Goal: Task Accomplishment & Management: Manage account settings

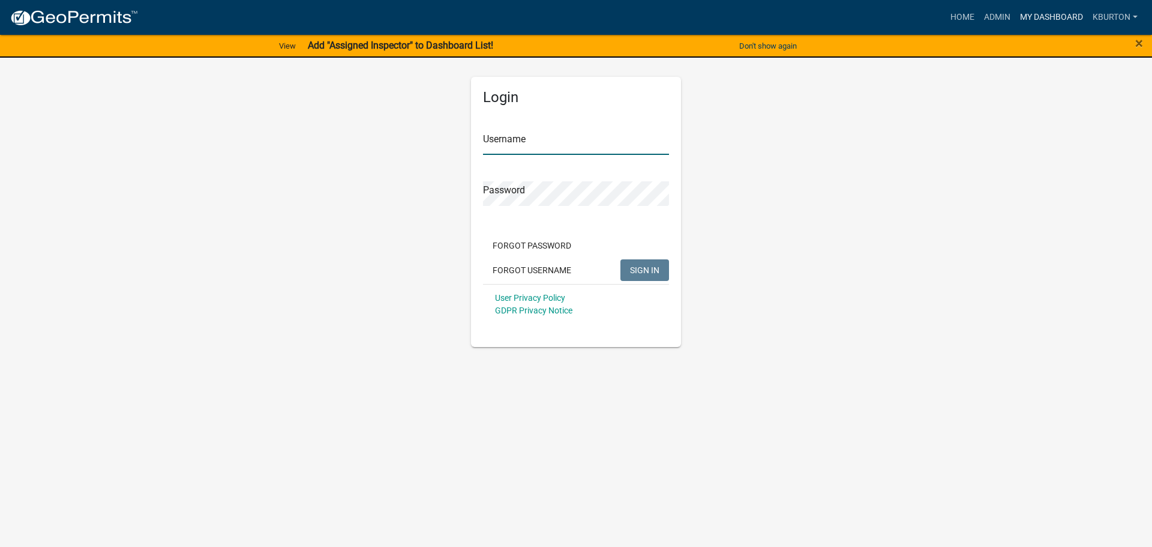
type input "kburton"
click at [1052, 12] on link "My Dashboard" at bounding box center [1052, 17] width 73 height 23
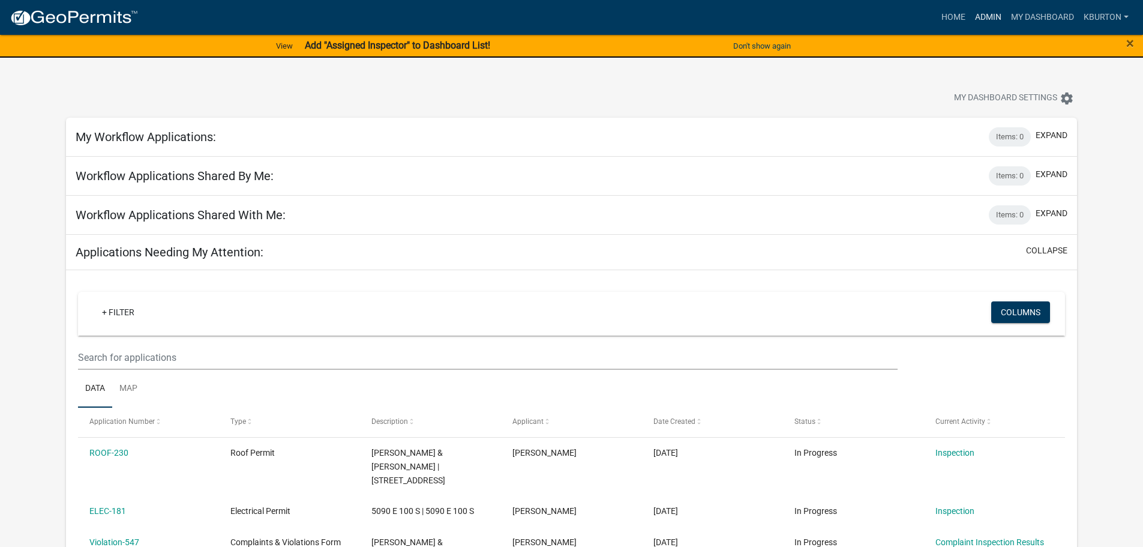
click at [985, 20] on link "Admin" at bounding box center [988, 17] width 36 height 23
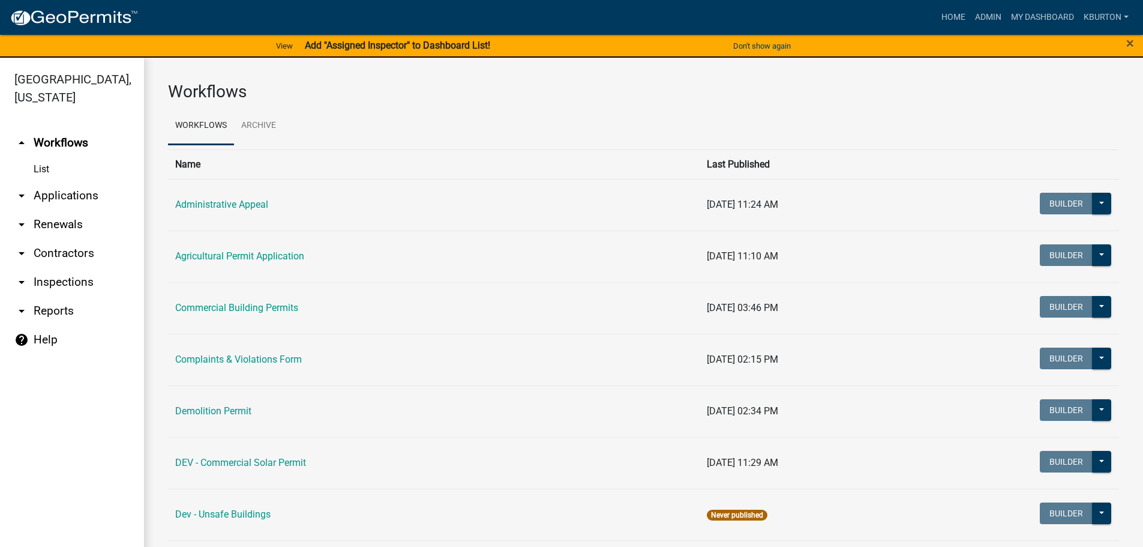
click at [86, 268] on link "arrow_drop_down Inspections" at bounding box center [72, 282] width 144 height 29
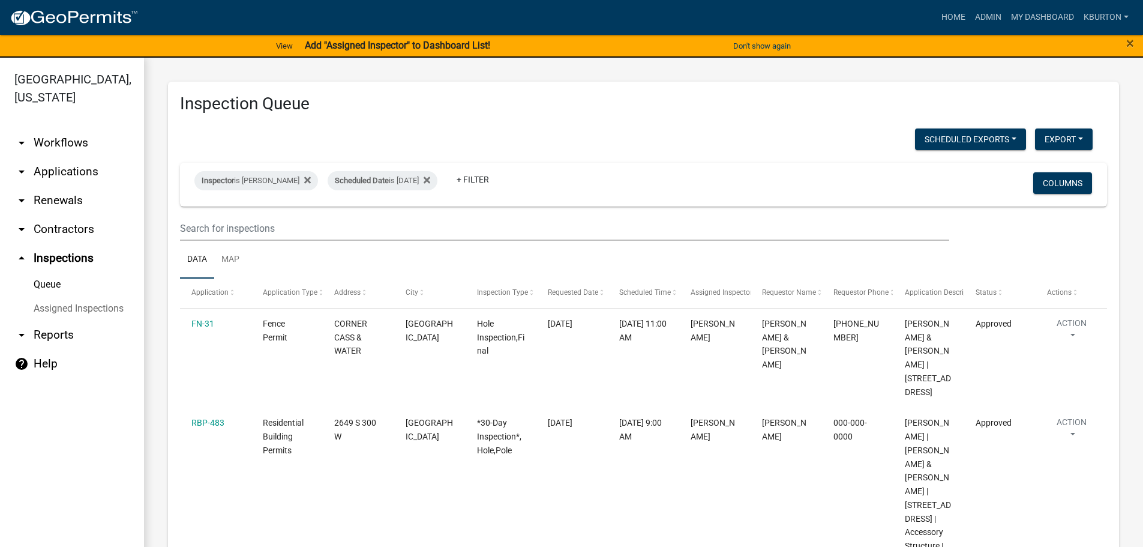
click at [77, 296] on link "Assigned Inspections" at bounding box center [72, 308] width 144 height 24
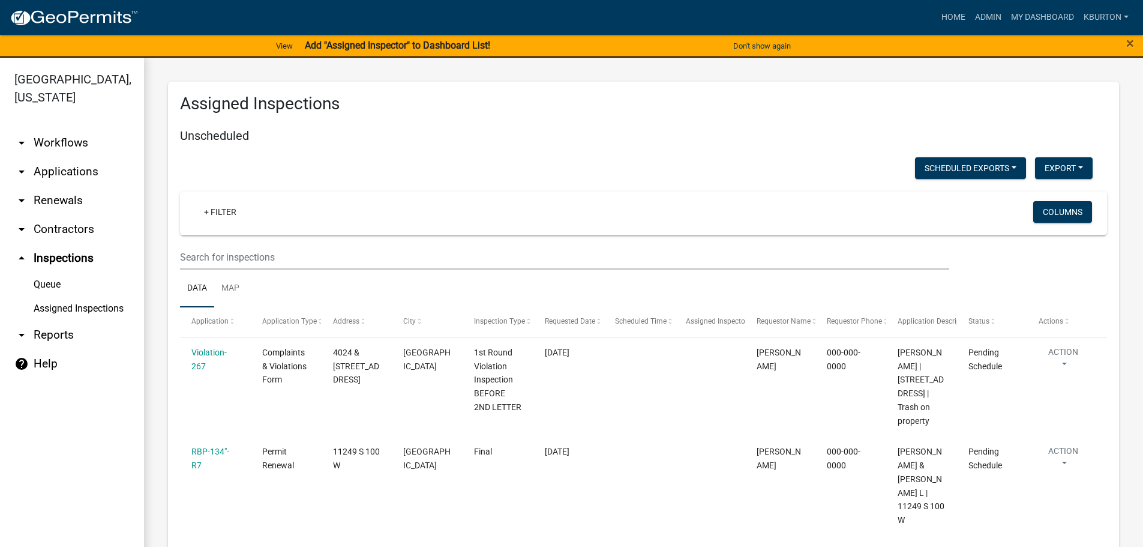
click at [53, 272] on link "Queue" at bounding box center [72, 284] width 144 height 24
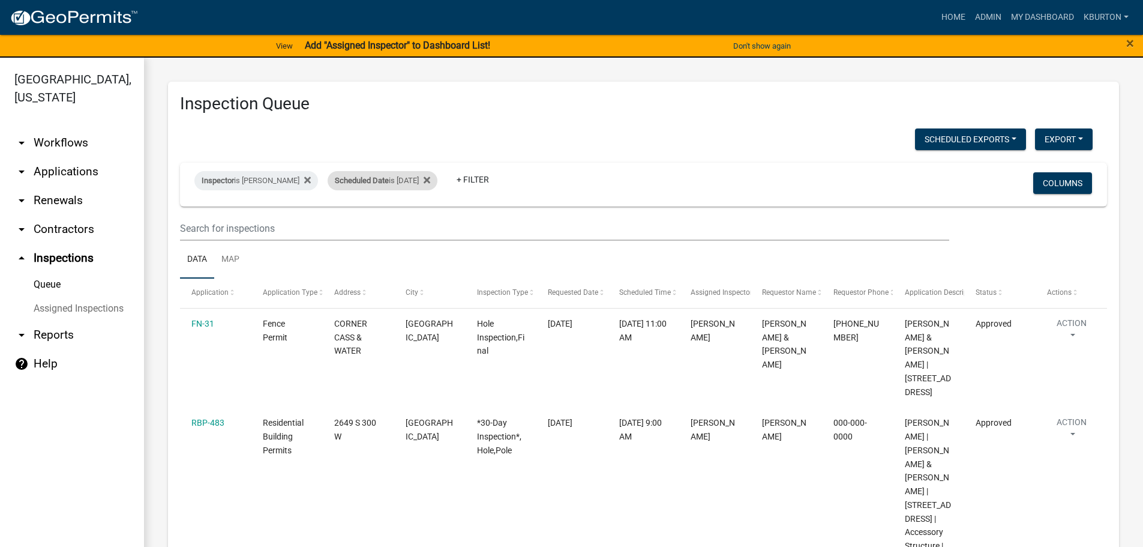
click at [397, 181] on div "Scheduled Date is [DATE]" at bounding box center [383, 180] width 110 height 19
click at [423, 223] on input "[DATE]" at bounding box center [385, 225] width 84 height 25
type input "[DATE]"
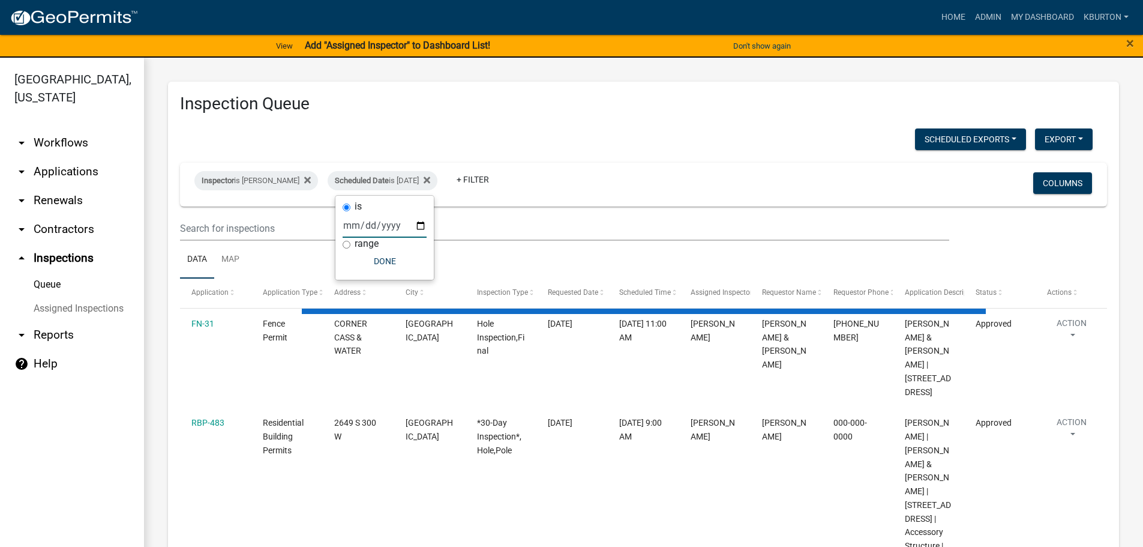
select select "1: 25"
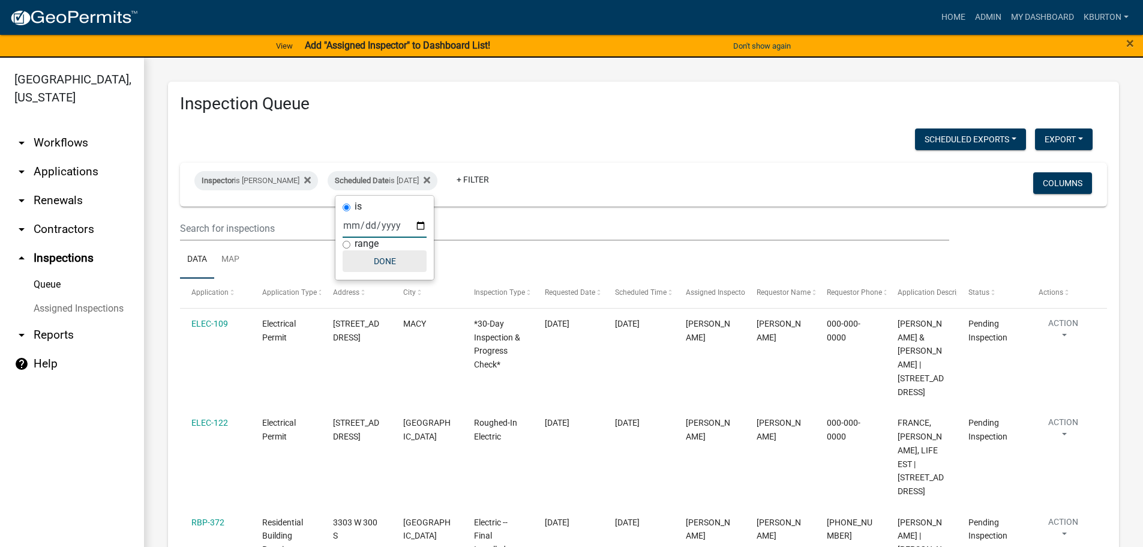
click at [396, 259] on button "Done" at bounding box center [385, 261] width 84 height 22
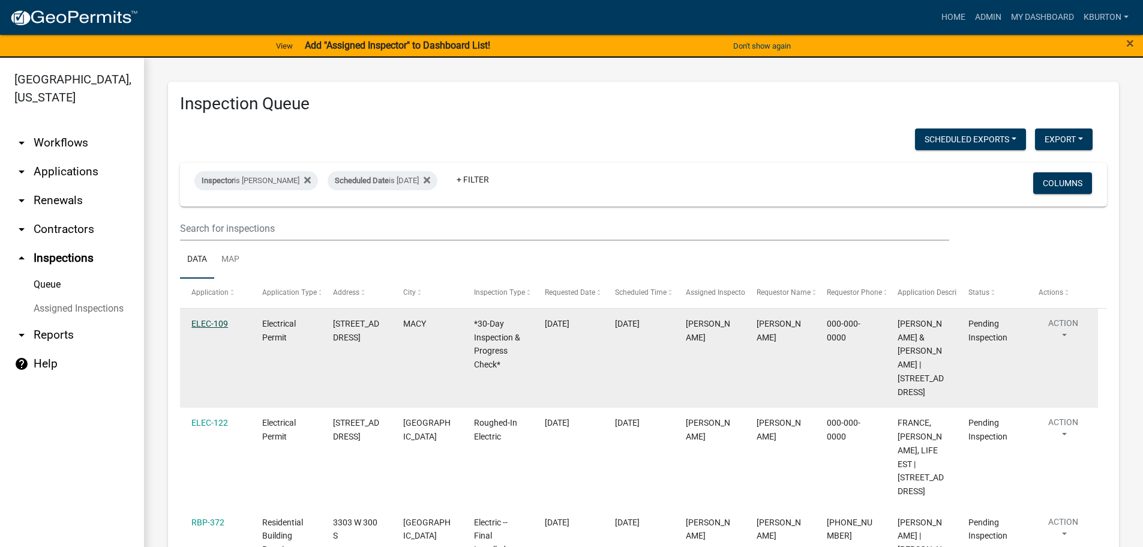
click at [202, 323] on link "ELEC-109" at bounding box center [209, 324] width 37 height 10
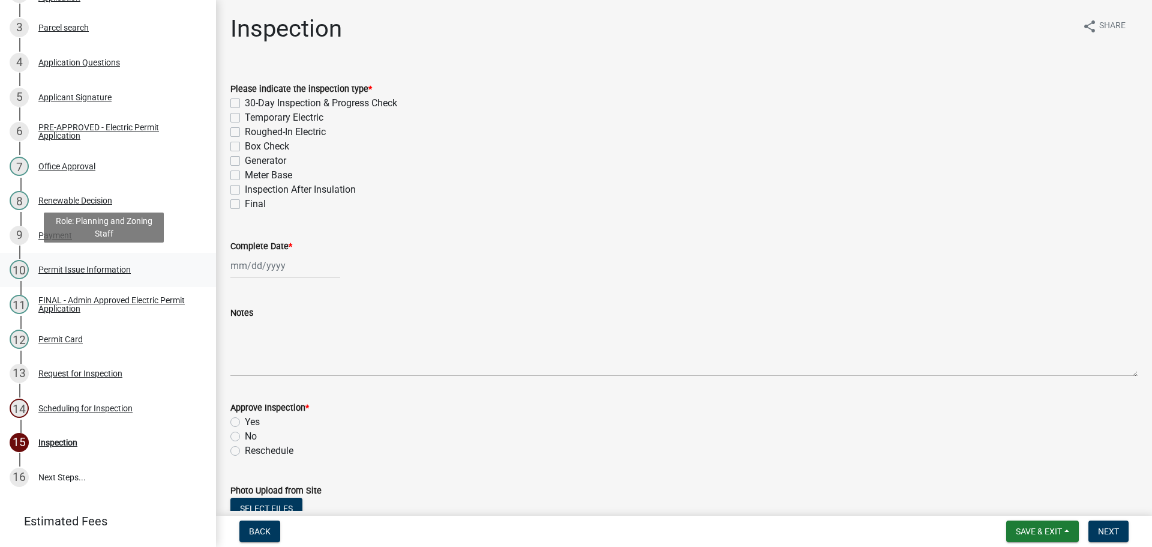
scroll to position [296, 0]
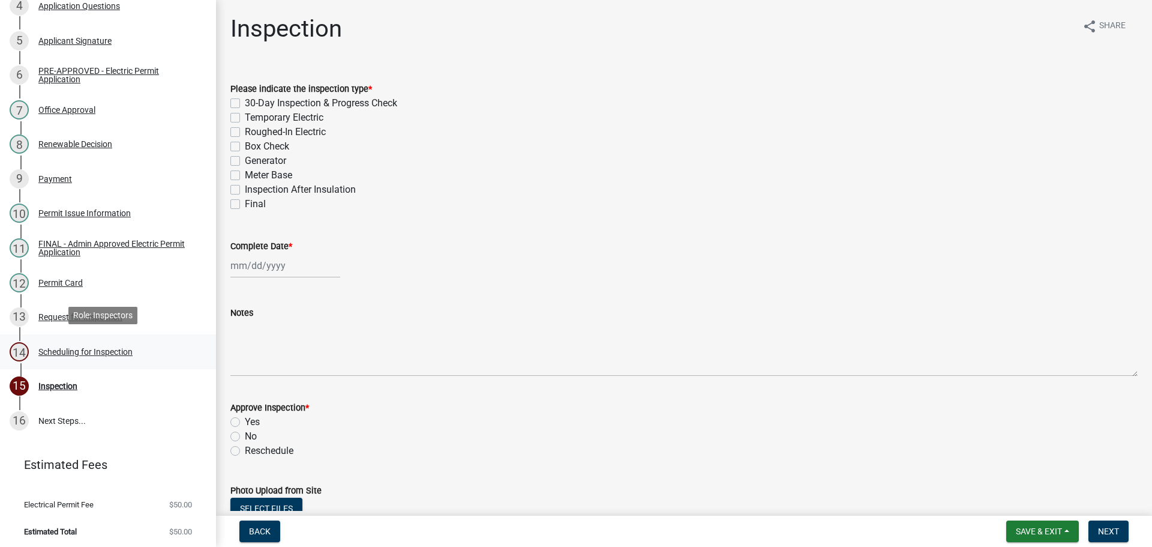
click at [122, 348] on div "Scheduling for Inspection" at bounding box center [85, 352] width 94 height 8
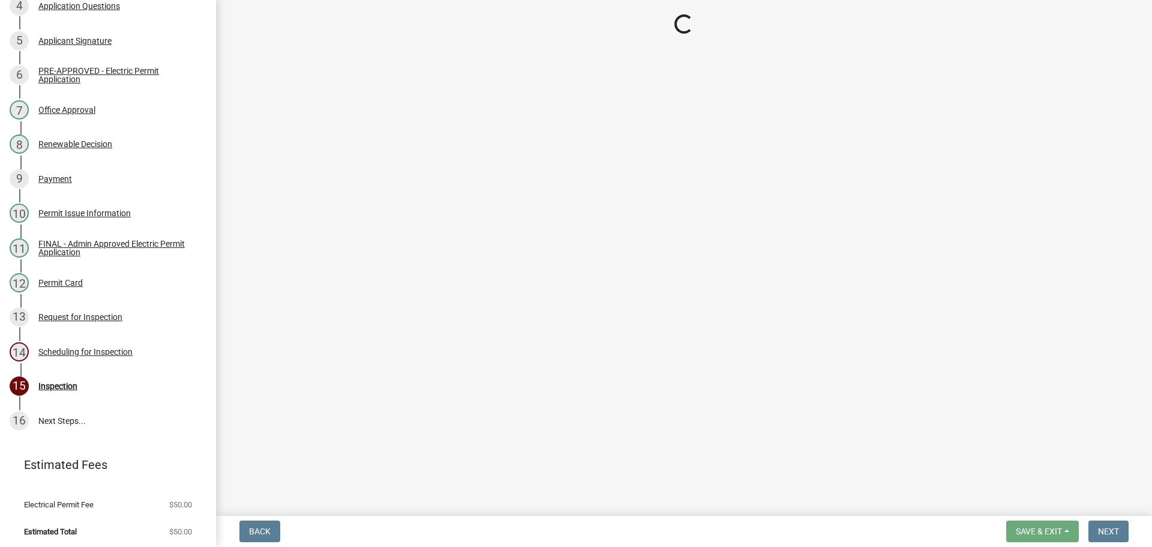
select select "25b75ae6-03c7-4280-9b34-fcf63005d5e5"
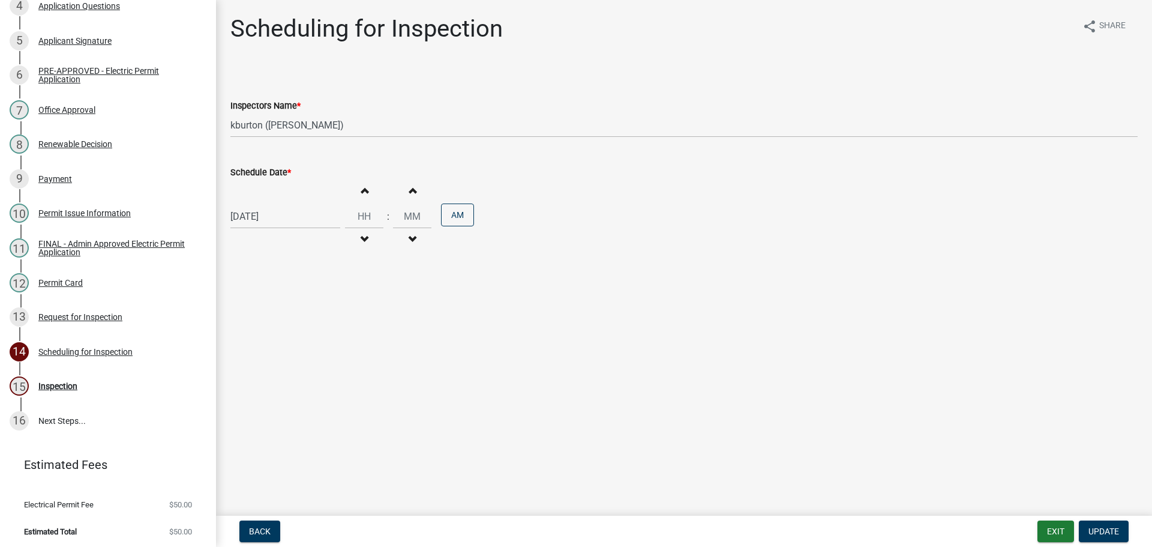
click at [260, 172] on label "Schedule Date *" at bounding box center [260, 173] width 61 height 8
click at [260, 204] on input "[DATE]" at bounding box center [285, 216] width 110 height 25
select select "8"
select select "2025"
click at [302, 374] on div "4" at bounding box center [299, 376] width 19 height 19
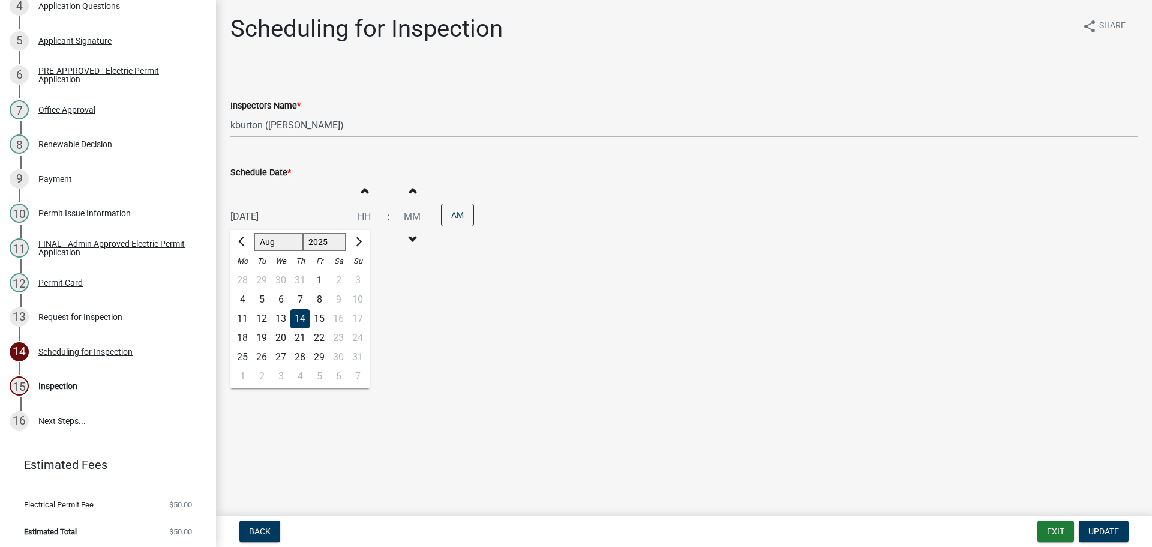
type input "[DATE]"
click at [1113, 529] on span "Update" at bounding box center [1104, 531] width 31 height 10
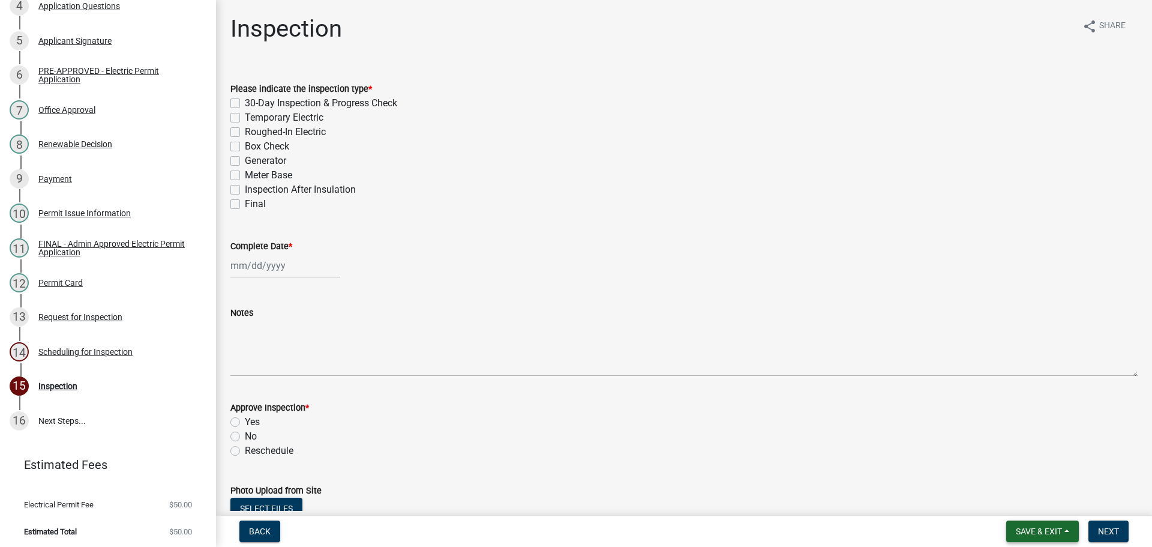
click at [1048, 527] on span "Save & Exit" at bounding box center [1039, 531] width 46 height 10
click at [1040, 513] on button "Save & Exit" at bounding box center [1031, 500] width 96 height 29
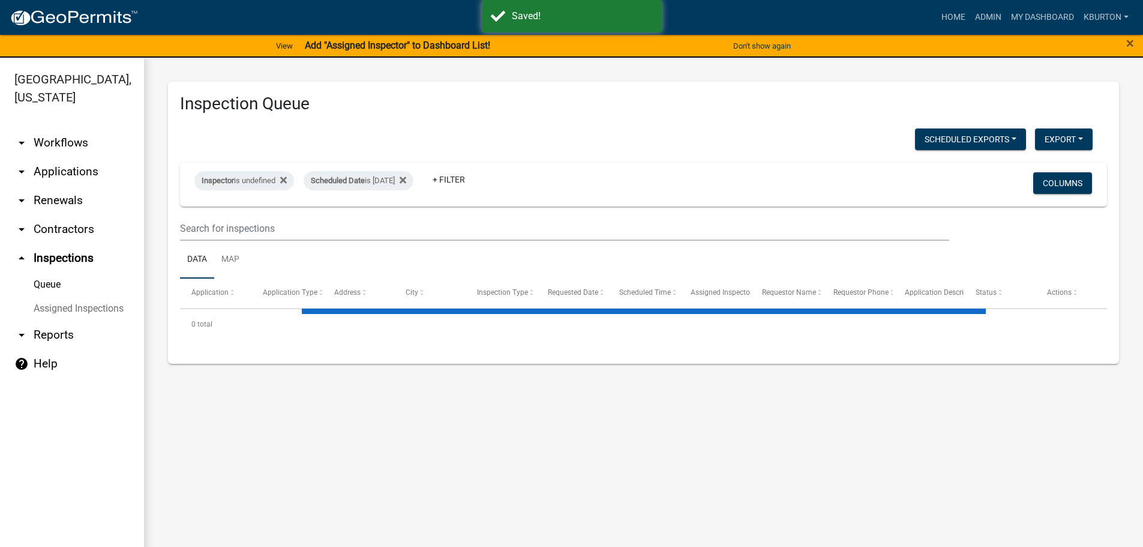
select select "1: 25"
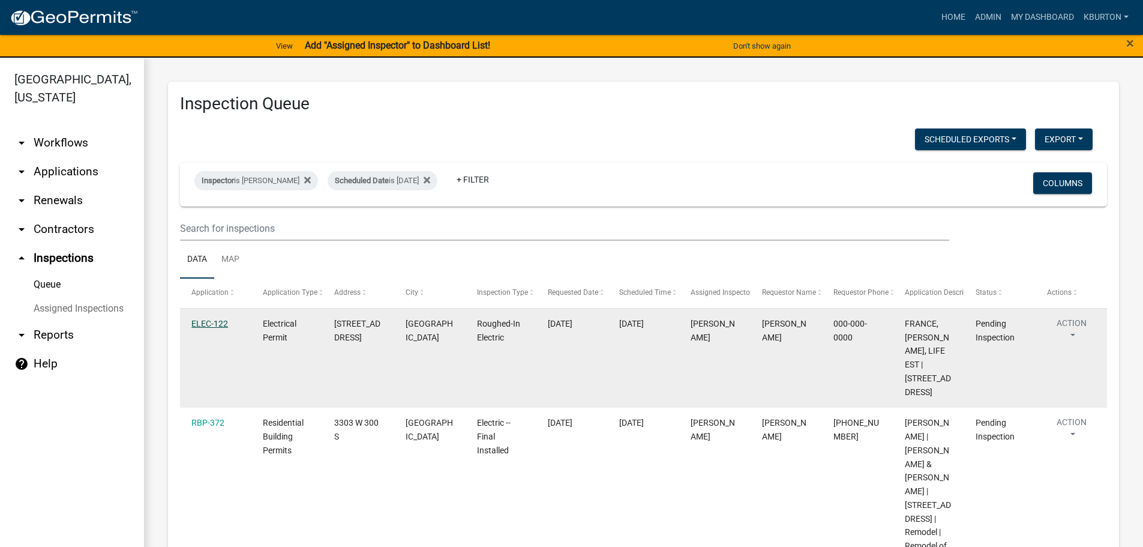
click at [218, 320] on link "ELEC-122" at bounding box center [209, 324] width 37 height 10
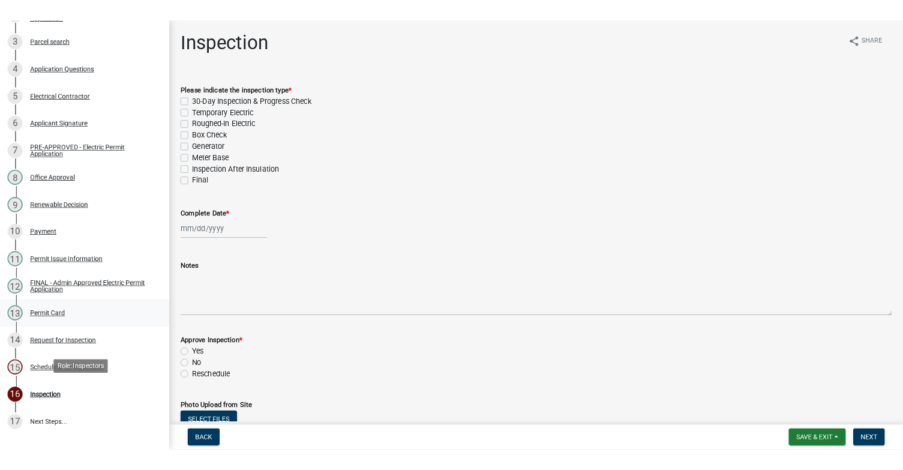
scroll to position [331, 0]
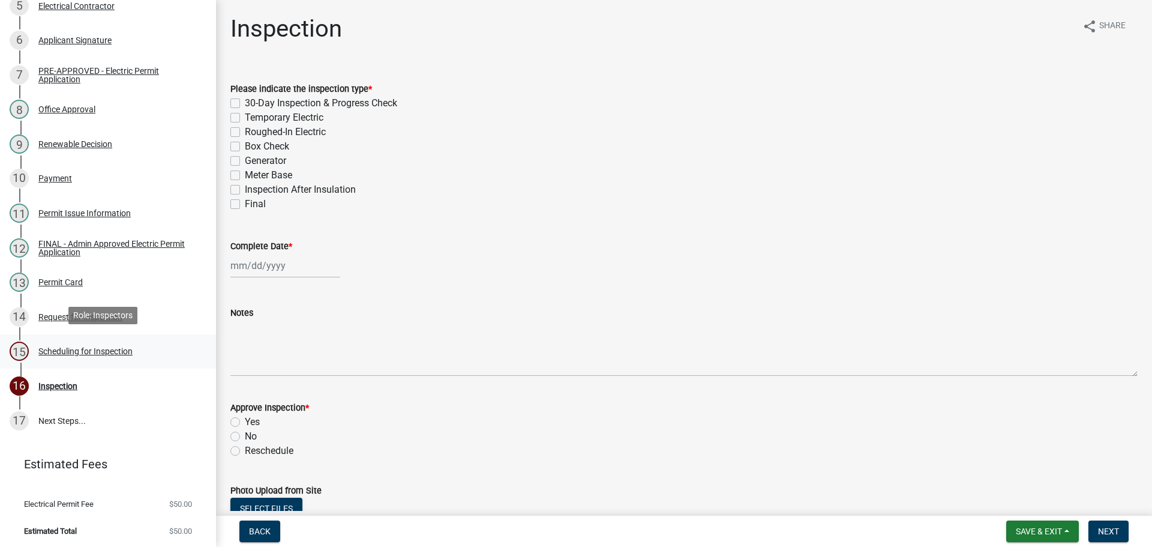
click at [111, 349] on div "Scheduling for Inspection" at bounding box center [85, 351] width 94 height 8
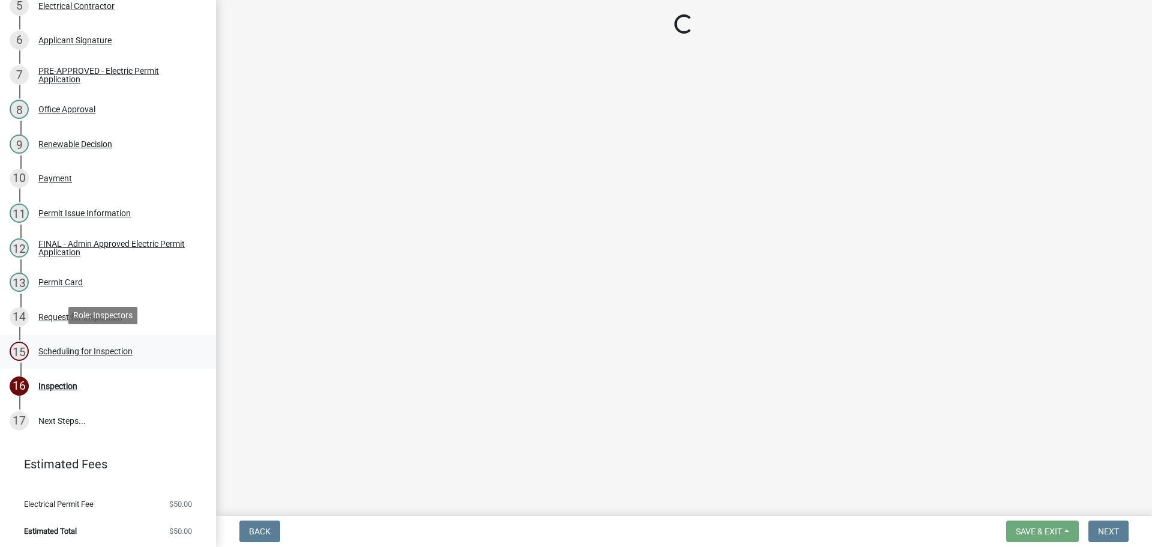
select select "25b75ae6-03c7-4280-9b34-fcf63005d5e5"
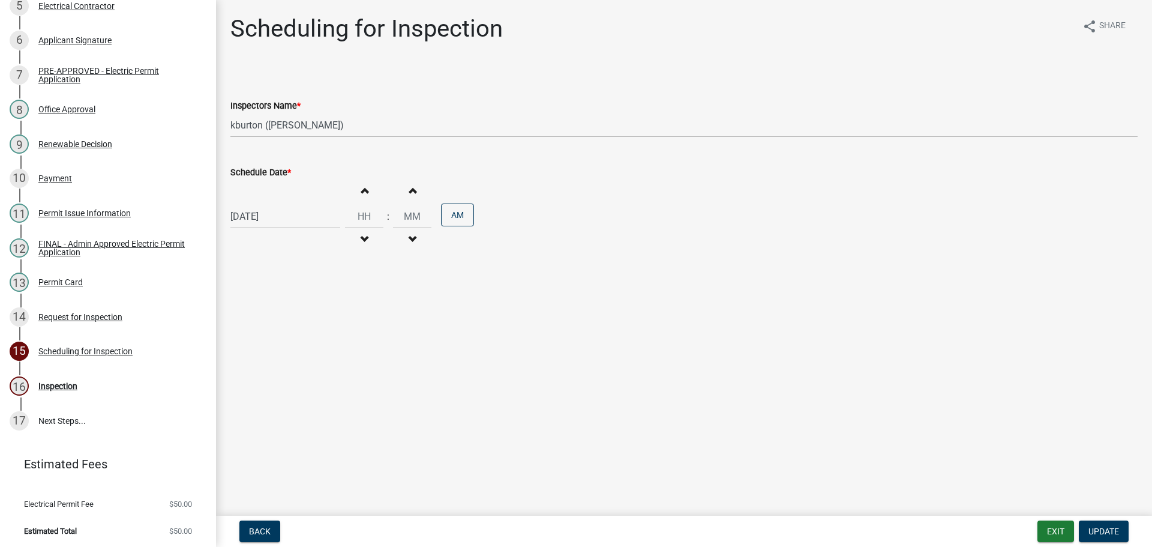
click at [271, 173] on label "Schedule Date *" at bounding box center [260, 173] width 61 height 8
click at [271, 204] on input "[DATE]" at bounding box center [285, 216] width 110 height 25
select select "8"
select select "2025"
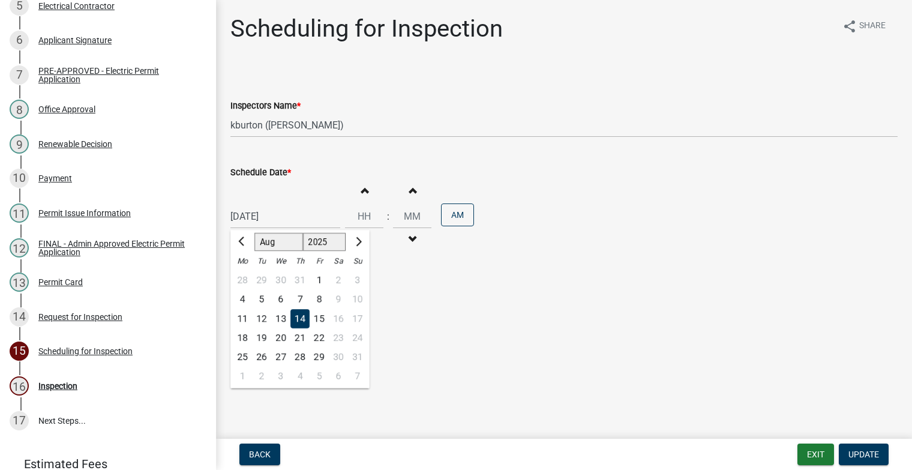
click at [298, 358] on div "28" at bounding box center [299, 357] width 19 height 19
type input "[DATE]"
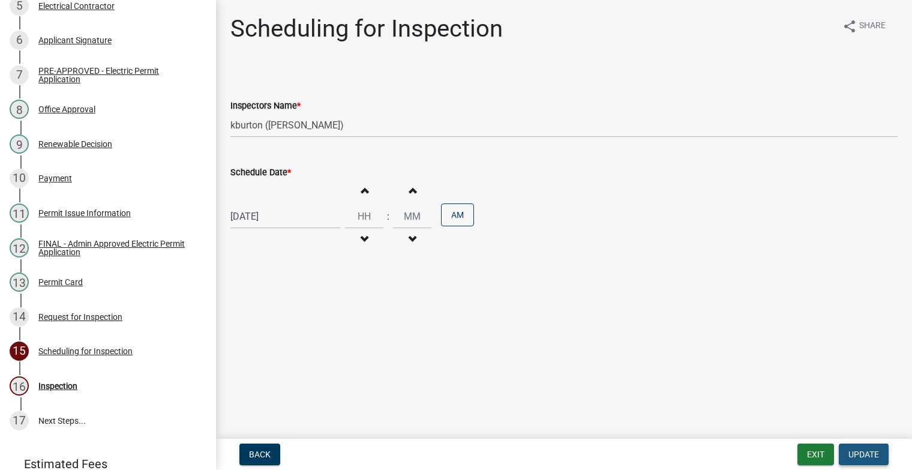
click at [855, 451] on span "Update" at bounding box center [864, 455] width 31 height 10
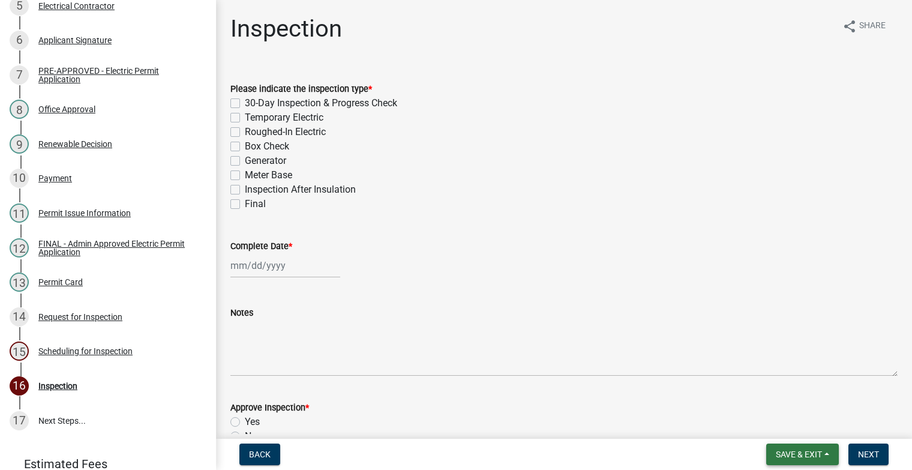
click at [817, 454] on span "Save & Exit" at bounding box center [799, 455] width 46 height 10
click at [797, 429] on button "Save & Exit" at bounding box center [791, 423] width 96 height 29
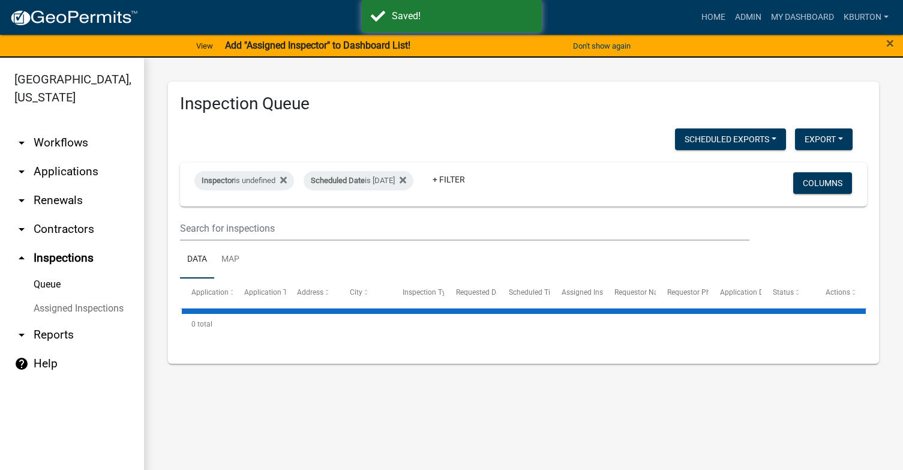
select select "1: 25"
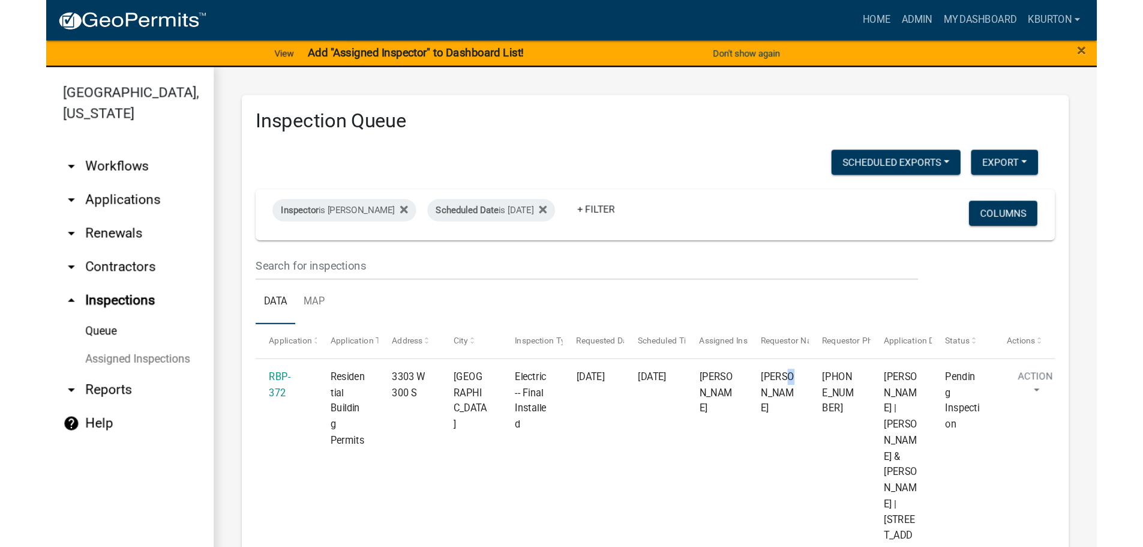
scroll to position [14, 0]
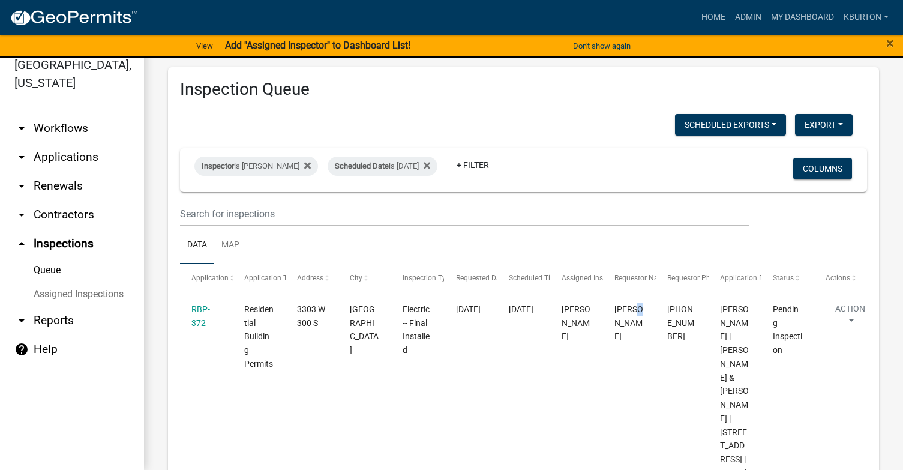
drag, startPoint x: 618, startPoint y: 465, endPoint x: 612, endPoint y: 513, distance: 47.8
click at [612, 456] on html "Internet Explorer does NOT work with GeoPermits. Get a new browser for more sec…" at bounding box center [451, 221] width 903 height 470
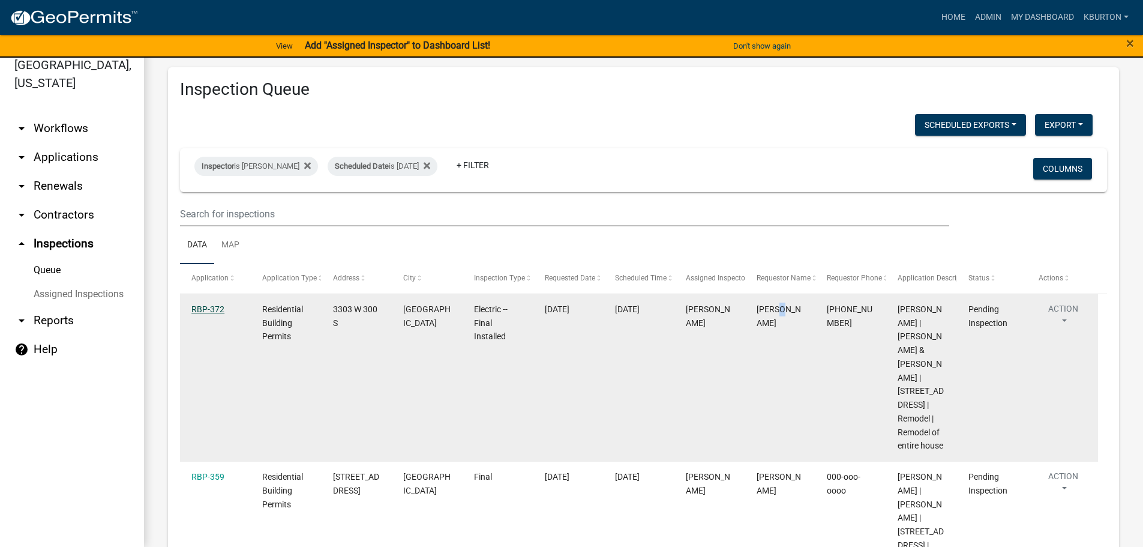
click at [216, 308] on link "RBP-372" at bounding box center [207, 309] width 33 height 10
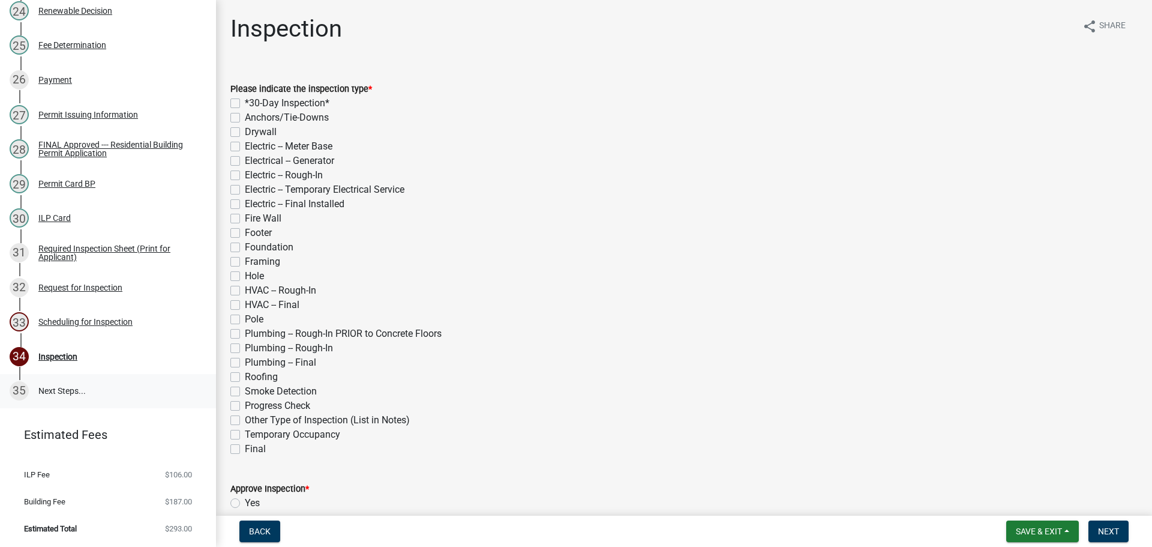
scroll to position [997, 0]
click at [106, 320] on div "Scheduling for Inspection" at bounding box center [85, 321] width 94 height 8
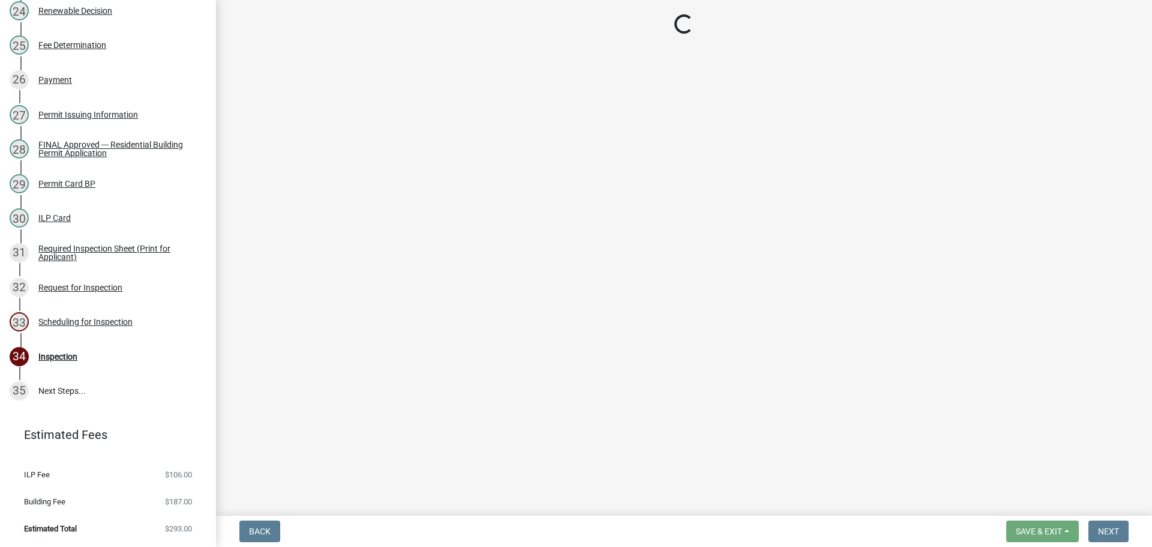
select select "25b75ae6-03c7-4280-9b34-fcf63005d5e5"
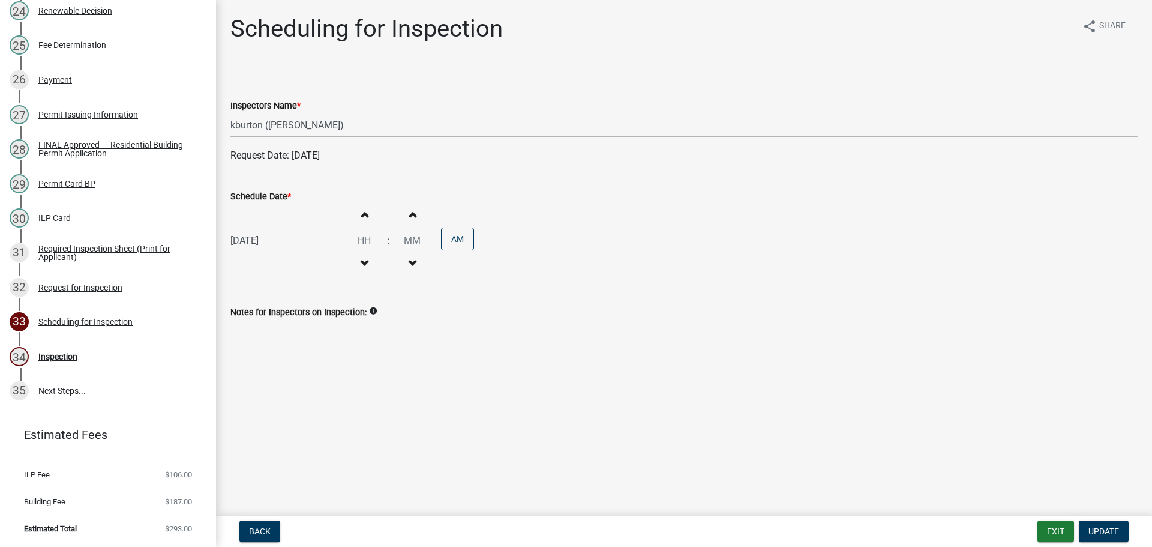
click at [275, 196] on label "Schedule Date *" at bounding box center [260, 197] width 61 height 8
click at [275, 228] on input "[DATE]" at bounding box center [285, 240] width 110 height 25
select select "8"
select select "2025"
click at [299, 378] on div "28" at bounding box center [299, 381] width 19 height 19
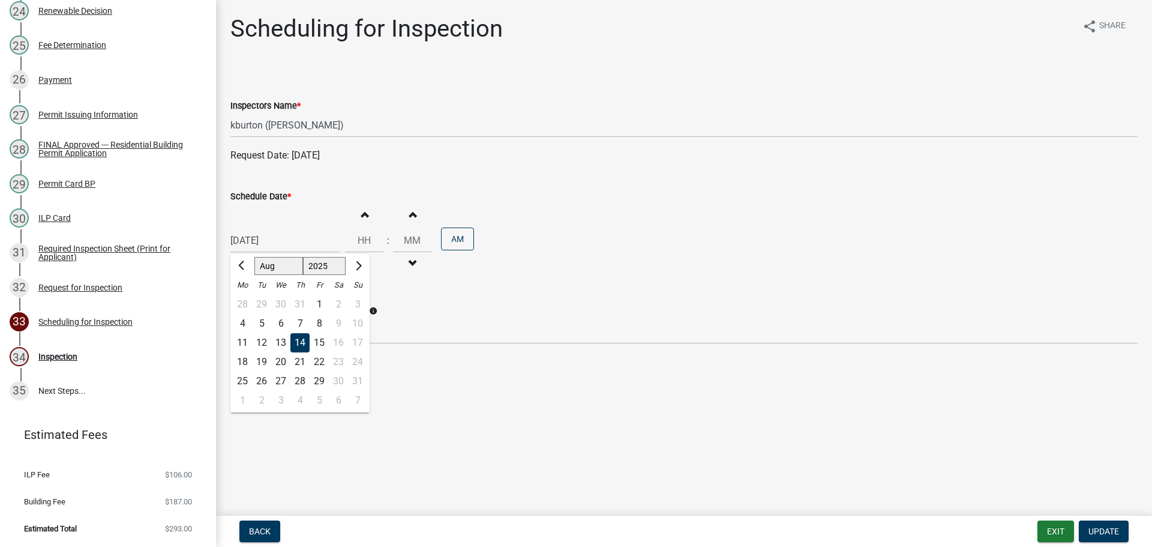
type input "[DATE]"
click at [1107, 527] on span "Update" at bounding box center [1104, 531] width 31 height 10
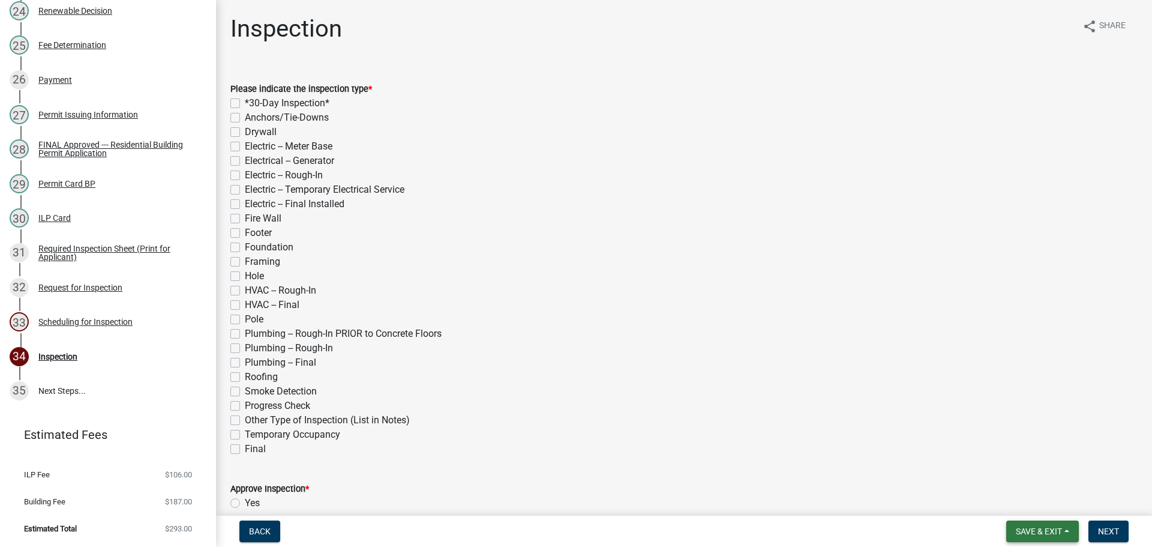
click at [1046, 521] on button "Save & Exit" at bounding box center [1042, 531] width 73 height 22
click at [1039, 505] on button "Save & Exit" at bounding box center [1031, 500] width 96 height 29
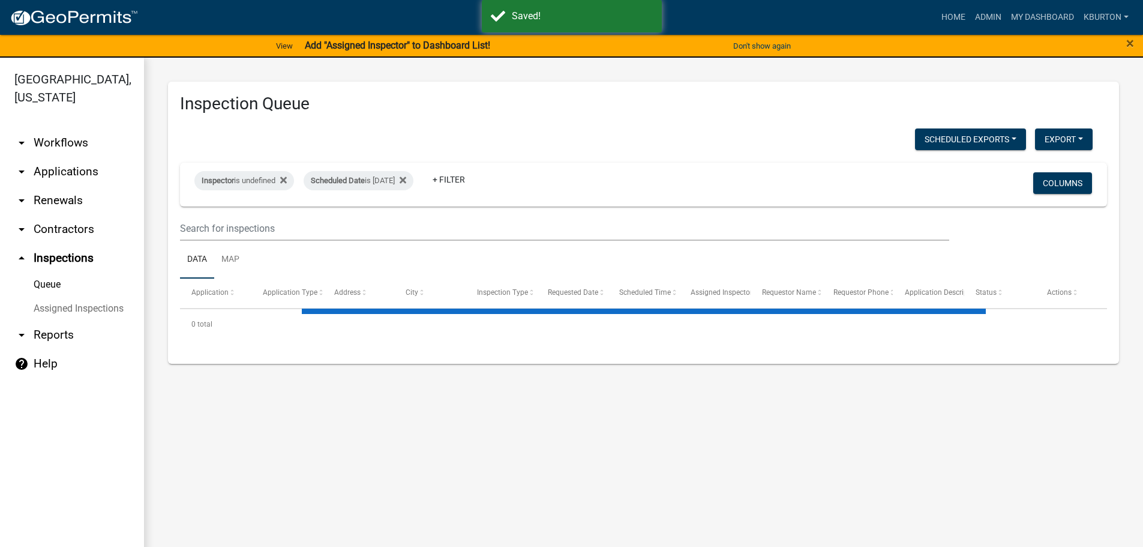
select select "1: 25"
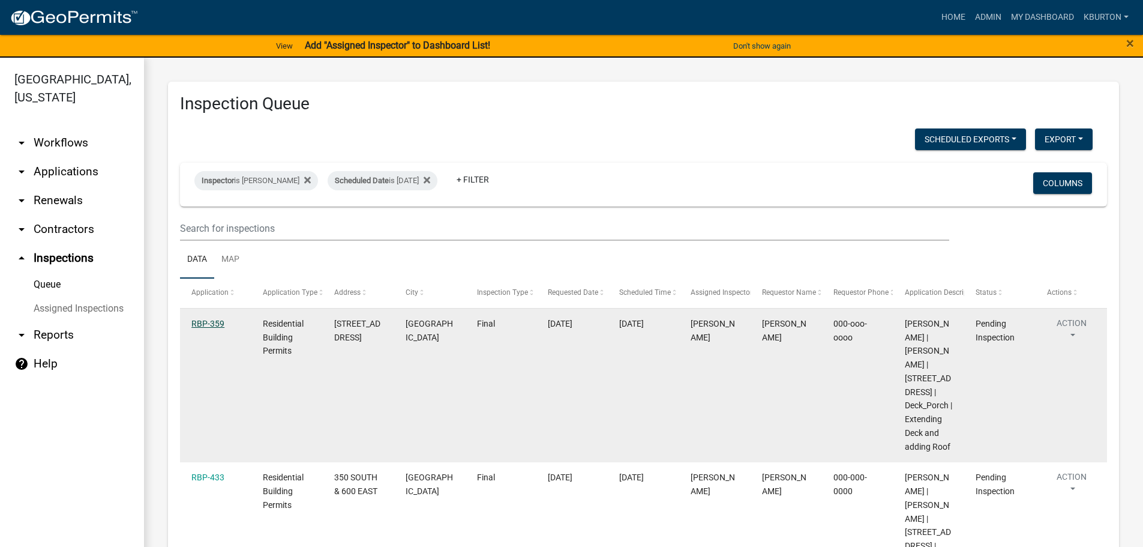
click at [206, 321] on link "RBP-359" at bounding box center [207, 324] width 33 height 10
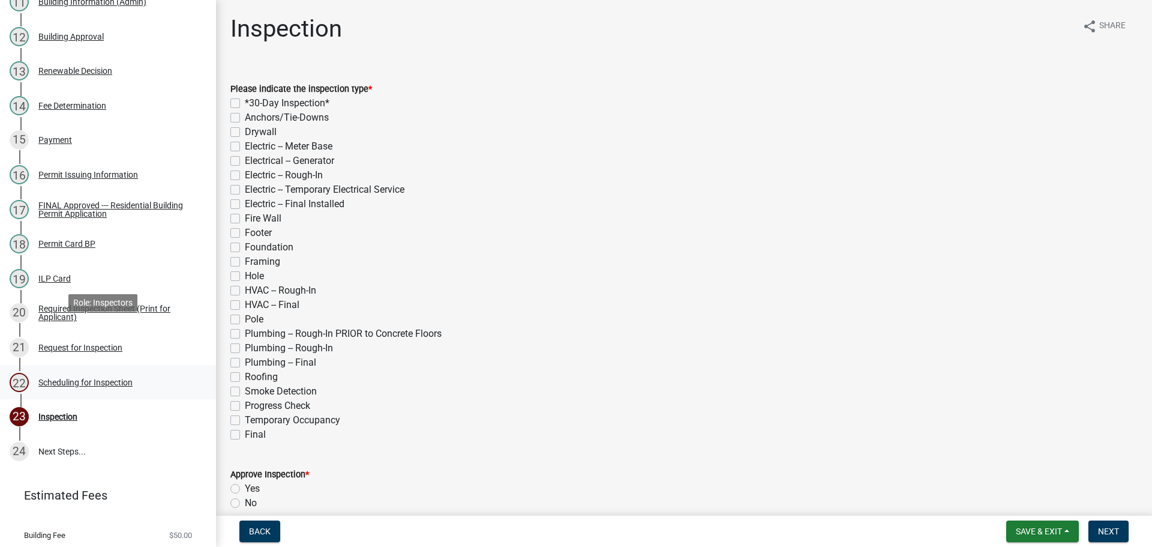
scroll to position [617, 0]
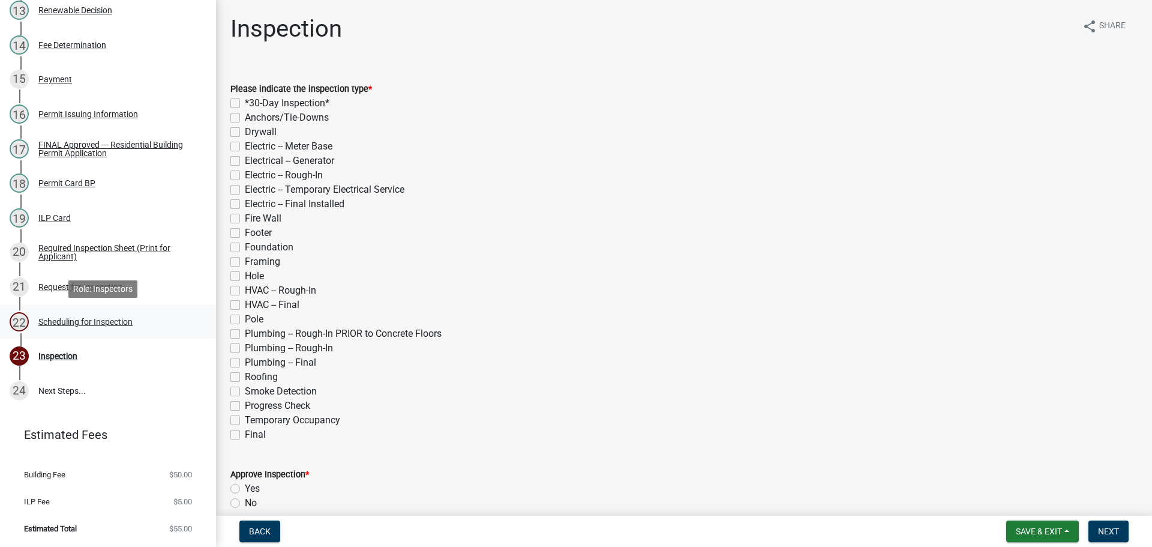
click at [108, 322] on div "Scheduling for Inspection" at bounding box center [85, 321] width 94 height 8
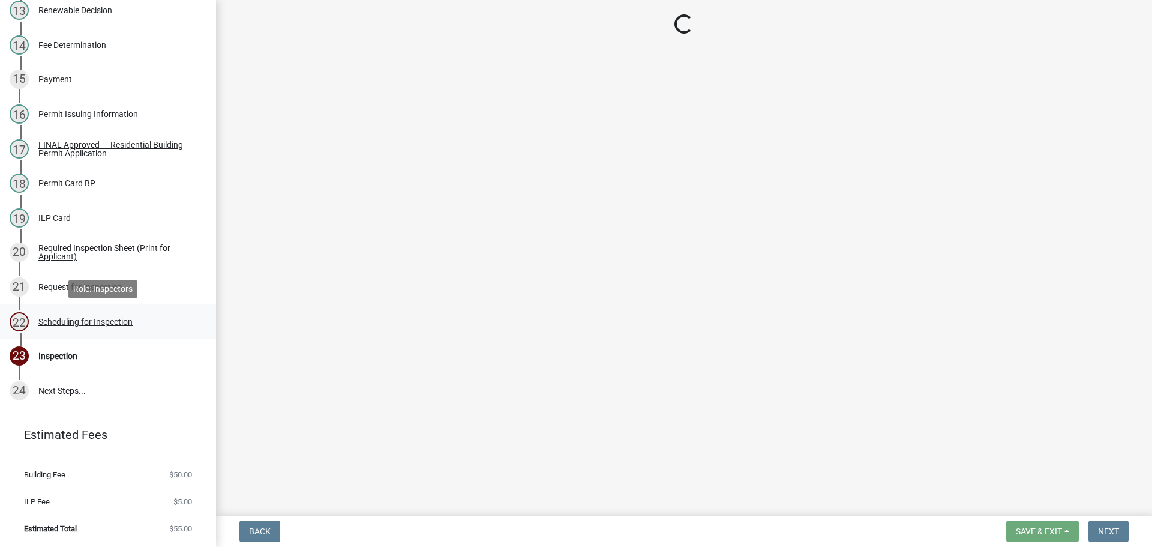
select select "25b75ae6-03c7-4280-9b34-fcf63005d5e5"
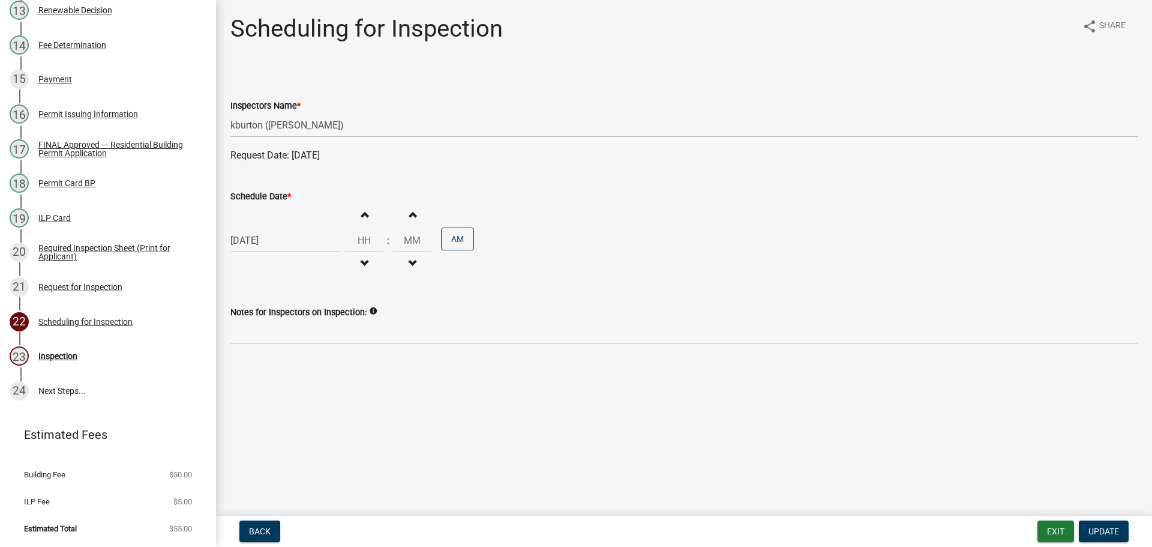
click at [260, 194] on label "Schedule Date *" at bounding box center [260, 197] width 61 height 8
click at [260, 228] on input "[DATE]" at bounding box center [285, 240] width 110 height 25
select select "8"
select select "2025"
click at [299, 364] on div "21" at bounding box center [299, 361] width 19 height 19
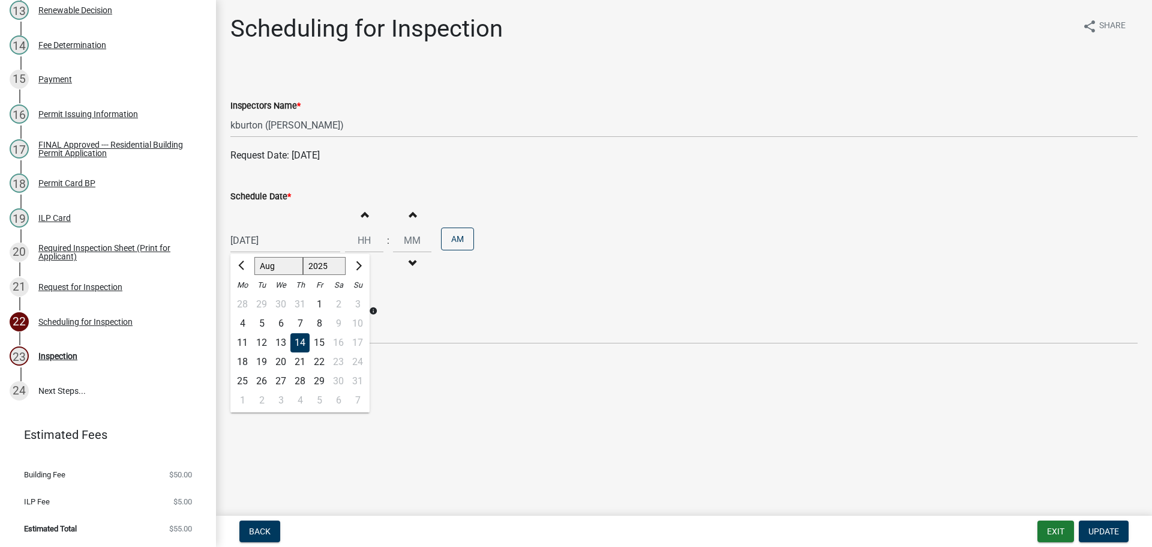
type input "[DATE]"
click at [1109, 531] on span "Update" at bounding box center [1104, 531] width 31 height 10
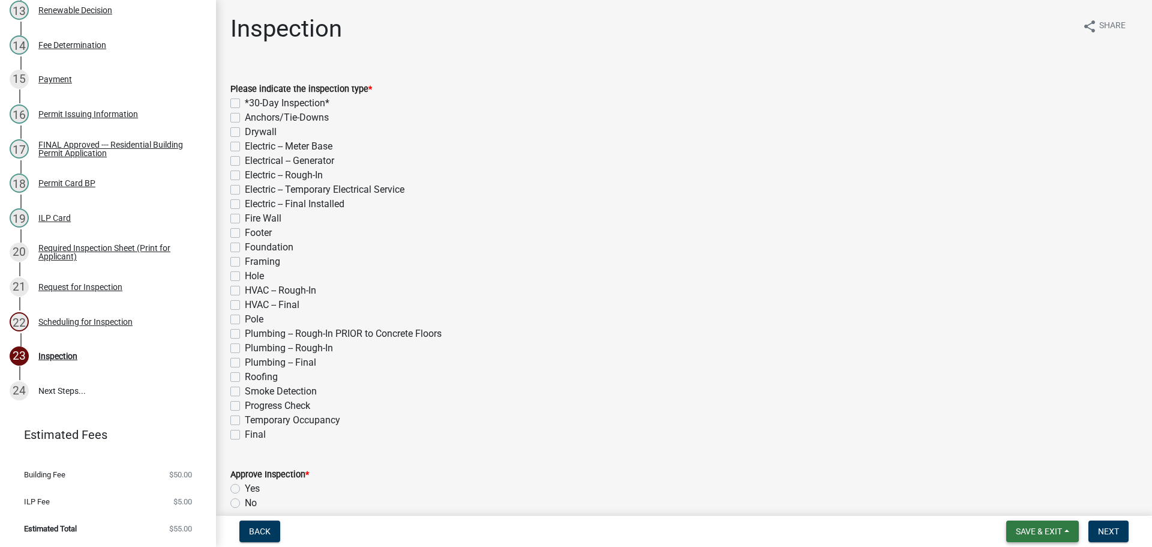
click at [1045, 531] on span "Save & Exit" at bounding box center [1039, 531] width 46 height 10
click at [1034, 506] on button "Save & Exit" at bounding box center [1031, 500] width 96 height 29
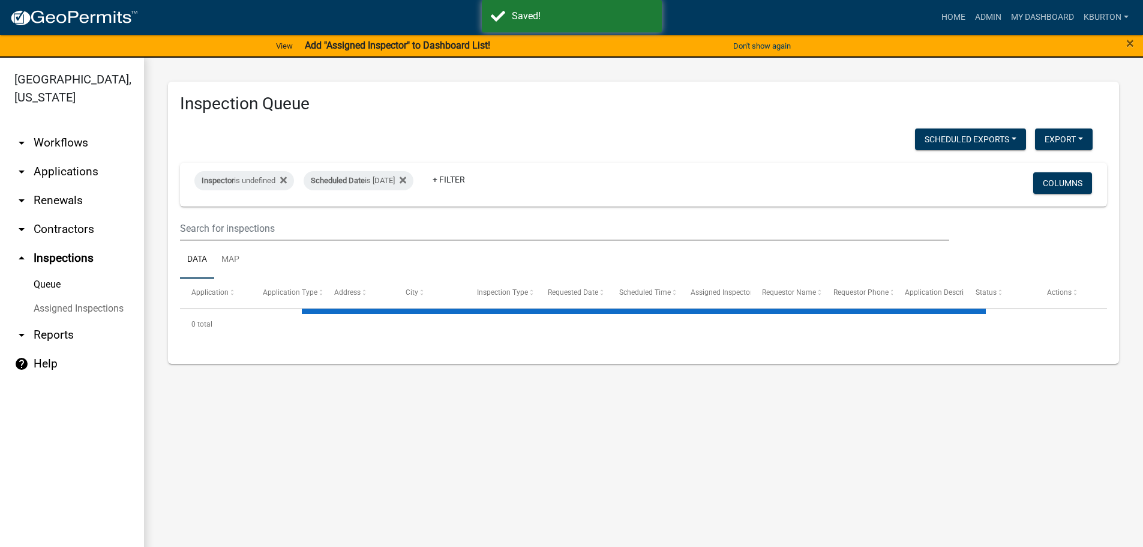
select select "1: 25"
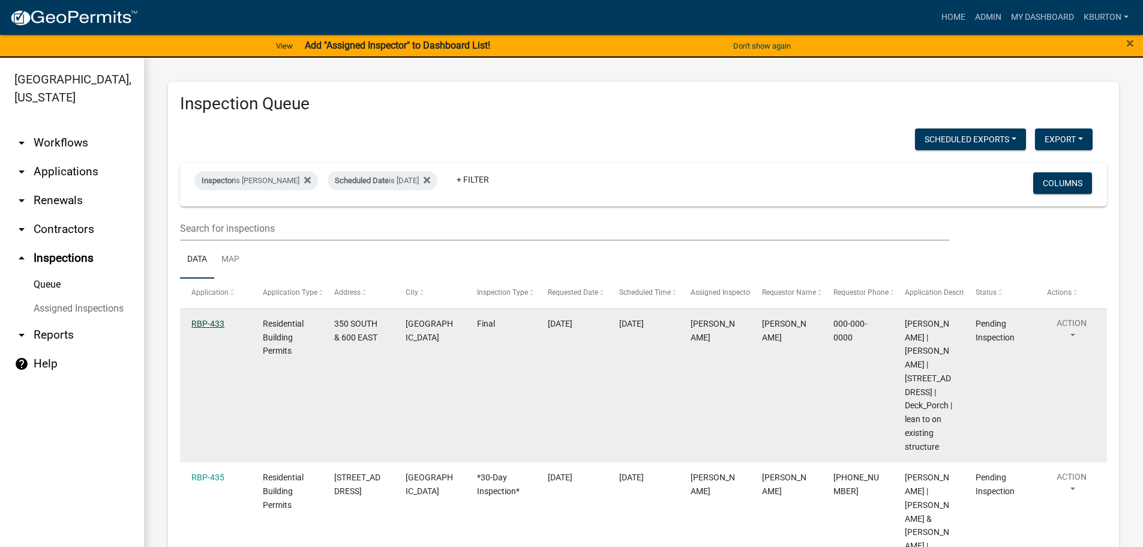
click at [202, 323] on link "RBP-433" at bounding box center [207, 324] width 33 height 10
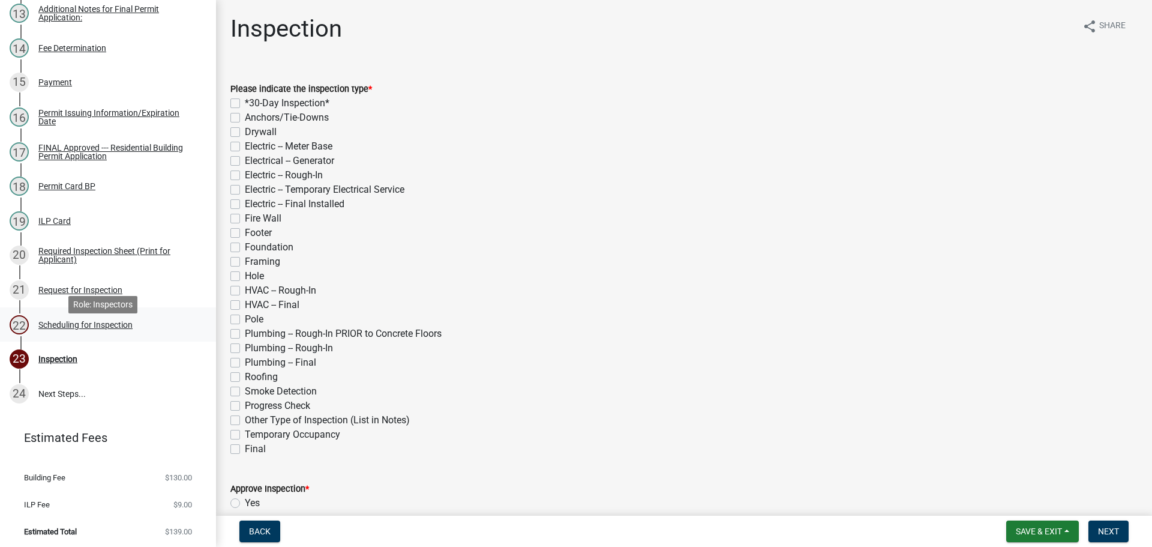
scroll to position [617, 0]
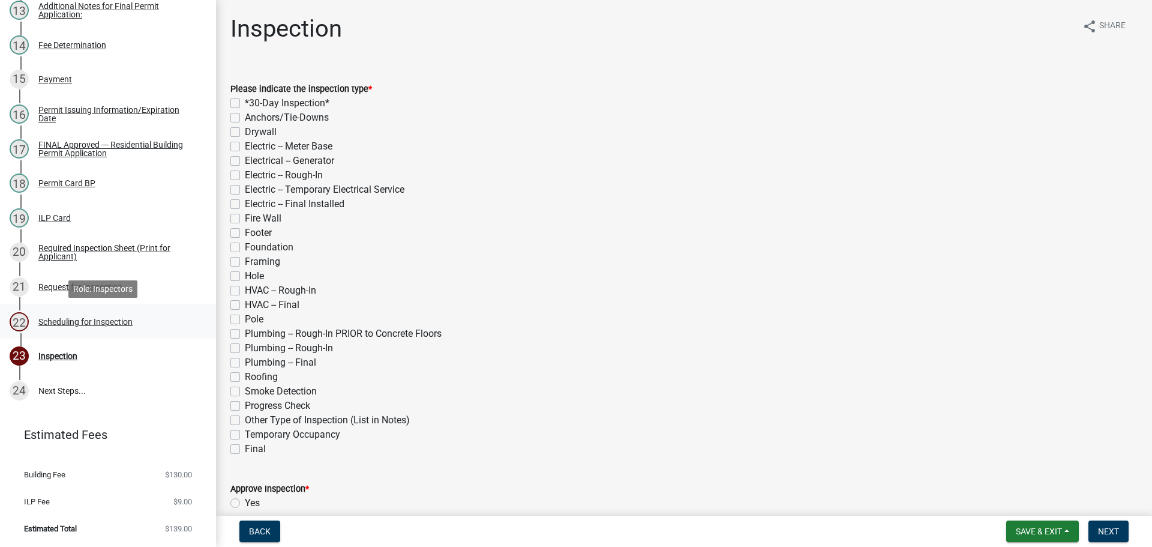
click at [104, 322] on div "Scheduling for Inspection" at bounding box center [85, 321] width 94 height 8
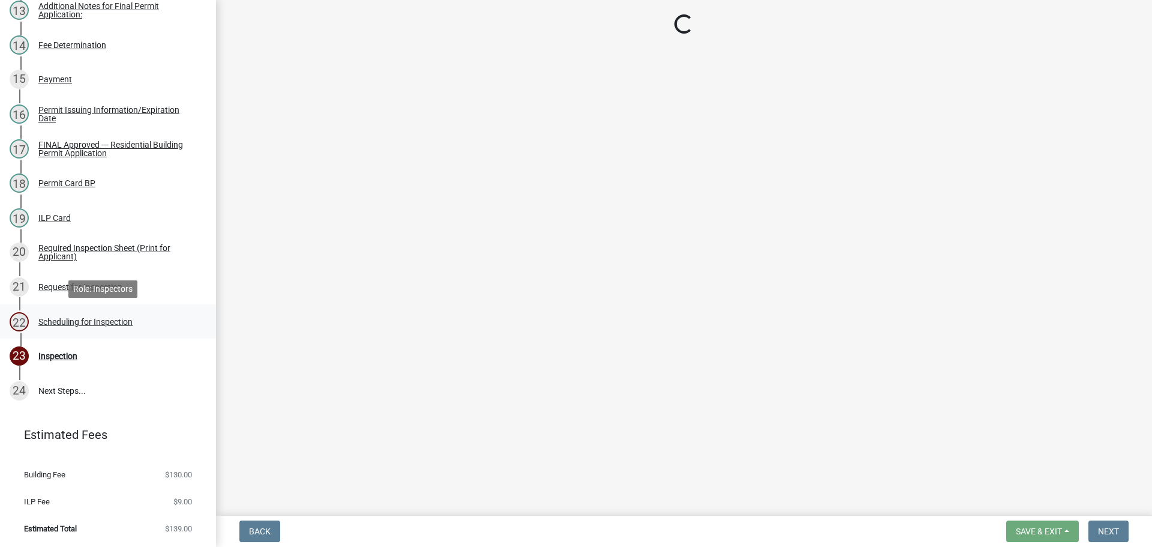
select select "25b75ae6-03c7-4280-9b34-fcf63005d5e5"
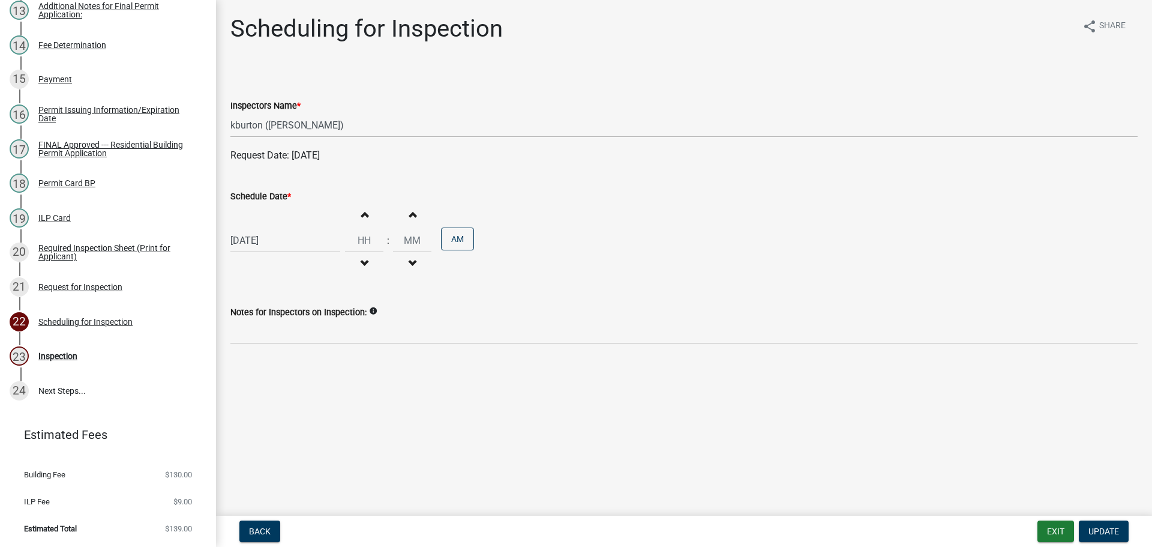
click at [257, 196] on label "Schedule Date *" at bounding box center [260, 197] width 61 height 8
click at [257, 228] on input "[DATE]" at bounding box center [285, 240] width 110 height 25
select select "8"
select select "2025"
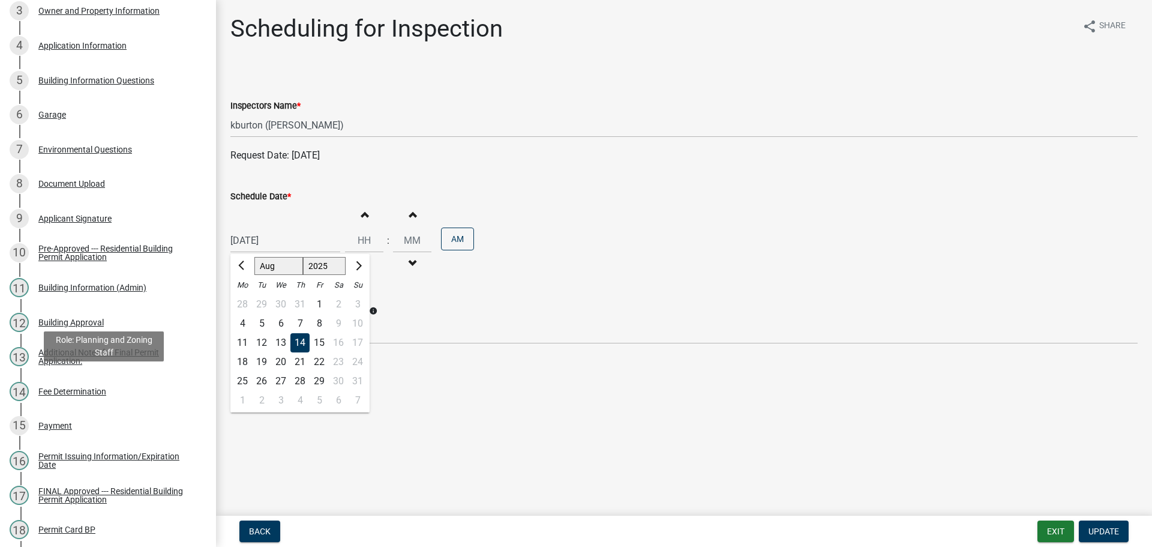
scroll to position [0, 0]
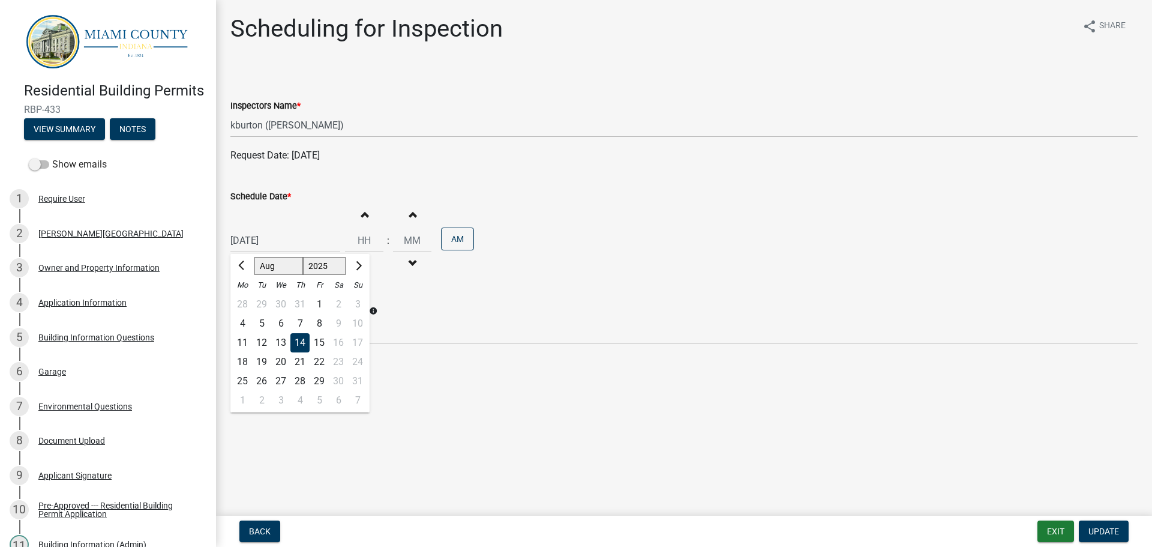
click at [262, 385] on div "26" at bounding box center [261, 381] width 19 height 19
type input "[DATE]"
click at [1109, 530] on span "Update" at bounding box center [1104, 531] width 31 height 10
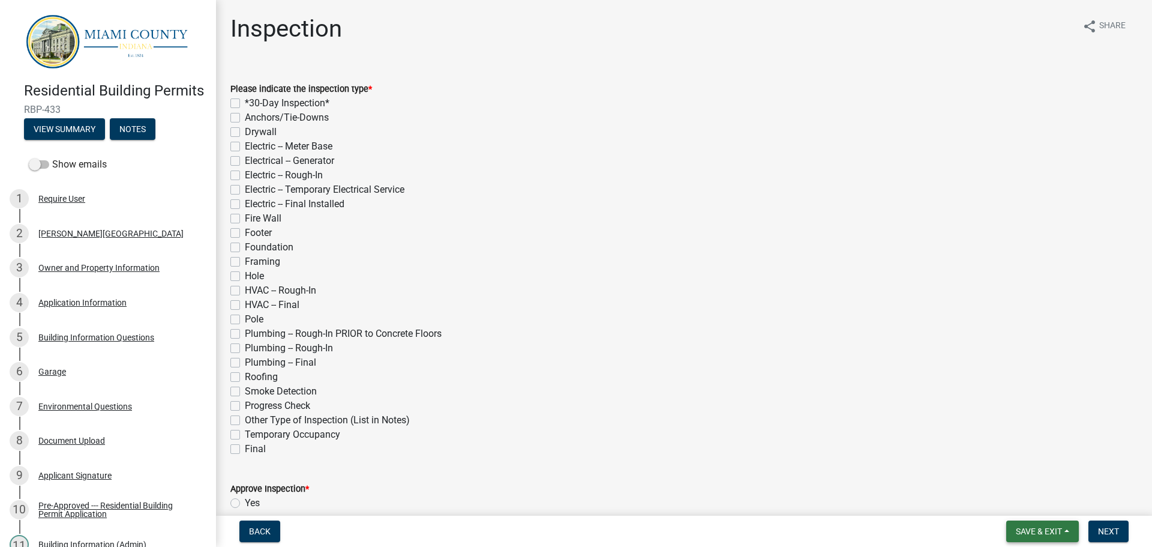
click at [1054, 528] on span "Save & Exit" at bounding box center [1039, 531] width 46 height 10
click at [1035, 511] on button "Save & Exit" at bounding box center [1031, 500] width 96 height 29
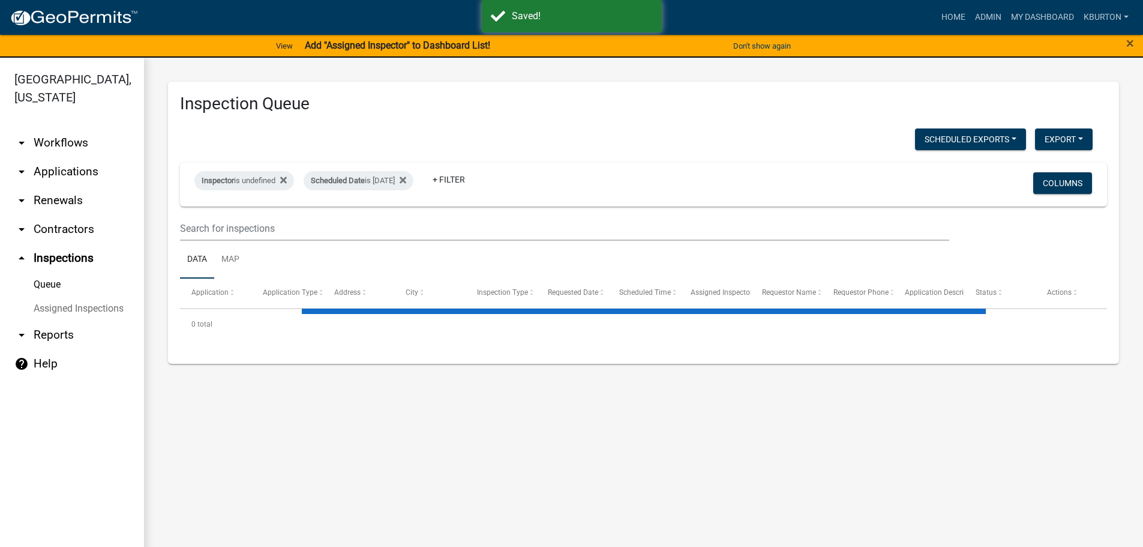
select select "1: 25"
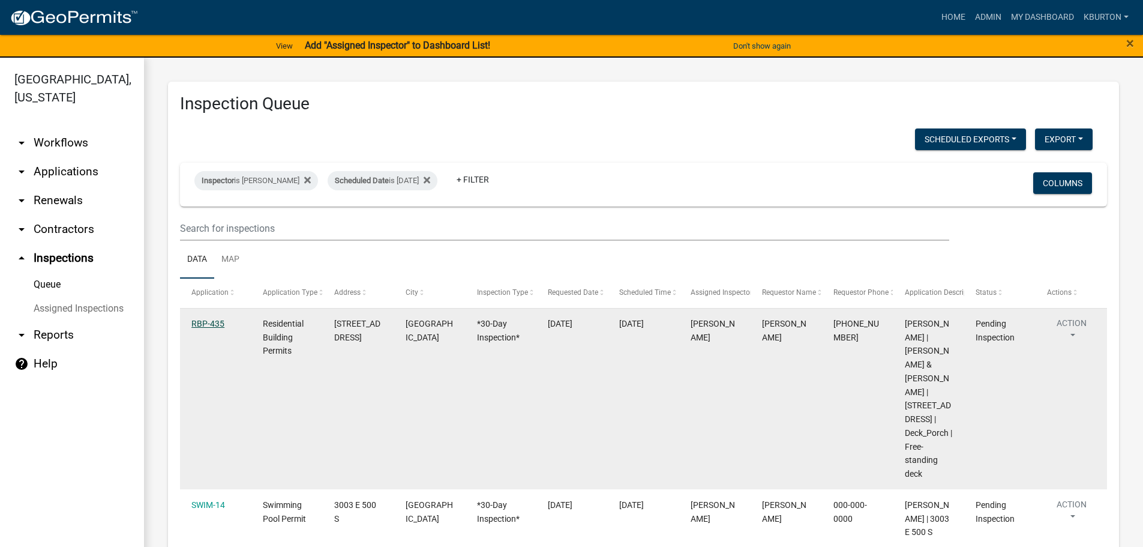
click at [208, 324] on link "RBP-435" at bounding box center [207, 324] width 33 height 10
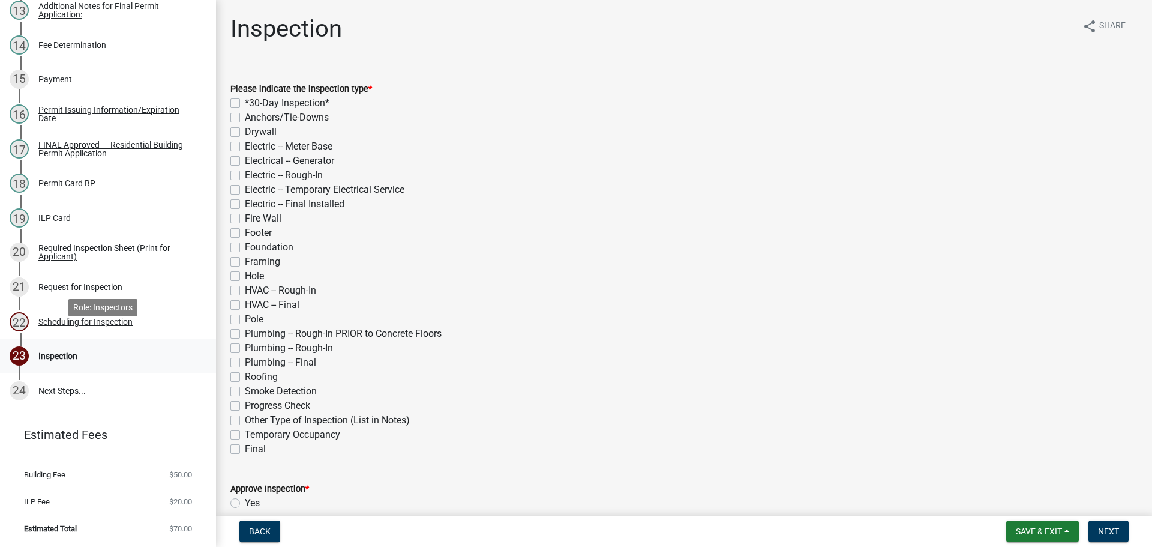
scroll to position [617, 0]
click at [124, 323] on div "Scheduling for Inspection" at bounding box center [85, 321] width 94 height 8
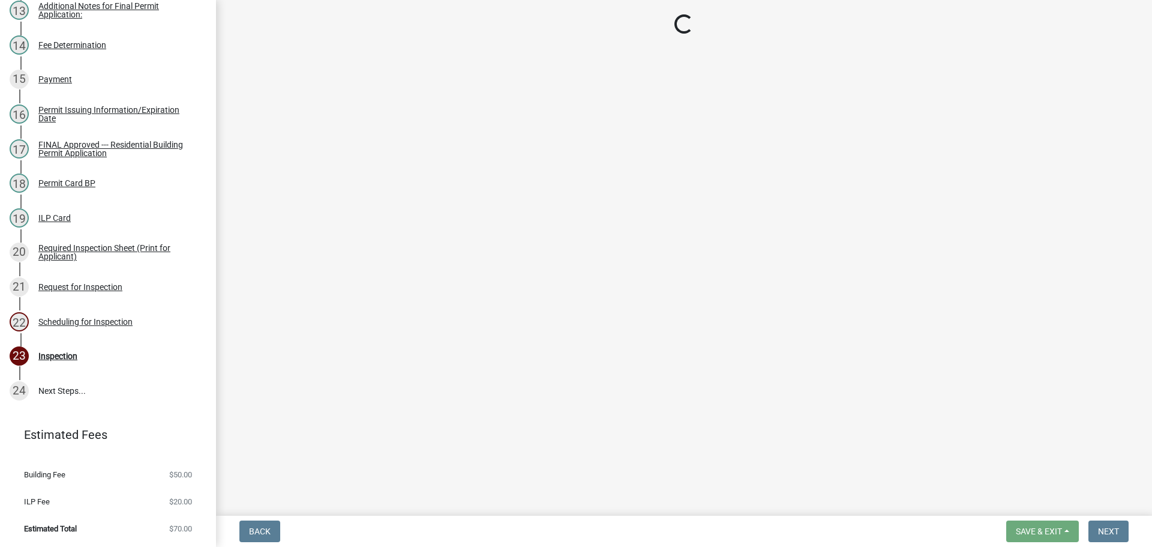
select select "25b75ae6-03c7-4280-9b34-fcf63005d5e5"
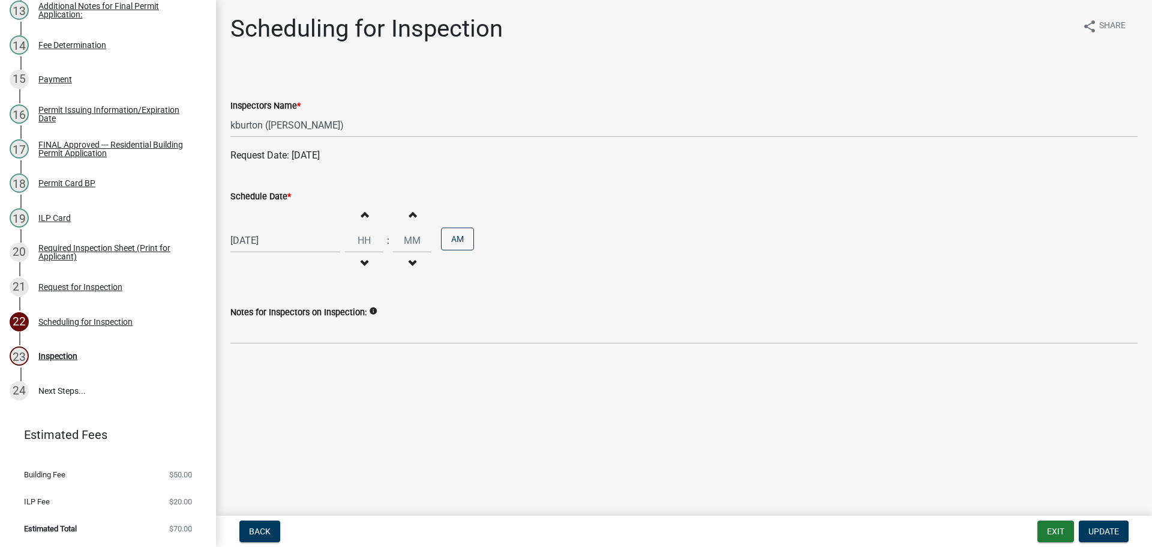
click at [261, 196] on label "Schedule Date *" at bounding box center [260, 197] width 61 height 8
click at [261, 228] on input "[DATE]" at bounding box center [285, 240] width 110 height 25
select select "8"
select select "2025"
click at [281, 363] on div "20" at bounding box center [280, 361] width 19 height 19
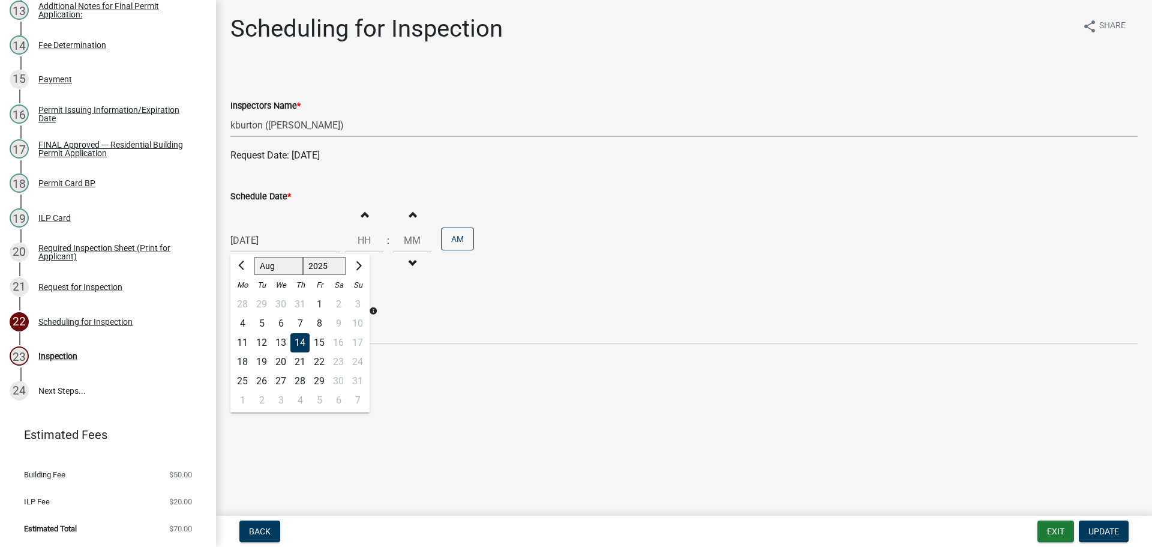
type input "[DATE]"
click at [1103, 526] on span "Update" at bounding box center [1104, 531] width 31 height 10
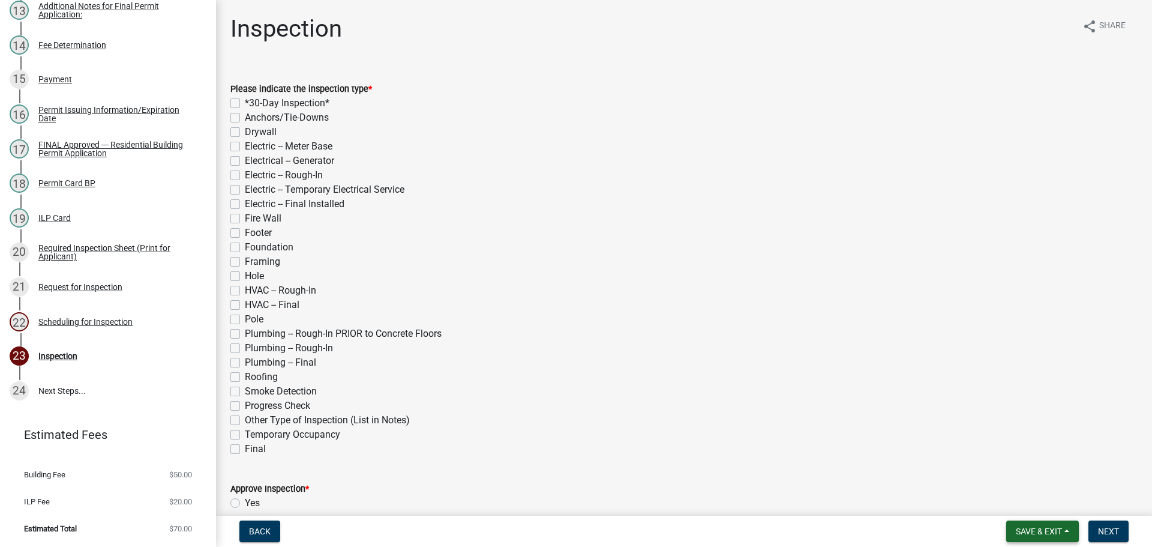
click at [1049, 523] on button "Save & Exit" at bounding box center [1042, 531] width 73 height 22
click at [1033, 501] on button "Save & Exit" at bounding box center [1031, 500] width 96 height 29
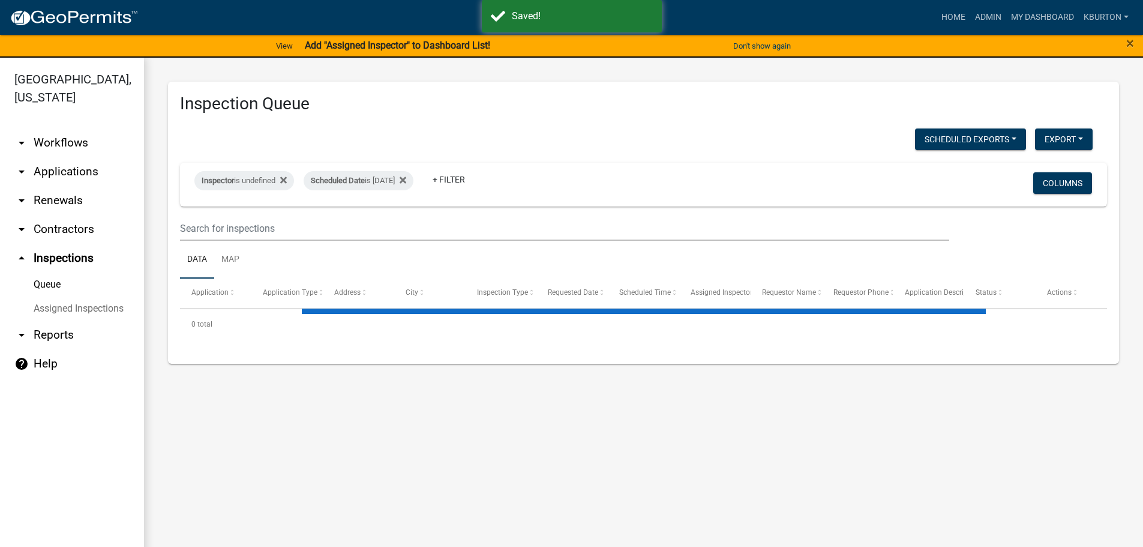
select select "1: 25"
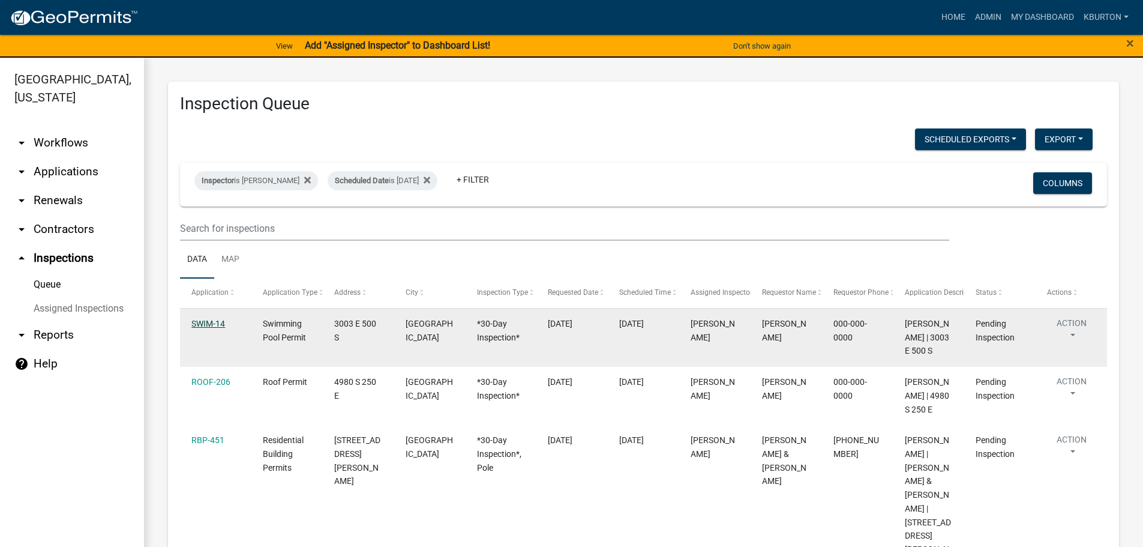
click at [212, 322] on link "SWIM-14" at bounding box center [208, 324] width 34 height 10
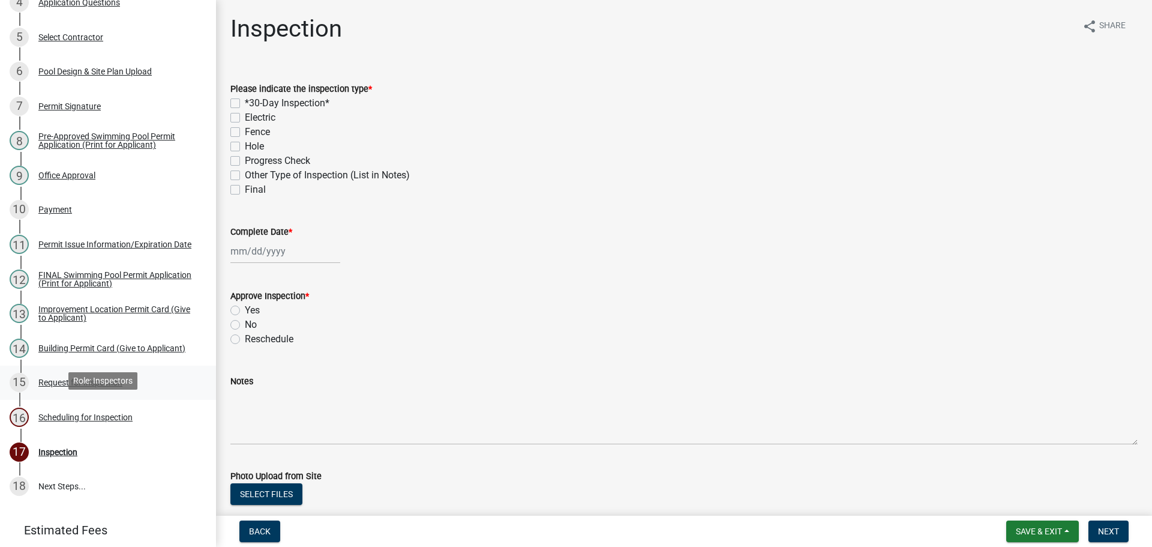
scroll to position [366, 0]
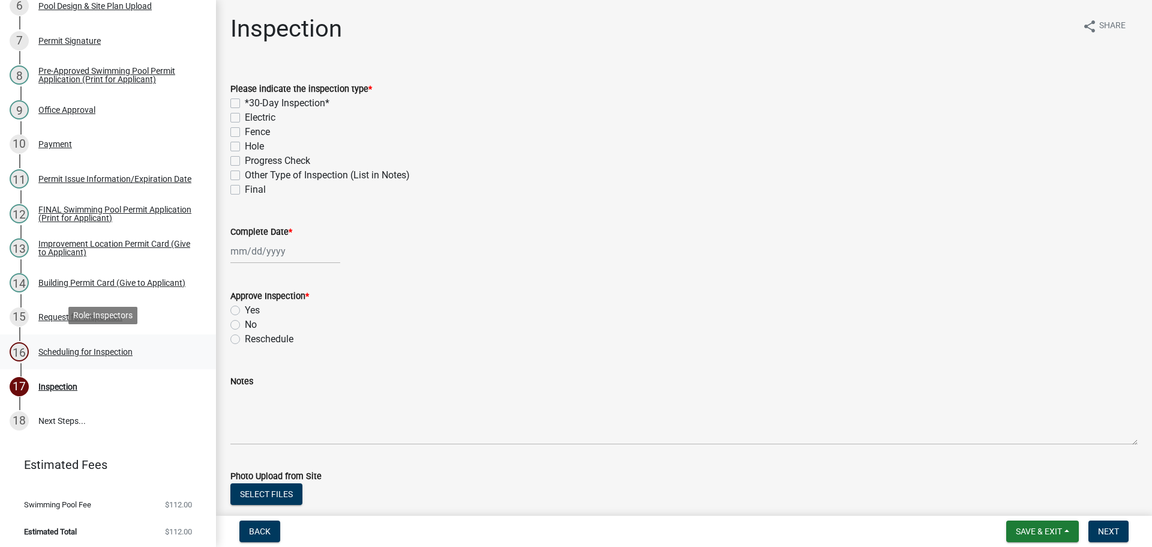
click at [121, 348] on div "Scheduling for Inspection" at bounding box center [85, 352] width 94 height 8
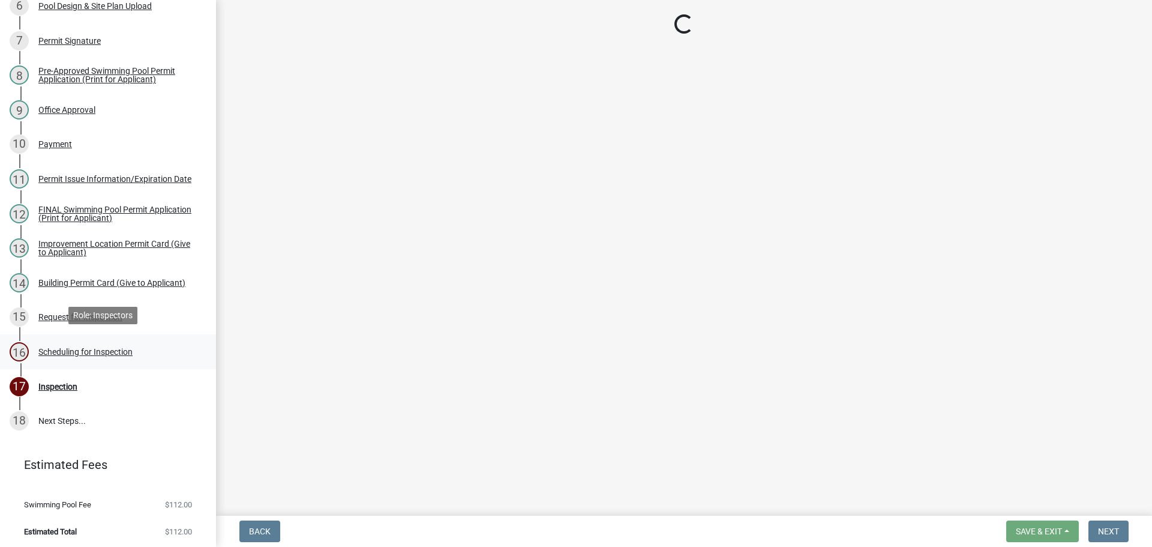
select select "25b75ae6-03c7-4280-9b34-fcf63005d5e5"
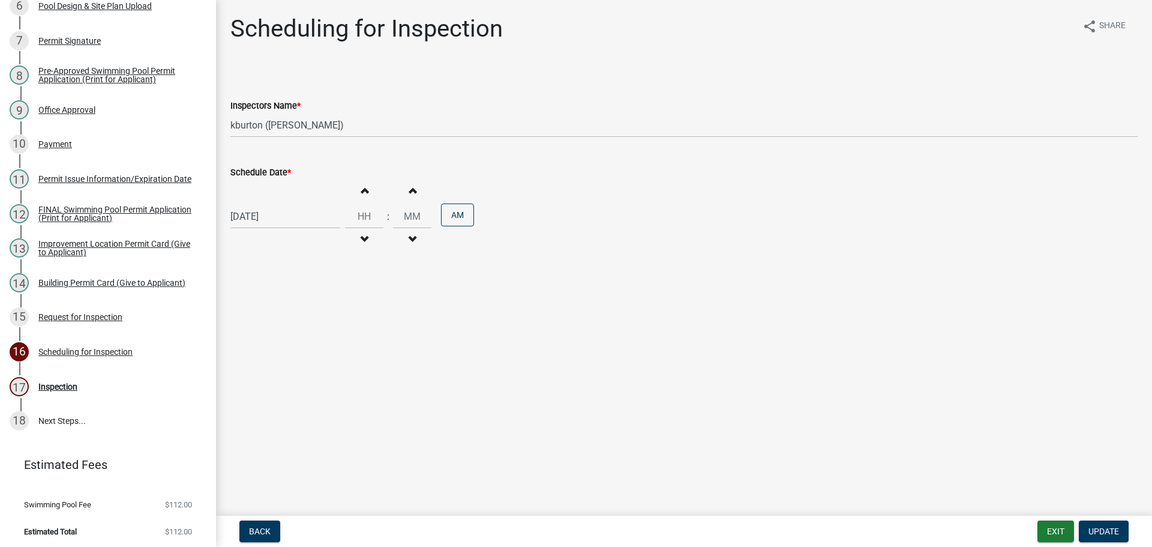
click at [267, 171] on label "Schedule Date *" at bounding box center [260, 173] width 61 height 8
click at [267, 204] on input "[DATE]" at bounding box center [285, 216] width 110 height 25
select select "8"
select select "2025"
drag, startPoint x: 281, startPoint y: 336, endPoint x: 317, endPoint y: 332, distance: 35.6
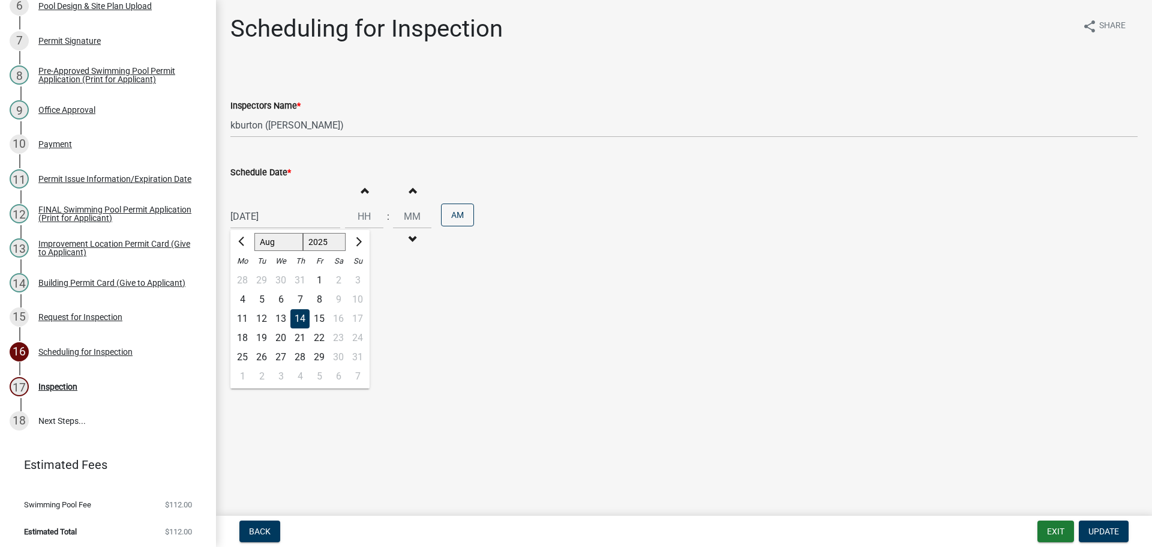
click at [282, 336] on div "20" at bounding box center [280, 337] width 19 height 19
type input "[DATE]"
click at [1112, 528] on span "Update" at bounding box center [1104, 531] width 31 height 10
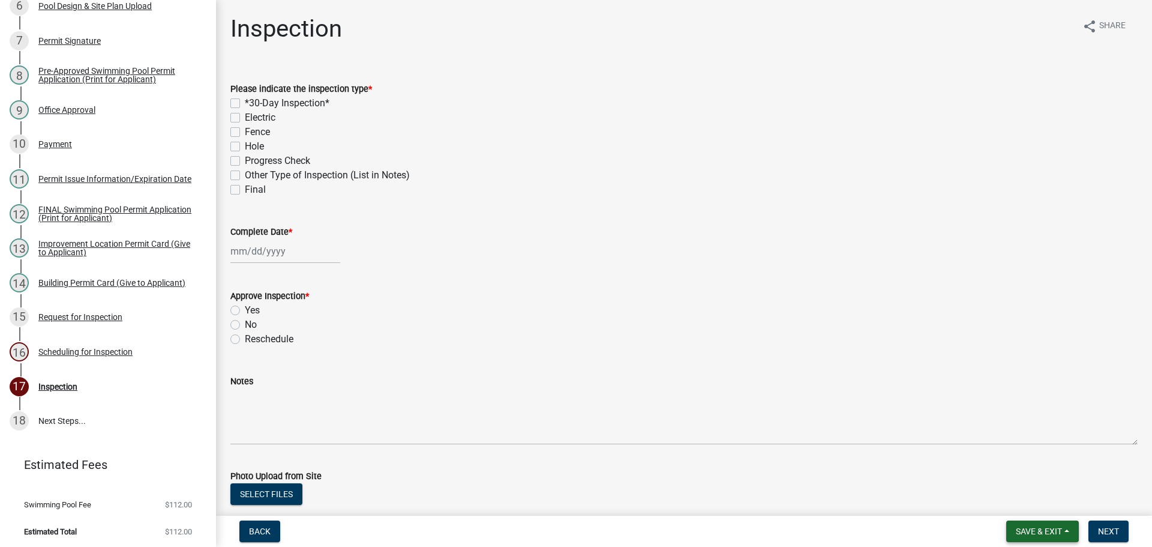
click at [1032, 531] on span "Save & Exit" at bounding box center [1039, 531] width 46 height 10
click at [1034, 507] on button "Save & Exit" at bounding box center [1031, 500] width 96 height 29
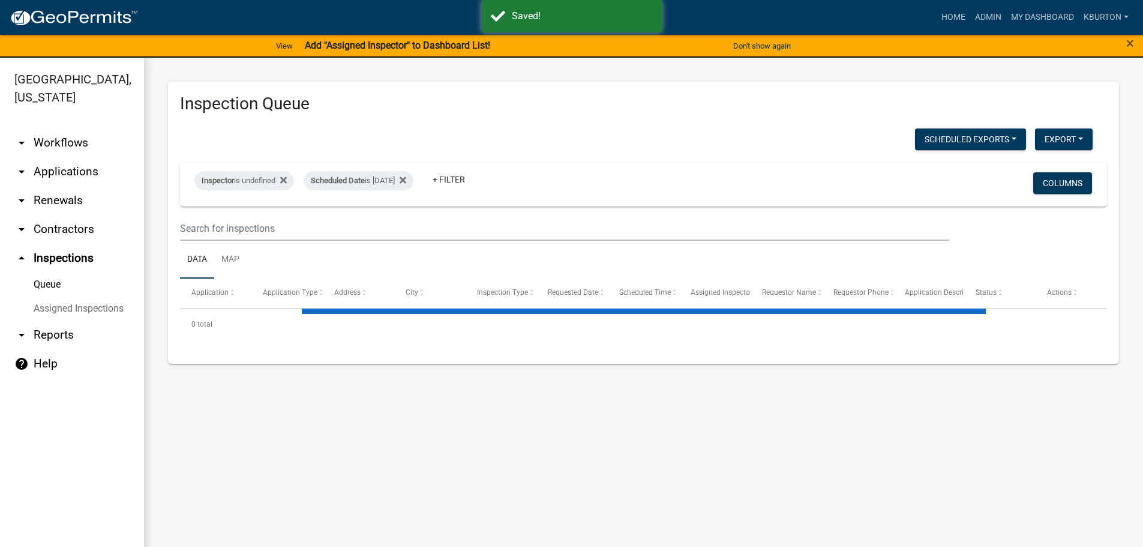
select select "1: 25"
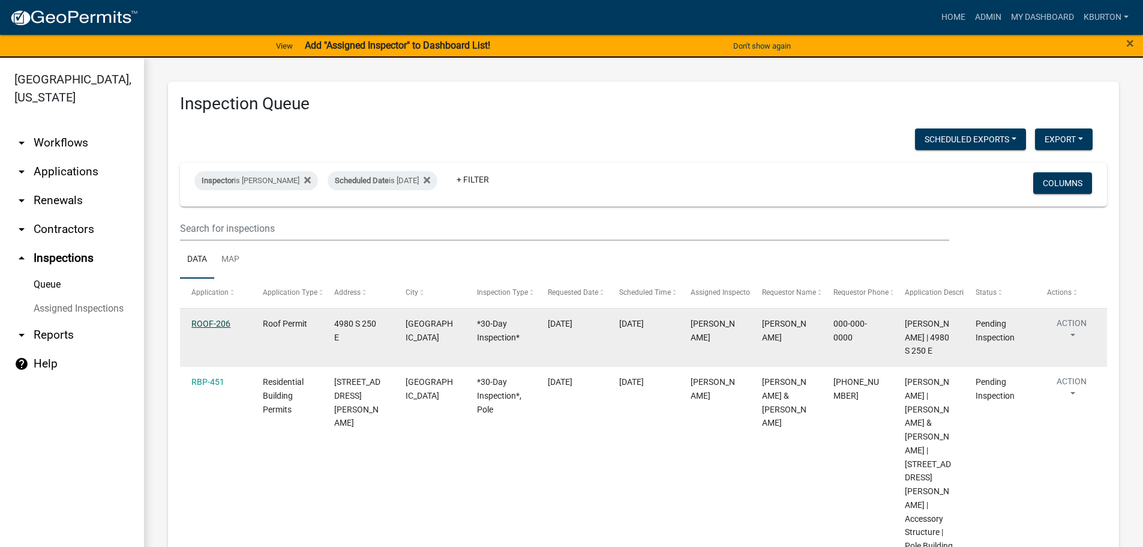
click at [223, 322] on link "ROOF-206" at bounding box center [210, 324] width 39 height 10
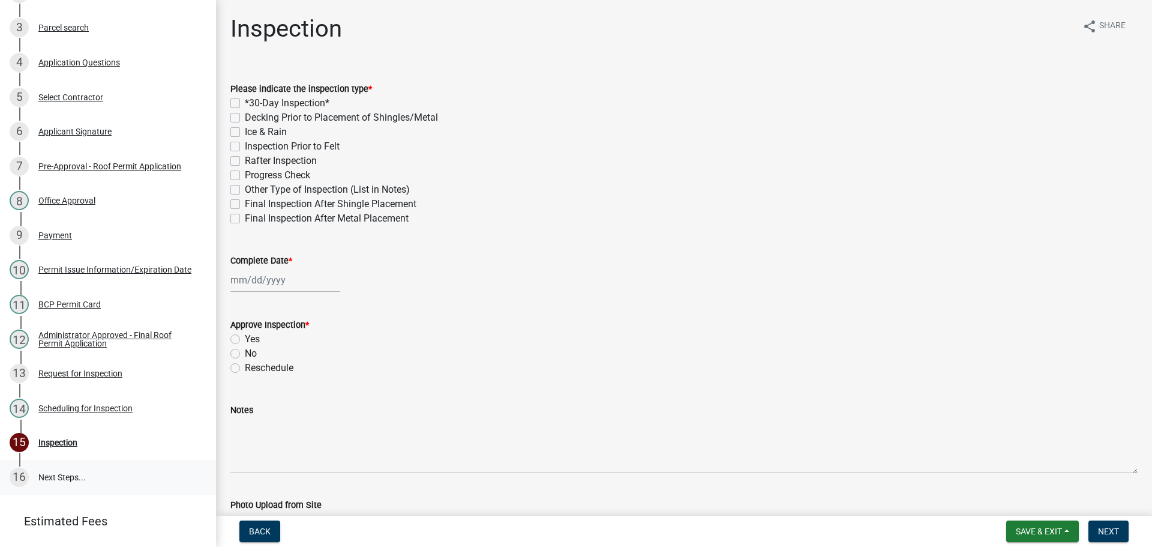
scroll to position [296, 0]
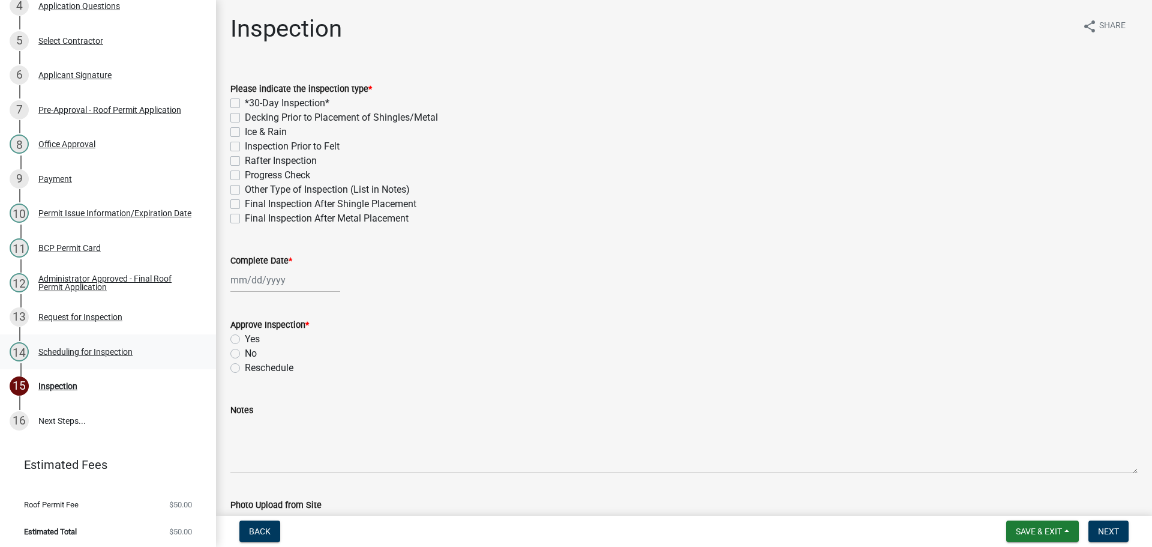
click at [112, 348] on div "Scheduling for Inspection" at bounding box center [85, 352] width 94 height 8
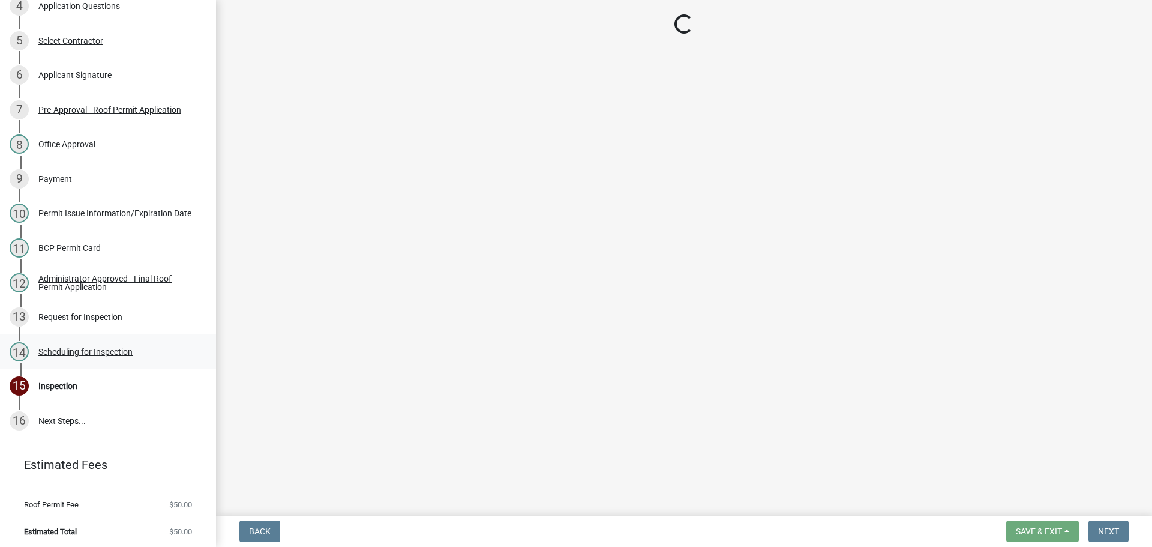
select select "25b75ae6-03c7-4280-9b34-fcf63005d5e5"
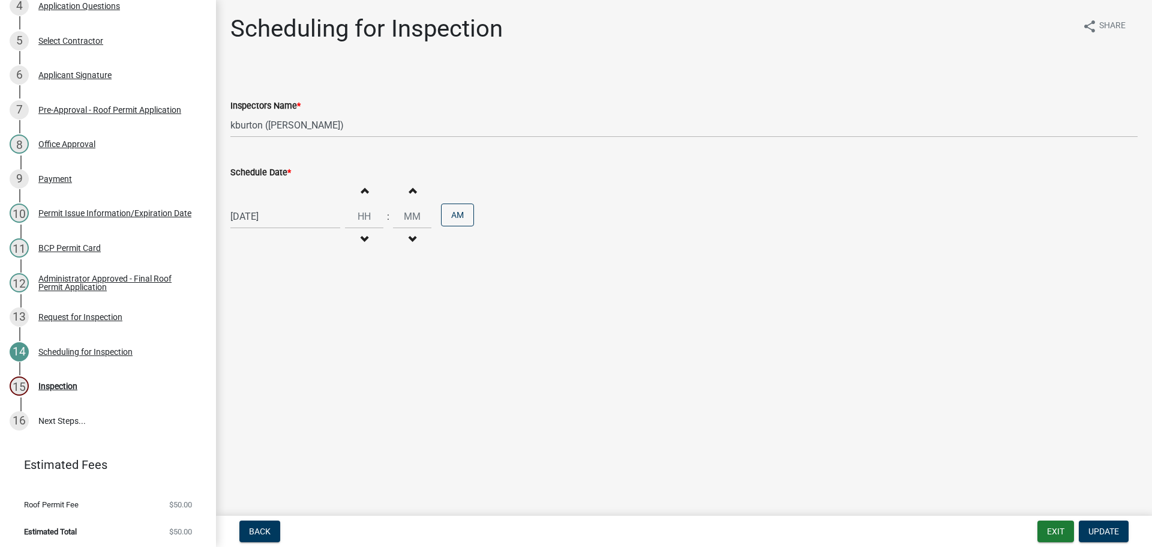
click at [266, 172] on label "Schedule Date *" at bounding box center [260, 173] width 61 height 8
click at [266, 204] on input "[DATE]" at bounding box center [285, 216] width 110 height 25
select select "8"
select select "2025"
click at [280, 357] on div "27" at bounding box center [280, 357] width 19 height 19
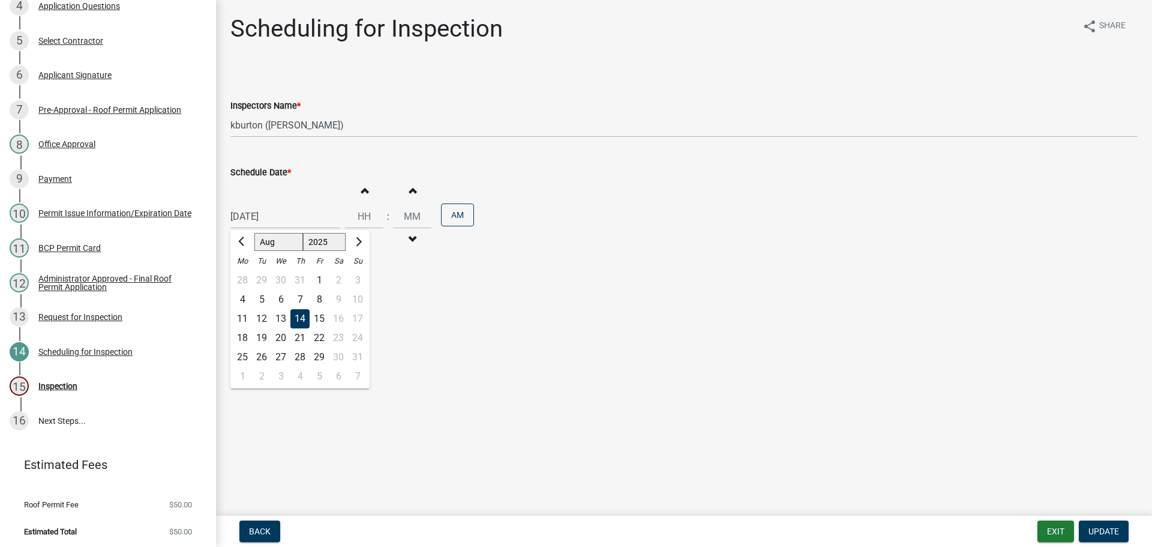
type input "[DATE]"
click at [1101, 526] on span "Update" at bounding box center [1104, 531] width 31 height 10
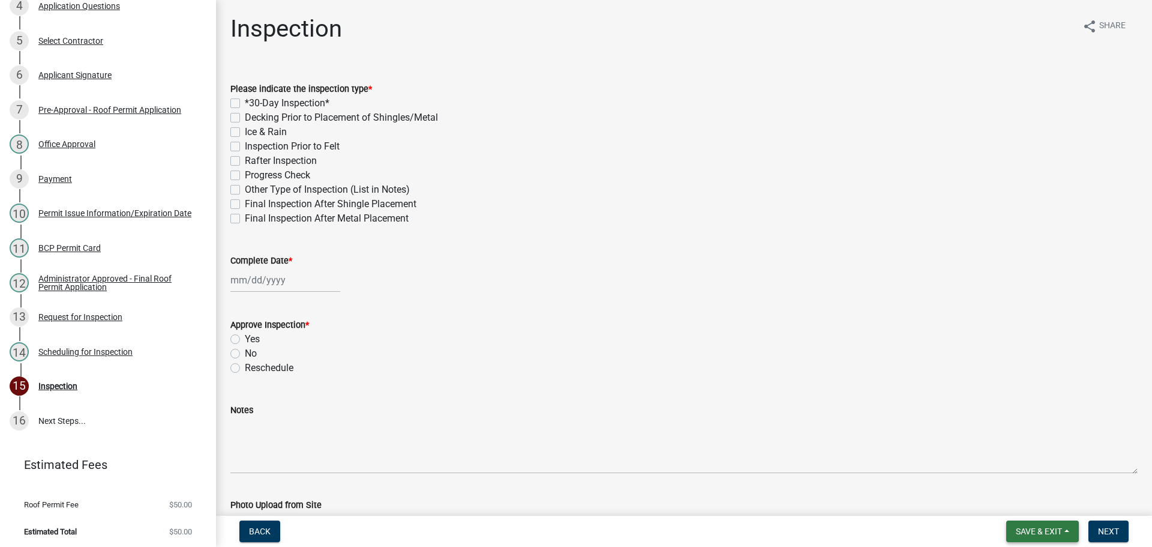
click at [1052, 532] on span "Save & Exit" at bounding box center [1039, 531] width 46 height 10
click at [1043, 509] on button "Save & Exit" at bounding box center [1031, 500] width 96 height 29
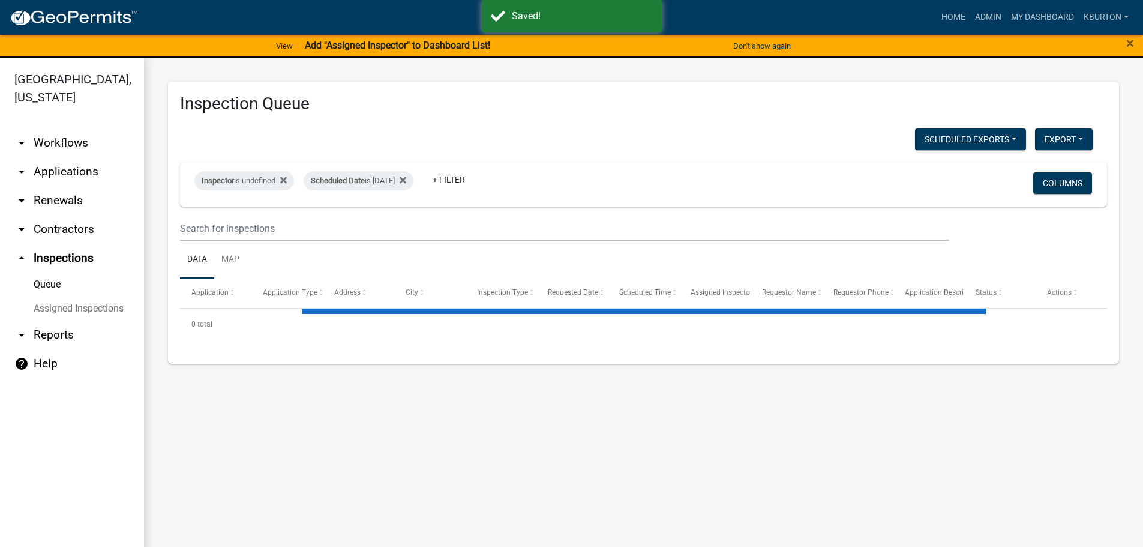
select select "1: 25"
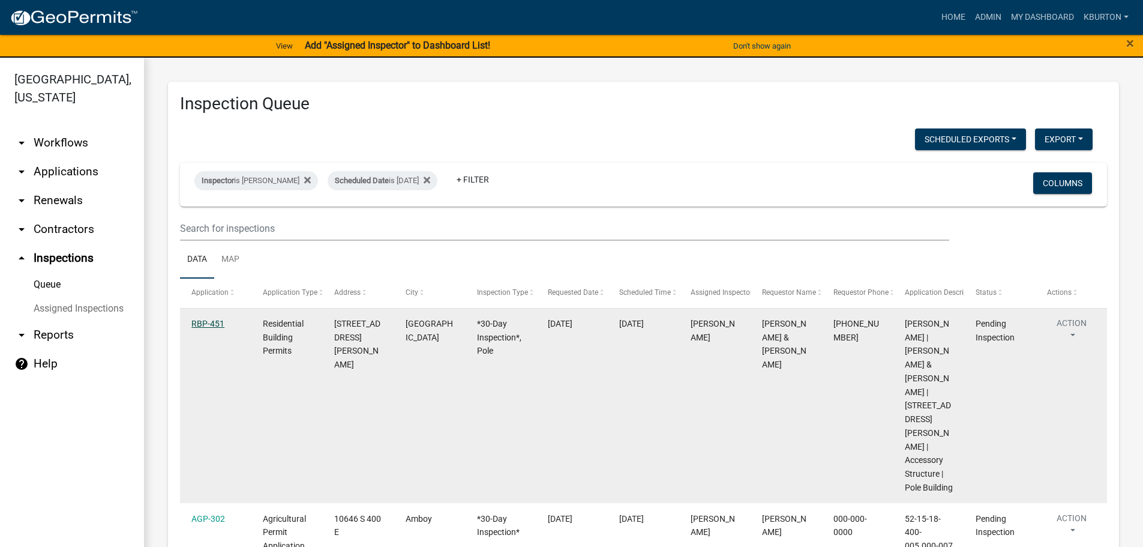
click at [212, 326] on link "RBP-451" at bounding box center [207, 324] width 33 height 10
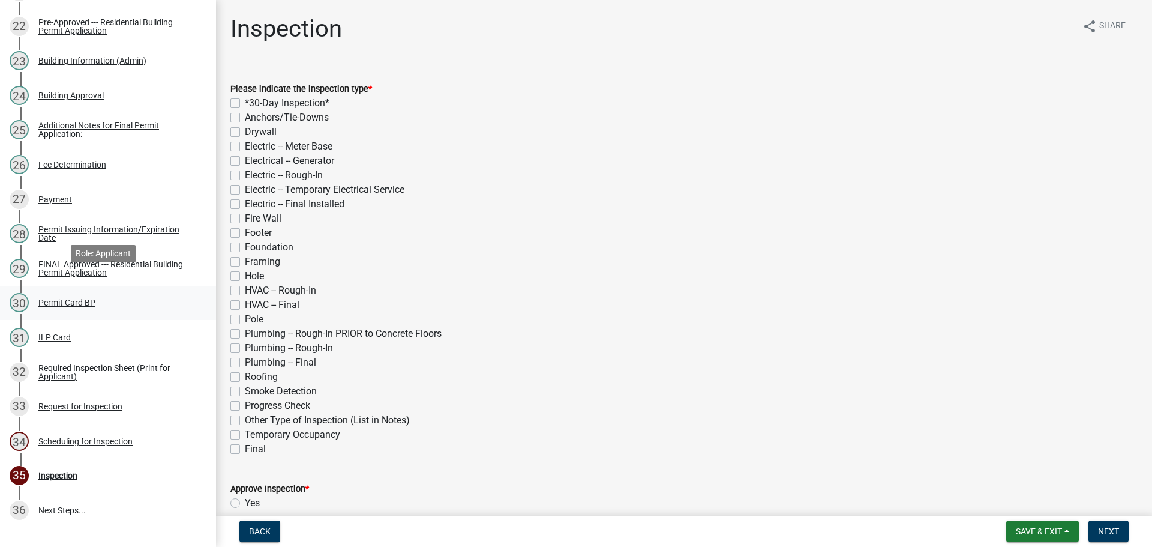
scroll to position [1032, 0]
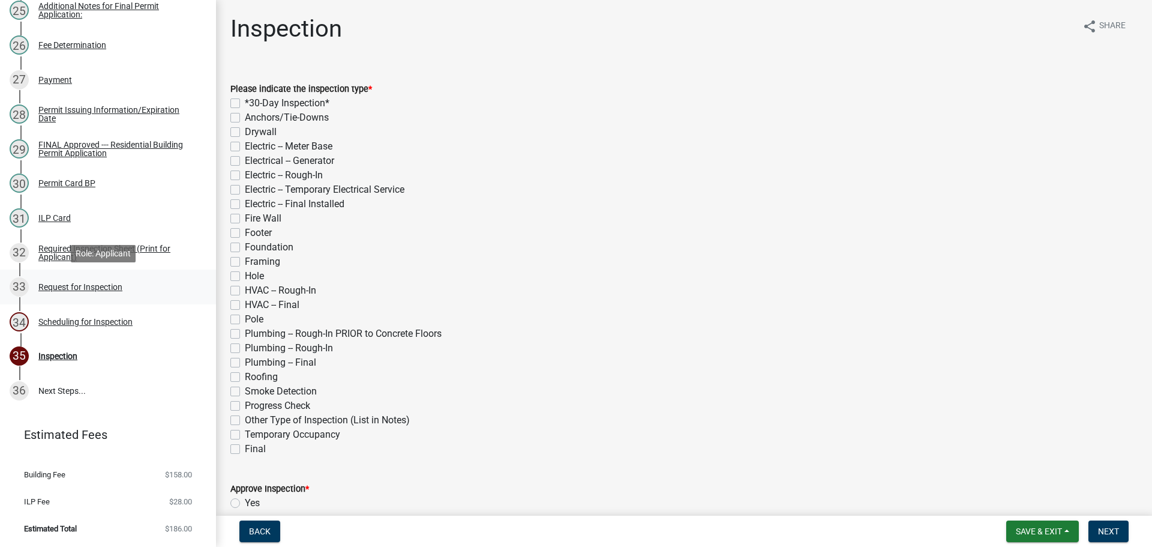
click at [86, 288] on div "Request for Inspection" at bounding box center [80, 287] width 84 height 8
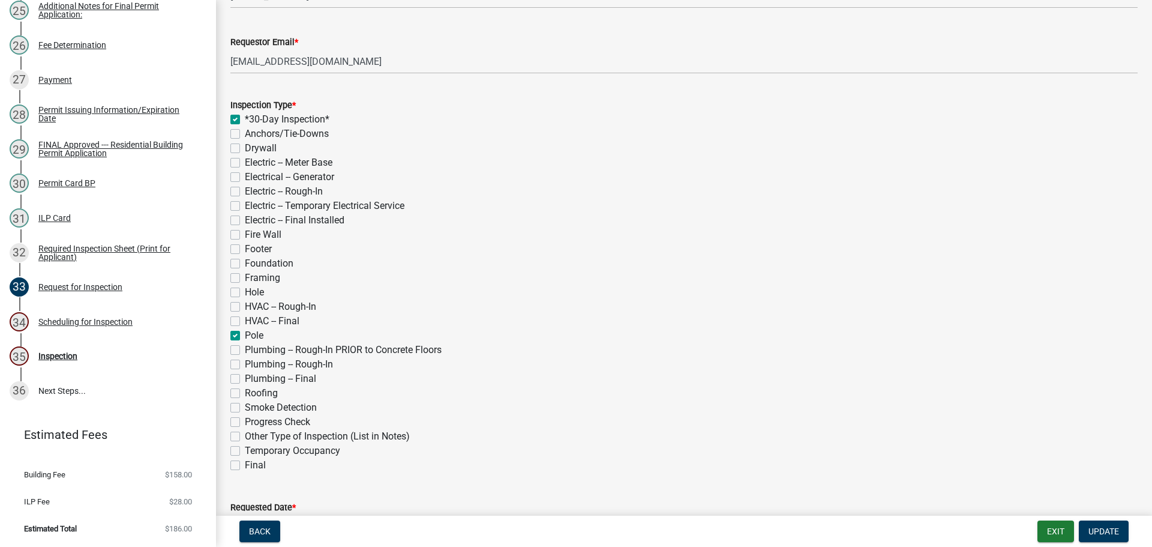
scroll to position [240, 0]
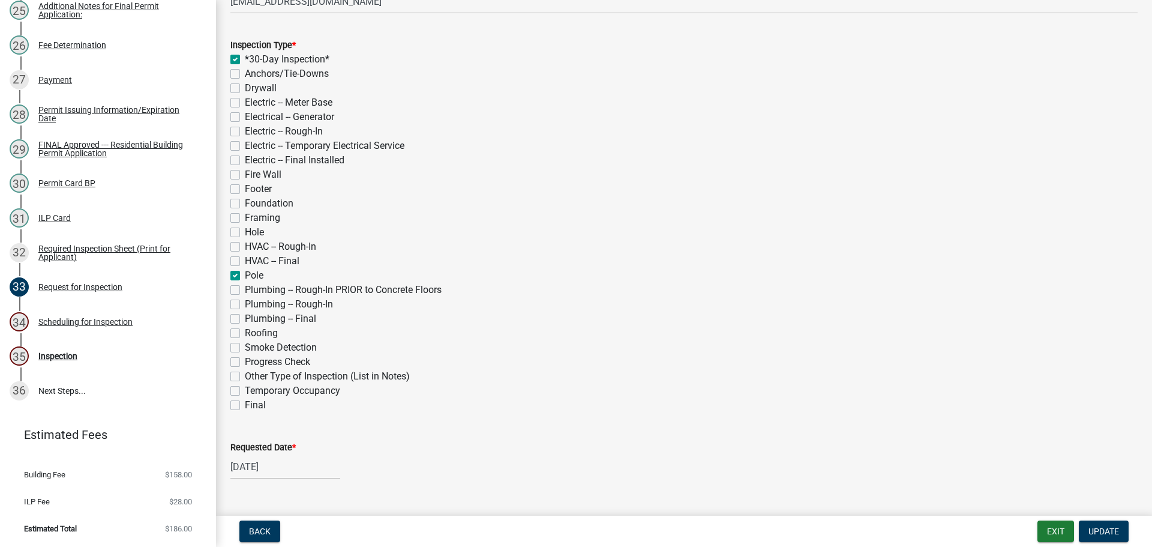
click at [245, 218] on label "Framing" at bounding box center [262, 218] width 35 height 14
click at [245, 218] on input "Framing" at bounding box center [249, 215] width 8 height 8
checkbox input "true"
checkbox input "false"
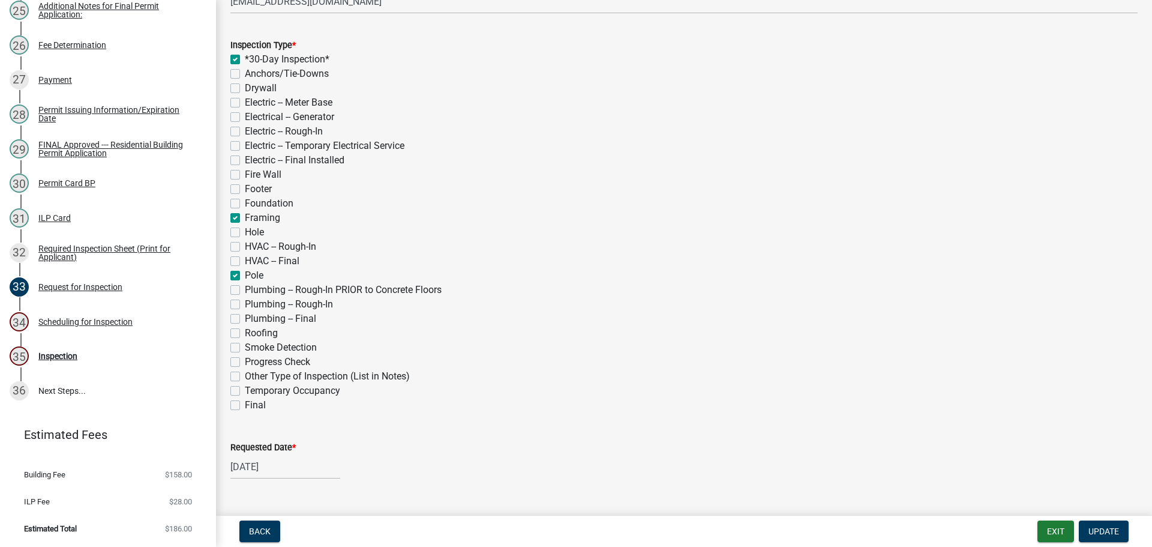
checkbox input "false"
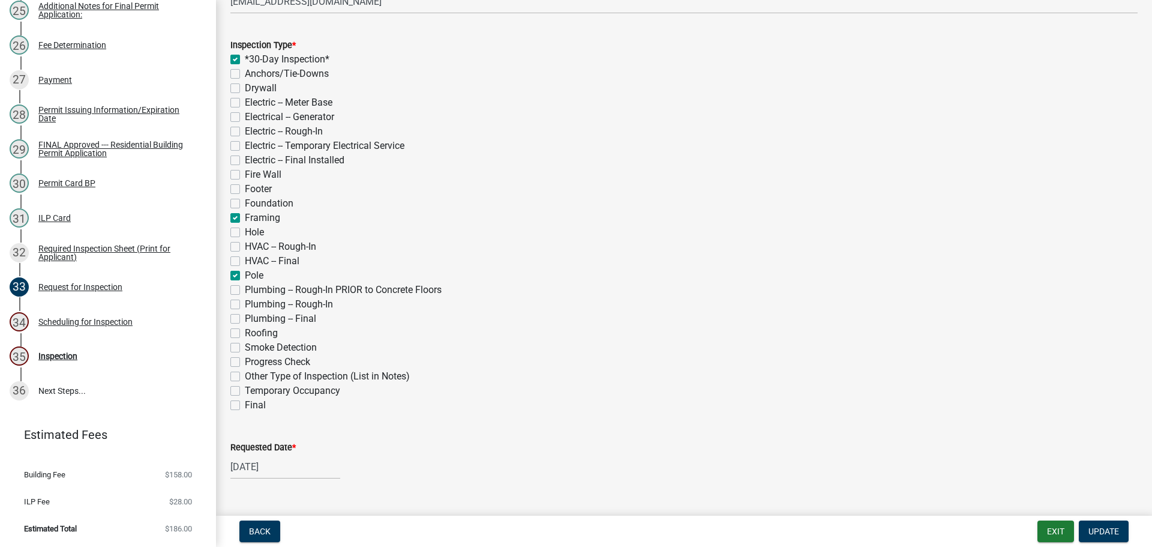
checkbox input "false"
checkbox input "true"
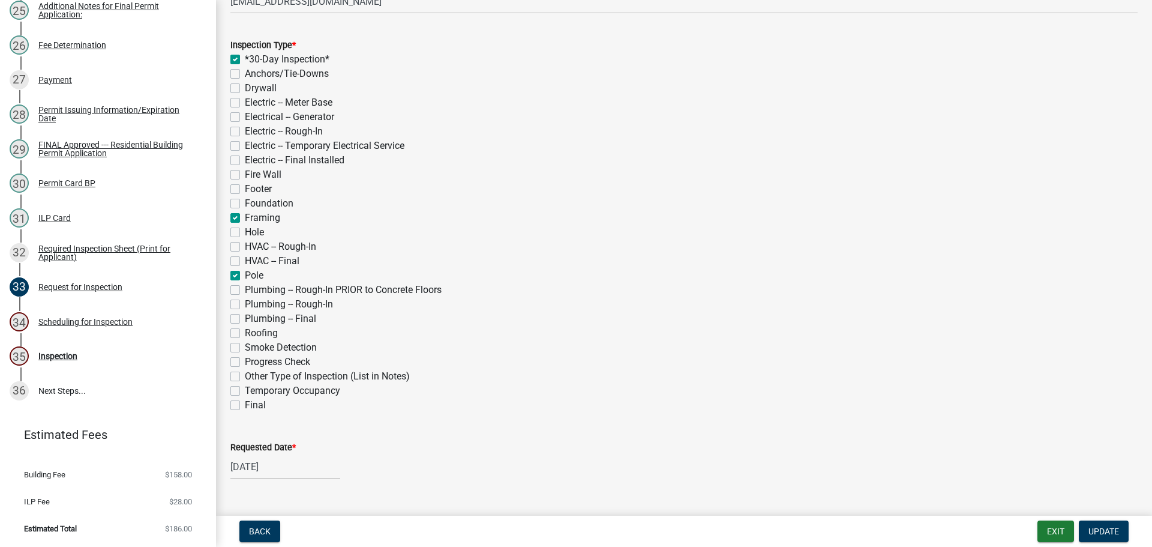
checkbox input "false"
checkbox input "true"
checkbox input "false"
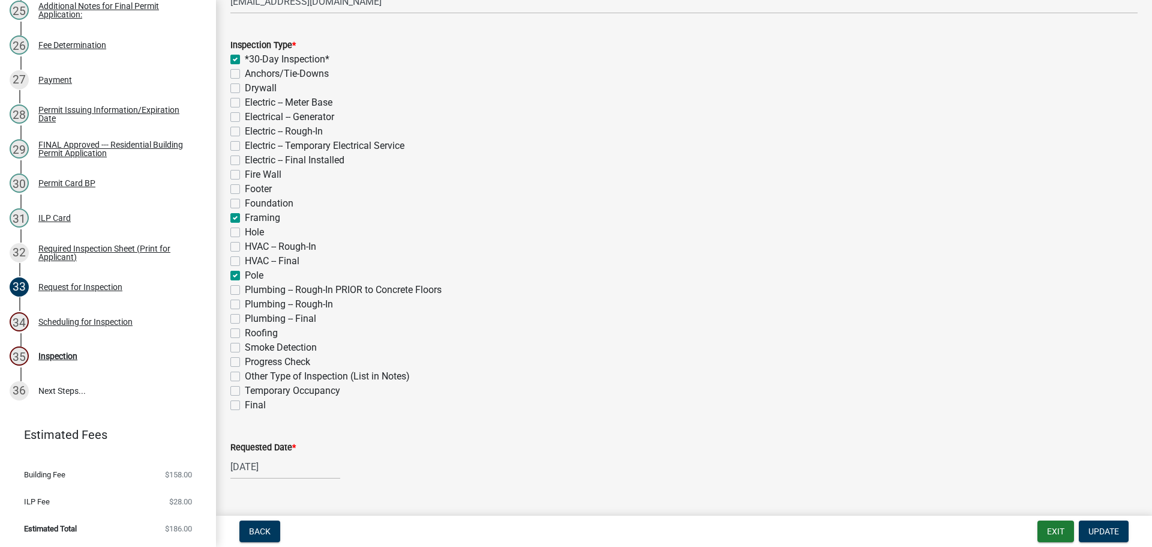
checkbox input "false"
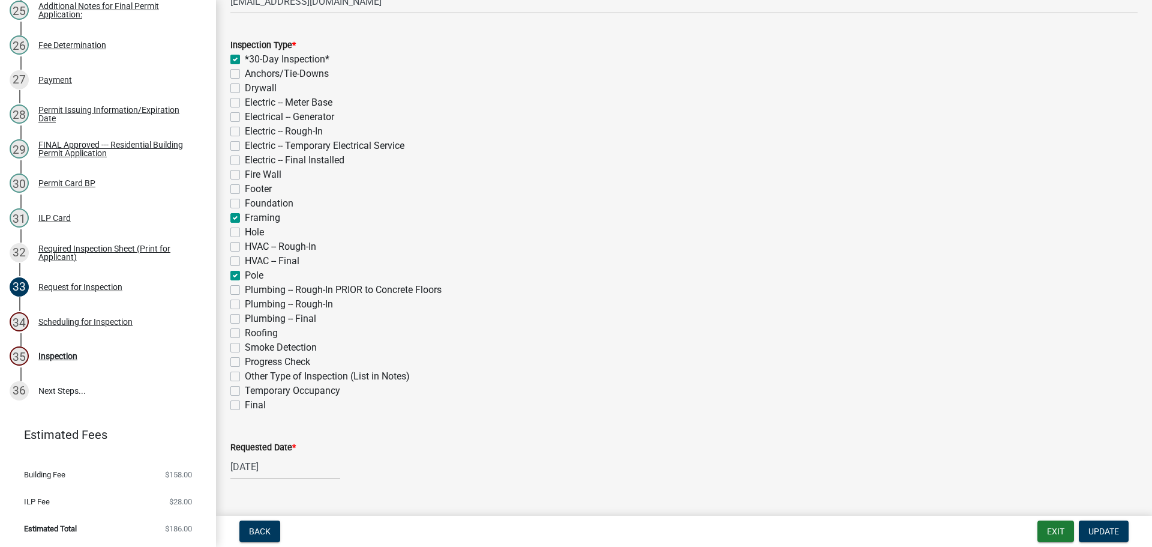
checkbox input "false"
click at [245, 332] on label "Roofing" at bounding box center [261, 333] width 33 height 14
click at [245, 332] on input "Roofing" at bounding box center [249, 330] width 8 height 8
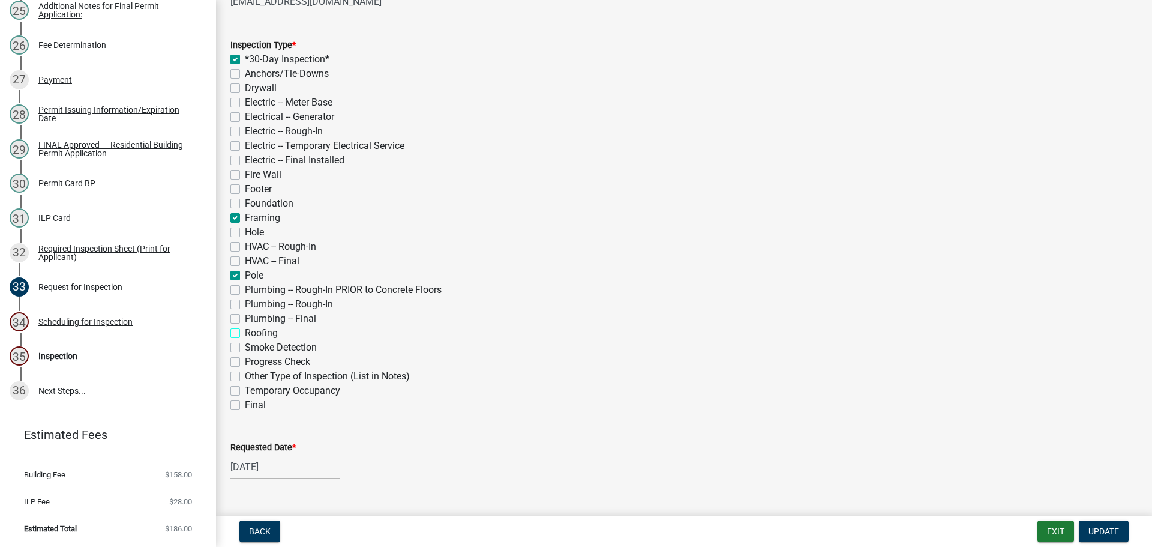
checkbox input "true"
checkbox input "false"
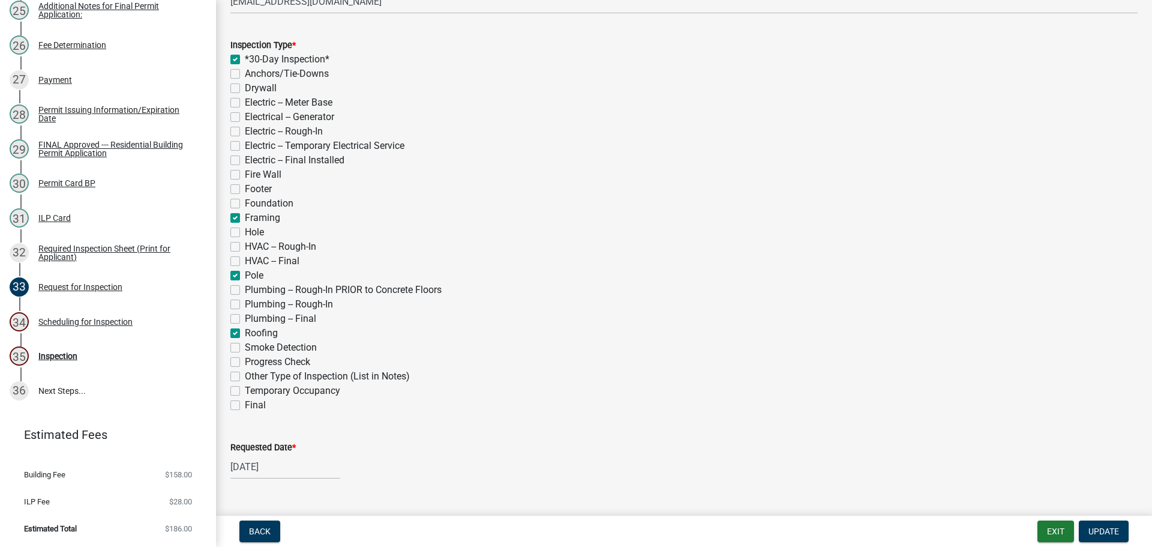
checkbox input "false"
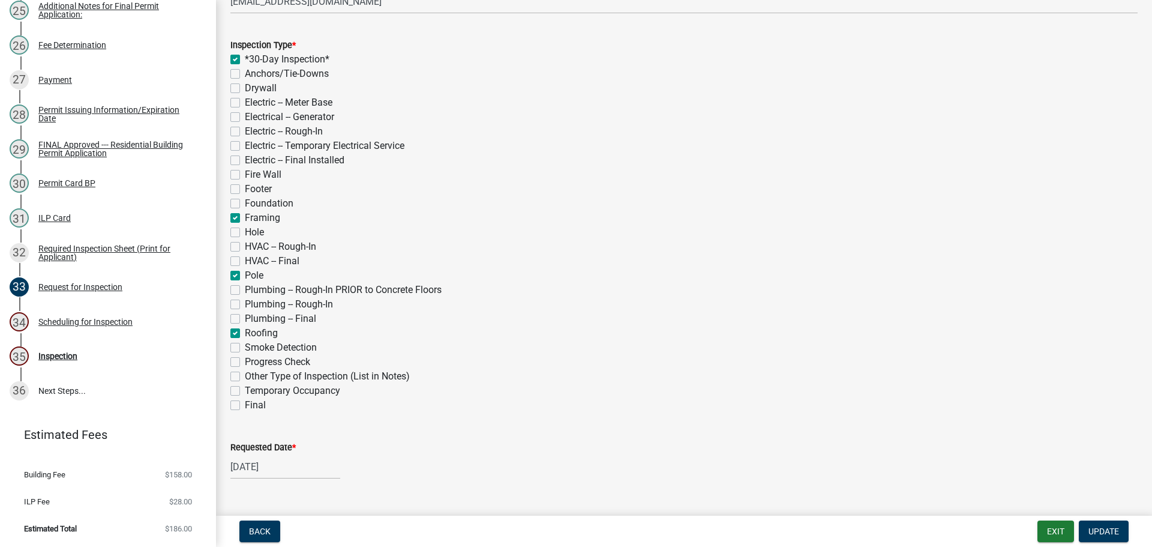
checkbox input "false"
checkbox input "true"
checkbox input "false"
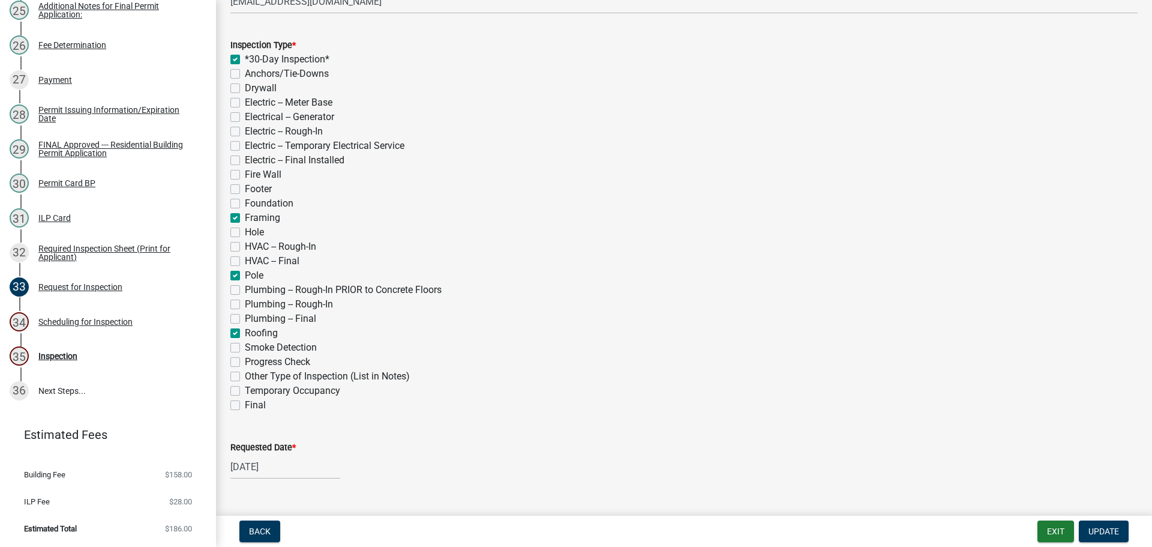
checkbox input "false"
checkbox input "true"
checkbox input "false"
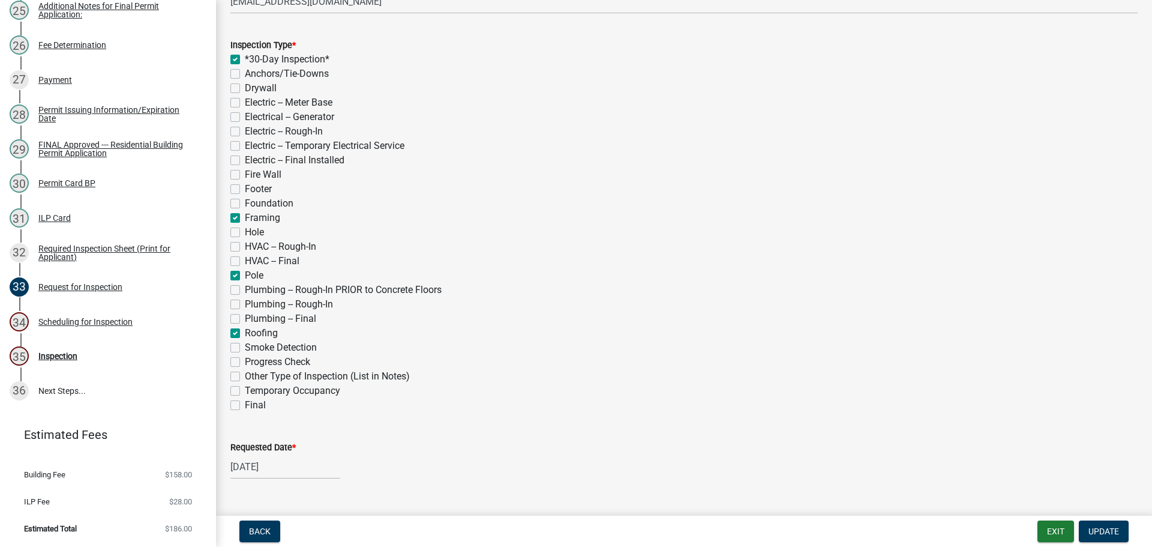
checkbox input "true"
checkbox input "false"
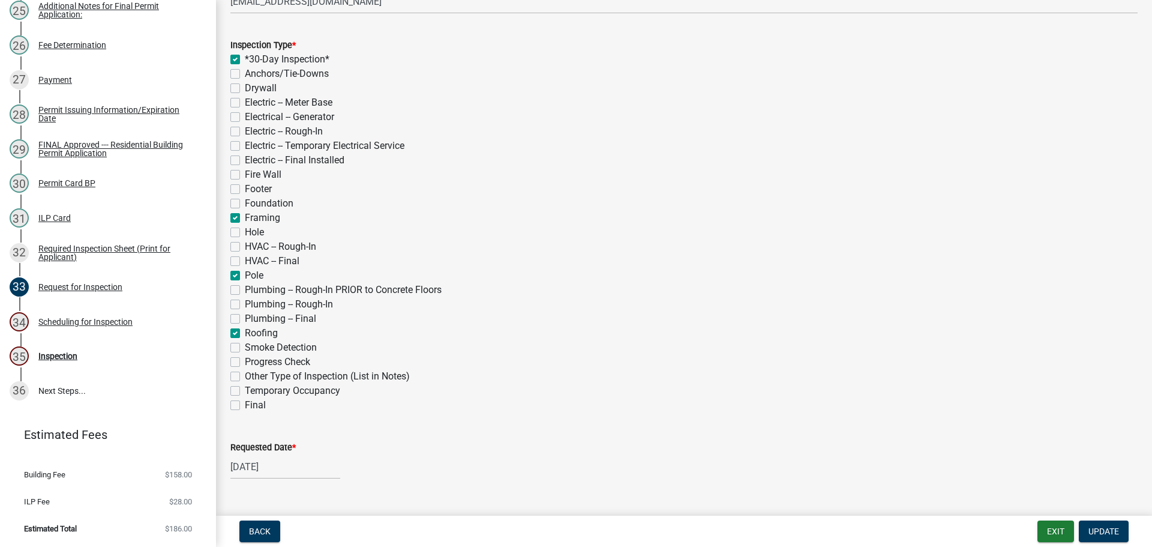
checkbox input "false"
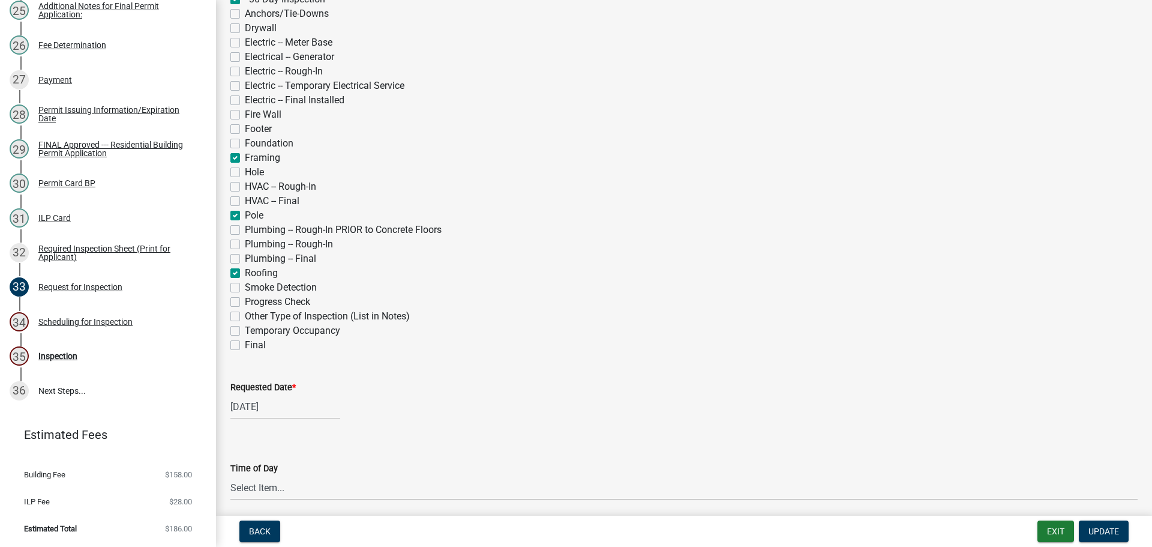
click at [268, 388] on label "Requested Date *" at bounding box center [262, 388] width 65 height 8
click at [268, 394] on input "[DATE]" at bounding box center [285, 406] width 110 height 25
select select "7"
select select "2025"
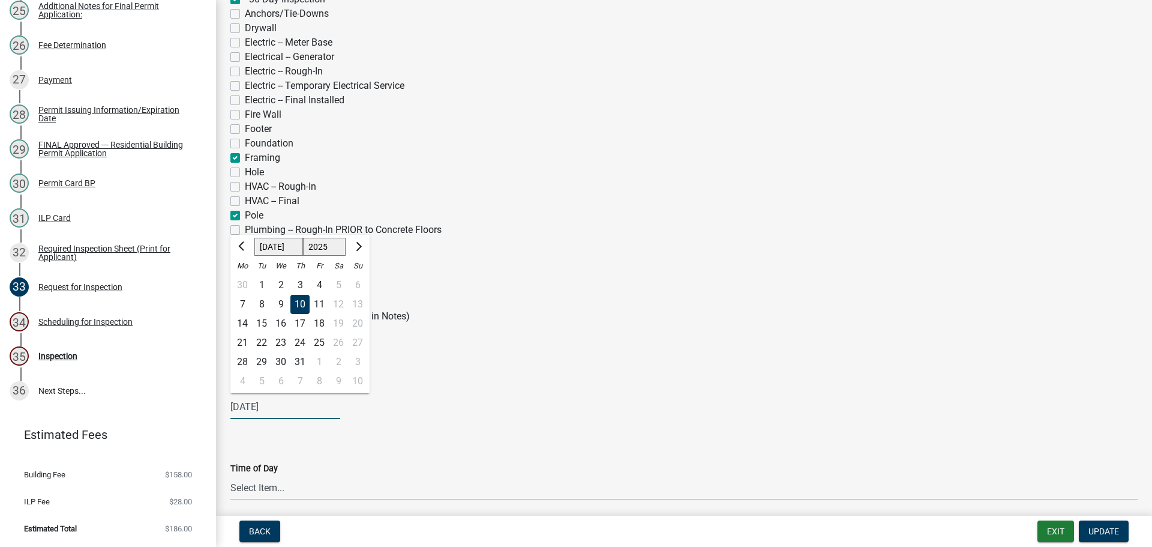
click at [265, 247] on select "Jan Feb Mar Apr May Jun [DATE] Aug Sep Oct Nov Dec" at bounding box center [278, 247] width 49 height 18
select select "8"
click at [254, 238] on select "Jan Feb Mar Apr May Jun [DATE] Aug Sep Oct Nov Dec" at bounding box center [278, 247] width 49 height 18
click at [302, 325] on div "14" at bounding box center [299, 323] width 19 height 19
type input "[DATE]"
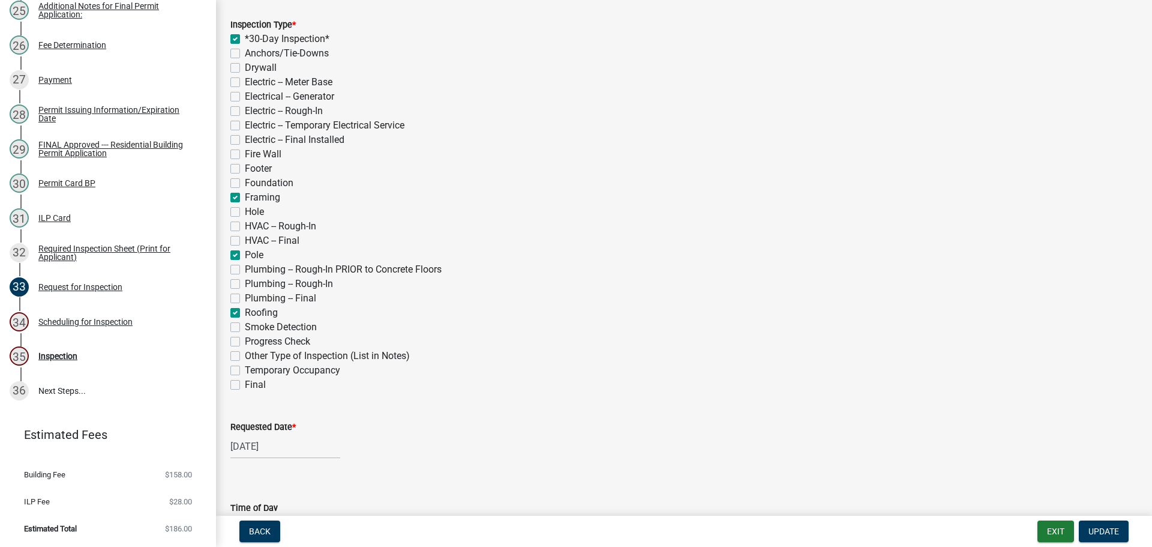
scroll to position [240, 0]
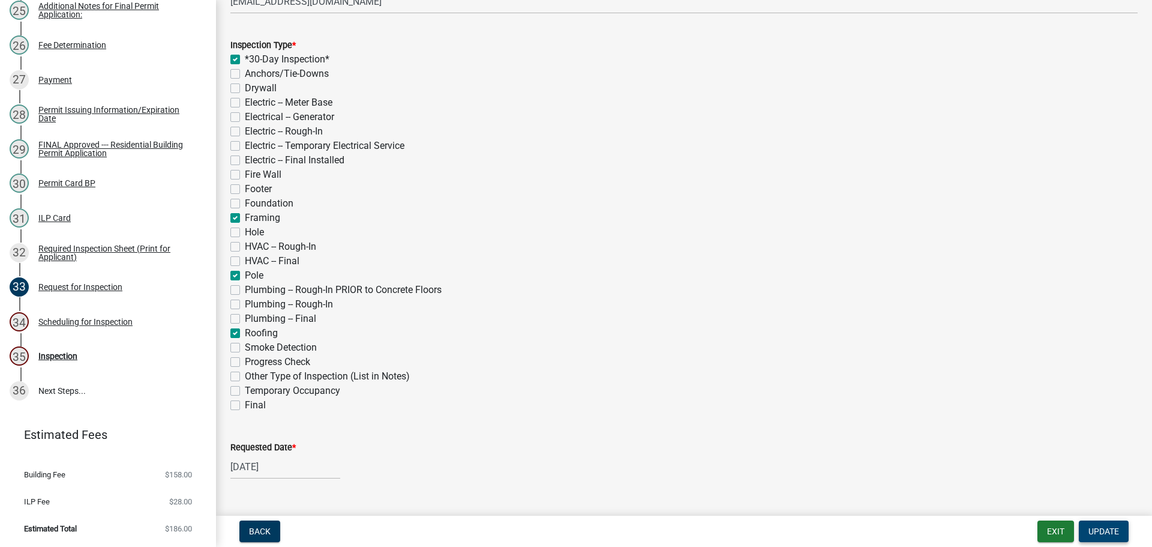
click at [1115, 532] on span "Update" at bounding box center [1104, 531] width 31 height 10
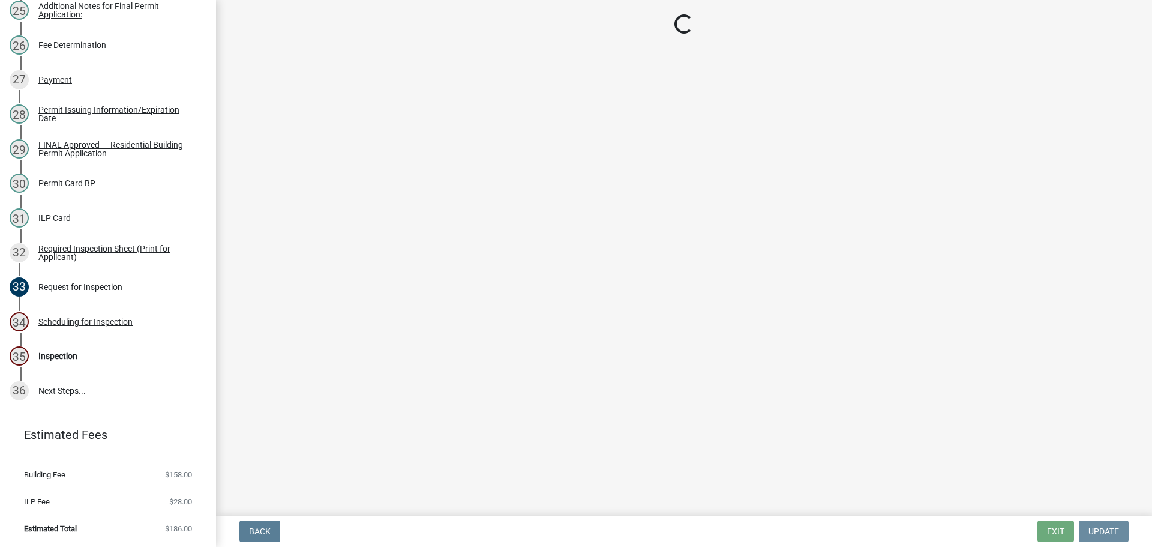
scroll to position [0, 0]
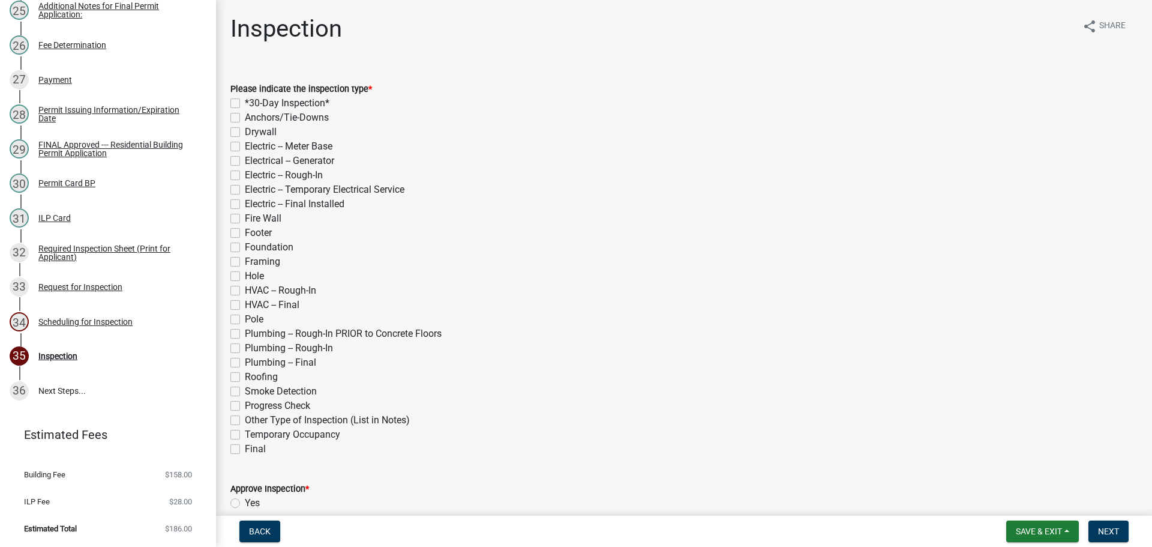
click at [245, 104] on label "*30-Day Inspection*" at bounding box center [287, 103] width 85 height 14
click at [245, 104] on input "*30-Day Inspection*" at bounding box center [249, 100] width 8 height 8
checkbox input "true"
checkbox input "false"
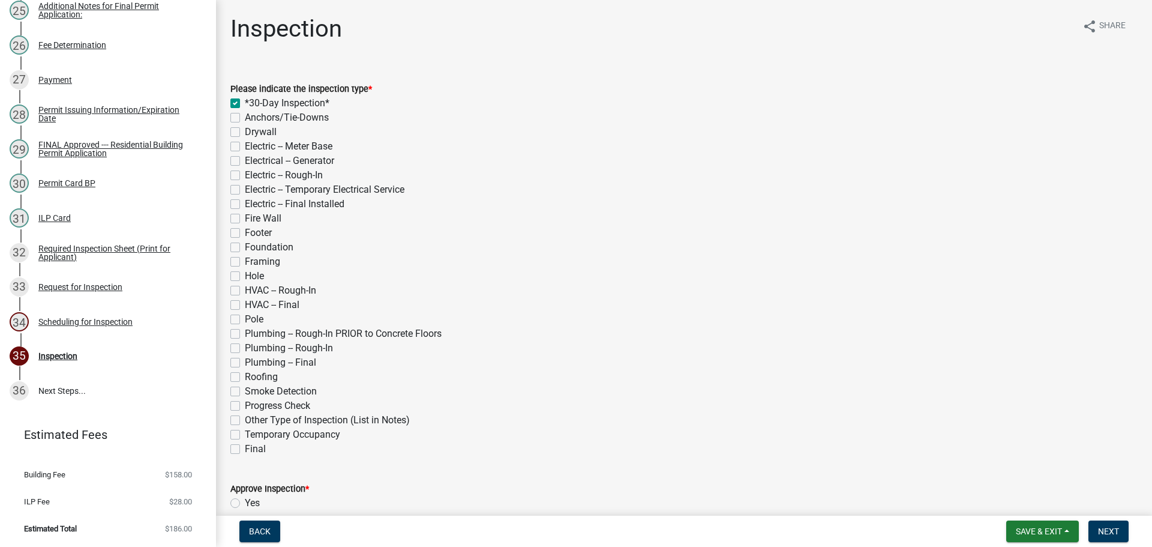
checkbox input "false"
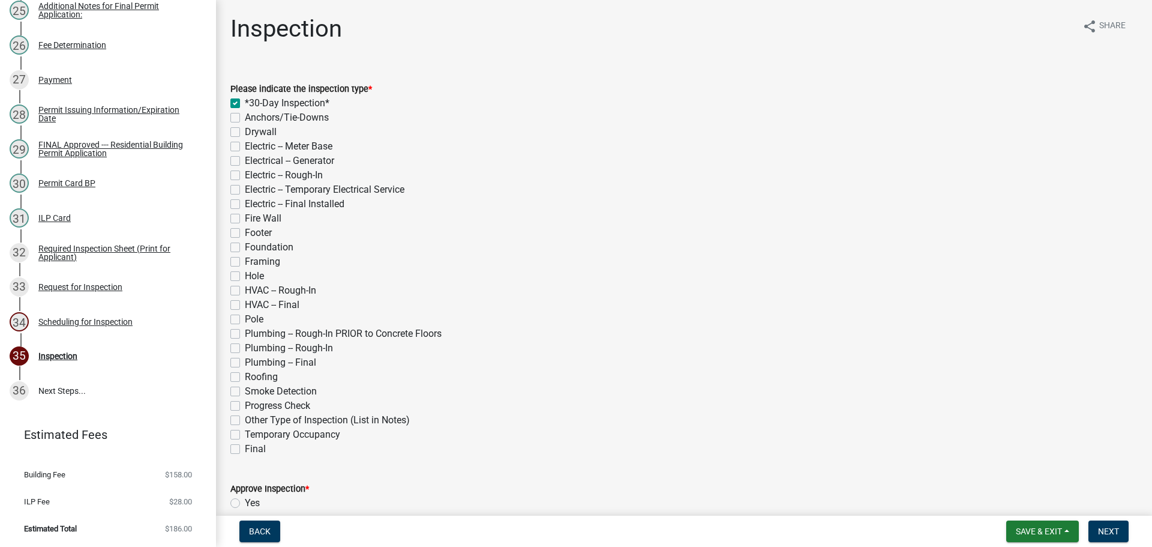
checkbox input "false"
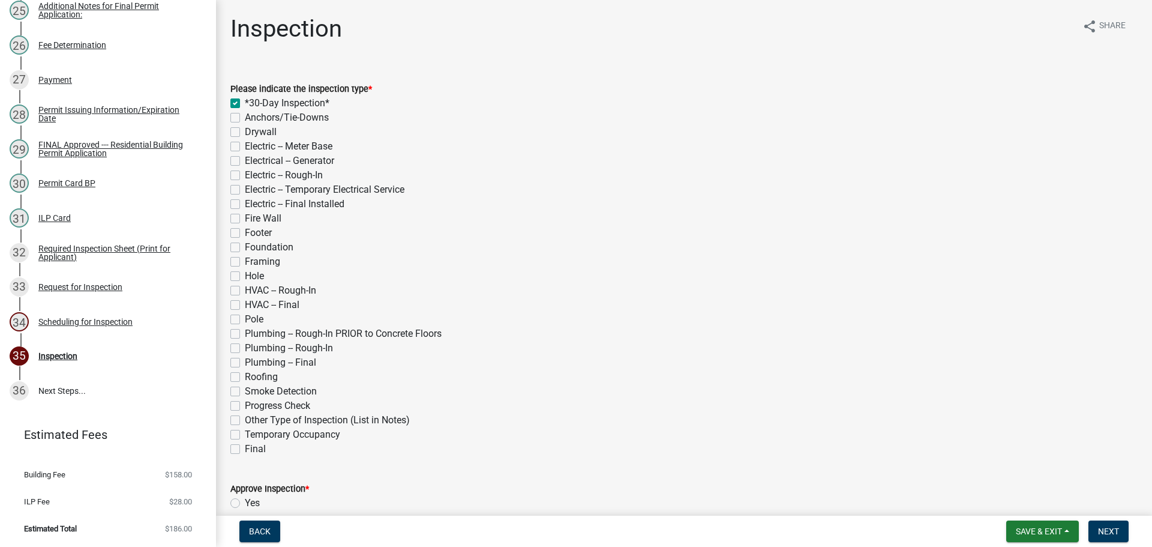
checkbox input "false"
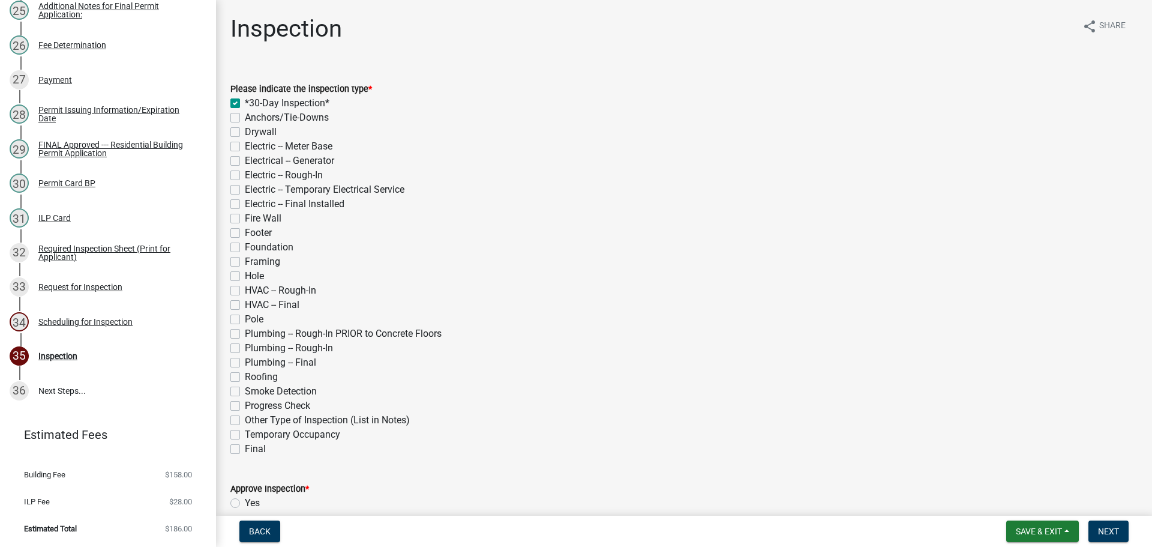
checkbox input "false"
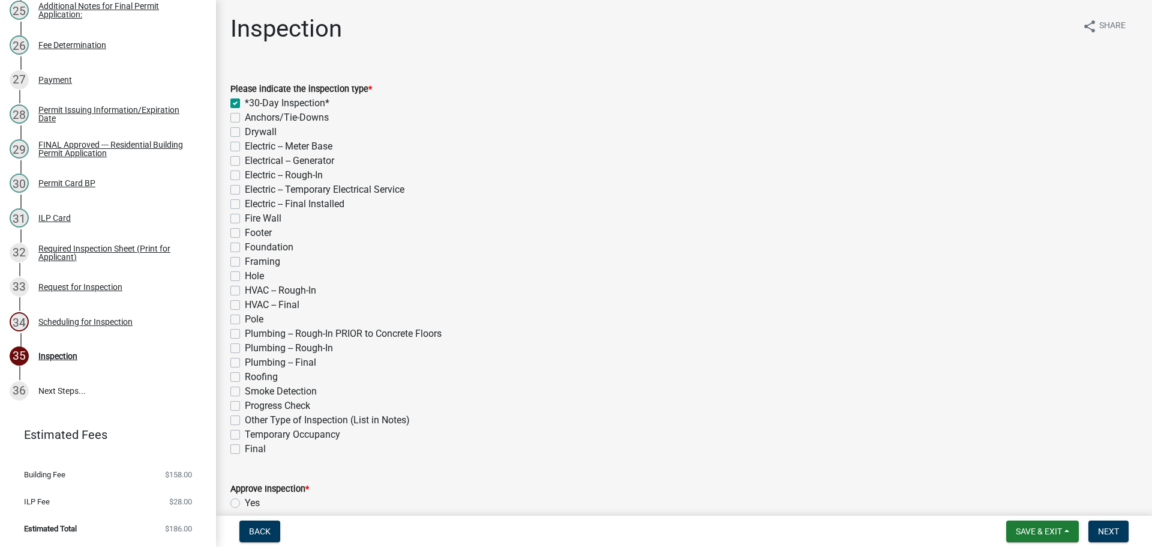
checkbox input "false"
click at [245, 320] on label "Pole" at bounding box center [254, 319] width 19 height 14
click at [245, 320] on input "Pole" at bounding box center [249, 316] width 8 height 8
checkbox input "true"
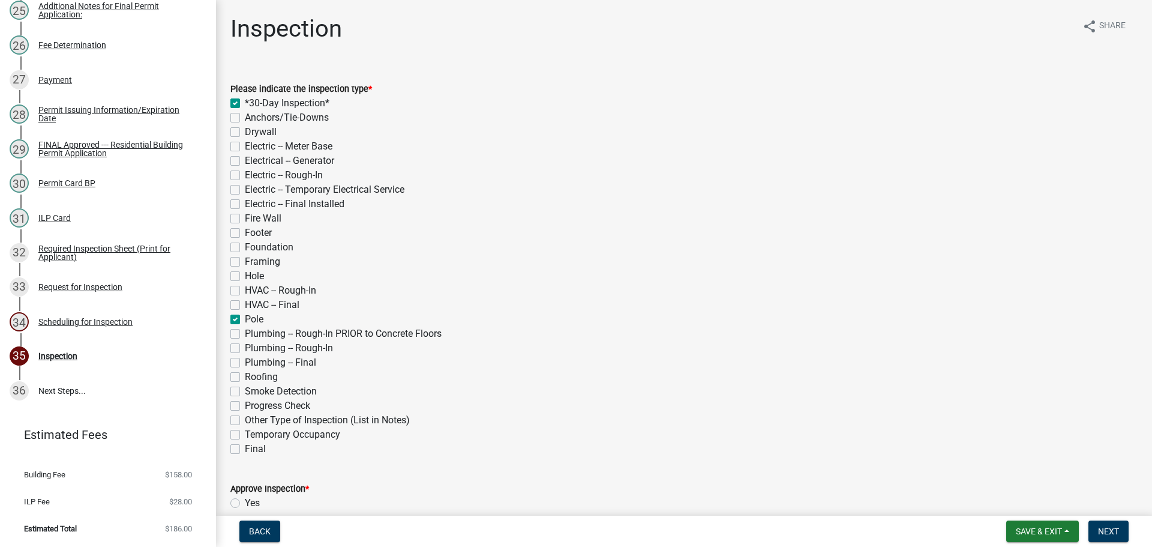
checkbox input "true"
checkbox input "false"
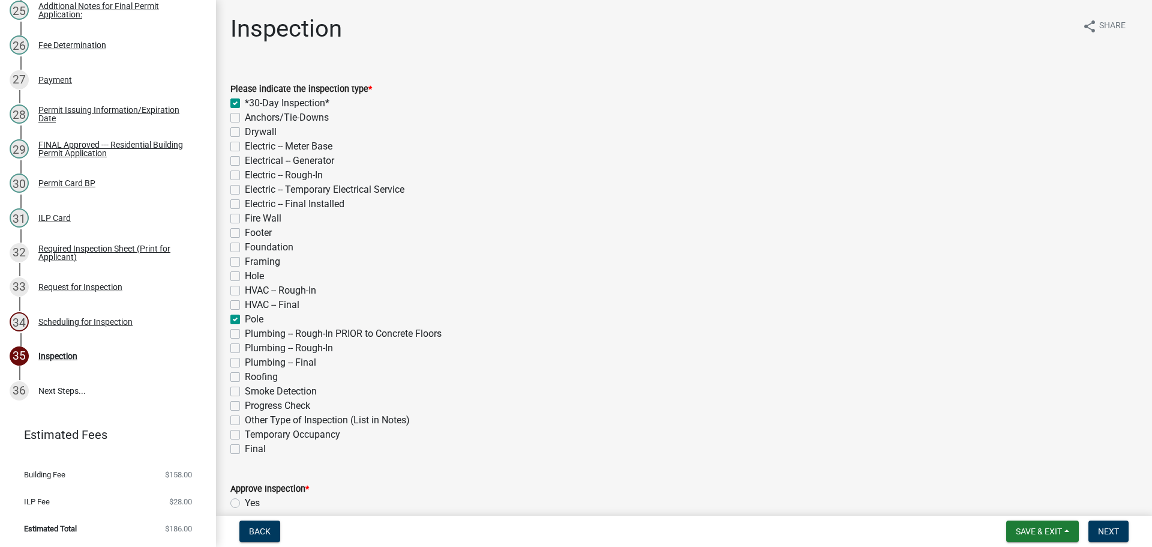
checkbox input "false"
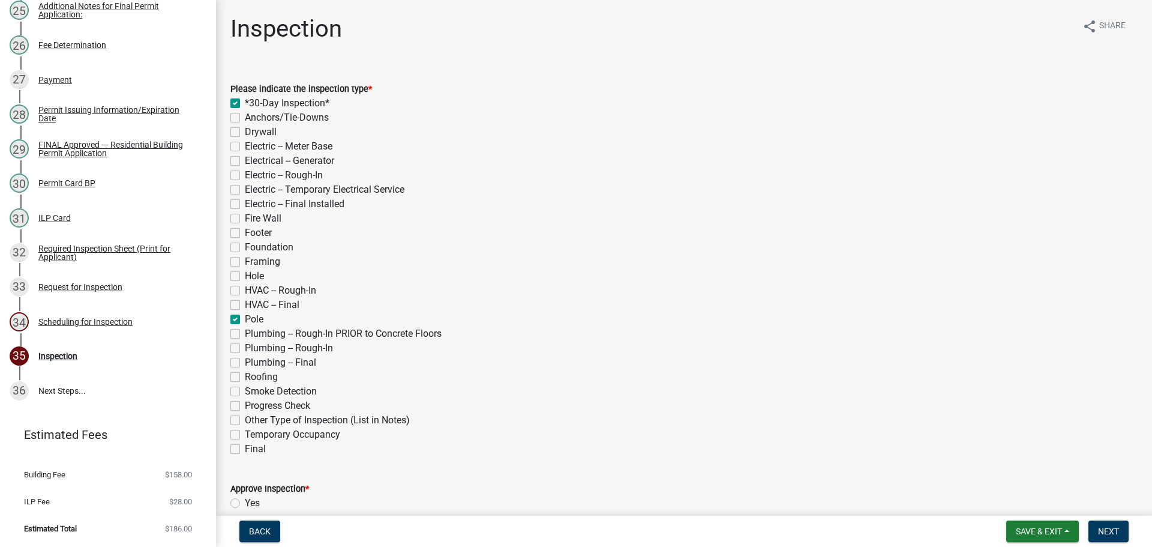
checkbox input "false"
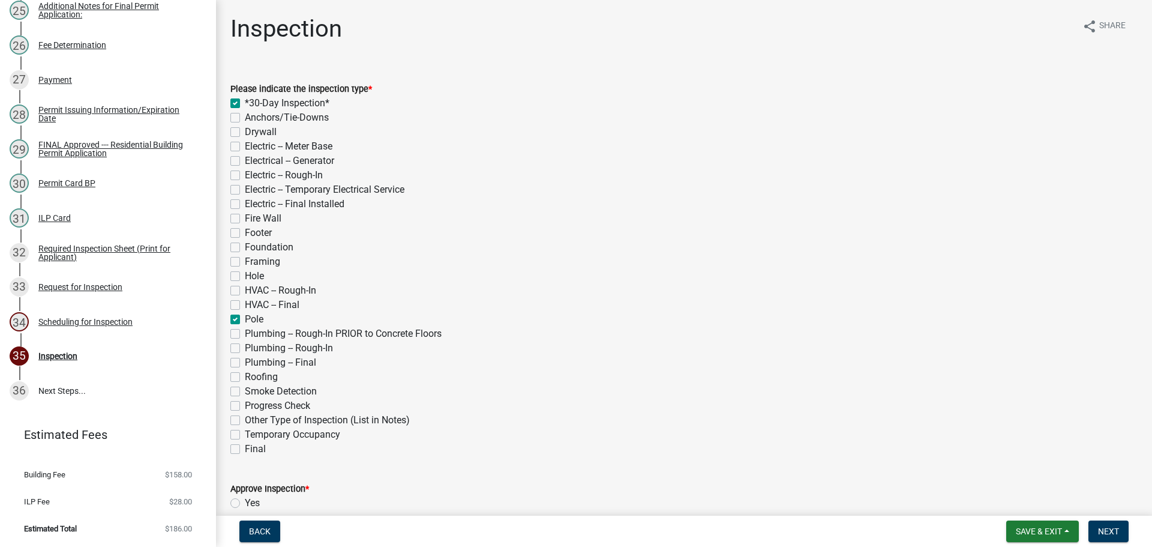
checkbox input "true"
checkbox input "false"
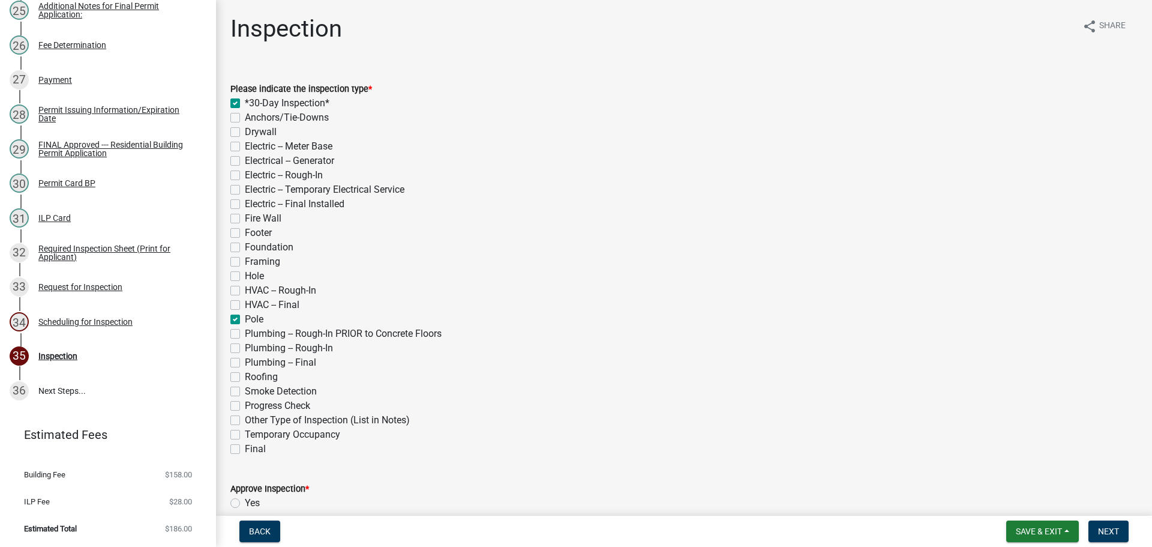
checkbox input "false"
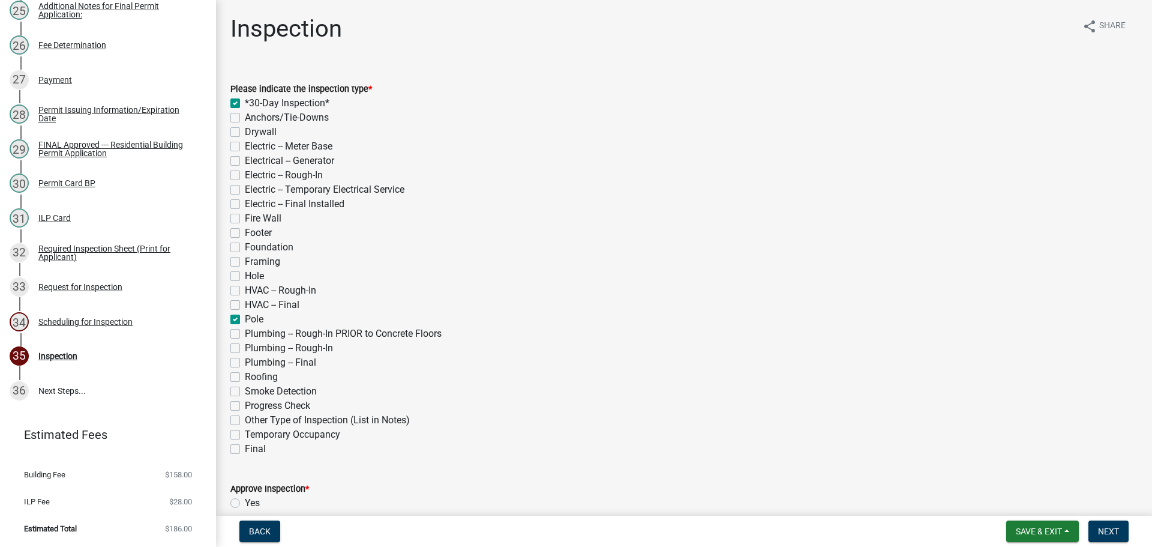
click at [245, 260] on label "Framing" at bounding box center [262, 261] width 35 height 14
click at [245, 260] on input "Framing" at bounding box center [249, 258] width 8 height 8
checkbox input "true"
checkbox input "false"
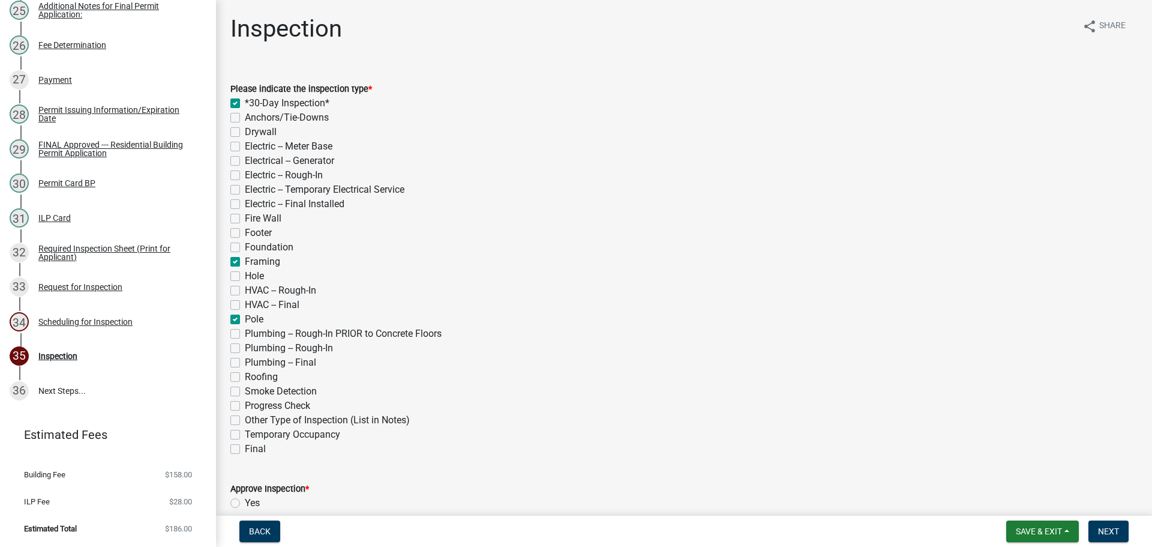
checkbox input "false"
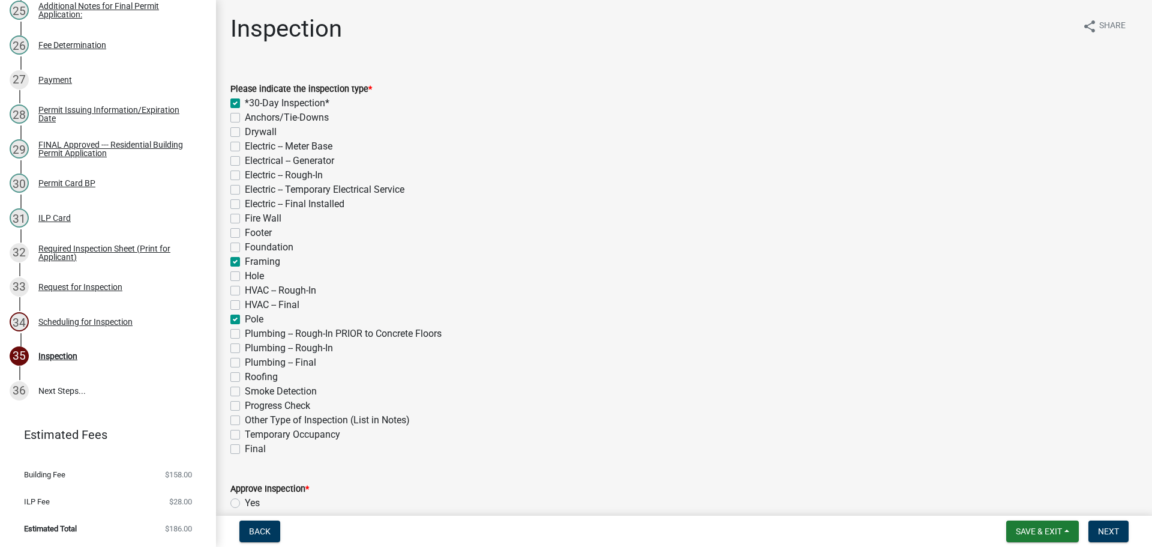
checkbox input "false"
checkbox input "true"
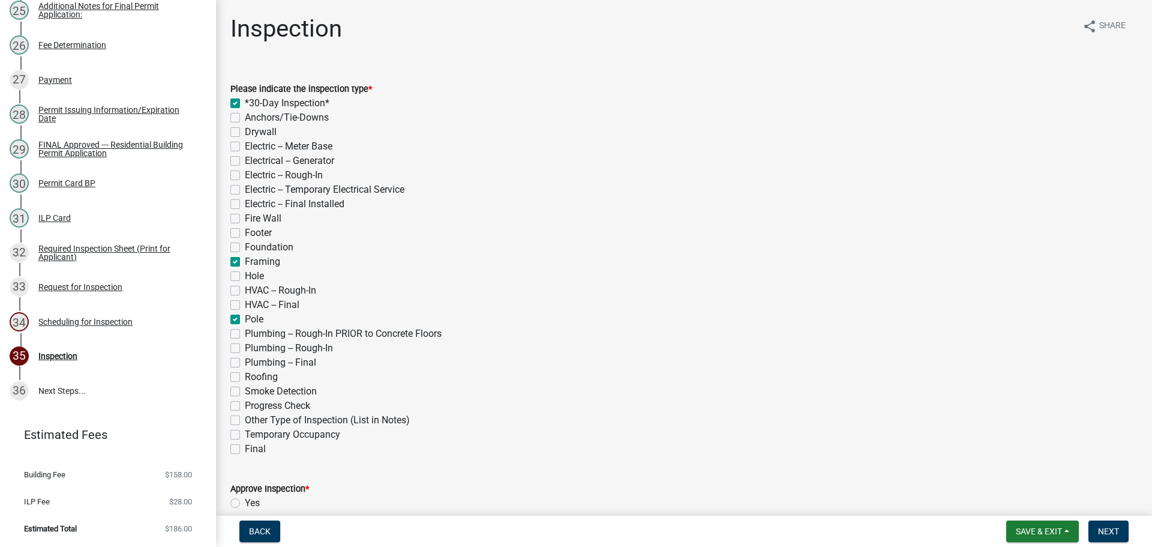
checkbox input "false"
checkbox input "true"
checkbox input "false"
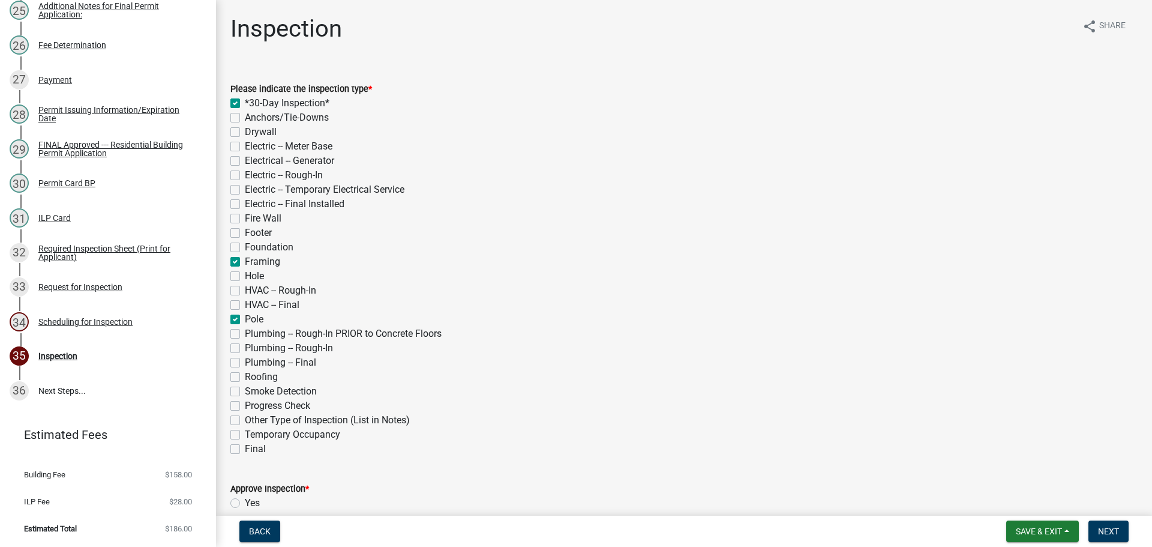
checkbox input "false"
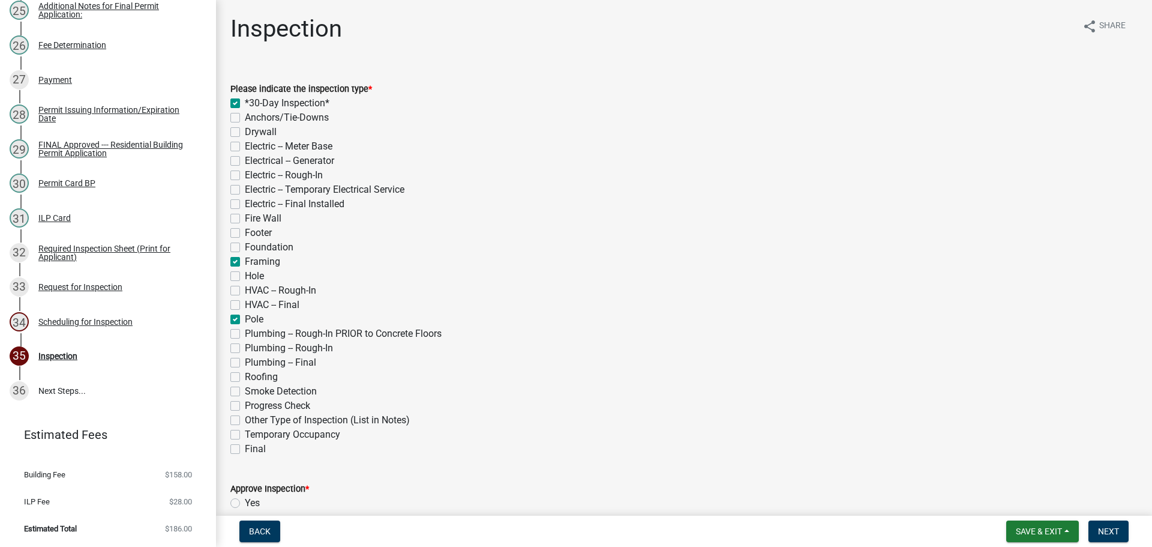
checkbox input "false"
click at [245, 376] on label "Roofing" at bounding box center [261, 377] width 33 height 14
click at [245, 376] on input "Roofing" at bounding box center [249, 374] width 8 height 8
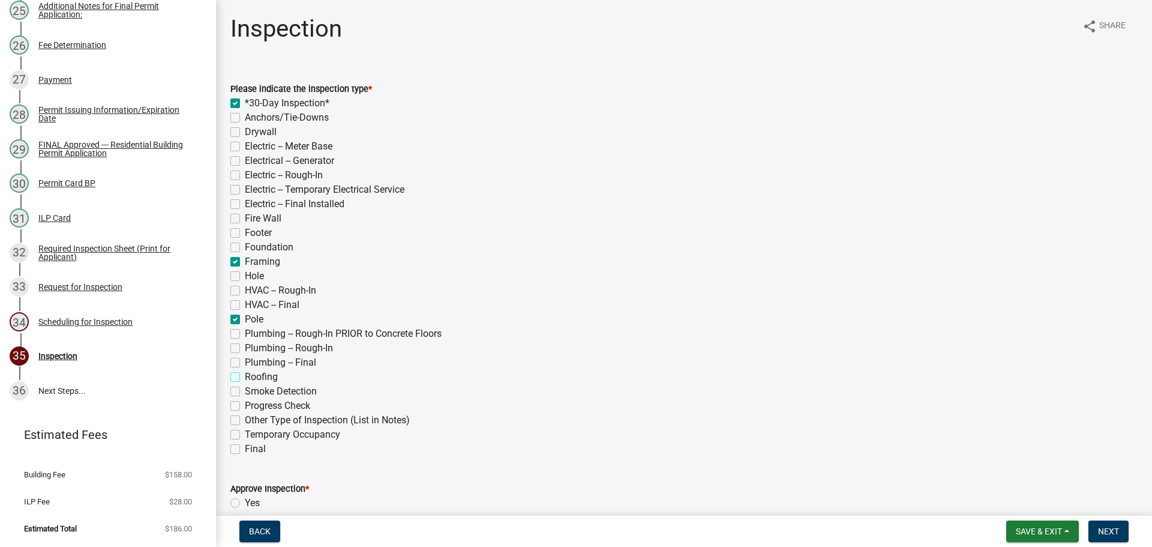
checkbox input "true"
checkbox input "false"
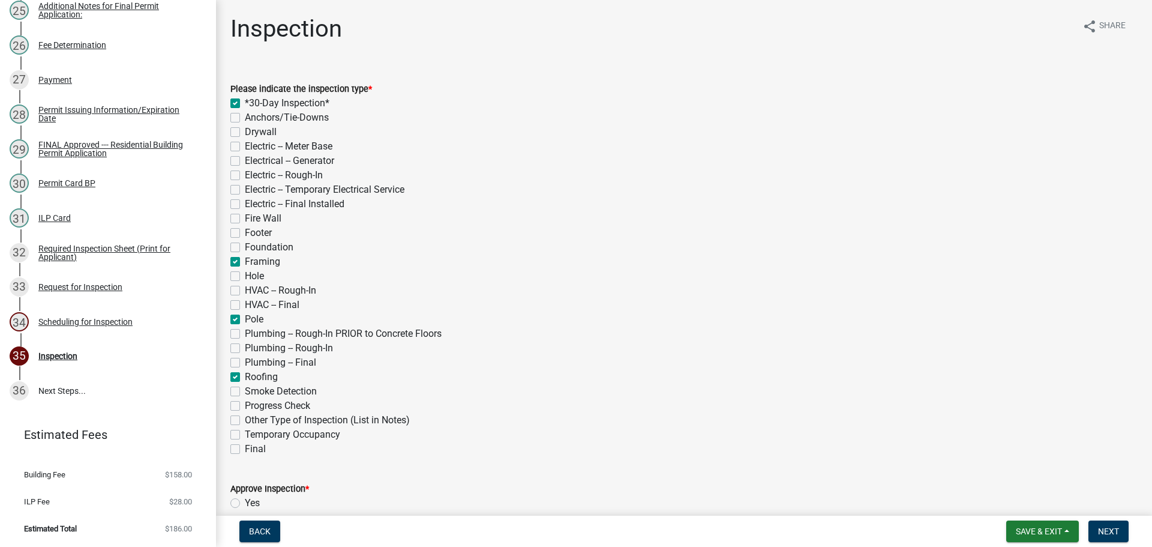
checkbox input "false"
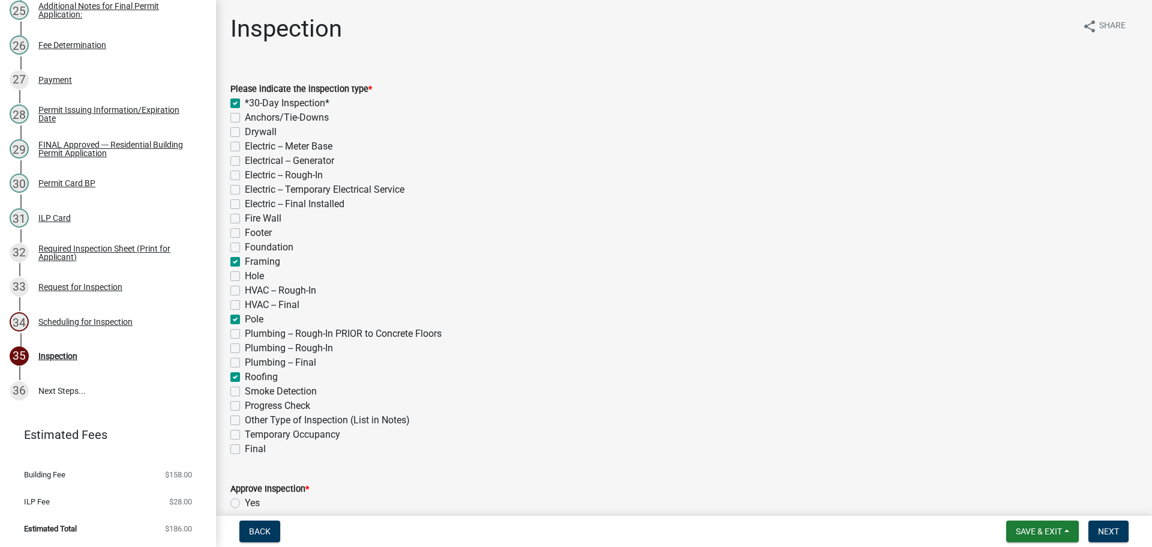
checkbox input "false"
checkbox input "true"
checkbox input "false"
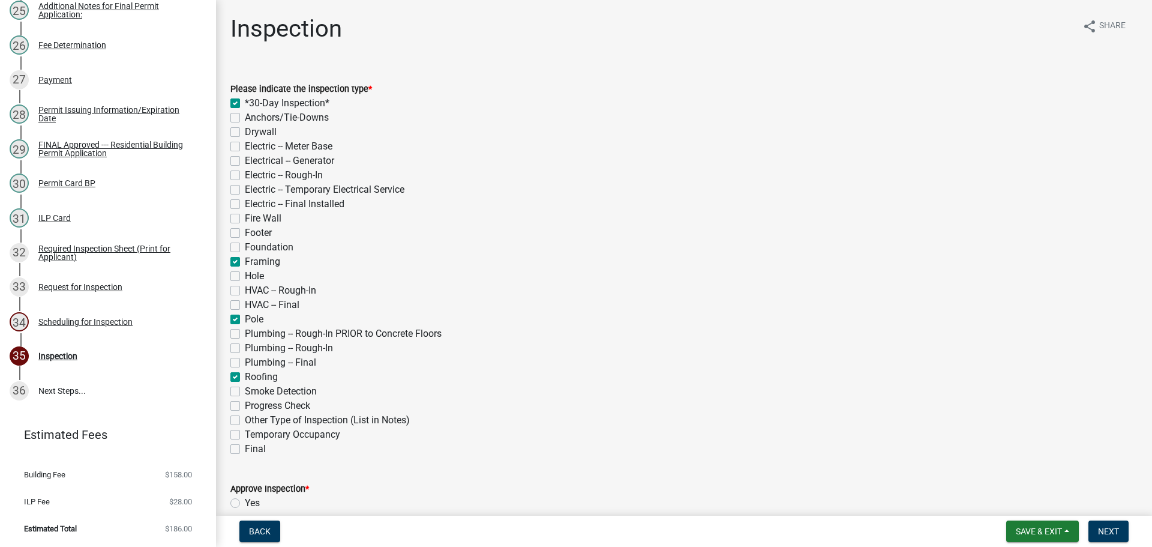
checkbox input "false"
checkbox input "true"
checkbox input "false"
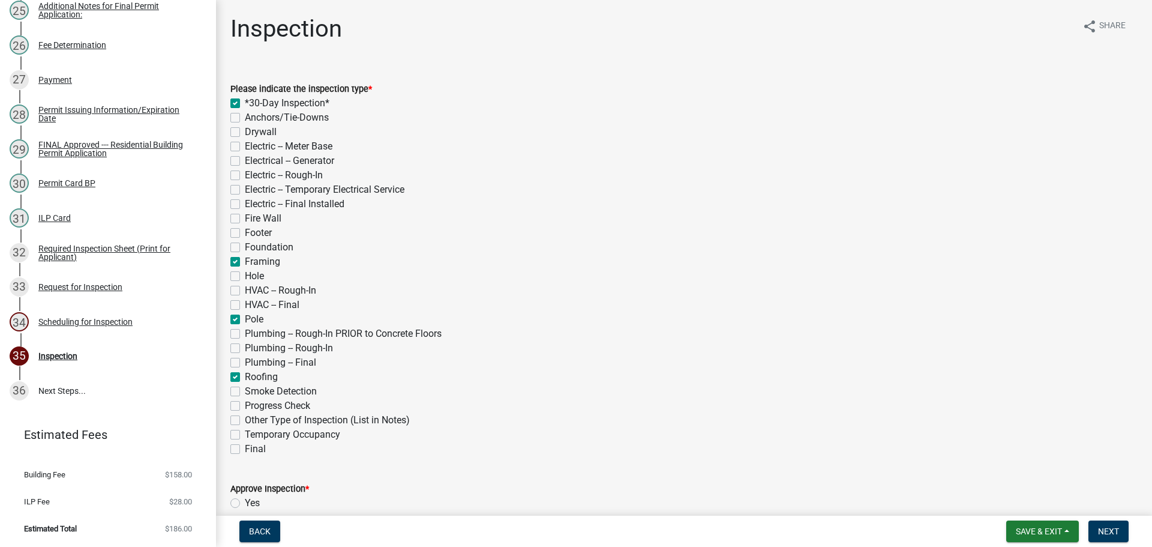
checkbox input "true"
checkbox input "false"
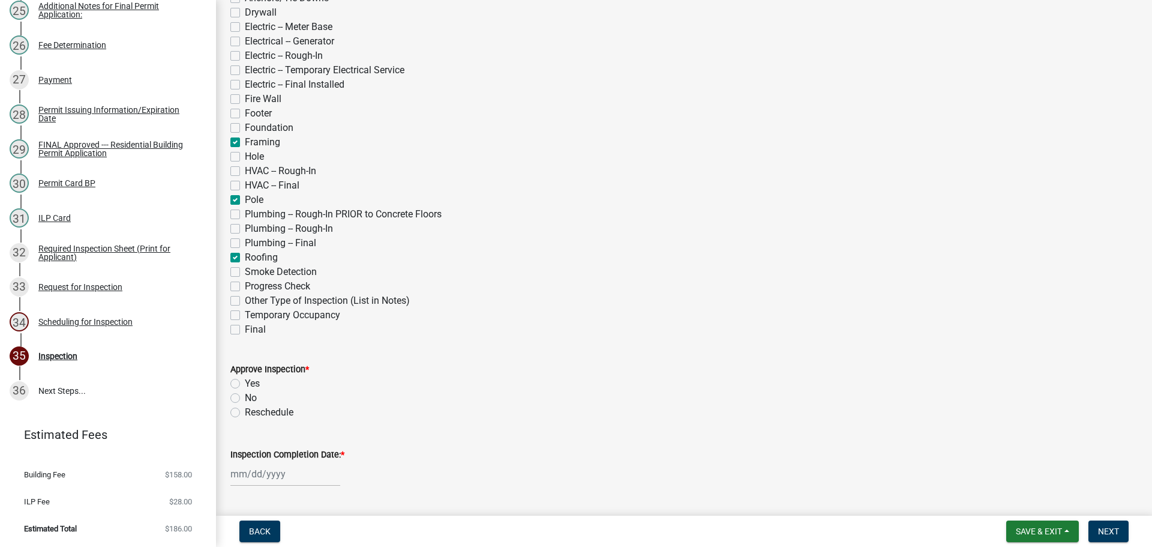
scroll to position [120, 0]
click at [245, 382] on label "Yes" at bounding box center [252, 383] width 15 height 14
click at [245, 382] on input "Yes" at bounding box center [249, 380] width 8 height 8
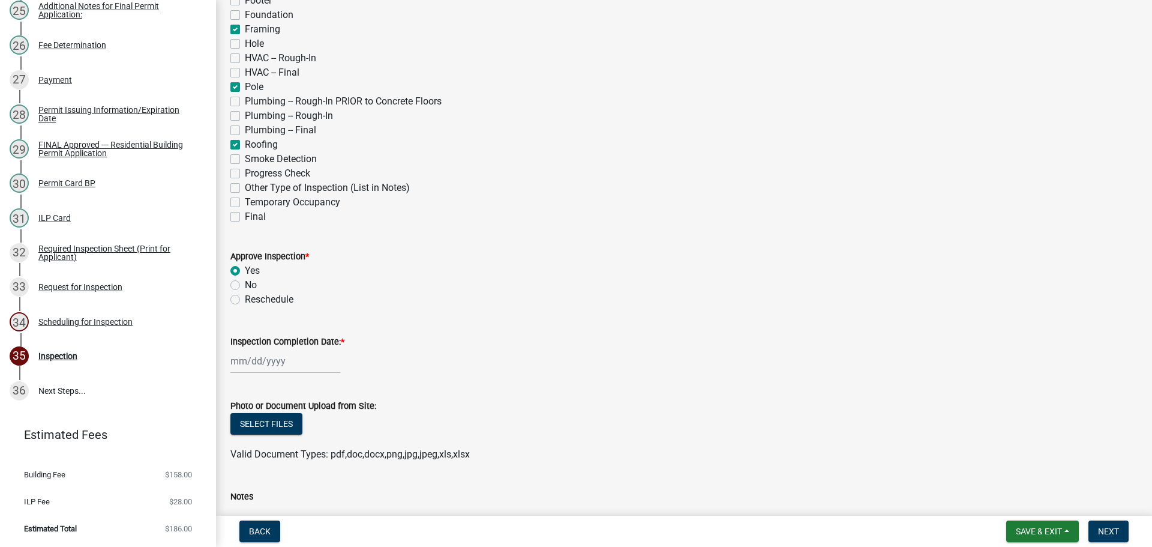
scroll to position [240, 0]
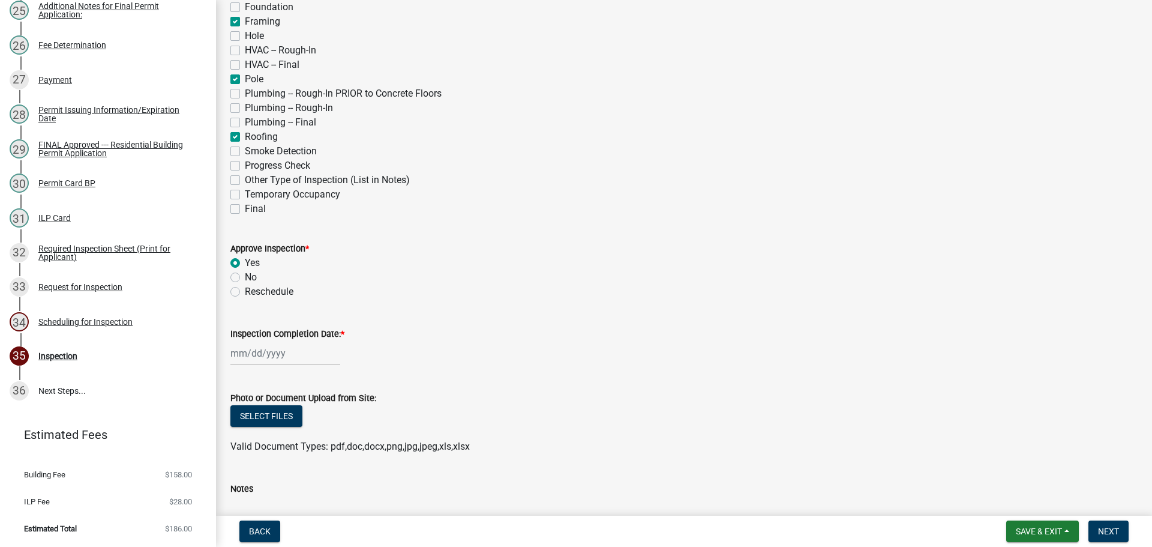
click at [294, 334] on label "Inspection Completion Date: *" at bounding box center [287, 334] width 114 height 8
click at [294, 341] on input "Inspection Completion Date: *" at bounding box center [285, 353] width 110 height 25
click at [296, 271] on div "14" at bounding box center [299, 269] width 19 height 19
click at [1099, 528] on span "Next" at bounding box center [1108, 531] width 21 height 10
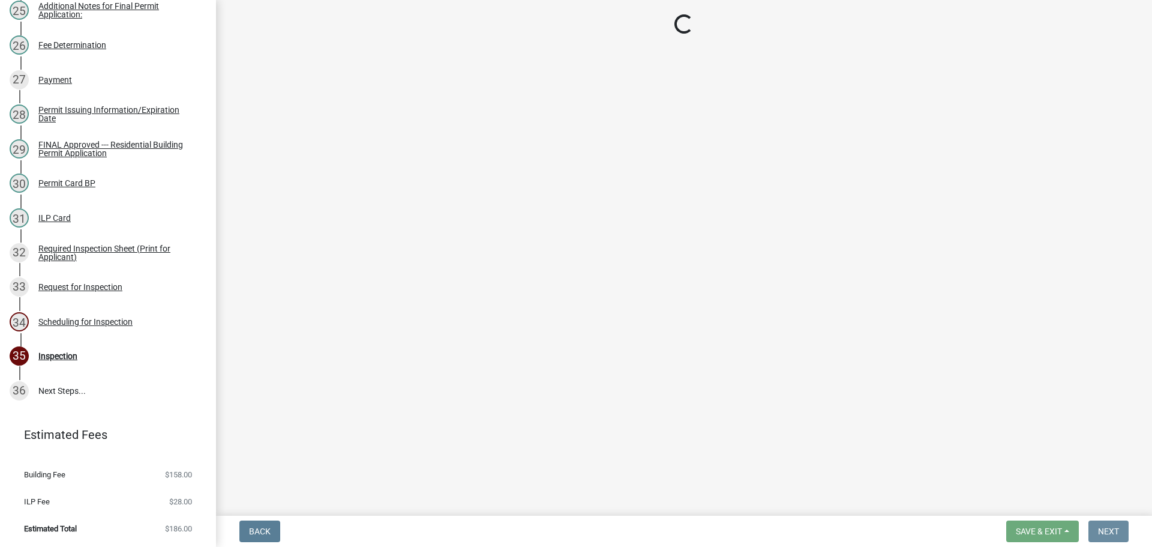
scroll to position [0, 0]
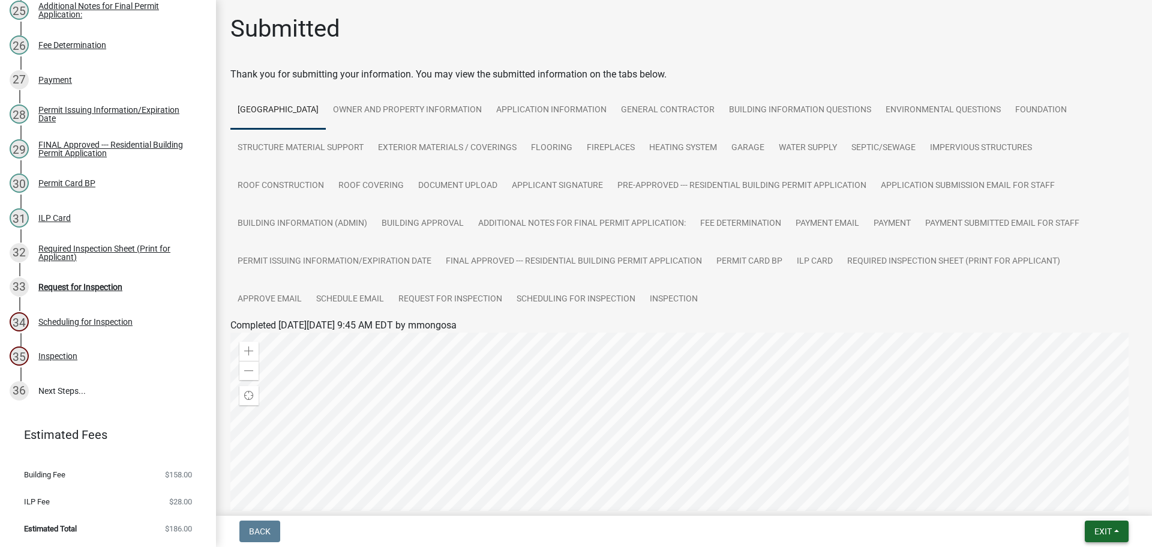
click at [1098, 529] on span "Exit" at bounding box center [1103, 531] width 17 height 10
click at [1086, 504] on button "Save & Exit" at bounding box center [1081, 500] width 96 height 29
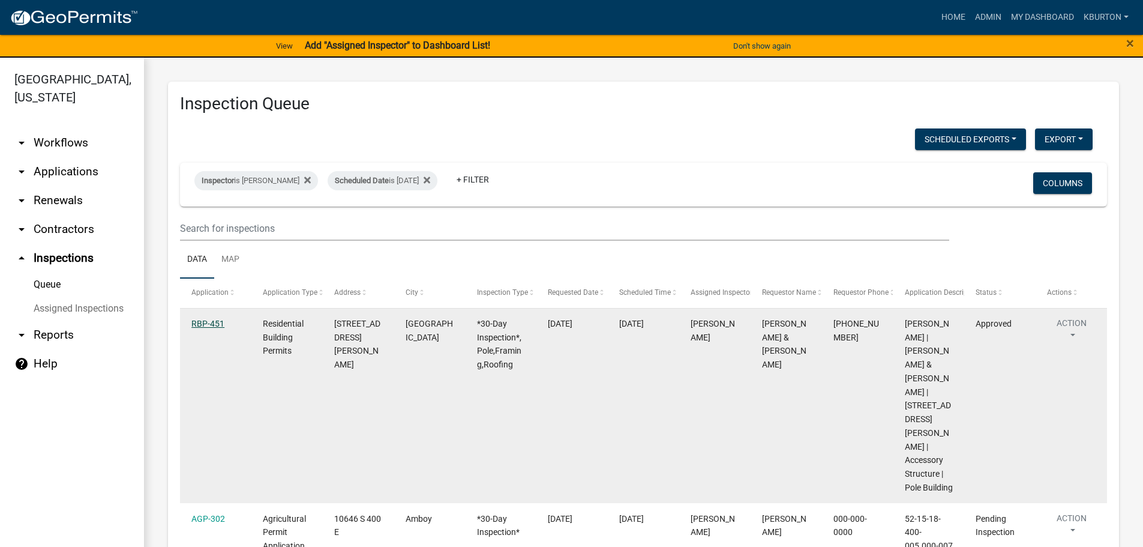
click at [207, 325] on link "RBP-451" at bounding box center [207, 324] width 33 height 10
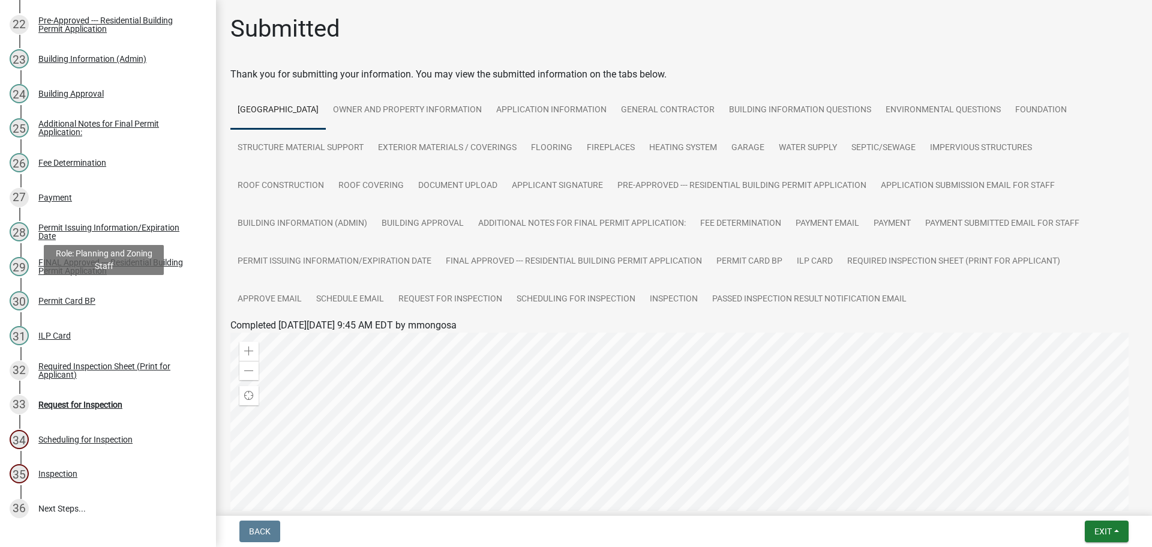
scroll to position [1020, 0]
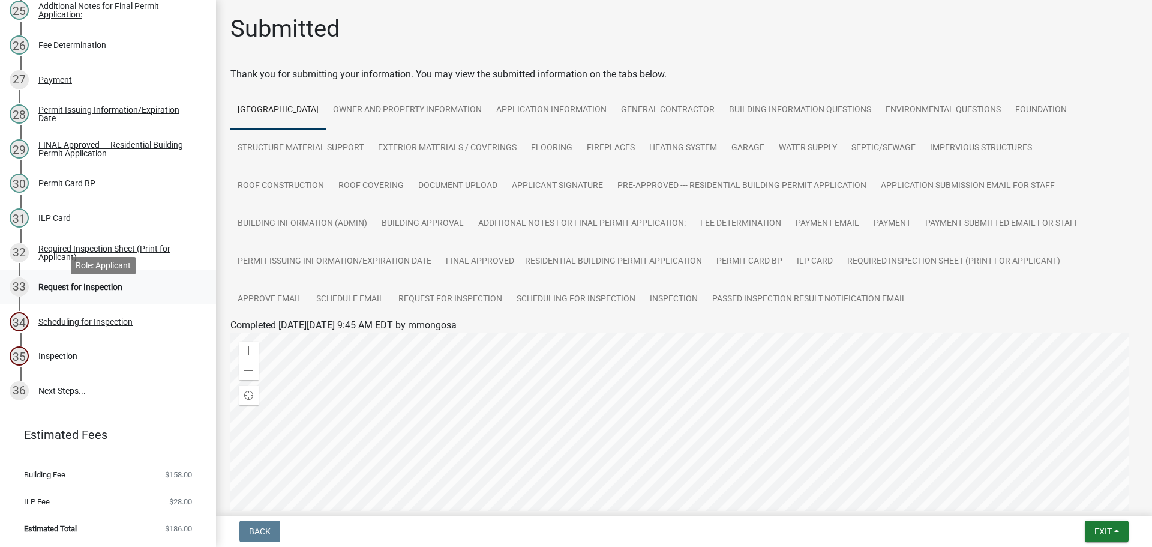
click at [110, 291] on div "Request for Inspection" at bounding box center [80, 287] width 84 height 8
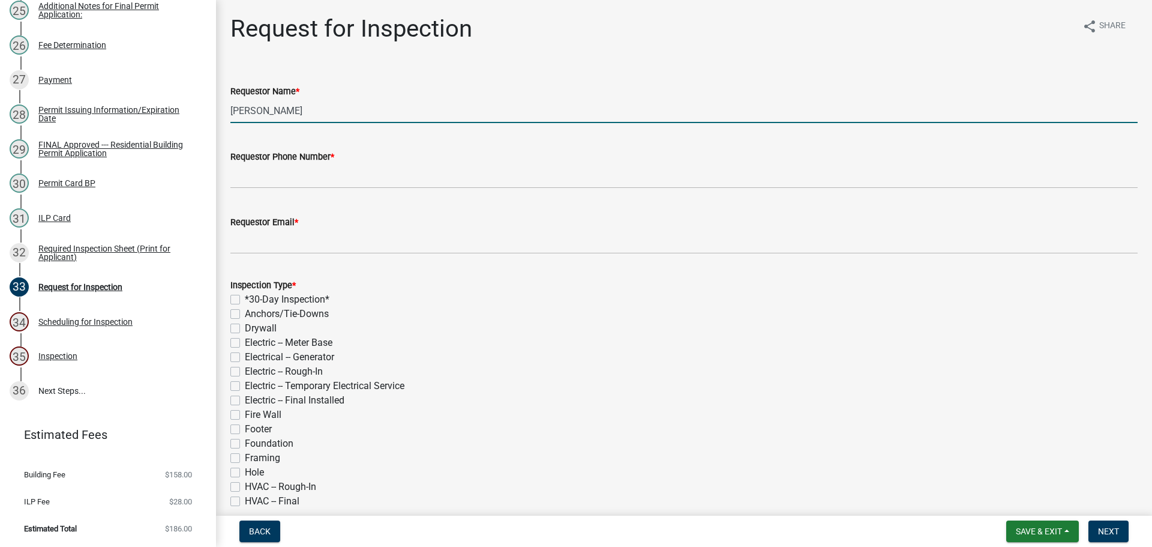
click at [303, 107] on input "[PERSON_NAME]" at bounding box center [683, 110] width 907 height 25
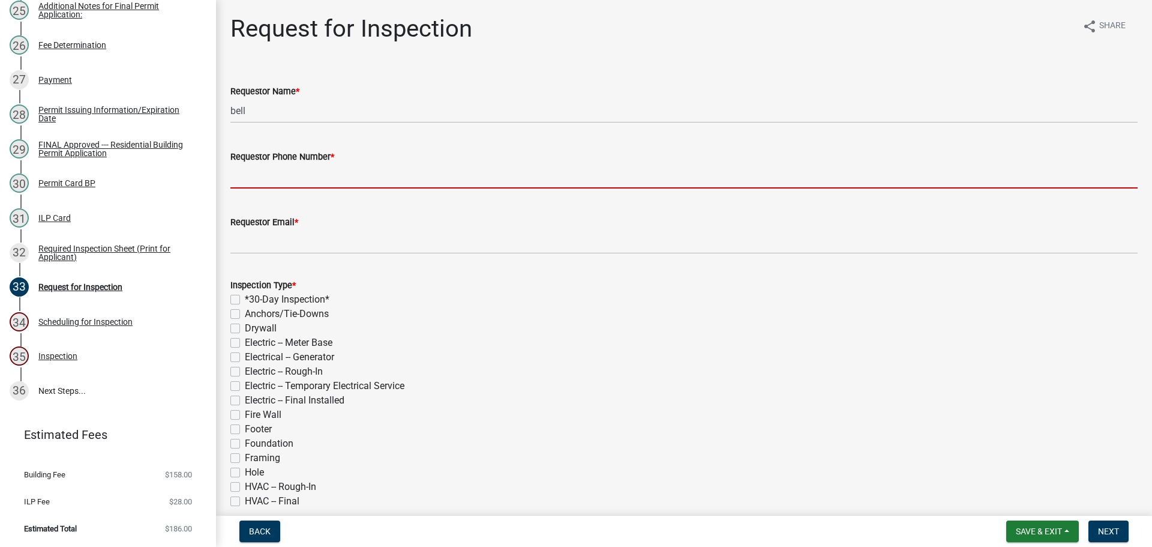
click at [304, 167] on input "Requestor Phone Number *" at bounding box center [683, 176] width 907 height 25
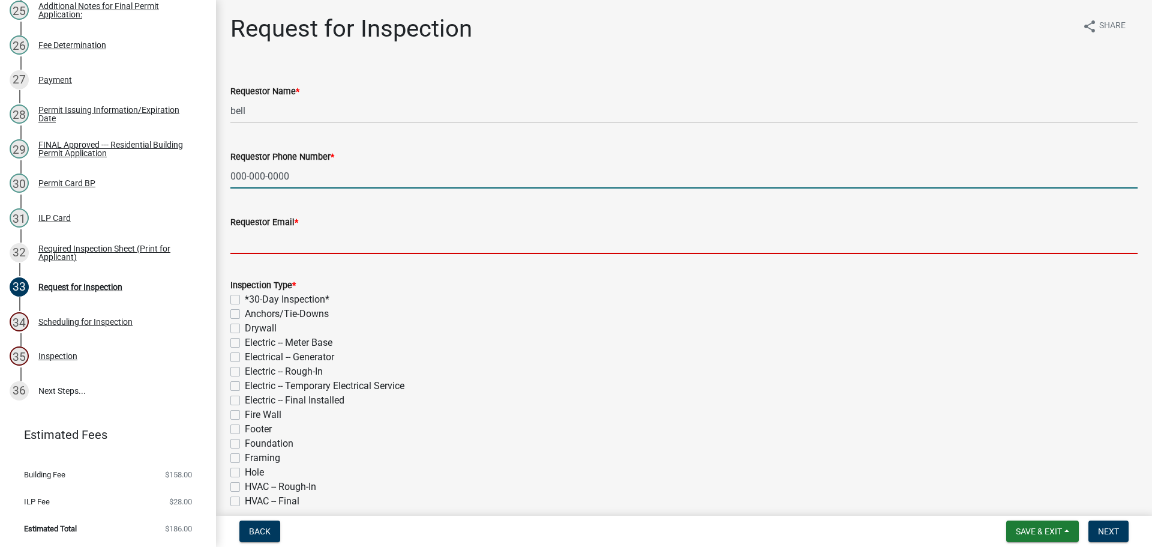
click at [328, 247] on input "Requestor Email *" at bounding box center [683, 241] width 907 height 25
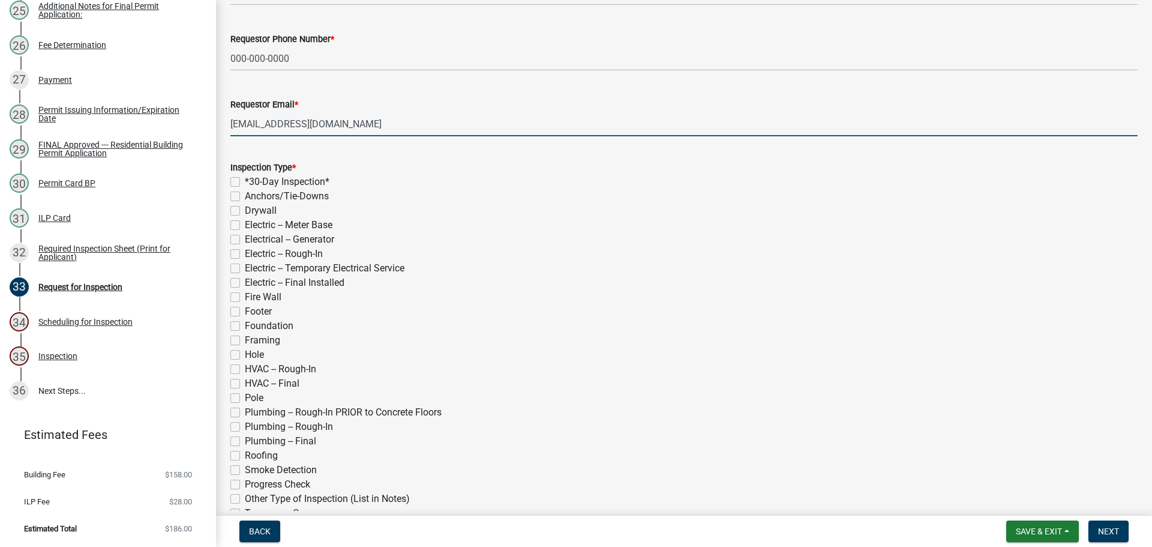
scroll to position [120, 0]
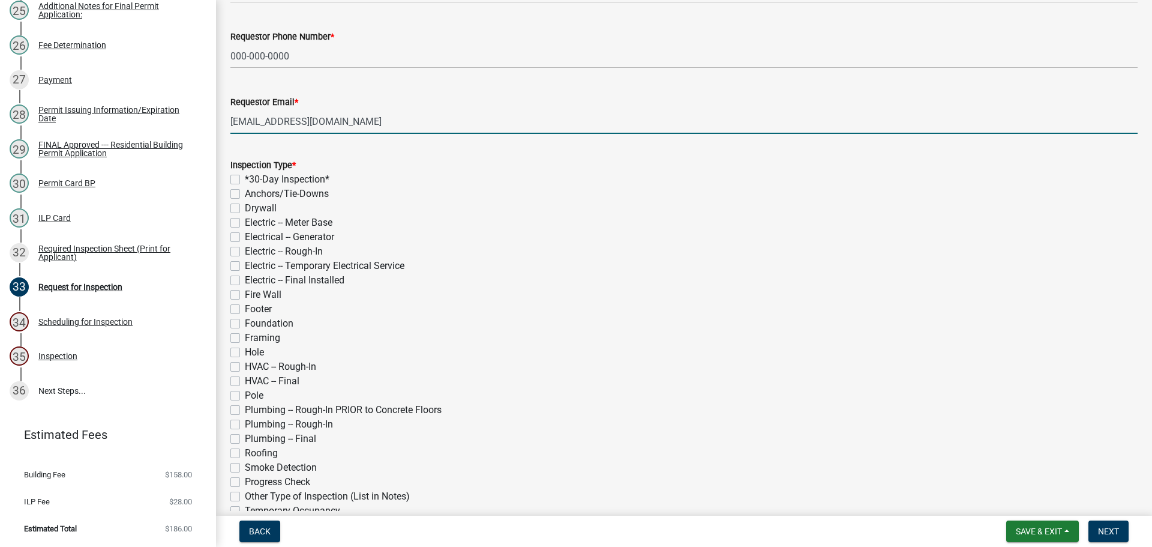
click at [245, 278] on label "Electric -- Final Installed" at bounding box center [295, 280] width 100 height 14
click at [245, 278] on input "Electric -- Final Installed" at bounding box center [249, 277] width 8 height 8
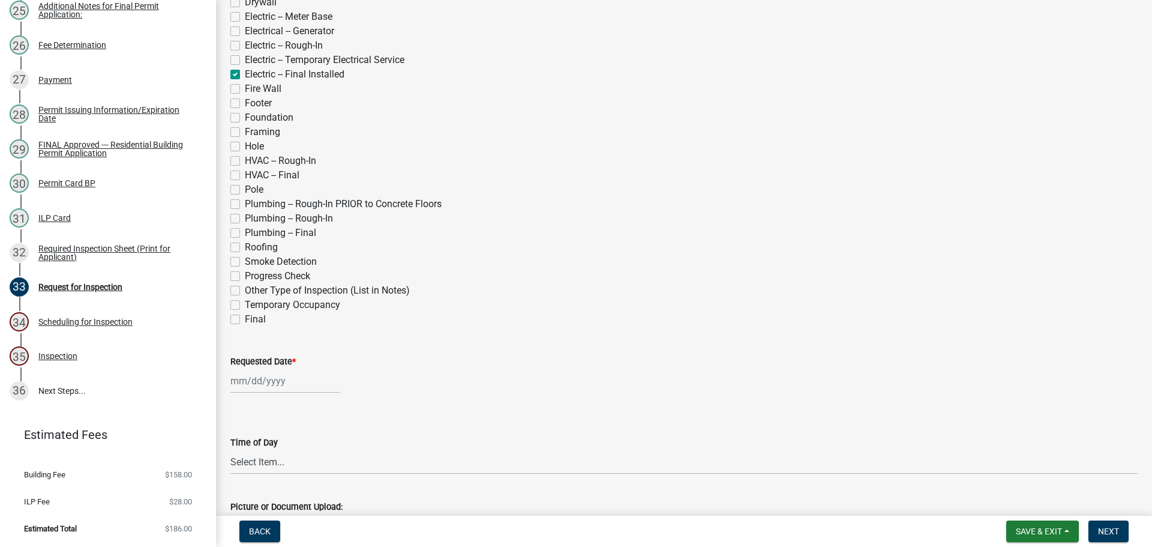
scroll to position [360, 0]
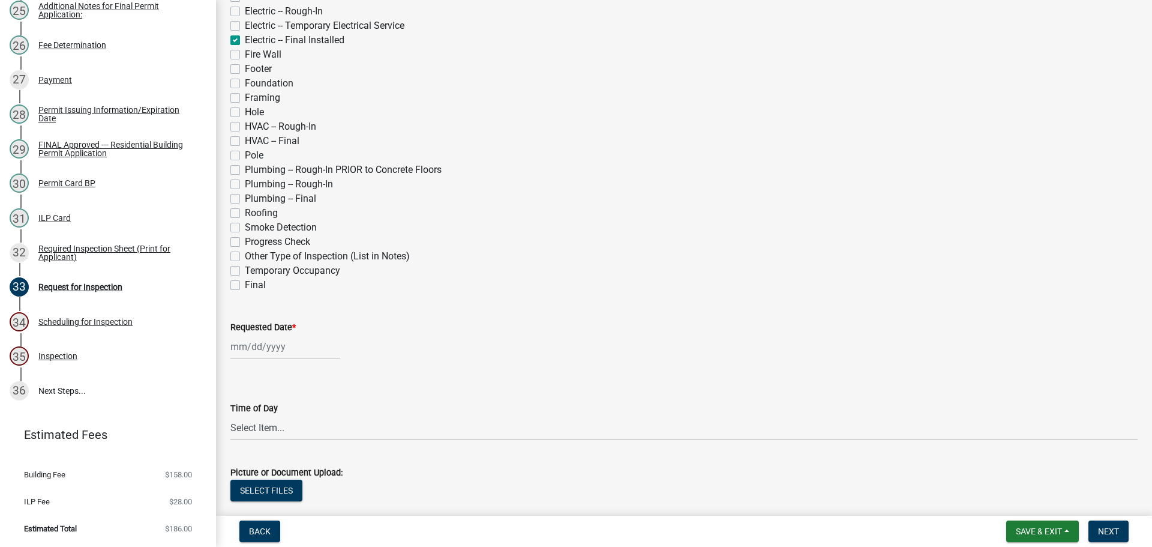
click at [245, 286] on label "Final" at bounding box center [255, 285] width 21 height 14
click at [245, 286] on input "Final" at bounding box center [249, 282] width 8 height 8
click at [257, 326] on label "Requested Date *" at bounding box center [262, 327] width 65 height 8
click at [257, 334] on input "Requested Date *" at bounding box center [285, 346] width 110 height 25
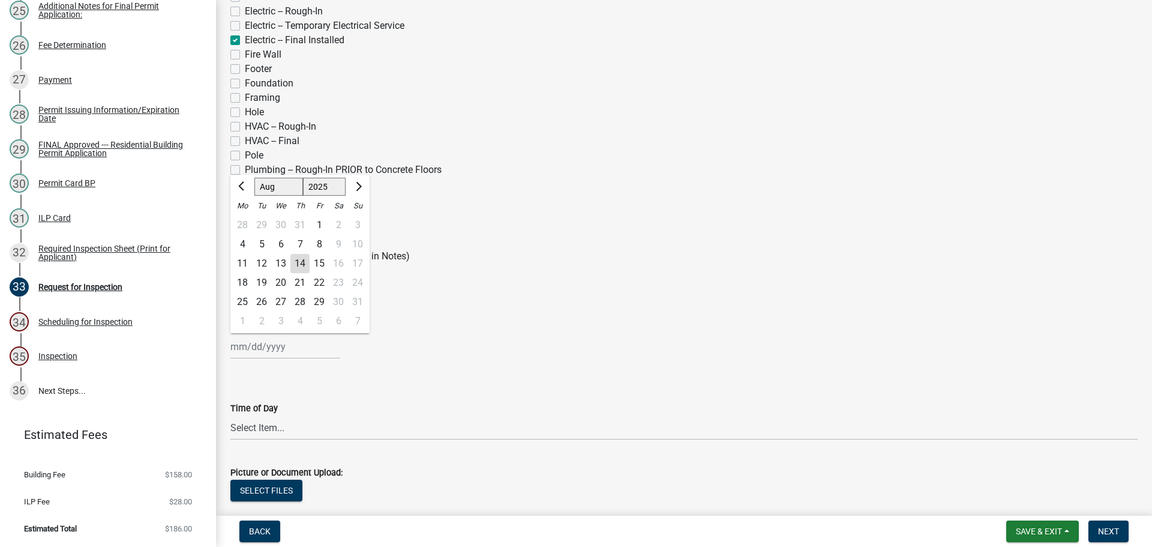
click at [262, 188] on select "Jan Feb Mar Apr May Jun [DATE] Aug Sep Oct Nov Dec" at bounding box center [278, 187] width 49 height 18
click at [254, 178] on select "Jan Feb Mar Apr May Jun [DATE] Aug Sep Oct Nov Dec" at bounding box center [278, 187] width 49 height 18
click at [300, 248] on div "11" at bounding box center [299, 244] width 19 height 19
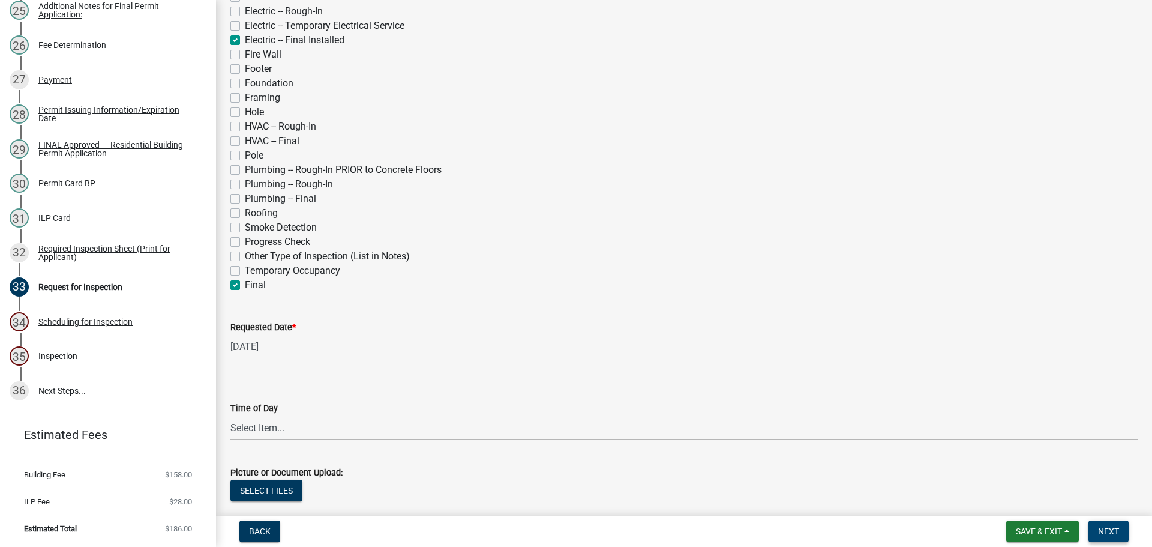
click at [1112, 526] on span "Next" at bounding box center [1108, 531] width 21 height 10
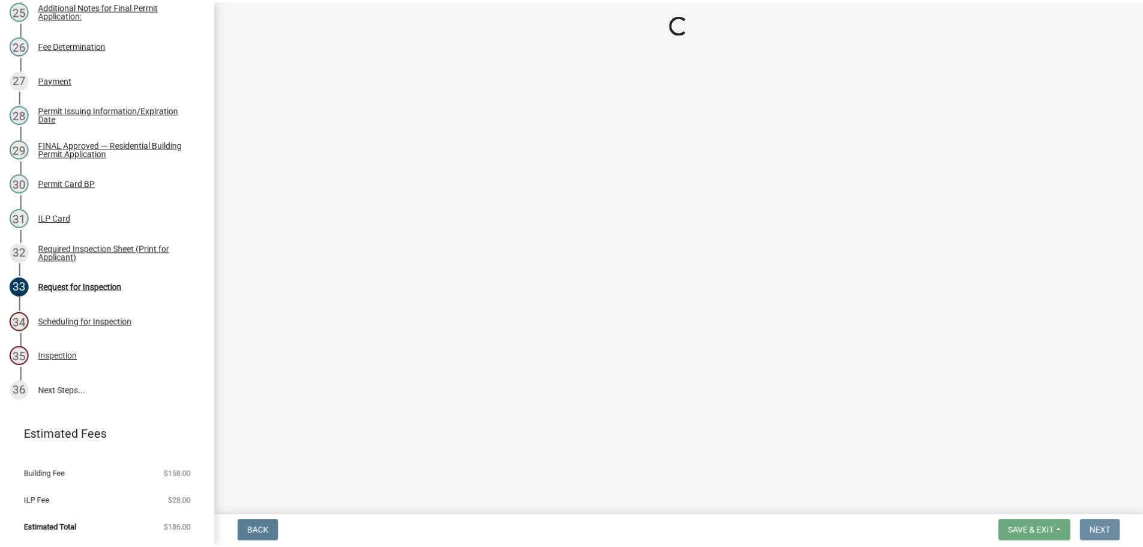
scroll to position [0, 0]
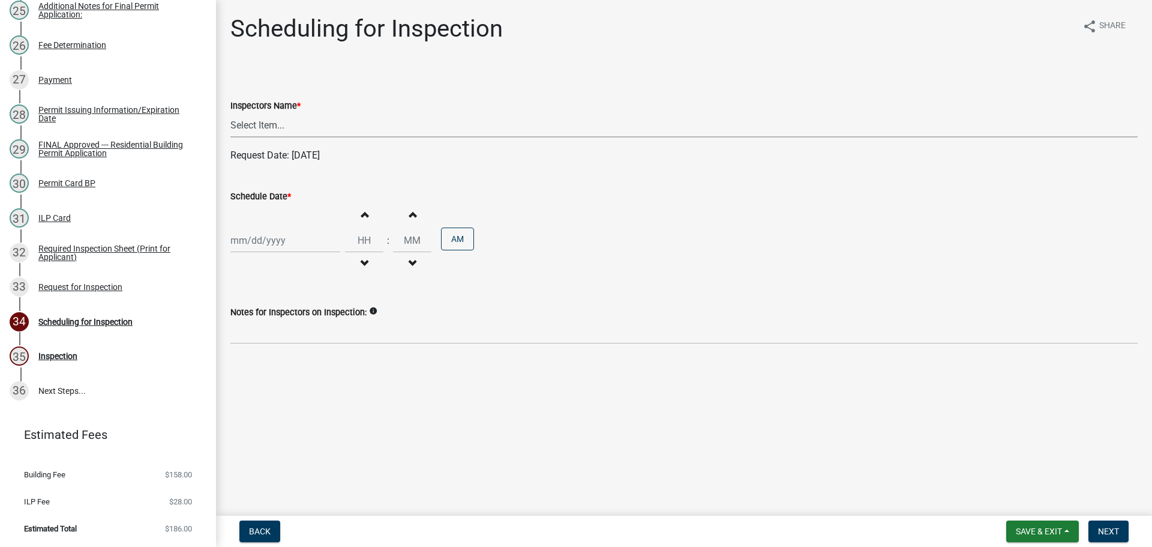
click at [308, 123] on select "Select Item... bmthomas ([PERSON_NAME]) croser ([PERSON_NAME]) [PERSON_NAME] ([…" at bounding box center [683, 125] width 907 height 25
click at [230, 113] on select "Select Item... bmthomas ([PERSON_NAME]) croser ([PERSON_NAME]) [PERSON_NAME] ([…" at bounding box center [683, 125] width 907 height 25
click at [277, 197] on label "Schedule Date *" at bounding box center [260, 197] width 61 height 8
click at [277, 228] on input "Schedule Date *" at bounding box center [285, 240] width 110 height 25
click at [272, 270] on select "Jan Feb Mar Apr May Jun [DATE] Aug Sep Oct Nov Dec" at bounding box center [278, 266] width 49 height 18
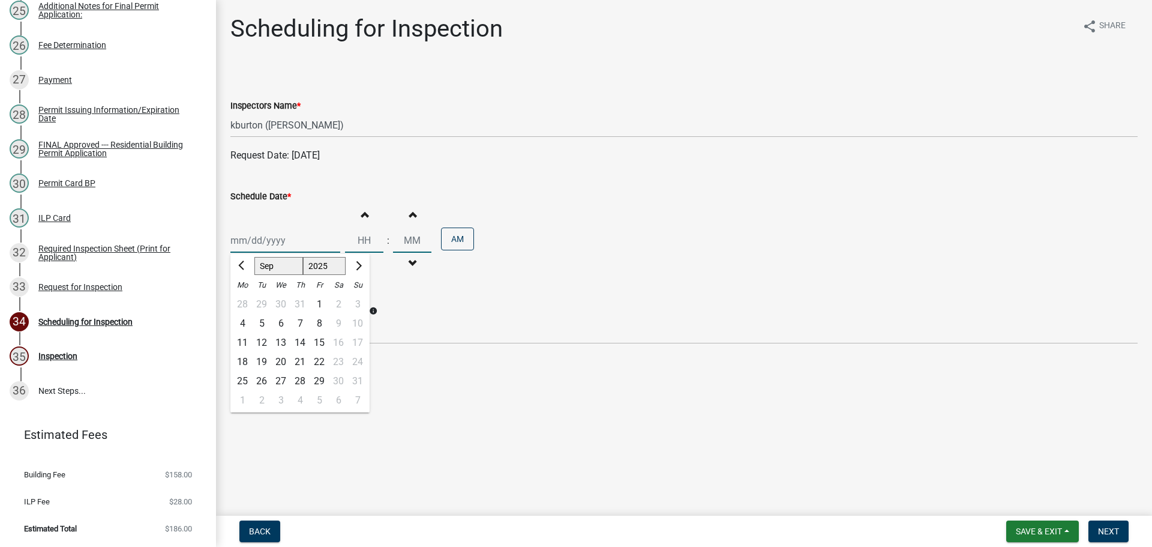
click at [254, 257] on select "Jan Feb Mar Apr May Jun [DATE] Aug Sep Oct Nov Dec" at bounding box center [278, 266] width 49 height 18
click at [305, 323] on div "11" at bounding box center [299, 323] width 19 height 19
click at [1105, 531] on span "Next" at bounding box center [1108, 531] width 21 height 10
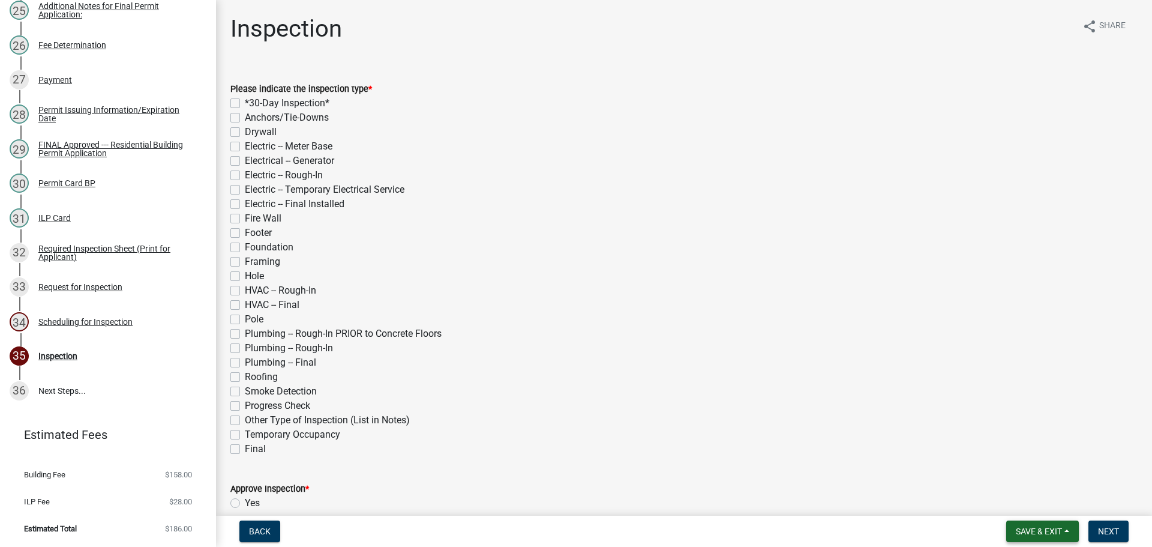
click at [1052, 531] on span "Save & Exit" at bounding box center [1039, 531] width 46 height 10
click at [1034, 505] on button "Save & Exit" at bounding box center [1031, 500] width 96 height 29
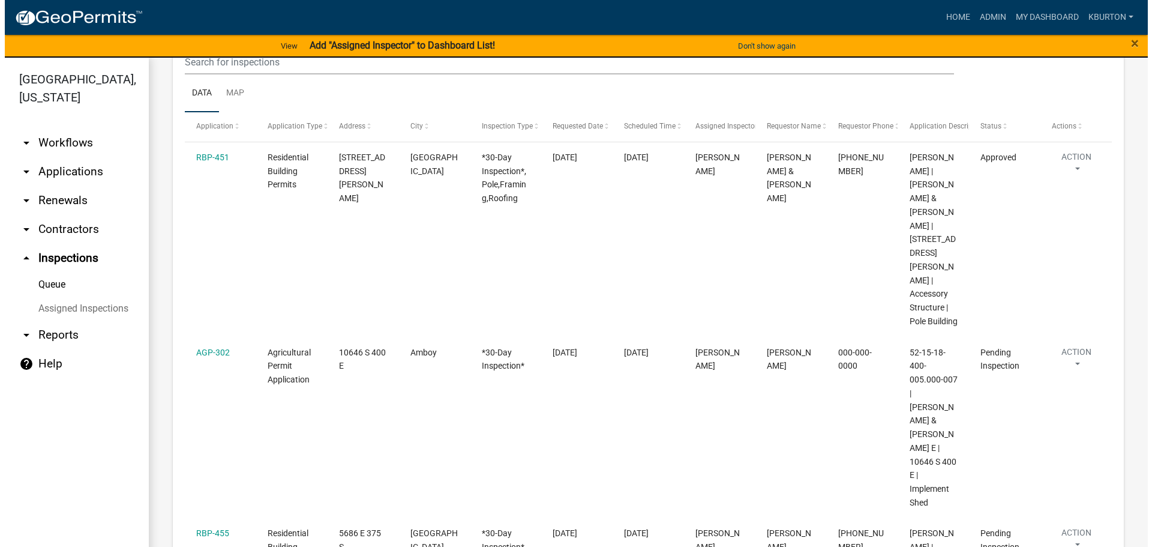
scroll to position [180, 0]
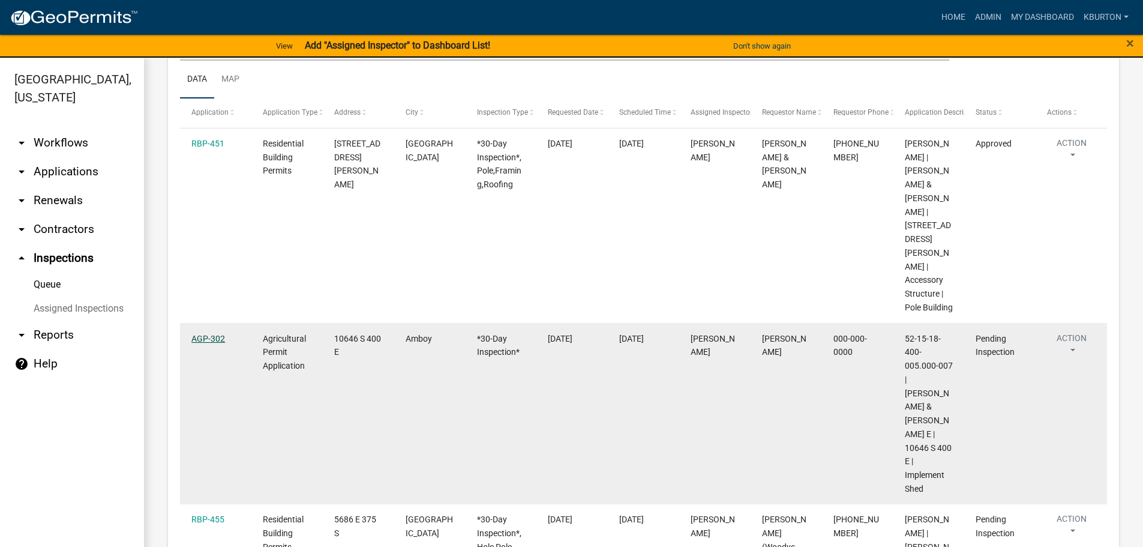
click at [212, 334] on link "AGP-302" at bounding box center [208, 339] width 34 height 10
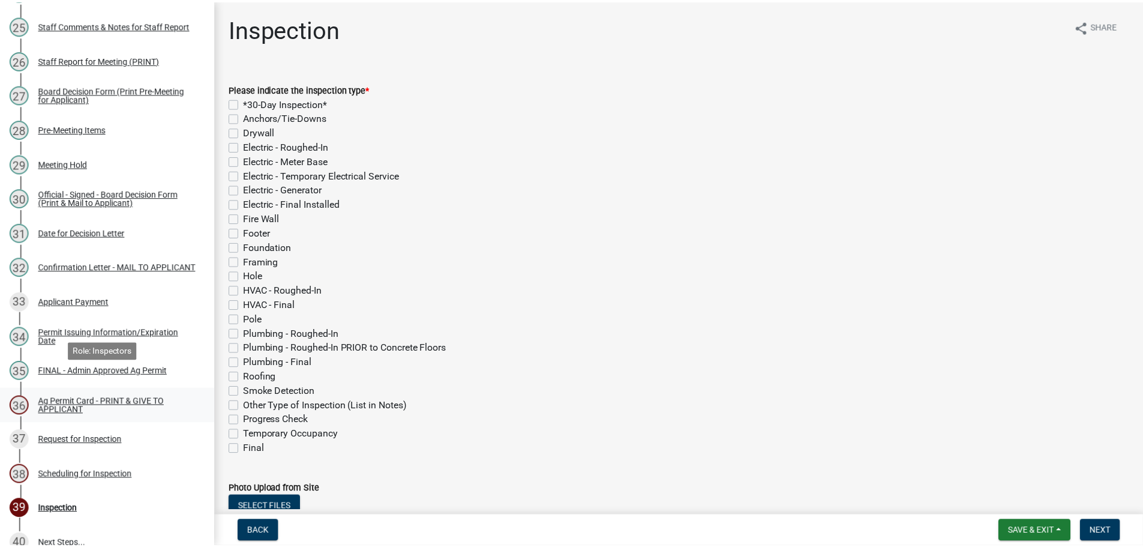
scroll to position [1143, 0]
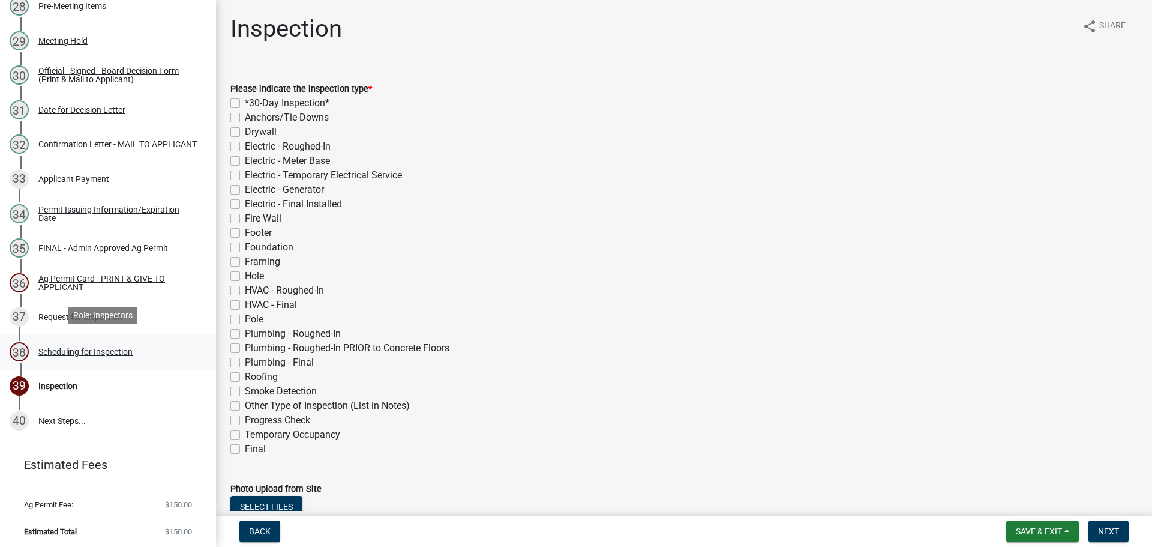
click at [86, 349] on div "Scheduling for Inspection" at bounding box center [85, 352] width 94 height 8
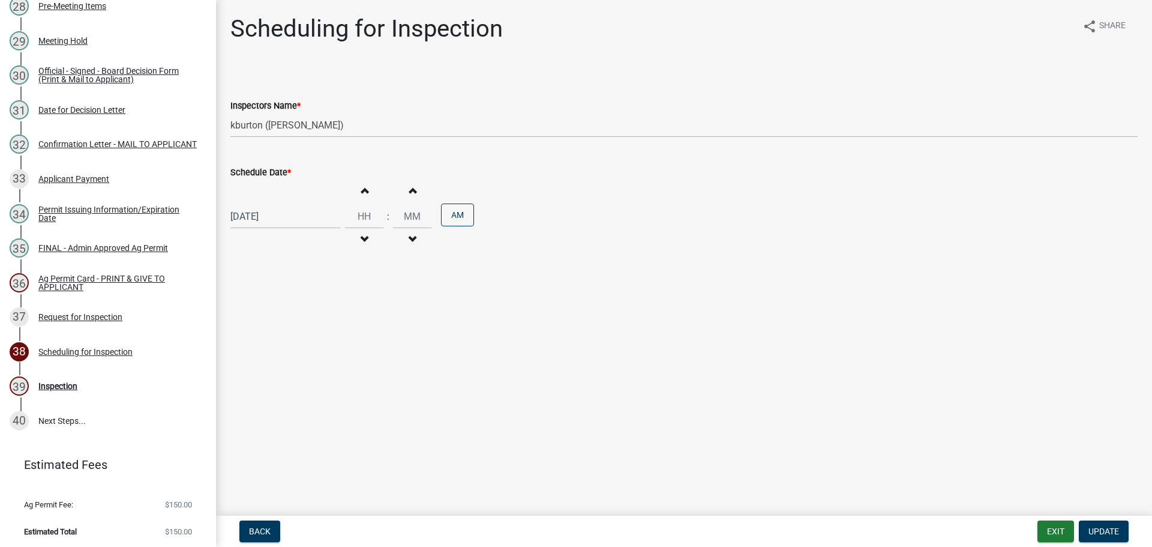
click at [260, 169] on label "Schedule Date *" at bounding box center [260, 173] width 61 height 8
click at [260, 204] on input "[DATE]" at bounding box center [285, 216] width 110 height 25
click at [299, 339] on div "21" at bounding box center [299, 337] width 19 height 19
click at [1112, 525] on button "Update" at bounding box center [1104, 531] width 50 height 22
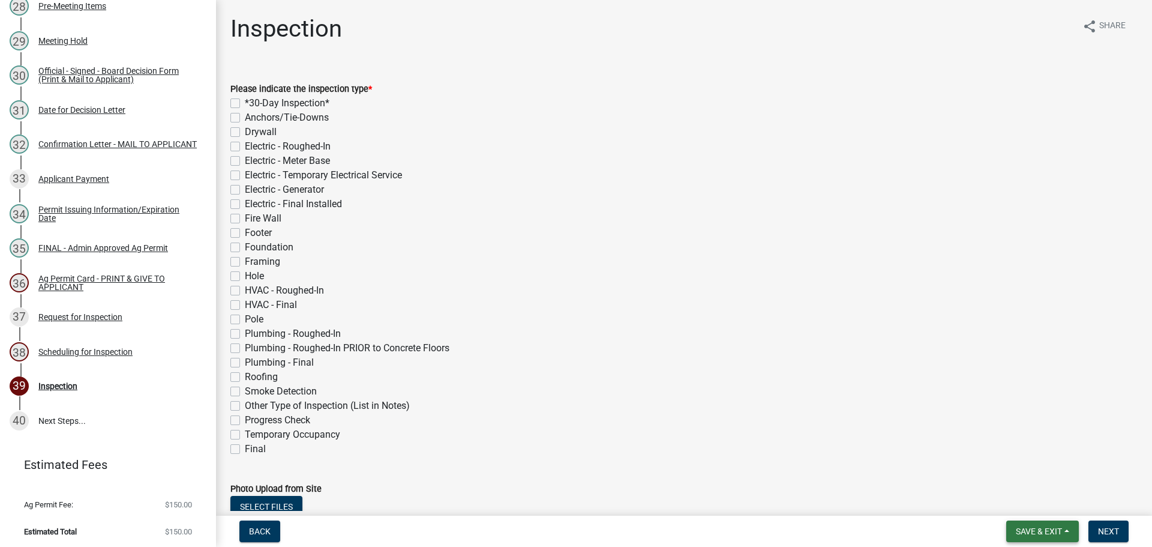
click at [1053, 531] on span "Save & Exit" at bounding box center [1039, 531] width 46 height 10
click at [1029, 509] on button "Save & Exit" at bounding box center [1031, 500] width 96 height 29
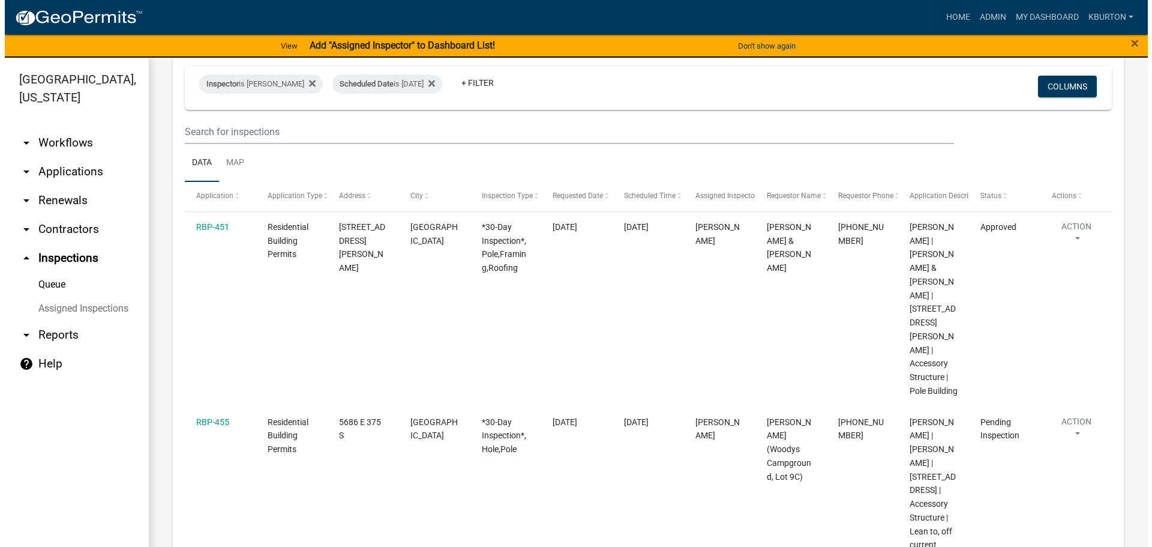
scroll to position [120, 0]
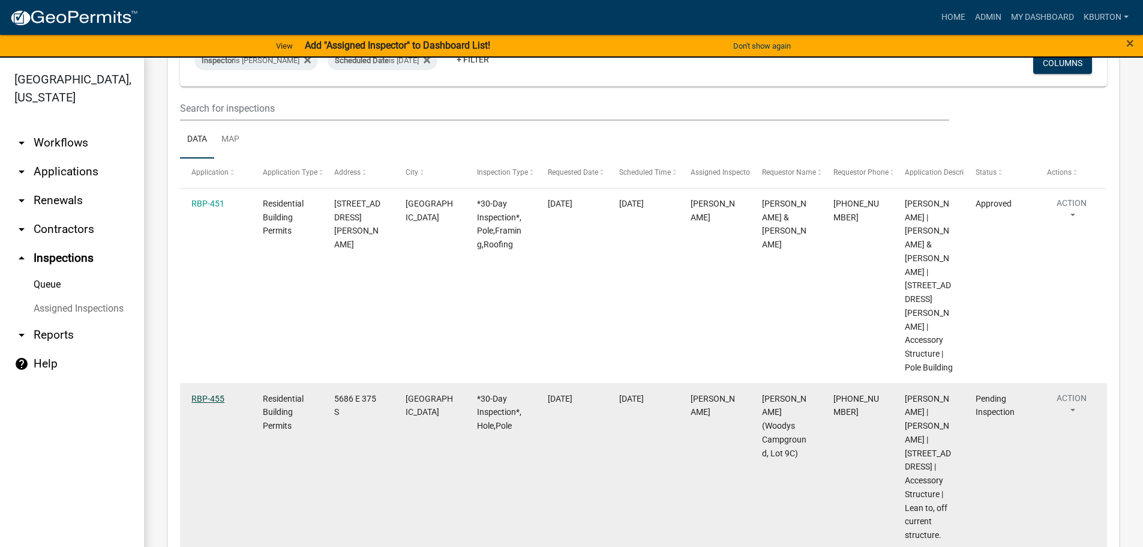
click at [203, 394] on link "RBP-455" at bounding box center [207, 399] width 33 height 10
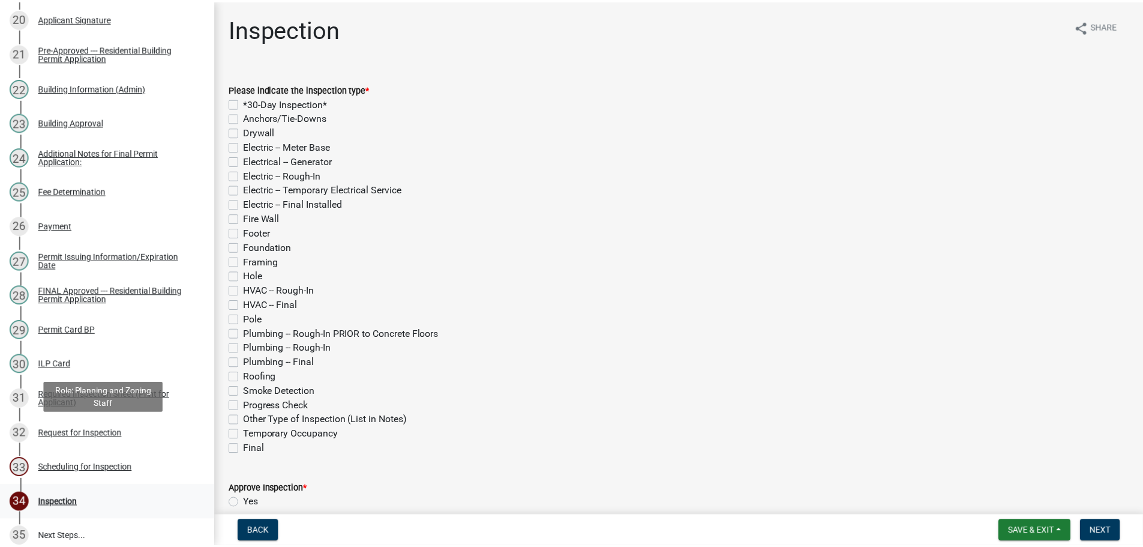
scroll to position [960, 0]
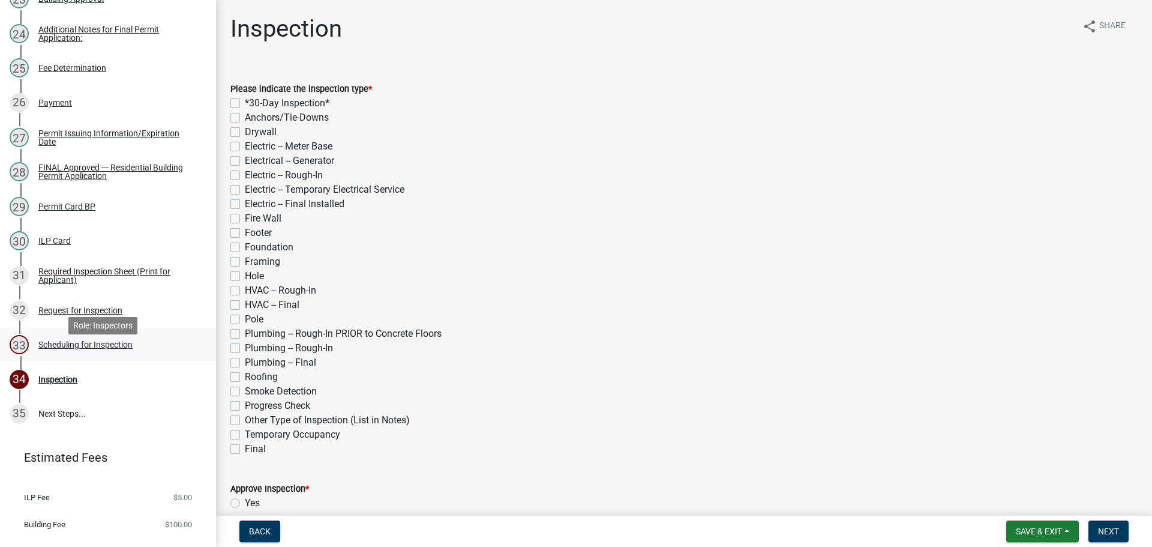
click at [104, 349] on div "Scheduling for Inspection" at bounding box center [85, 344] width 94 height 8
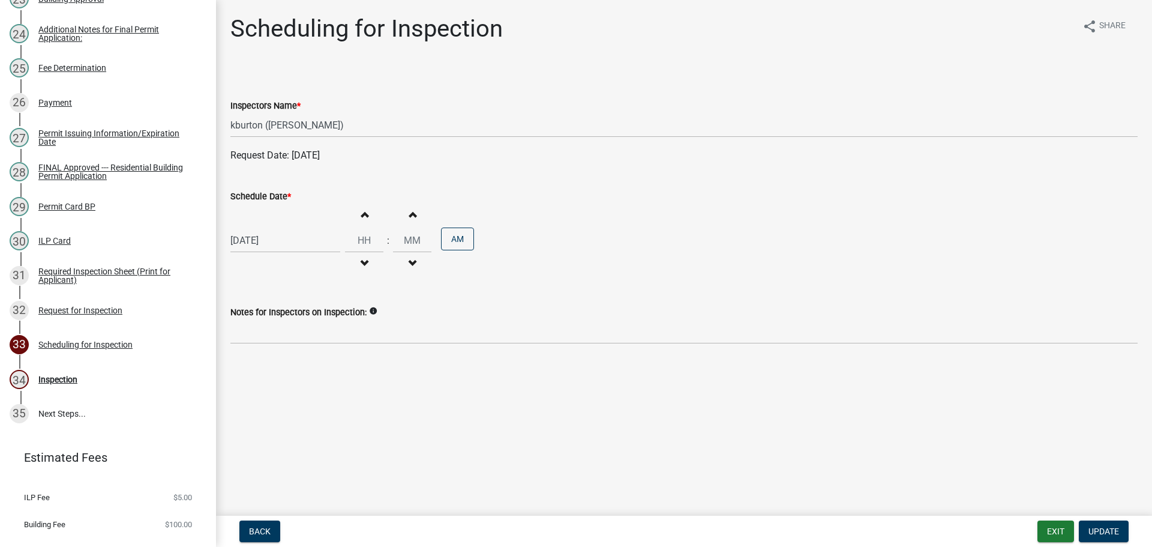
click at [253, 199] on label "Schedule Date *" at bounding box center [260, 197] width 61 height 8
click at [253, 228] on input "[DATE]" at bounding box center [285, 240] width 110 height 25
click at [280, 360] on div "20" at bounding box center [280, 361] width 19 height 19
click at [1102, 525] on button "Update" at bounding box center [1104, 531] width 50 height 22
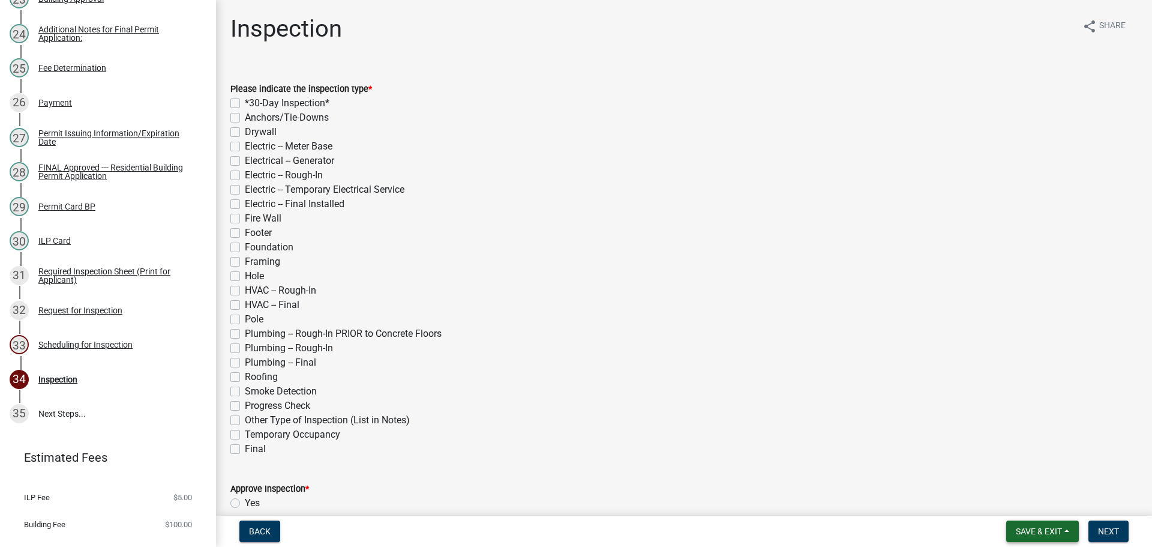
click at [1040, 532] on span "Save & Exit" at bounding box center [1039, 531] width 46 height 10
click at [1026, 505] on button "Save & Exit" at bounding box center [1031, 500] width 96 height 29
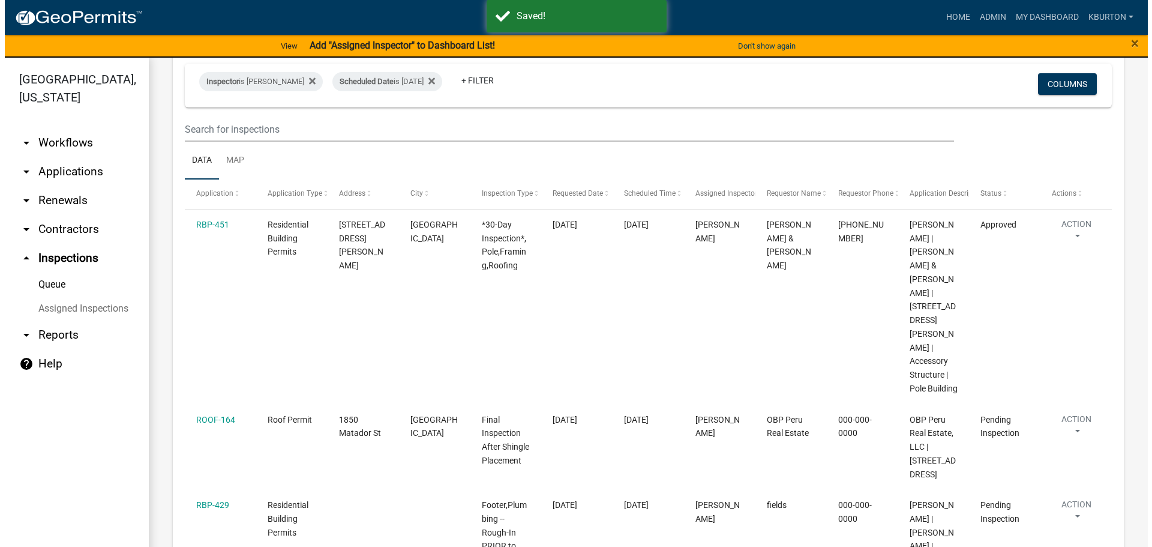
scroll to position [120, 0]
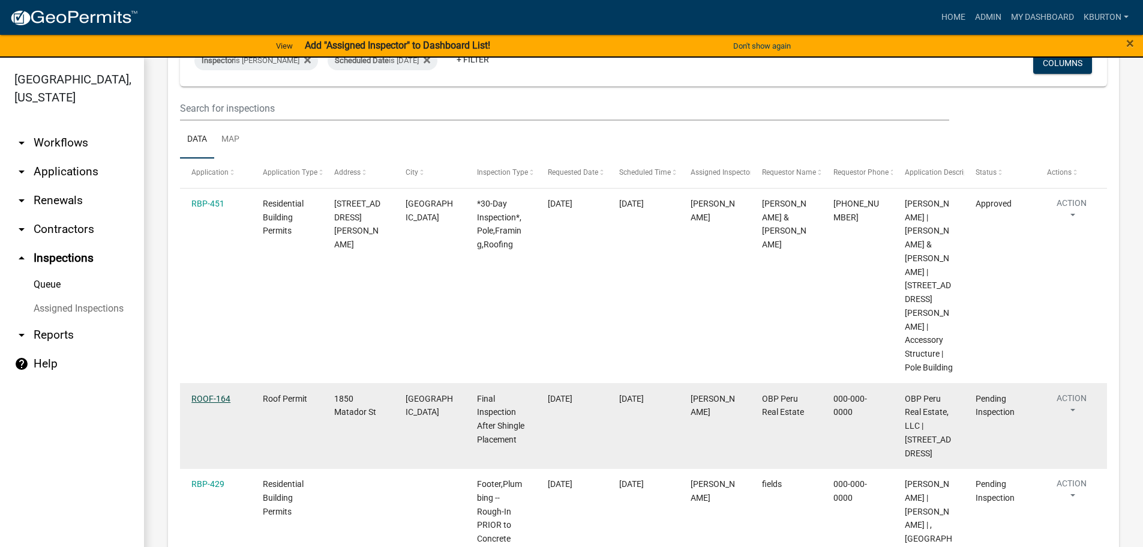
click at [198, 394] on link "ROOF-164" at bounding box center [210, 399] width 39 height 10
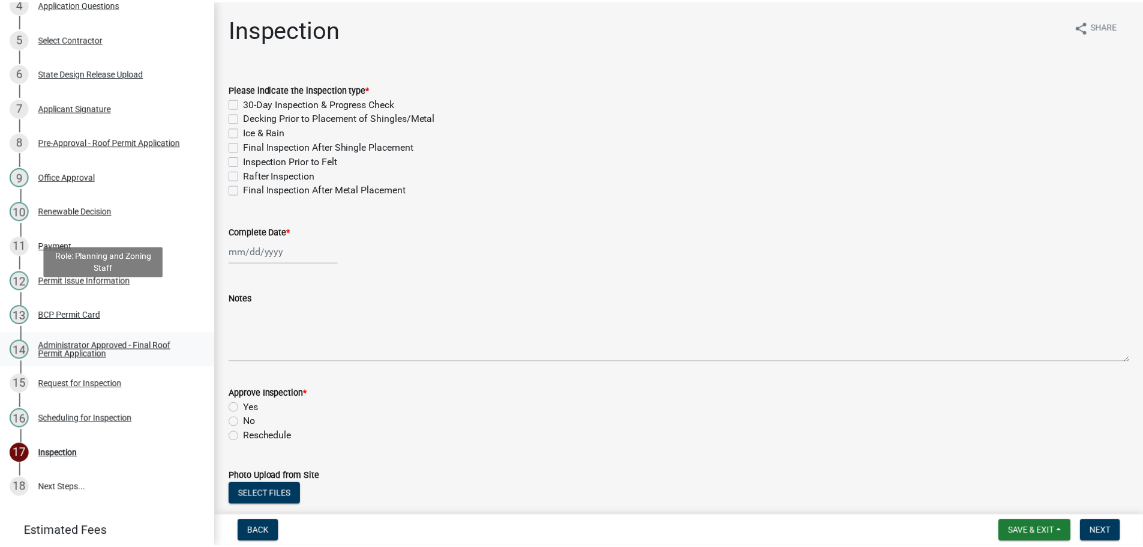
scroll to position [366, 0]
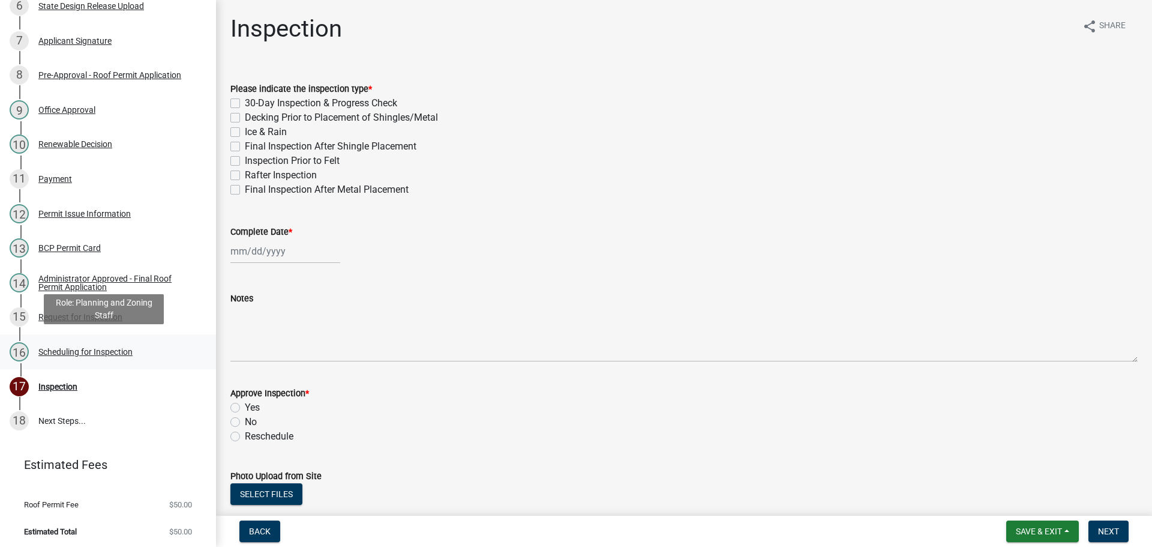
click at [95, 348] on div "Scheduling for Inspection" at bounding box center [85, 352] width 94 height 8
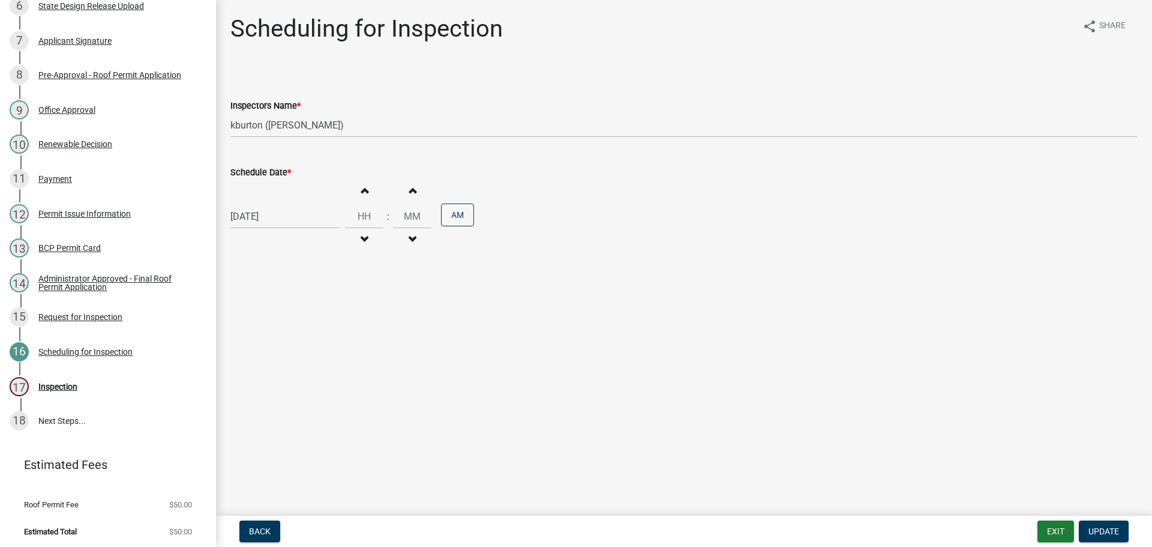
click at [253, 171] on label "Schedule Date *" at bounding box center [260, 173] width 61 height 8
click at [253, 204] on input "[DATE]" at bounding box center [285, 216] width 110 height 25
click at [298, 339] on div "21" at bounding box center [299, 337] width 19 height 19
click at [1106, 529] on span "Update" at bounding box center [1104, 531] width 31 height 10
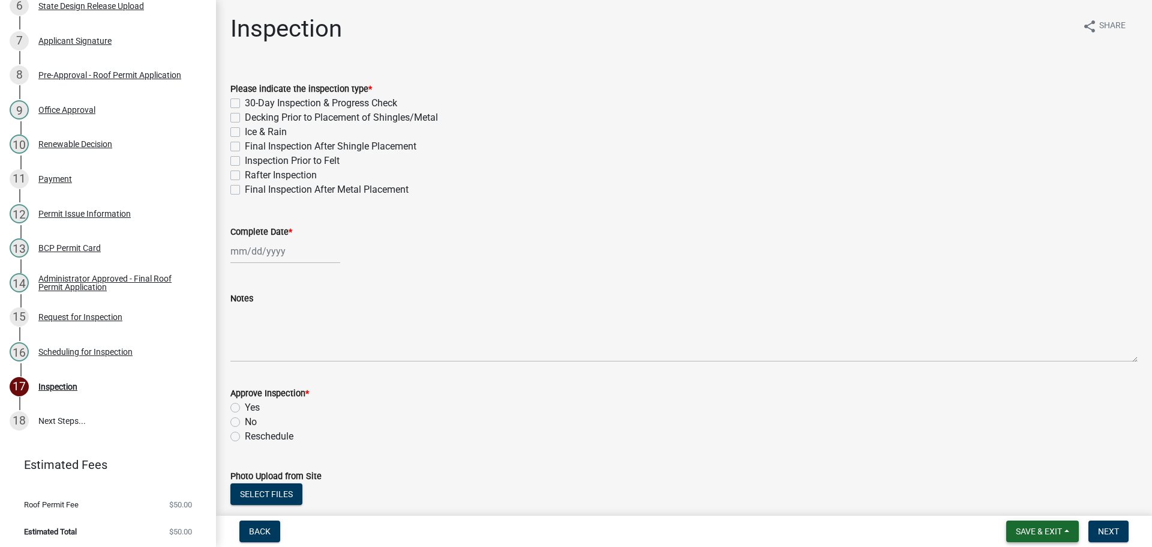
click at [1056, 526] on span "Save & Exit" at bounding box center [1039, 531] width 46 height 10
click at [1023, 492] on button "Save & Exit" at bounding box center [1031, 500] width 96 height 29
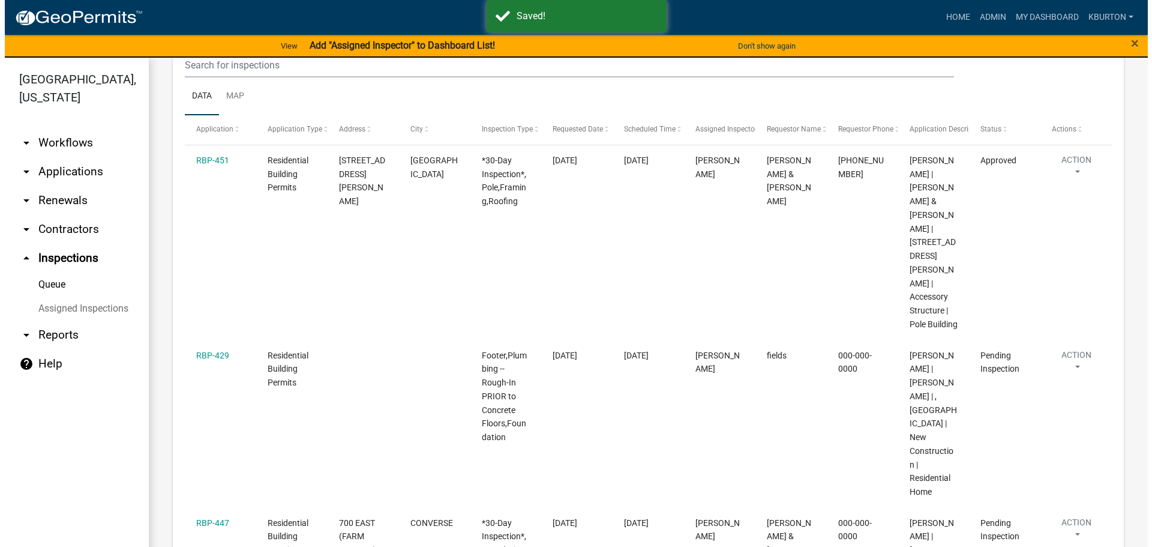
scroll to position [180, 0]
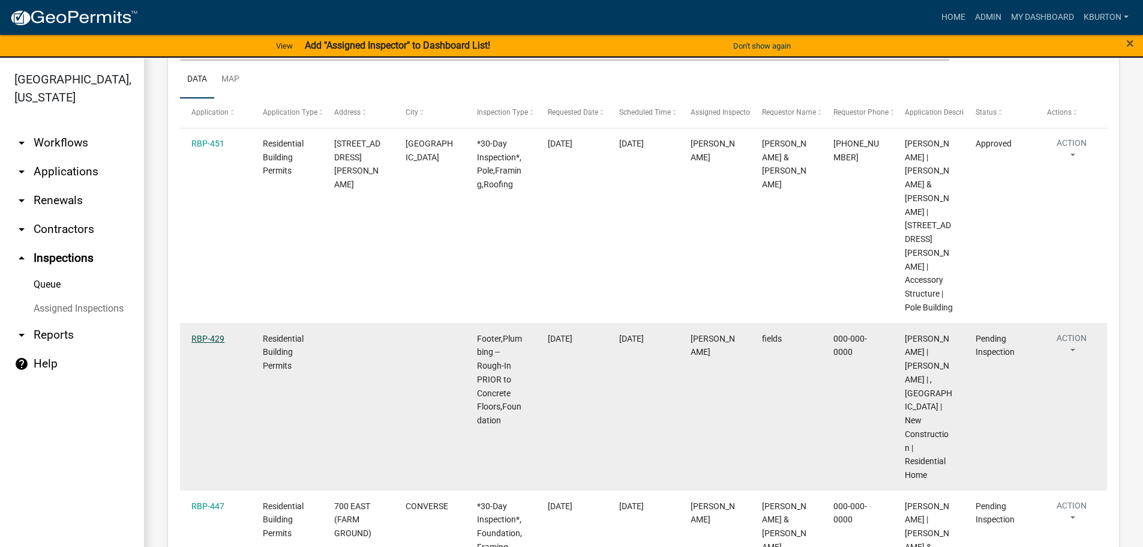
click at [216, 334] on link "RBP-429" at bounding box center [207, 339] width 33 height 10
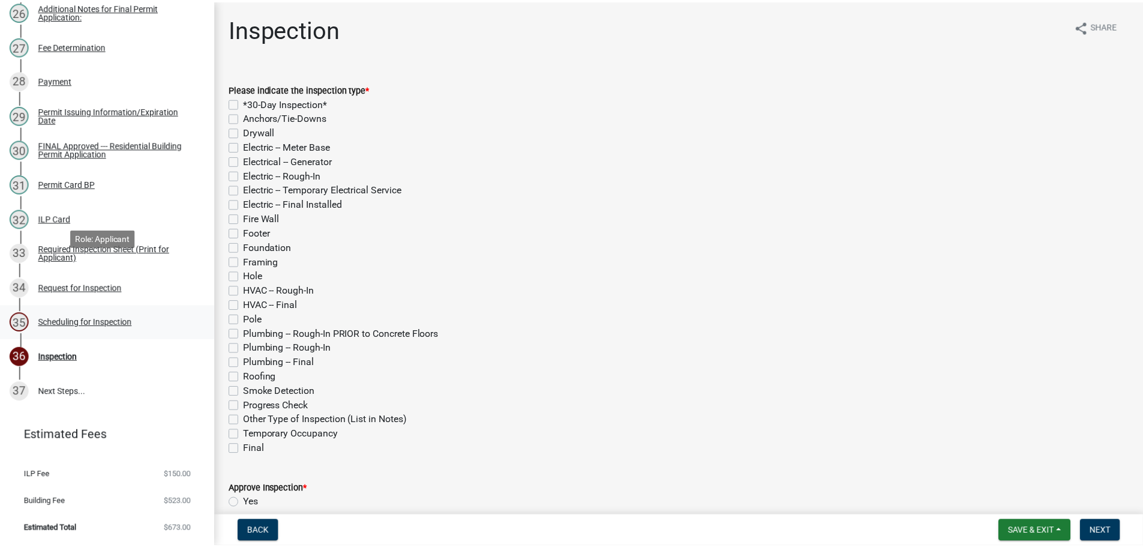
scroll to position [1067, 0]
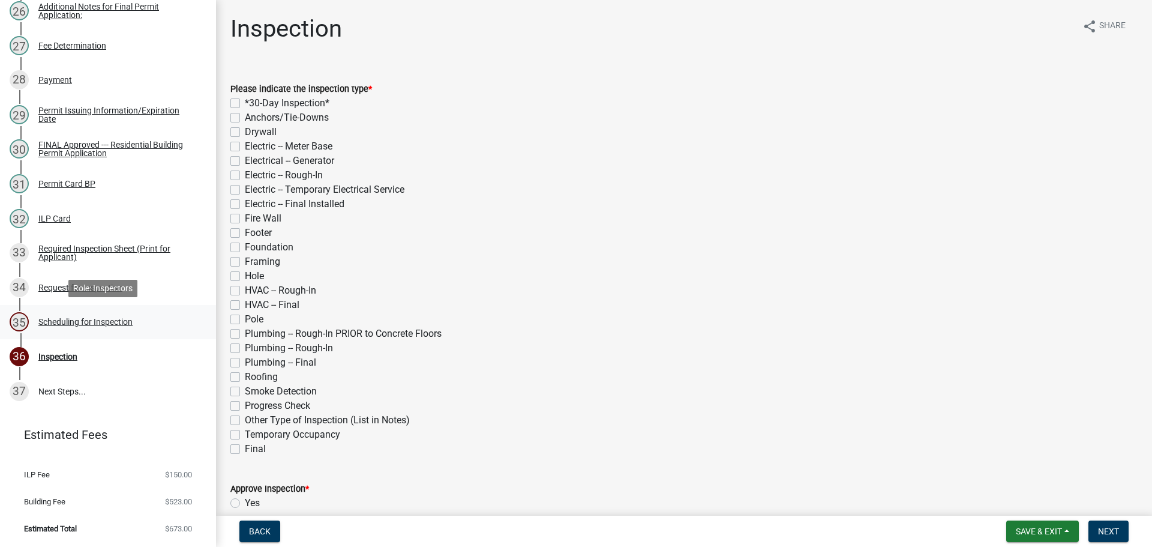
click at [111, 323] on div "Scheduling for Inspection" at bounding box center [85, 321] width 94 height 8
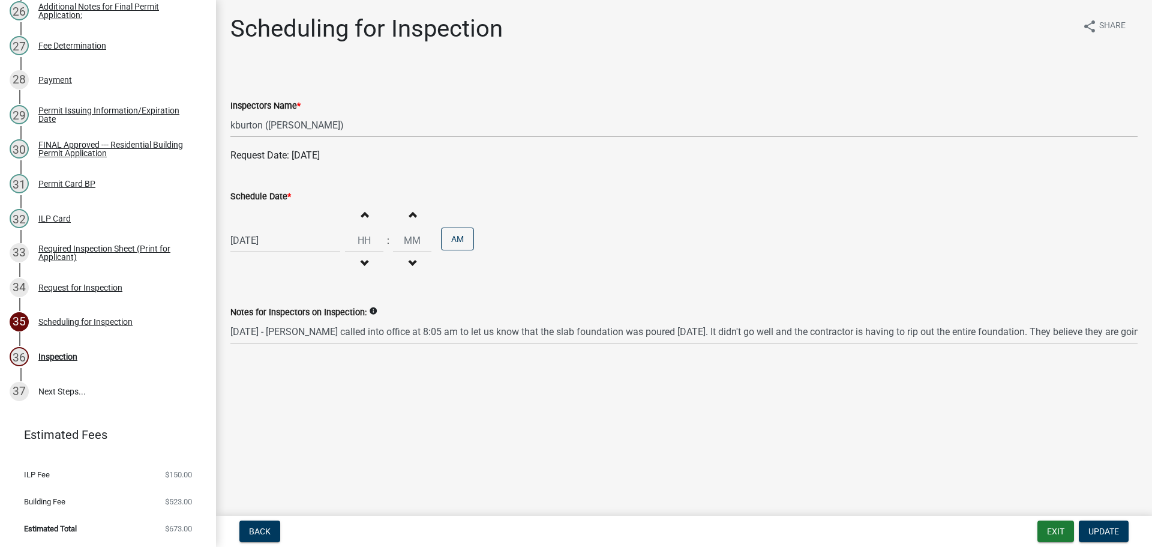
click at [271, 194] on label "Schedule Date *" at bounding box center [260, 197] width 61 height 8
click at [271, 228] on input "[DATE]" at bounding box center [285, 240] width 110 height 25
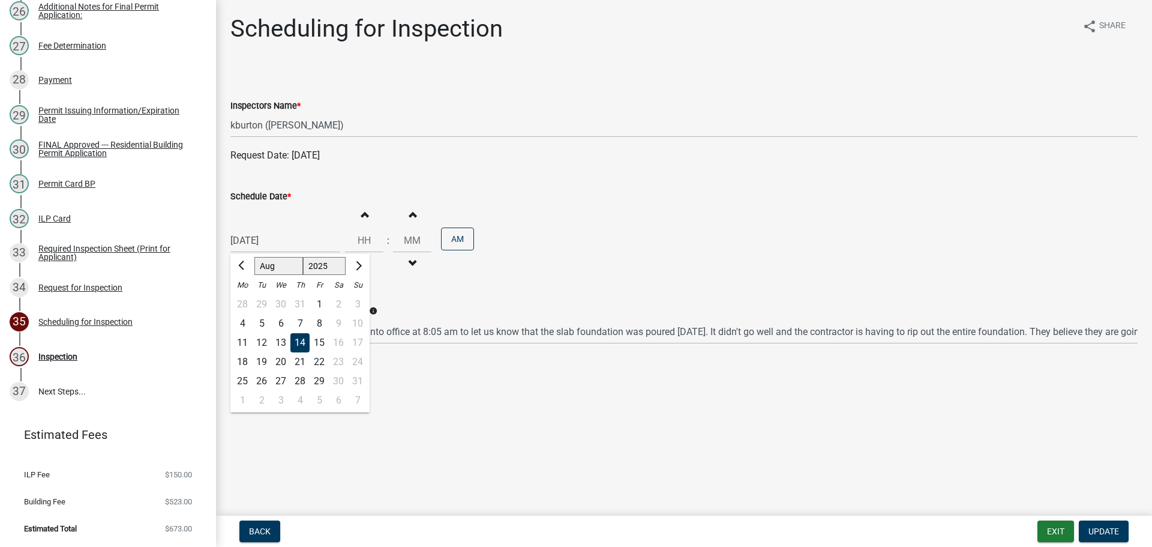
click at [262, 384] on div "26" at bounding box center [261, 381] width 19 height 19
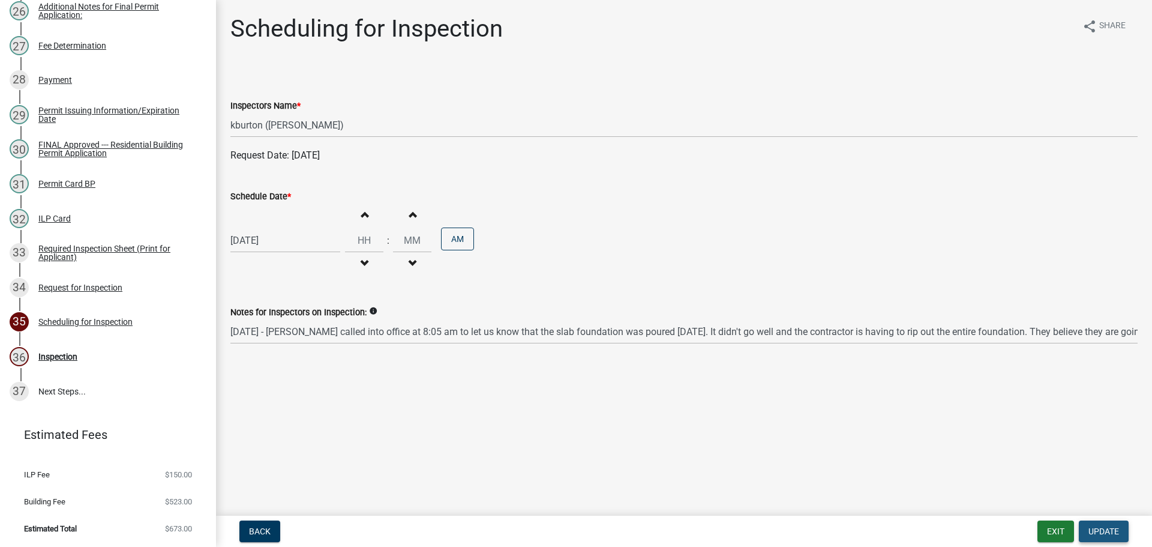
click at [1111, 532] on span "Update" at bounding box center [1104, 531] width 31 height 10
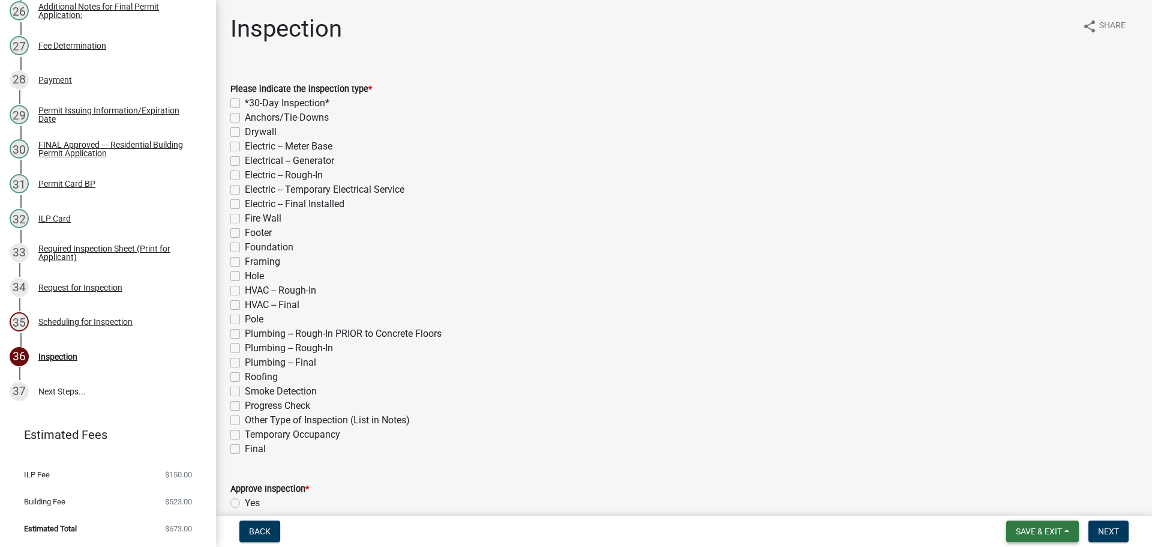
click at [1053, 528] on span "Save & Exit" at bounding box center [1039, 531] width 46 height 10
click at [1037, 508] on button "Save & Exit" at bounding box center [1031, 500] width 96 height 29
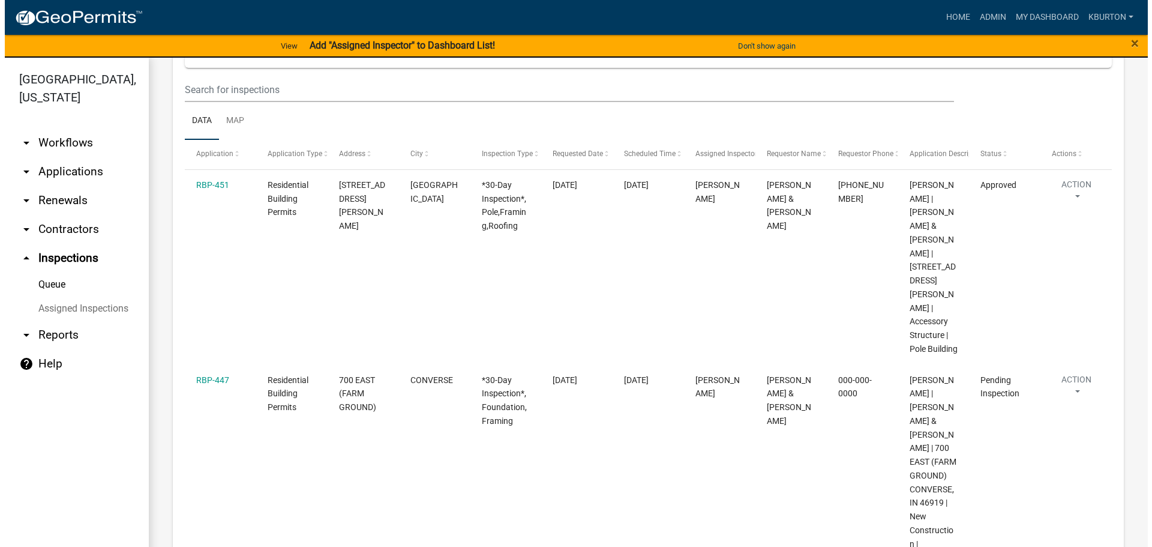
scroll to position [180, 0]
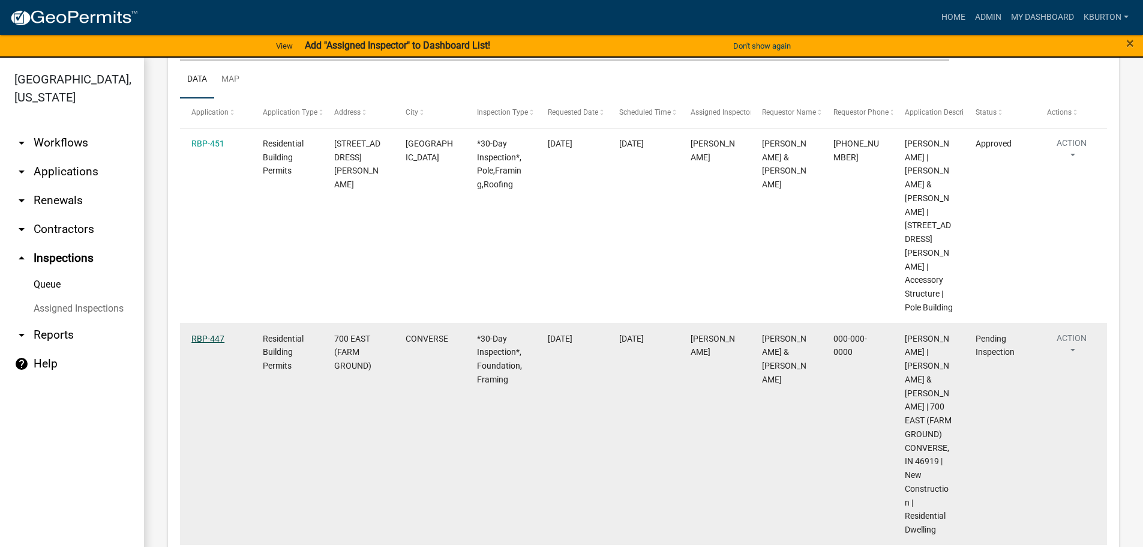
click at [220, 334] on link "RBP-447" at bounding box center [207, 339] width 33 height 10
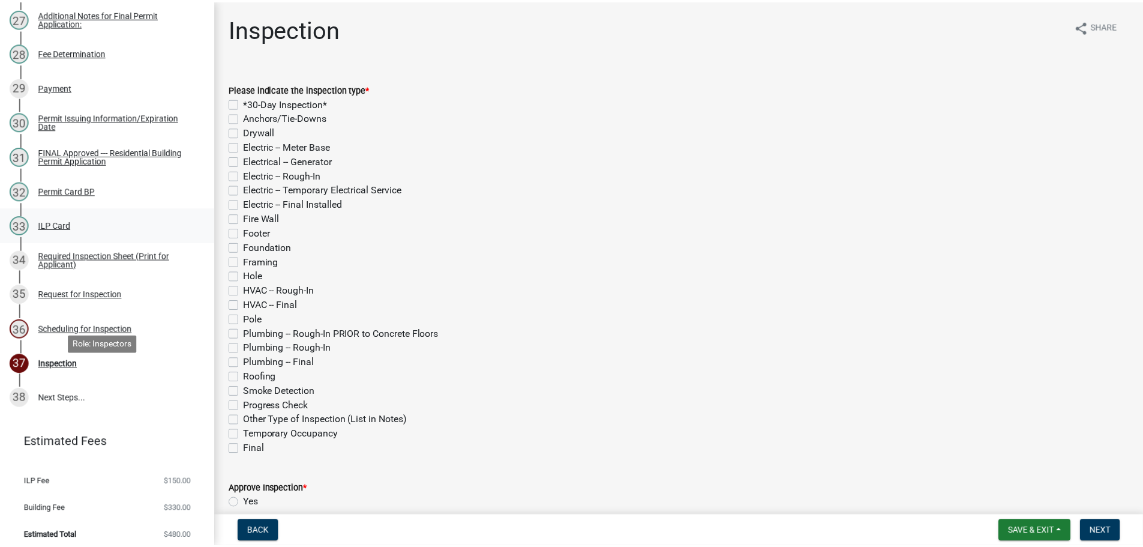
scroll to position [1080, 0]
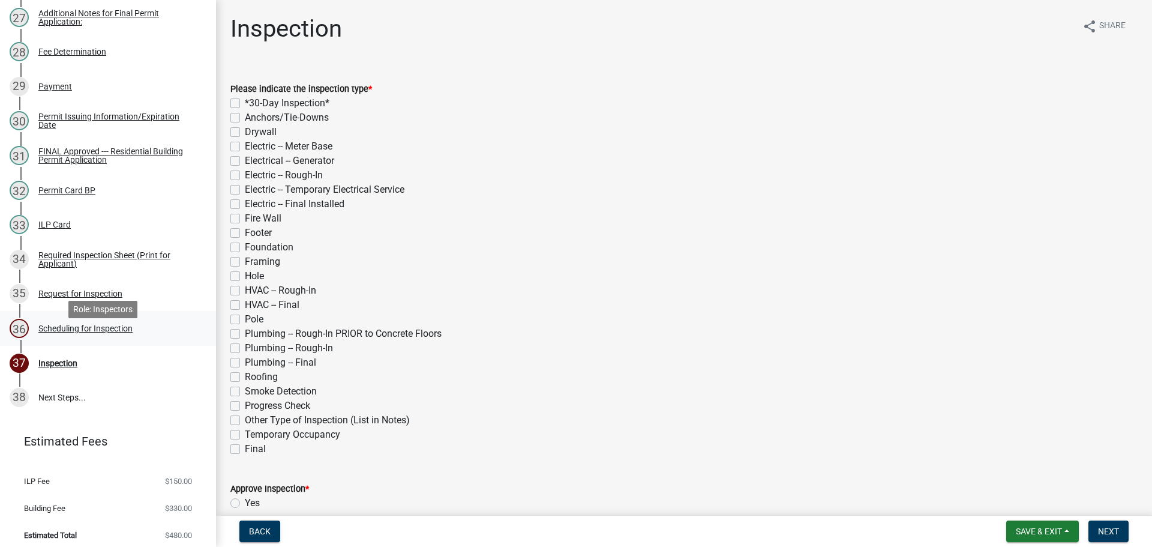
click at [119, 332] on div "Scheduling for Inspection" at bounding box center [85, 328] width 94 height 8
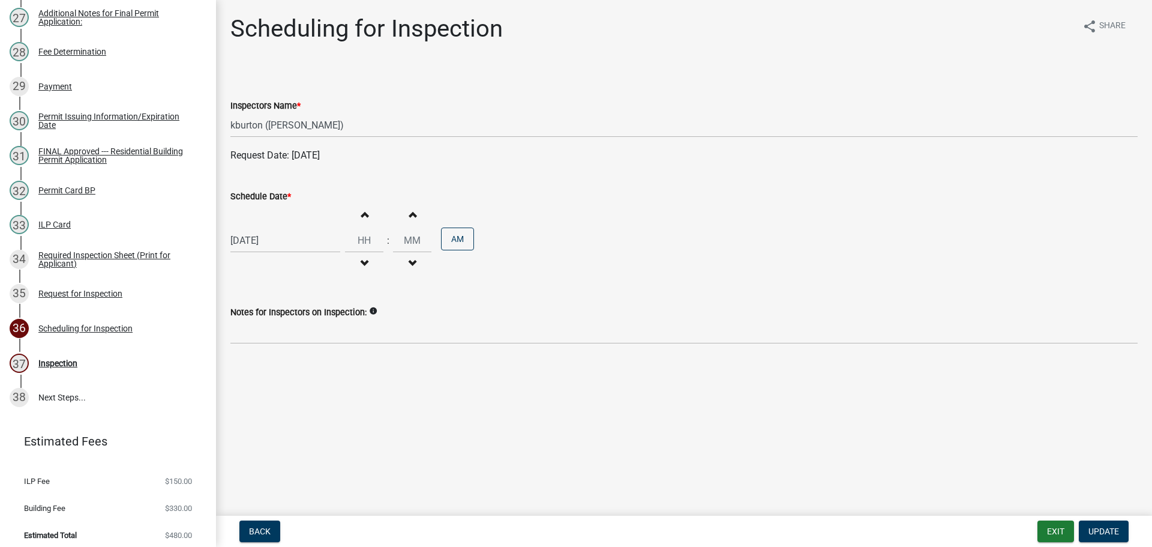
click at [256, 197] on label "Schedule Date *" at bounding box center [260, 197] width 61 height 8
click at [256, 228] on input "[DATE]" at bounding box center [285, 240] width 110 height 25
click at [241, 358] on div "18" at bounding box center [242, 361] width 19 height 19
click at [1106, 529] on span "Update" at bounding box center [1104, 531] width 31 height 10
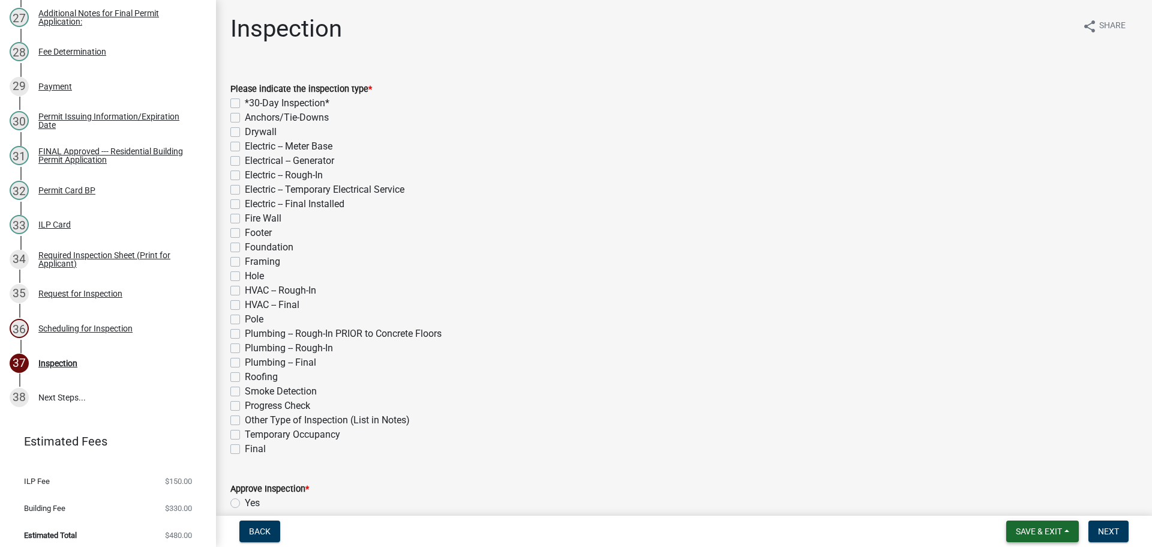
click at [1043, 522] on button "Save & Exit" at bounding box center [1042, 531] width 73 height 22
click at [1029, 502] on button "Save & Exit" at bounding box center [1031, 500] width 96 height 29
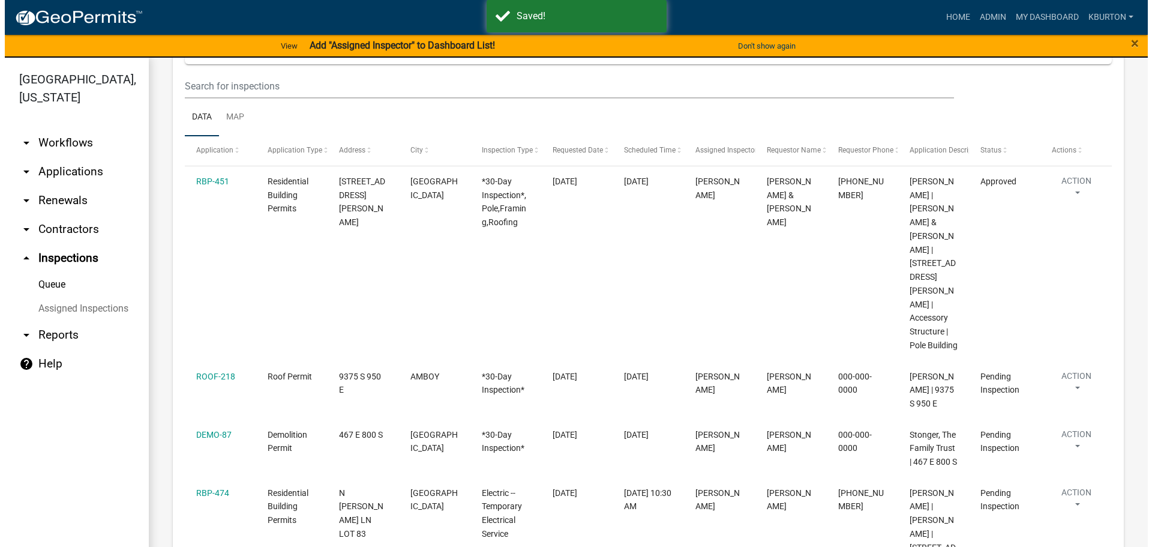
scroll to position [180, 0]
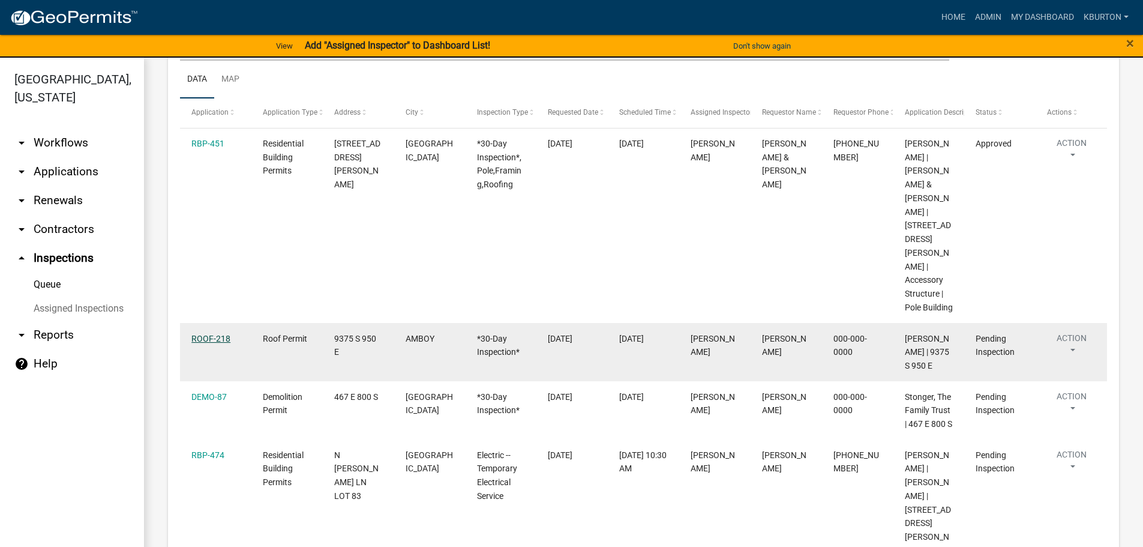
click at [207, 334] on link "ROOF-218" at bounding box center [210, 339] width 39 height 10
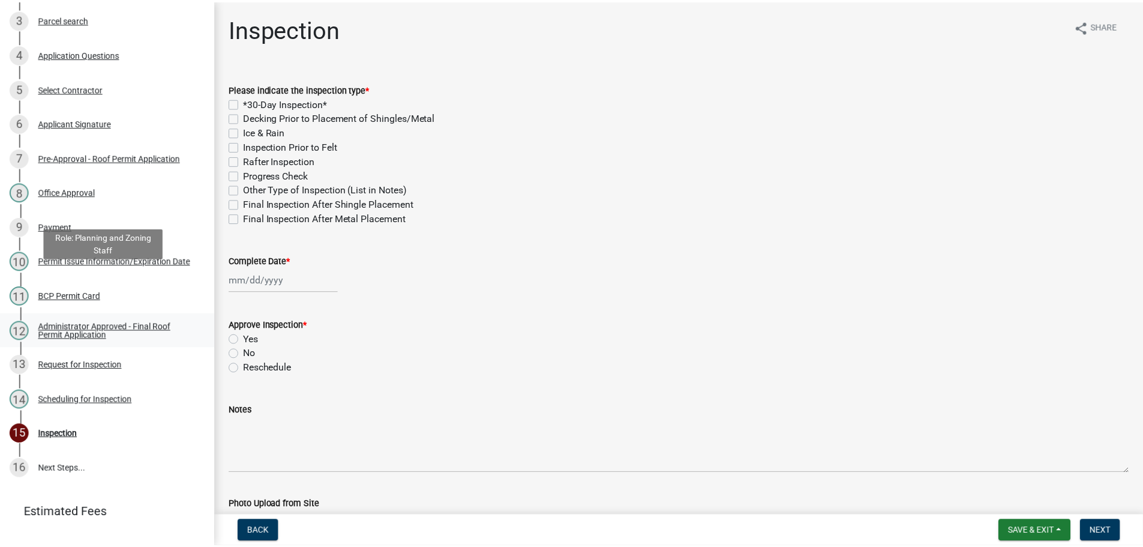
scroll to position [296, 0]
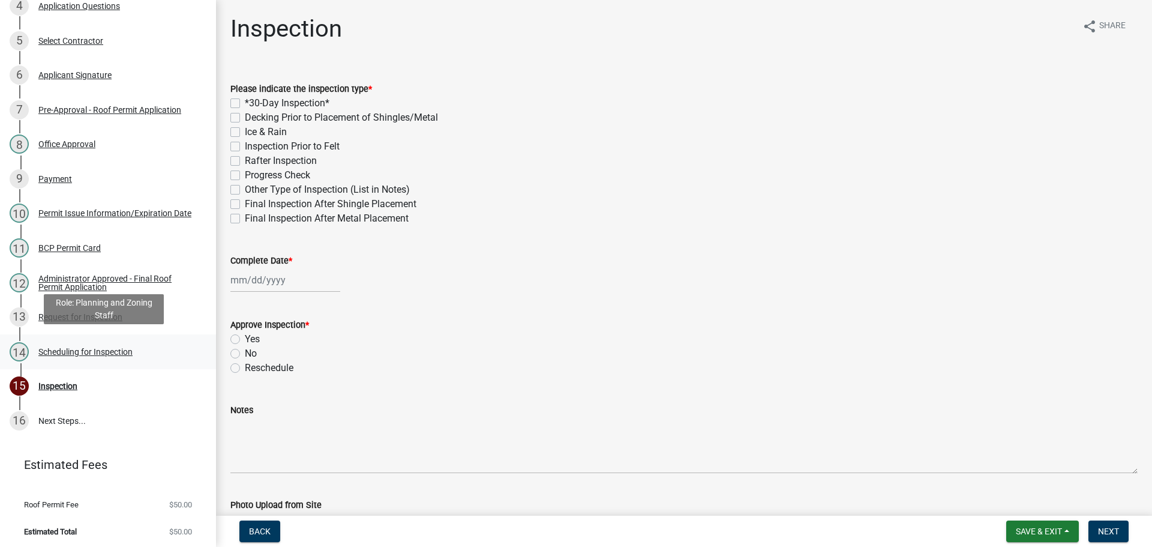
click at [116, 348] on div "Scheduling for Inspection" at bounding box center [85, 352] width 94 height 8
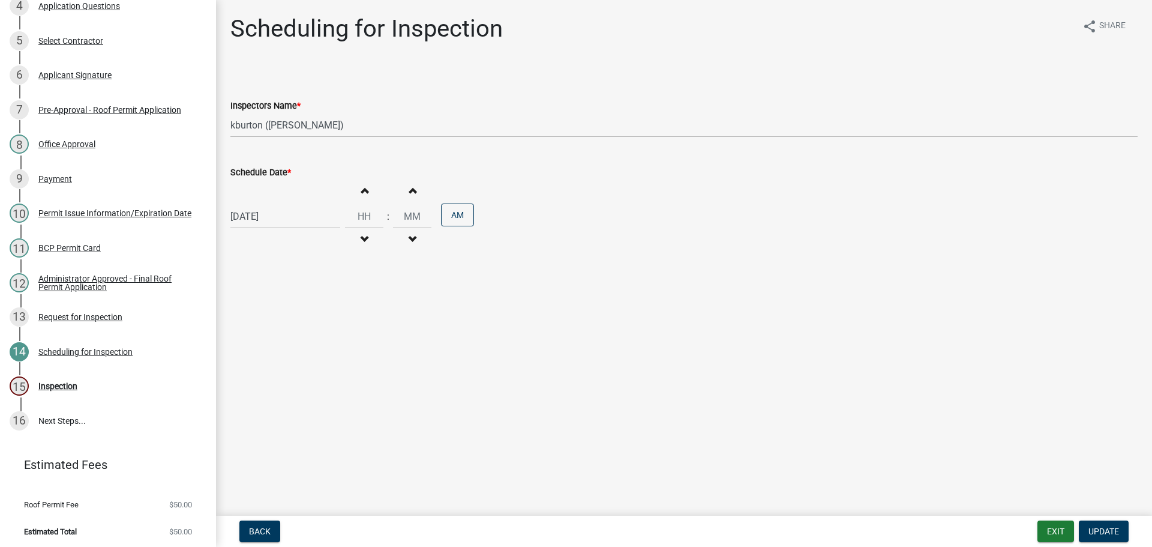
click at [262, 172] on label "Schedule Date *" at bounding box center [260, 173] width 61 height 8
click at [262, 204] on input "[DATE]" at bounding box center [285, 216] width 110 height 25
click at [246, 356] on div "25" at bounding box center [242, 357] width 19 height 19
click at [1098, 526] on span "Update" at bounding box center [1104, 531] width 31 height 10
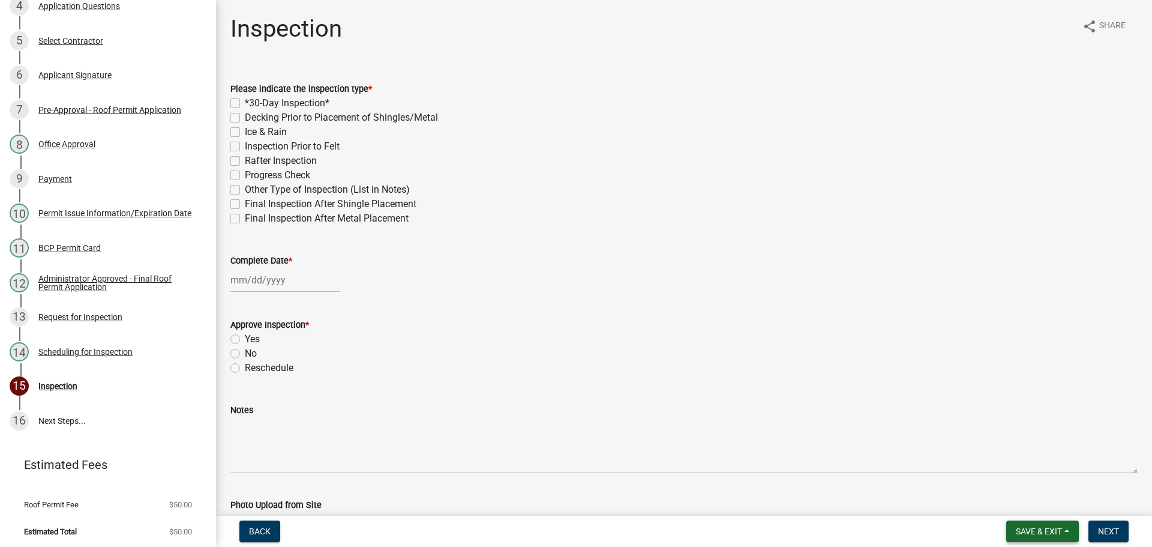
click at [1059, 528] on span "Save & Exit" at bounding box center [1039, 531] width 46 height 10
click at [1035, 506] on button "Save & Exit" at bounding box center [1031, 500] width 96 height 29
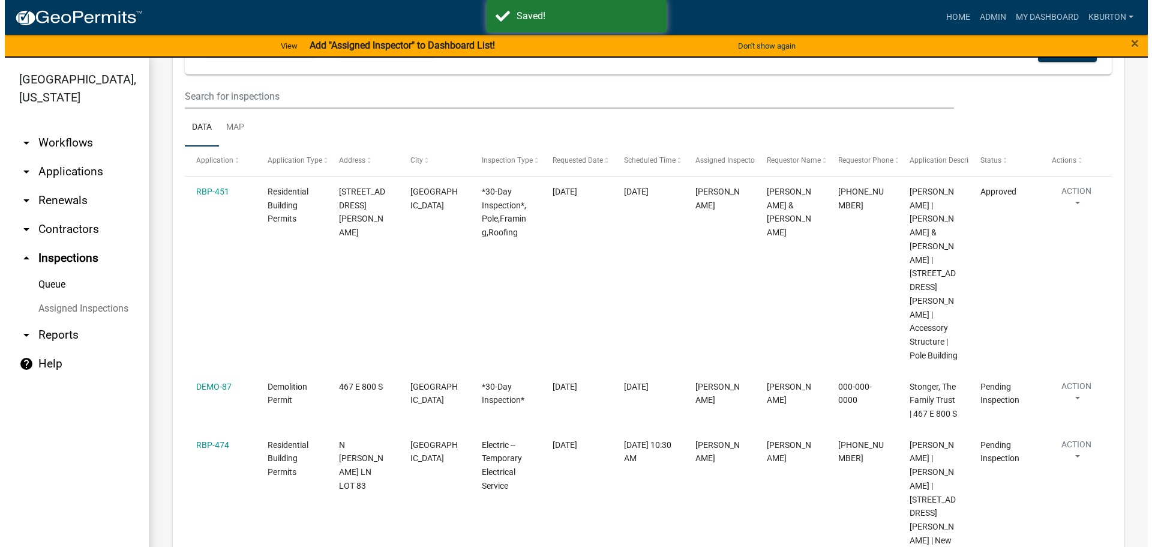
scroll to position [180, 0]
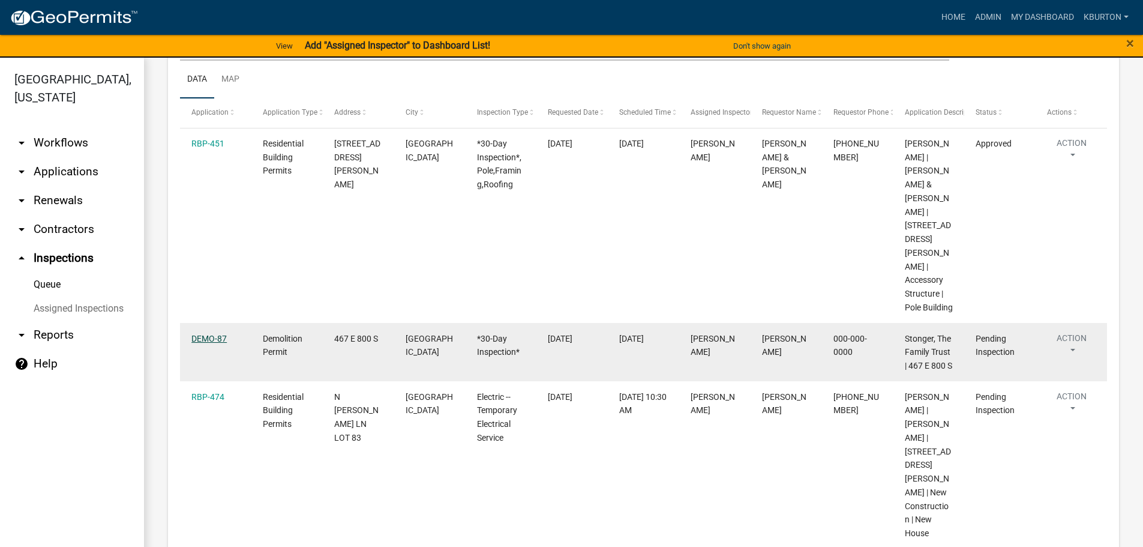
click at [208, 334] on link "DEMO-87" at bounding box center [208, 339] width 35 height 10
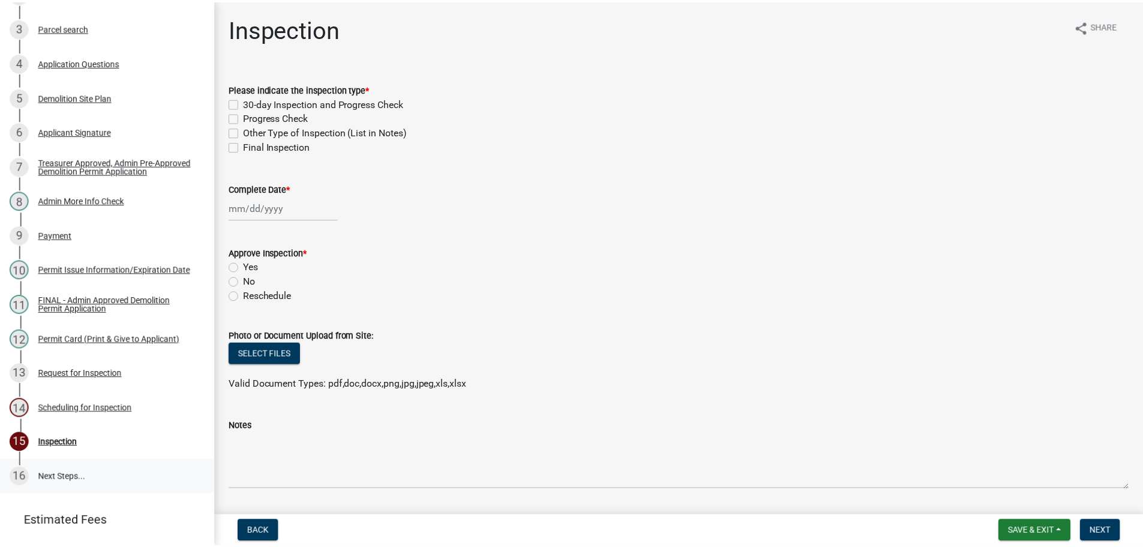
scroll to position [296, 0]
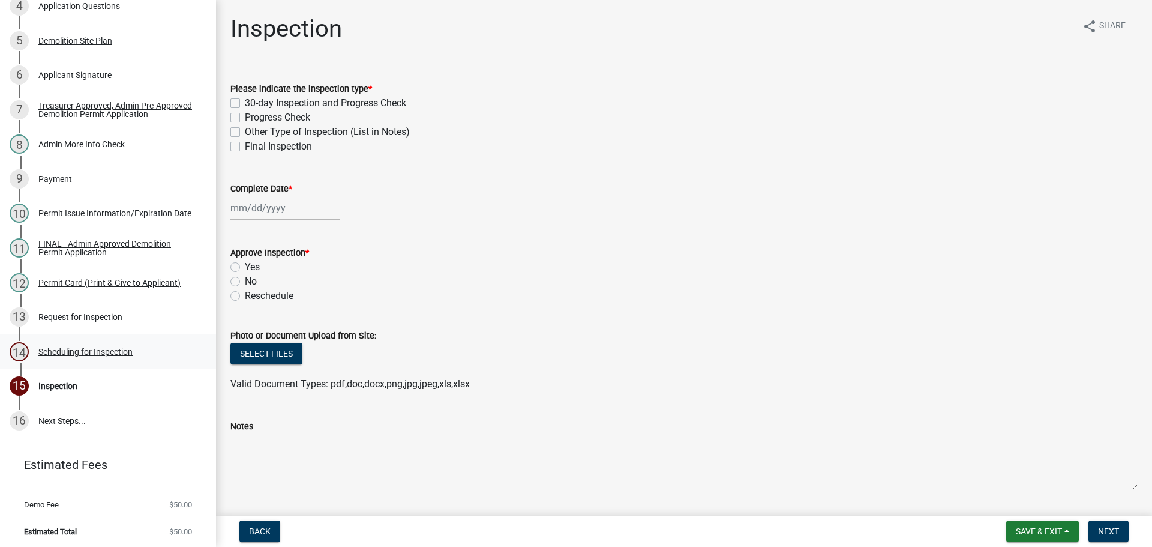
click at [108, 348] on div "Scheduling for Inspection" at bounding box center [85, 352] width 94 height 8
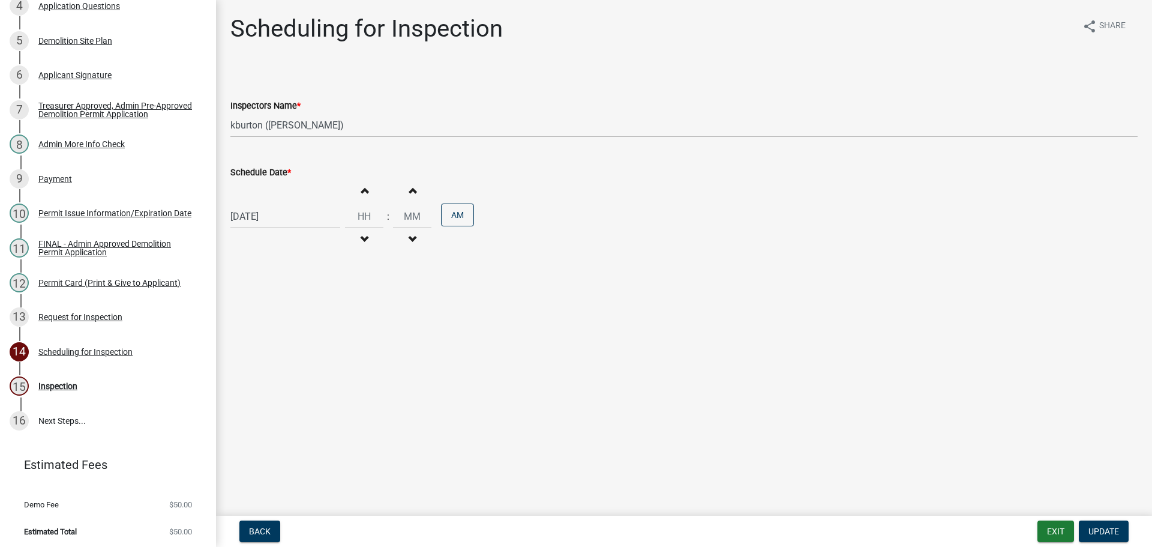
click at [250, 171] on label "Schedule Date *" at bounding box center [260, 173] width 61 height 8
click at [250, 204] on input "[DATE]" at bounding box center [285, 216] width 110 height 25
click at [302, 354] on div "28" at bounding box center [299, 357] width 19 height 19
click at [1104, 527] on span "Update" at bounding box center [1104, 531] width 31 height 10
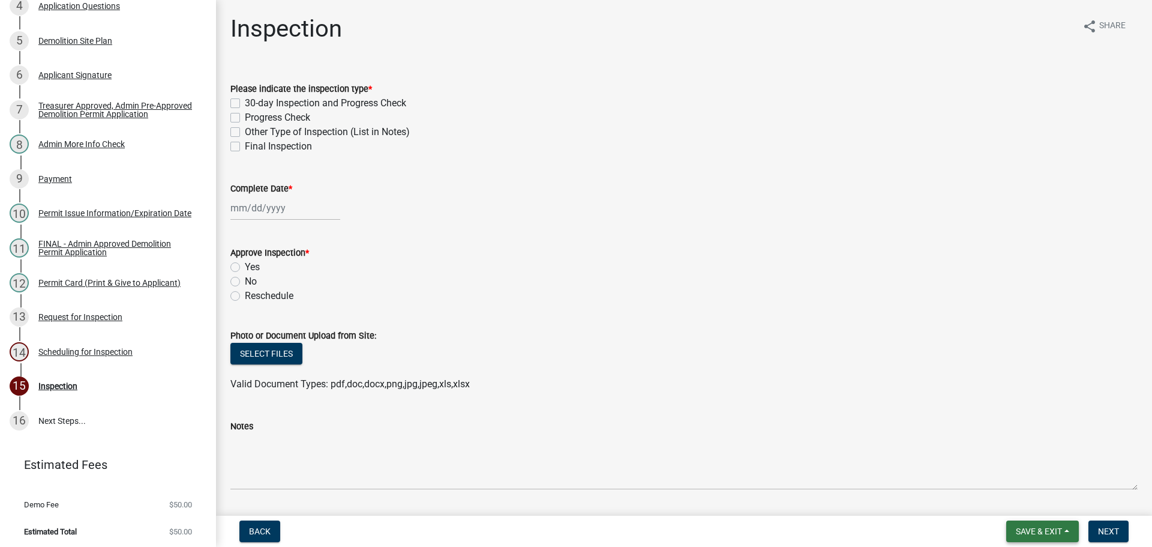
click at [1046, 527] on span "Save & Exit" at bounding box center [1039, 531] width 46 height 10
click at [1029, 501] on button "Save & Exit" at bounding box center [1031, 500] width 96 height 29
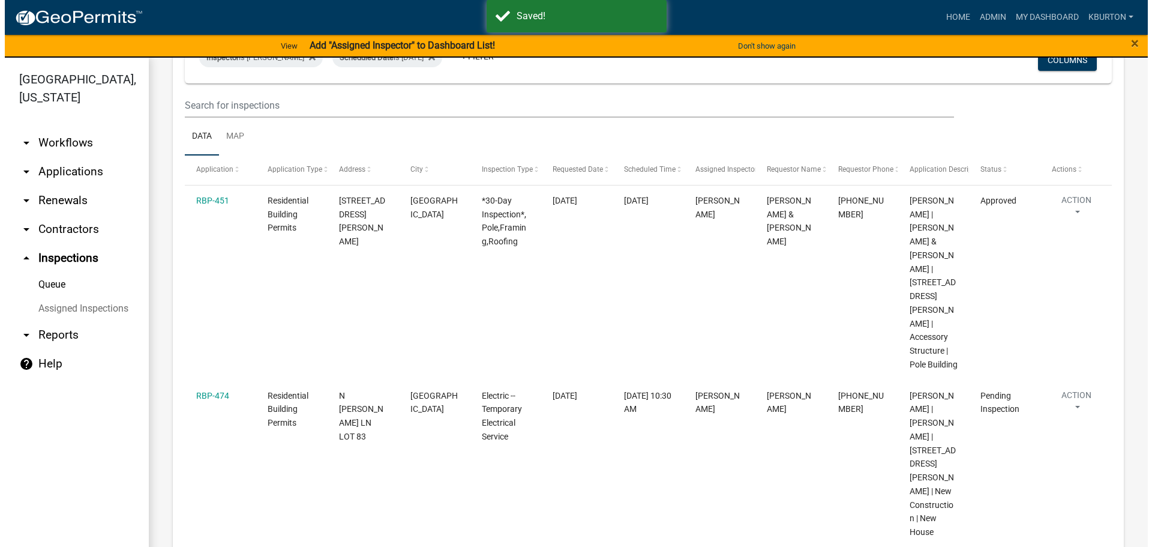
scroll to position [180, 0]
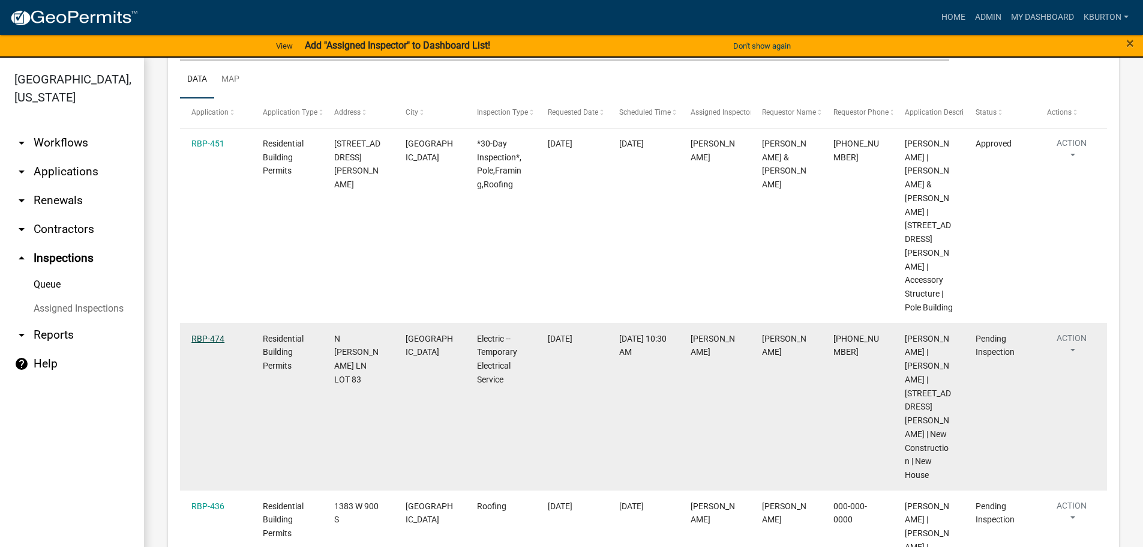
click at [209, 334] on link "RBP-474" at bounding box center [207, 339] width 33 height 10
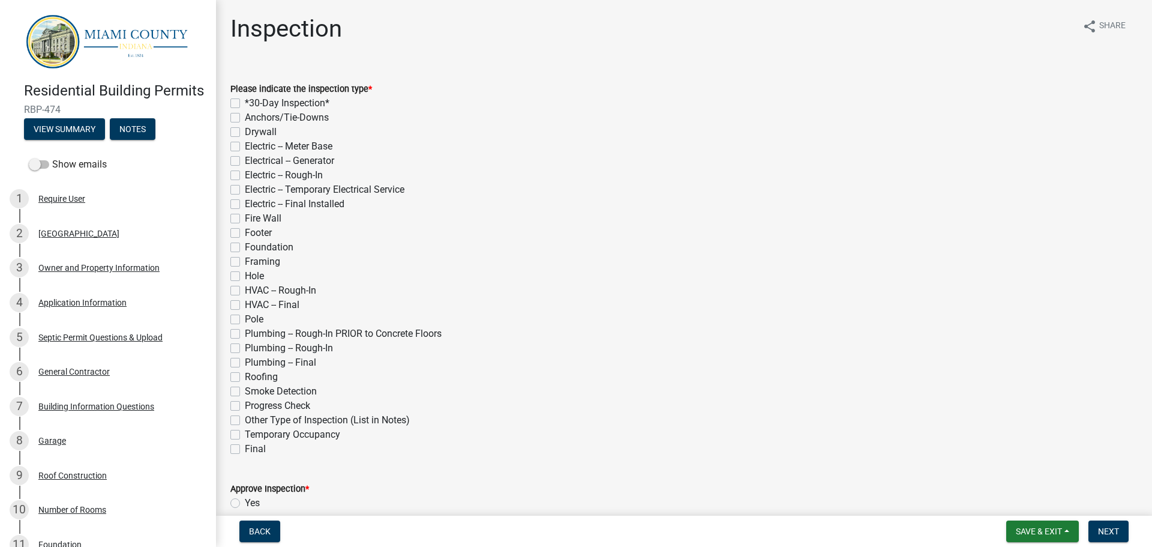
click at [245, 190] on label "Electric -- Temporary Electrical Service" at bounding box center [325, 189] width 160 height 14
click at [245, 190] on input "Electric -- Temporary Electrical Service" at bounding box center [249, 186] width 8 height 8
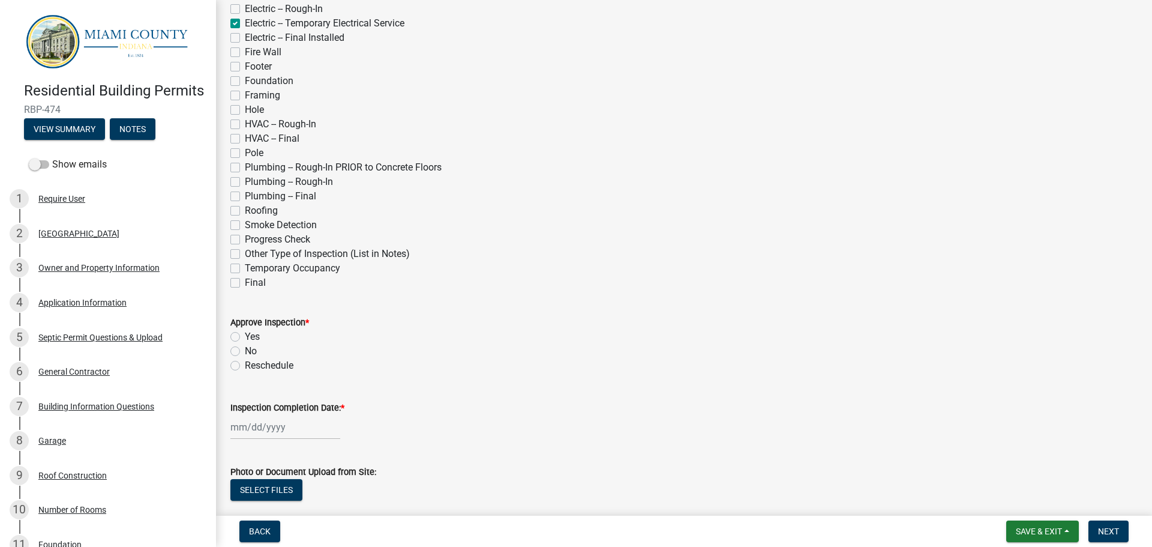
scroll to position [180, 0]
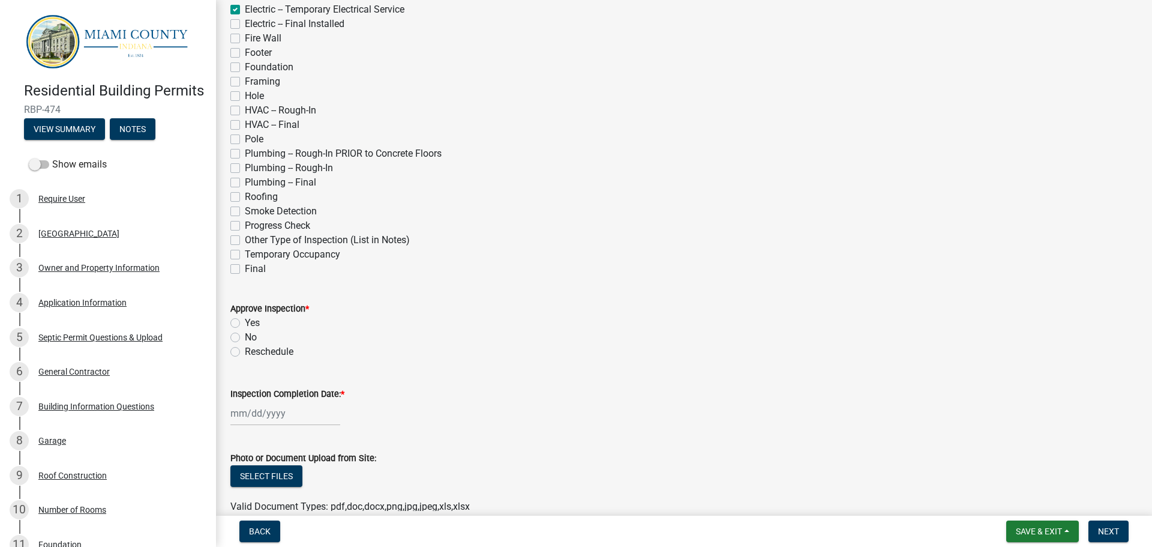
click at [245, 322] on label "Yes" at bounding box center [252, 323] width 15 height 14
click at [245, 322] on input "Yes" at bounding box center [249, 320] width 8 height 8
click at [275, 394] on label "Inspection Completion Date: *" at bounding box center [287, 394] width 114 height 8
click at [275, 401] on input "Inspection Completion Date: *" at bounding box center [285, 413] width 110 height 25
click at [296, 328] on div "14" at bounding box center [299, 329] width 19 height 19
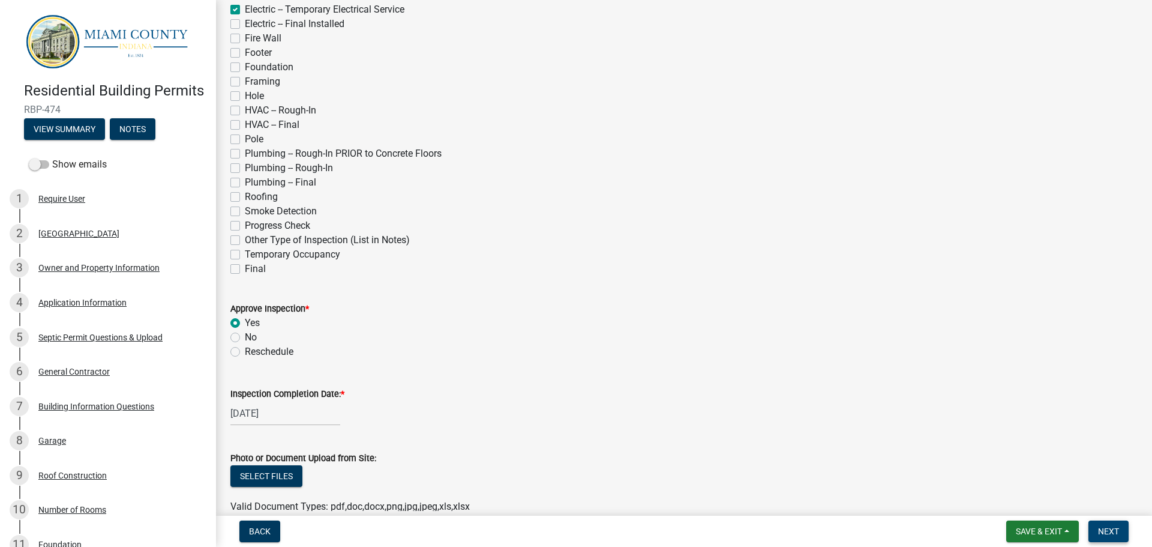
click at [1110, 528] on span "Next" at bounding box center [1108, 531] width 21 height 10
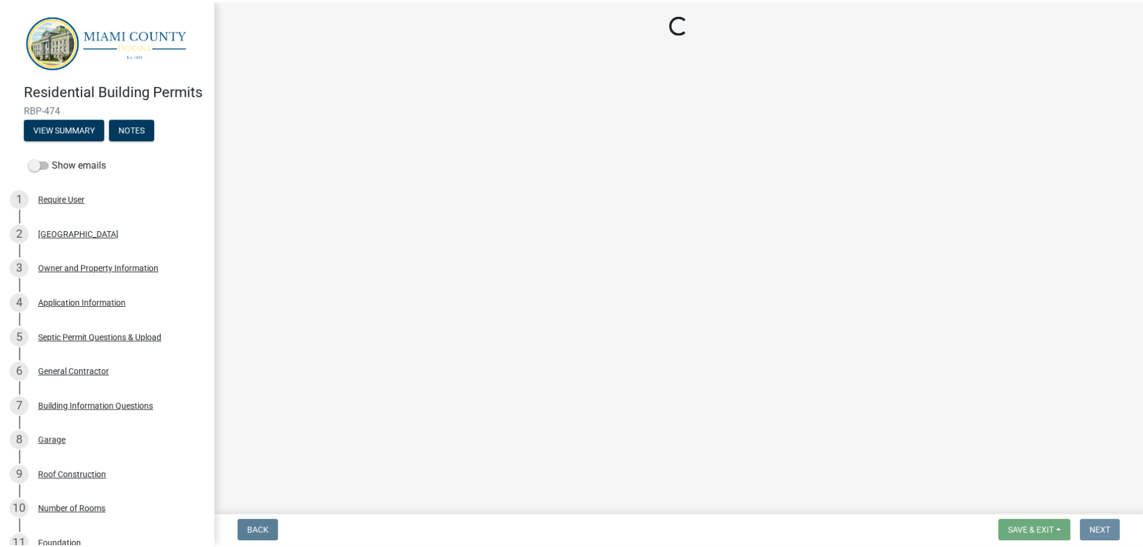
scroll to position [0, 0]
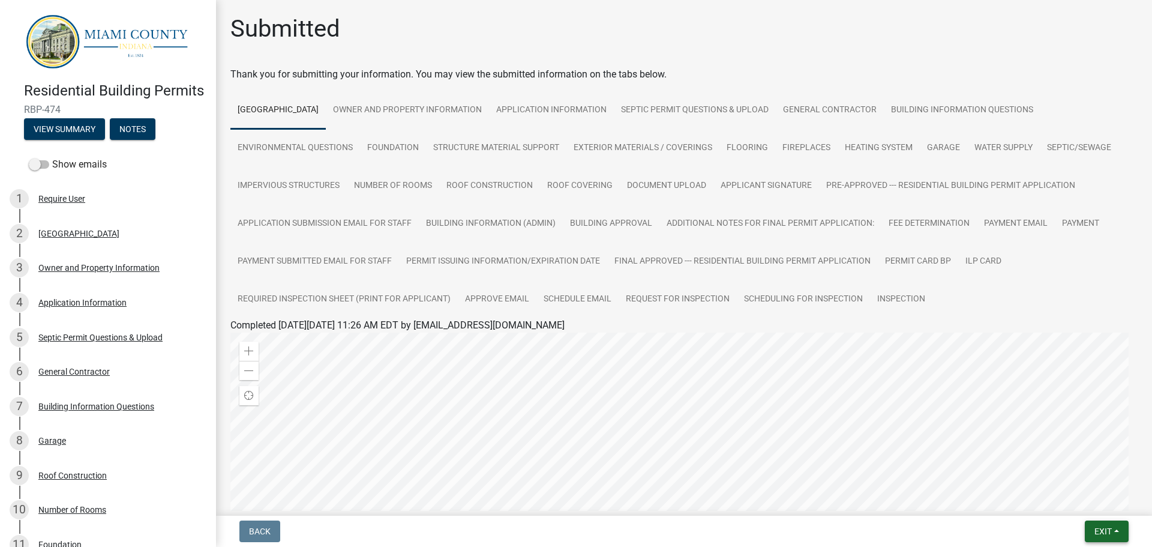
click at [1102, 526] on span "Exit" at bounding box center [1103, 531] width 17 height 10
click at [1085, 510] on button "Save & Exit" at bounding box center [1081, 500] width 96 height 29
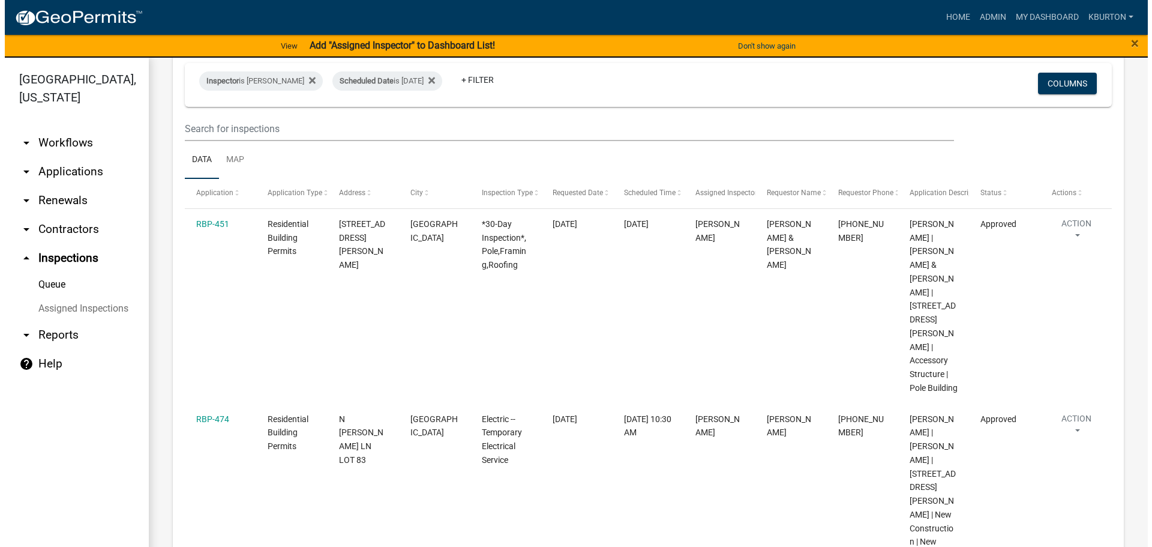
scroll to position [120, 0]
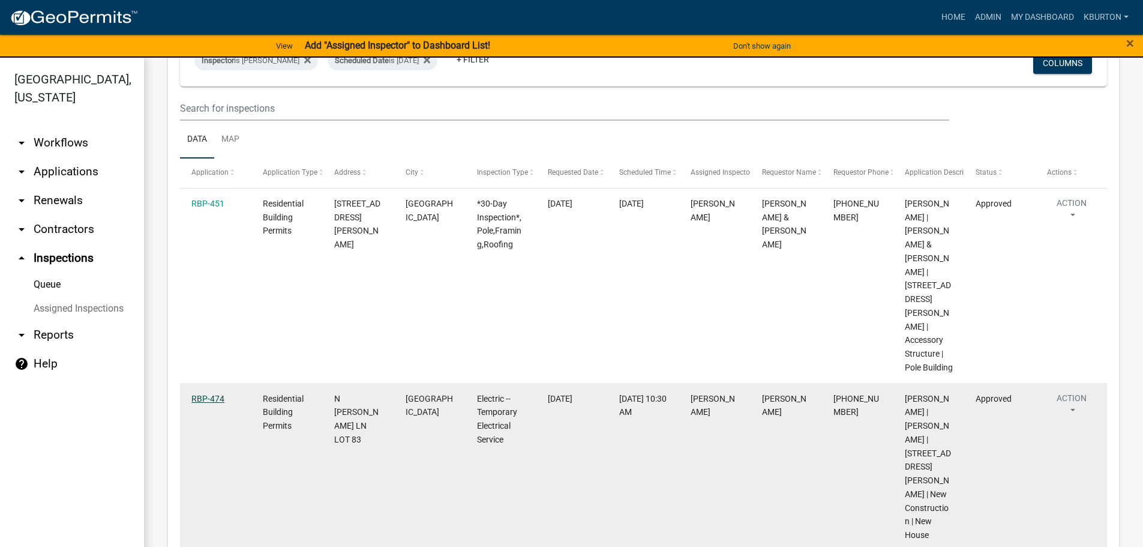
click at [218, 394] on link "RBP-474" at bounding box center [207, 399] width 33 height 10
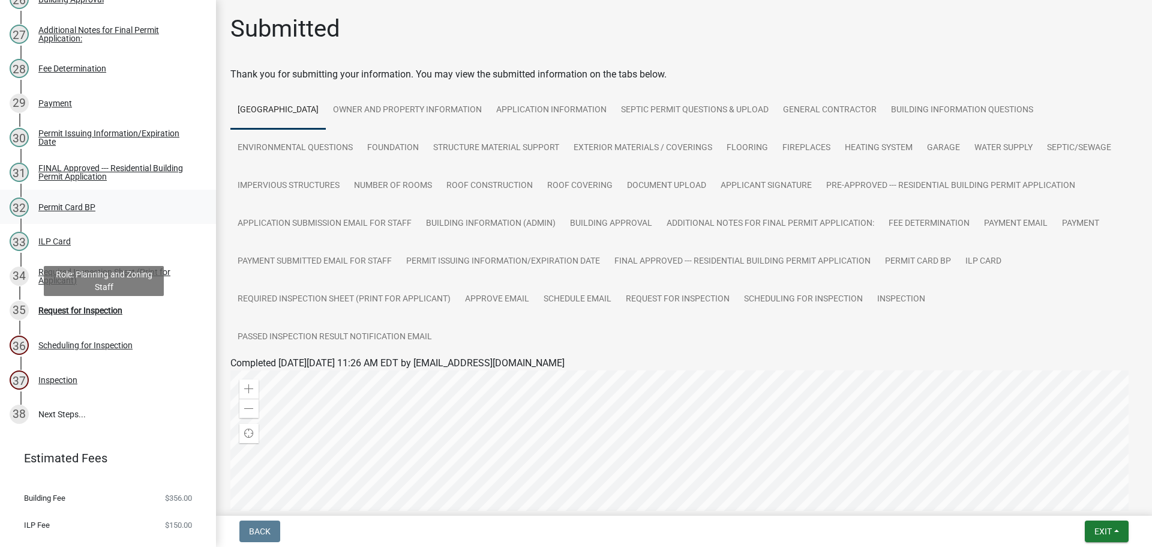
scroll to position [1080, 0]
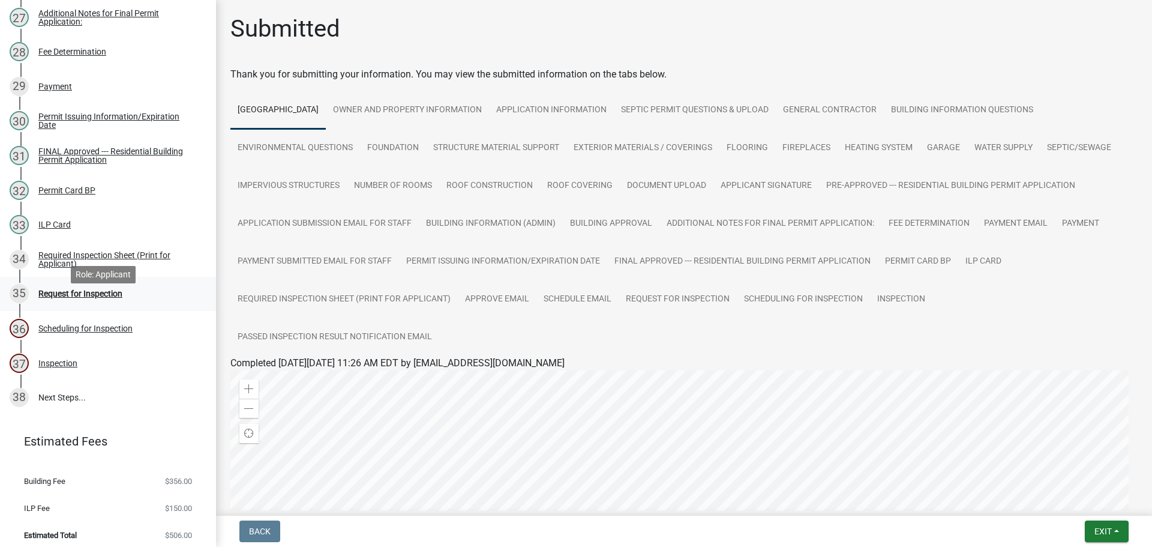
click at [110, 298] on div "Request for Inspection" at bounding box center [80, 293] width 84 height 8
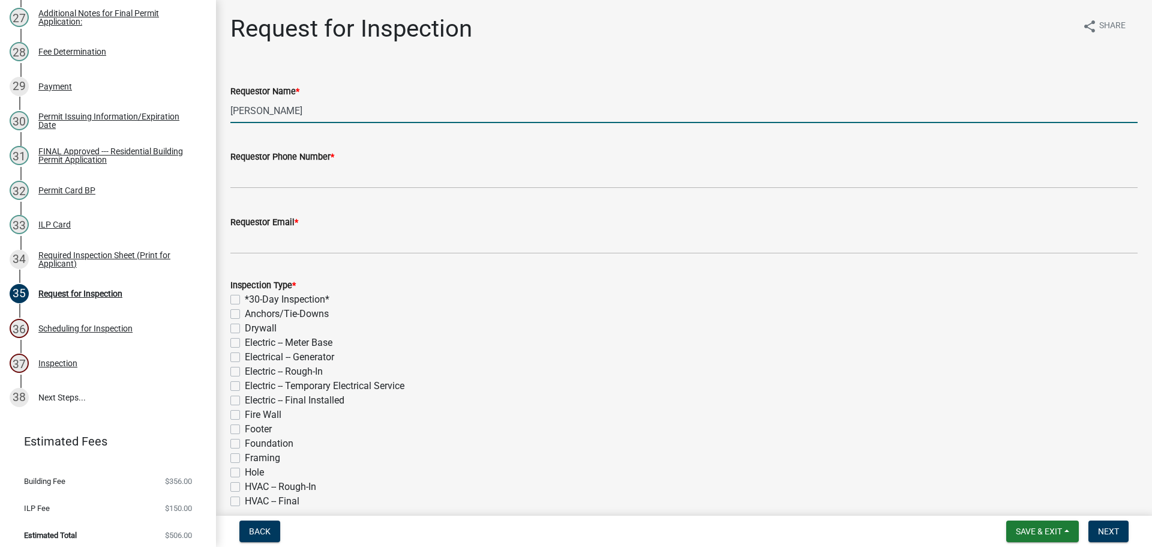
click at [320, 110] on input "[PERSON_NAME]" at bounding box center [683, 110] width 907 height 25
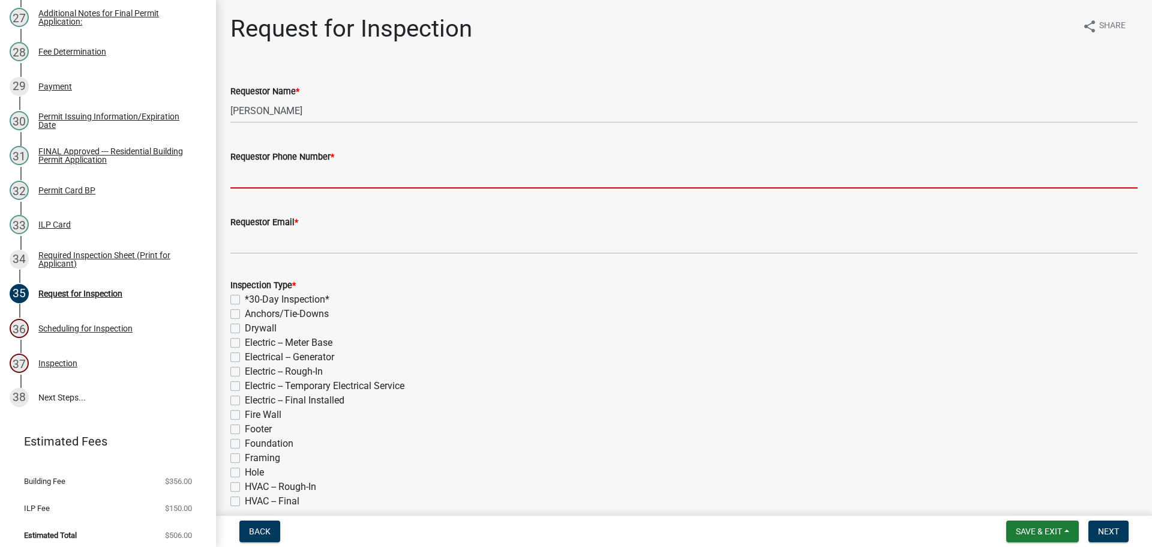
click at [337, 176] on input "Requestor Phone Number *" at bounding box center [683, 176] width 907 height 25
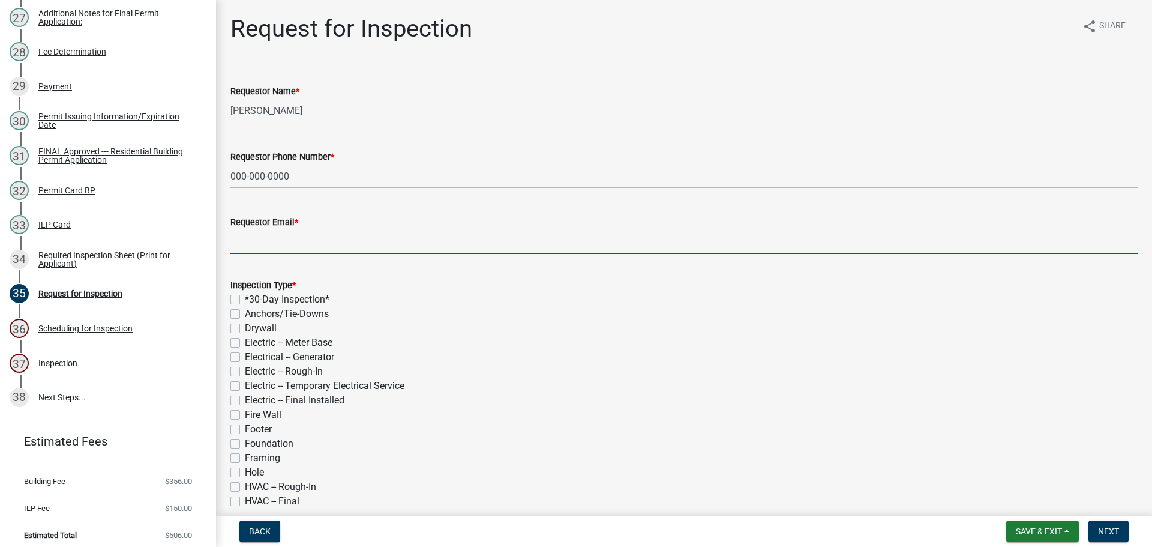
click at [343, 247] on input "Requestor Email *" at bounding box center [683, 241] width 907 height 25
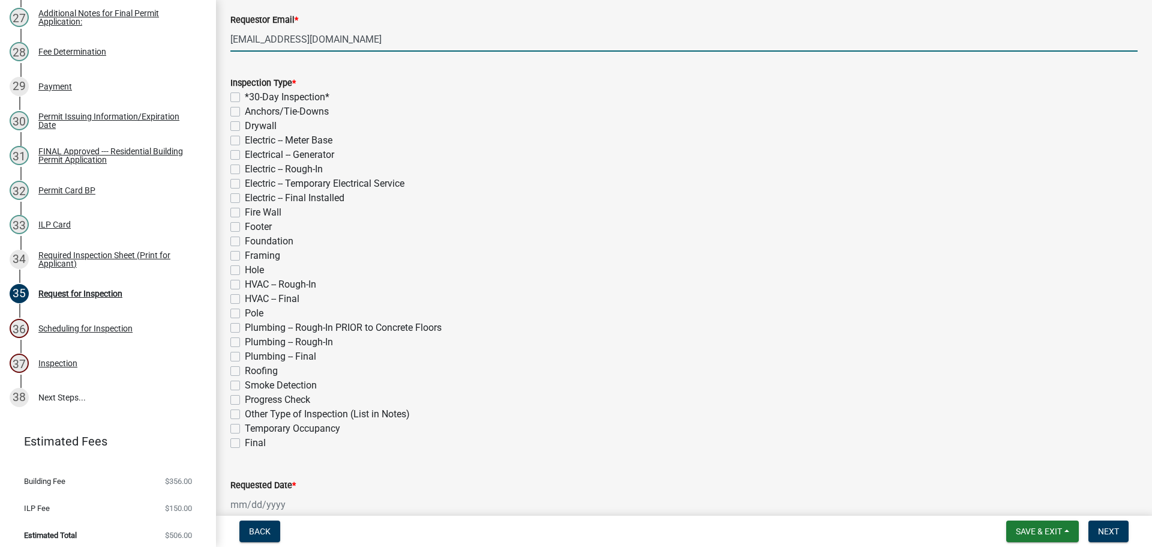
scroll to position [240, 0]
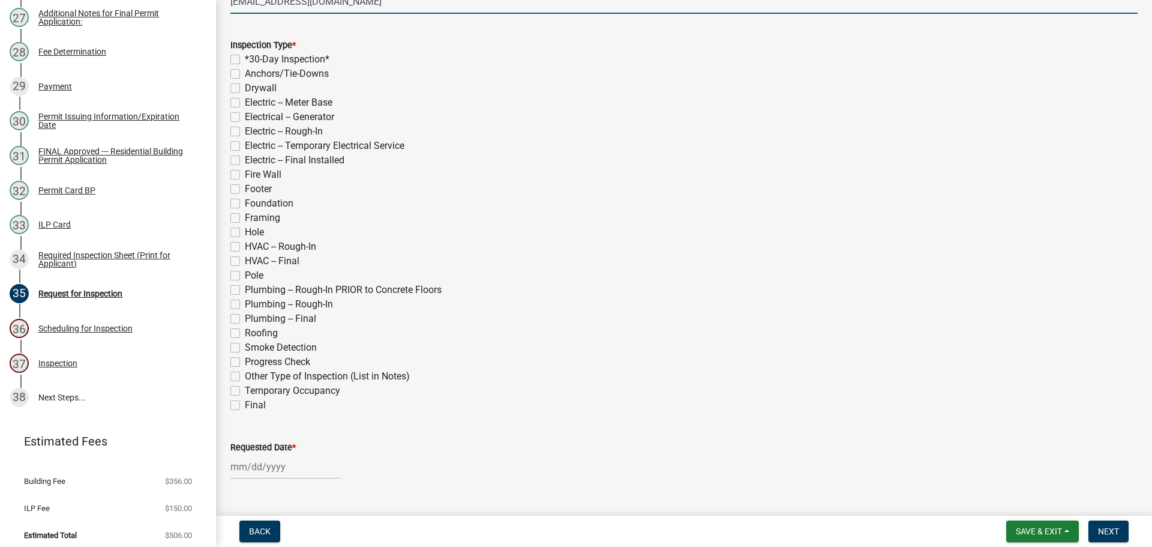
click at [245, 219] on label "Framing" at bounding box center [262, 218] width 35 height 14
click at [245, 218] on input "Framing" at bounding box center [249, 215] width 8 height 8
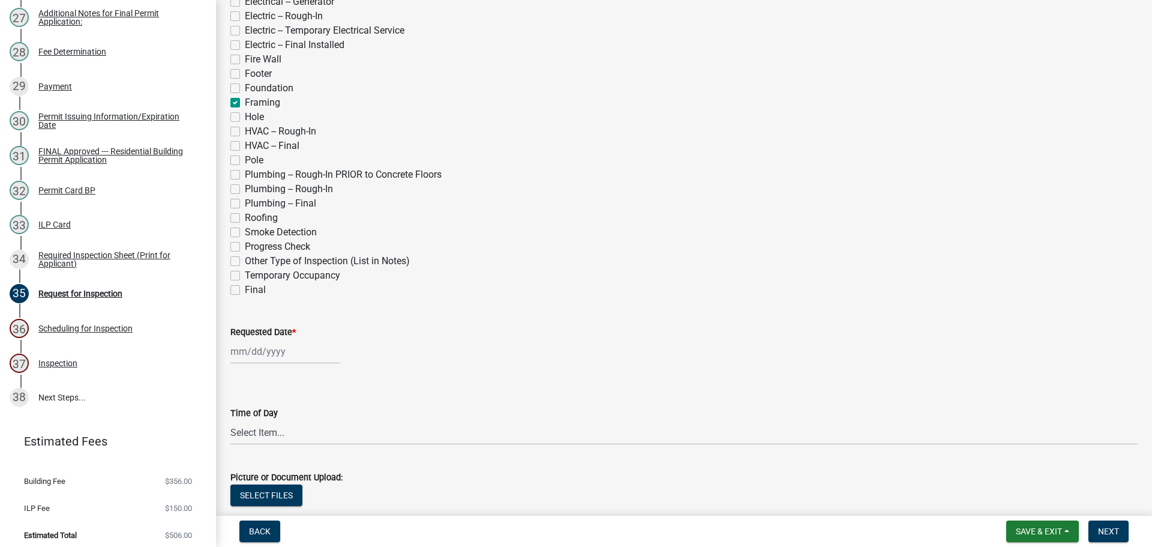
scroll to position [360, 0]
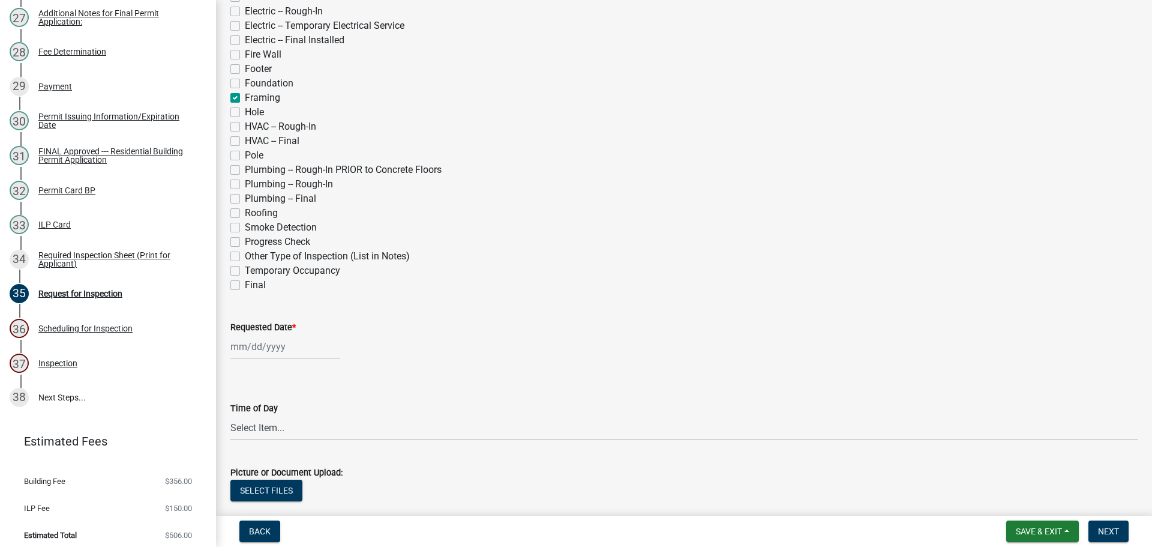
click at [274, 326] on label "Requested Date *" at bounding box center [262, 327] width 65 height 8
click at [274, 334] on input "Requested Date *" at bounding box center [285, 346] width 110 height 25
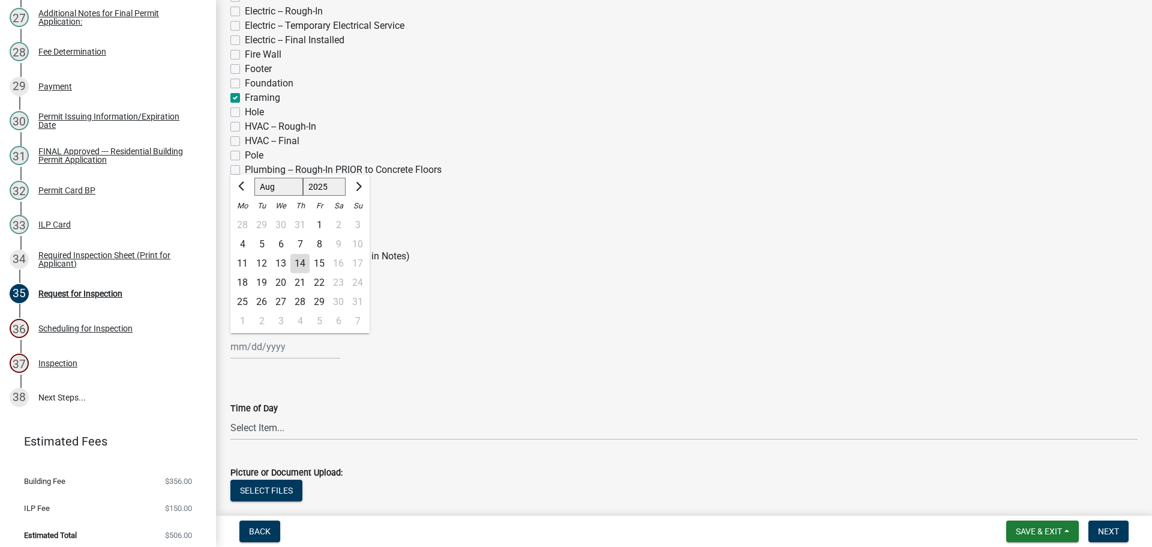
click at [302, 322] on div "4" at bounding box center [299, 320] width 19 height 19
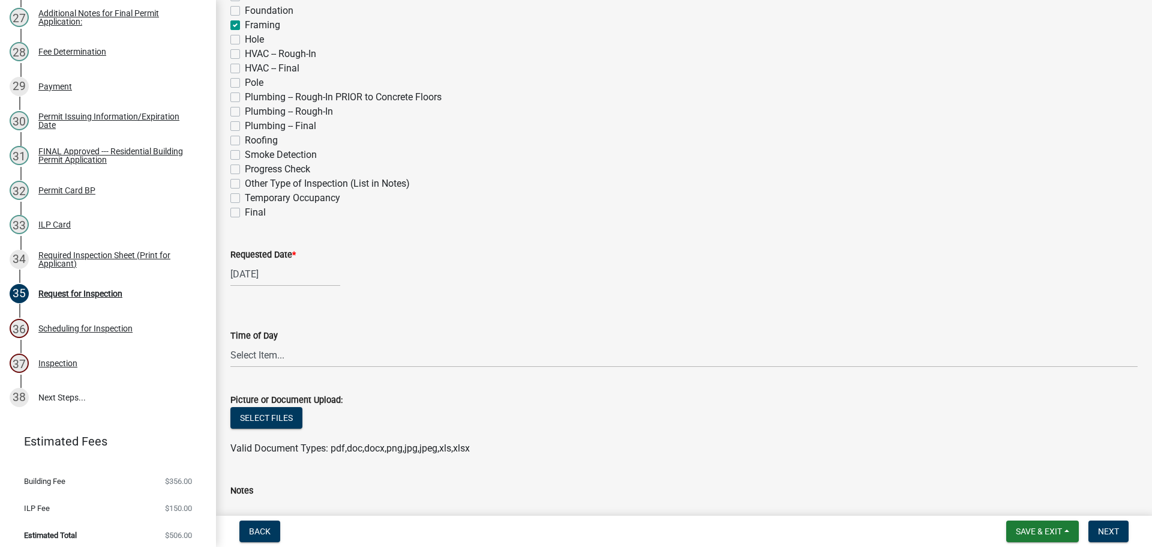
scroll to position [420, 0]
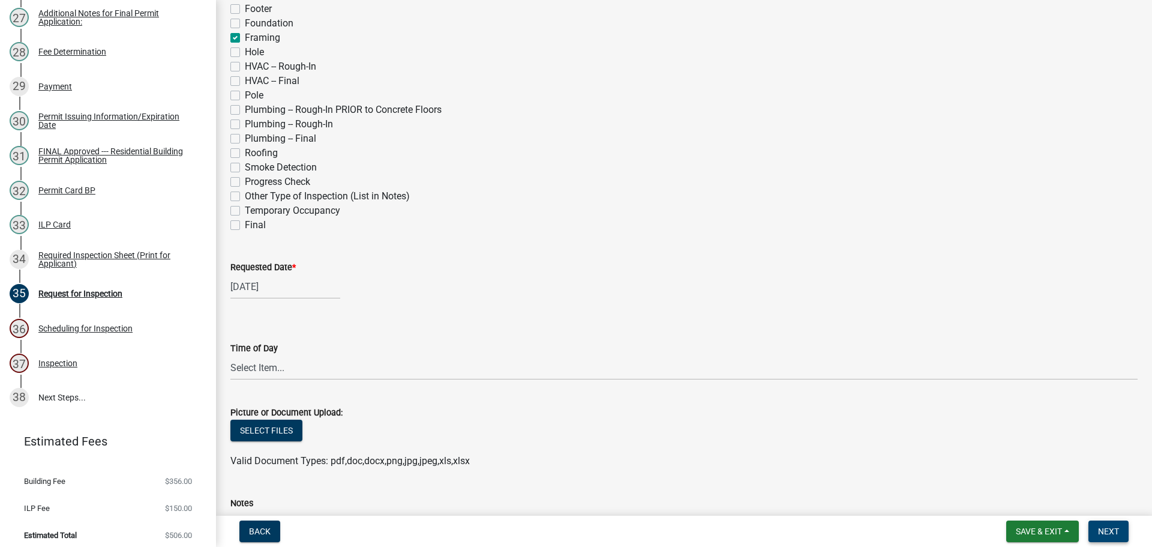
click at [1113, 526] on span "Next" at bounding box center [1108, 531] width 21 height 10
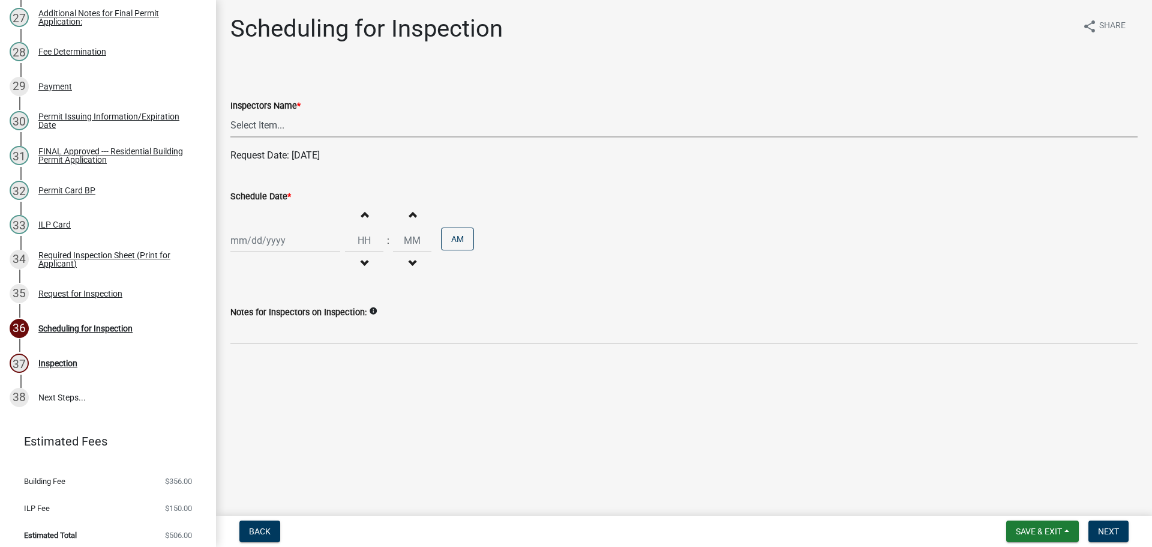
click at [284, 119] on select "Select Item... bmthomas ([PERSON_NAME]) croser ([PERSON_NAME]) [PERSON_NAME] ([…" at bounding box center [683, 125] width 907 height 25
click at [230, 113] on select "Select Item... bmthomas ([PERSON_NAME]) croser ([PERSON_NAME]) [PERSON_NAME] ([…" at bounding box center [683, 125] width 907 height 25
click at [275, 198] on label "Schedule Date *" at bounding box center [260, 197] width 61 height 8
click at [275, 228] on input "Schedule Date *" at bounding box center [285, 240] width 110 height 25
click at [298, 400] on div "4" at bounding box center [299, 400] width 19 height 19
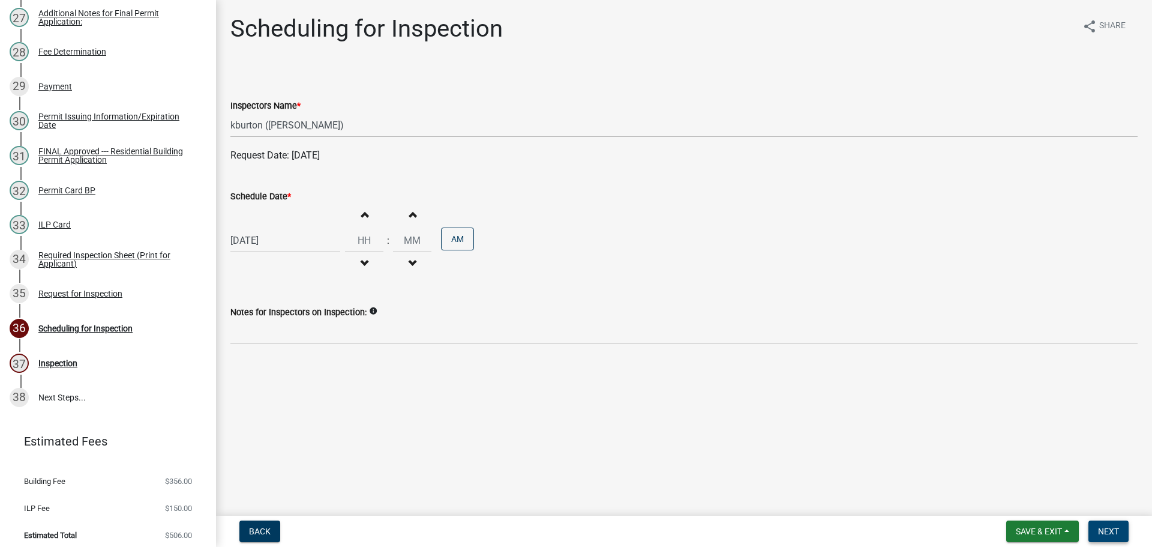
click at [1104, 529] on span "Next" at bounding box center [1108, 531] width 21 height 10
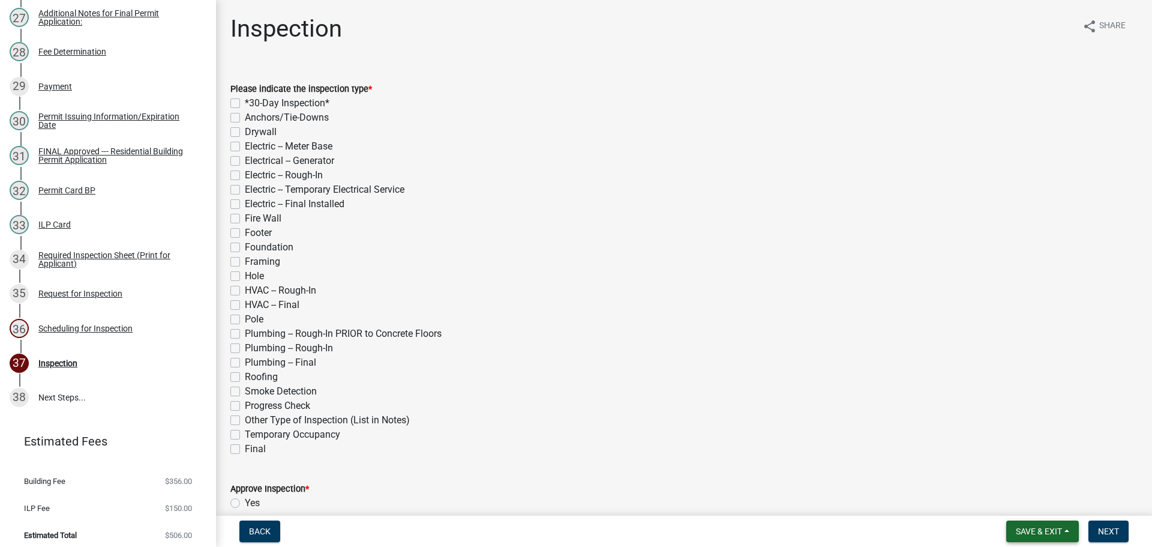
click at [1050, 524] on button "Save & Exit" at bounding box center [1042, 531] width 73 height 22
click at [1028, 506] on button "Save & Exit" at bounding box center [1031, 500] width 96 height 29
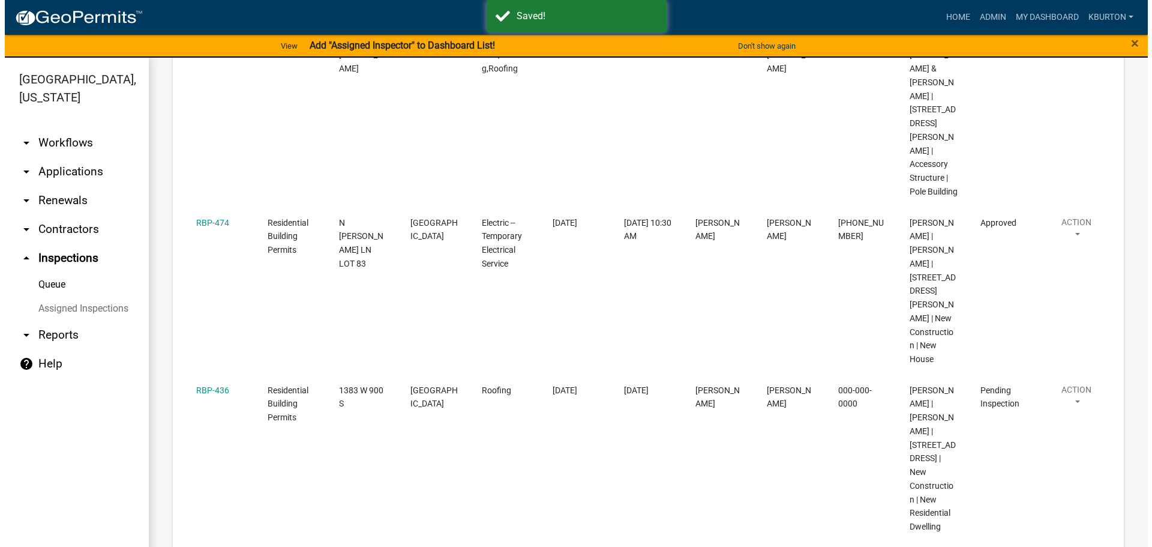
scroll to position [300, 0]
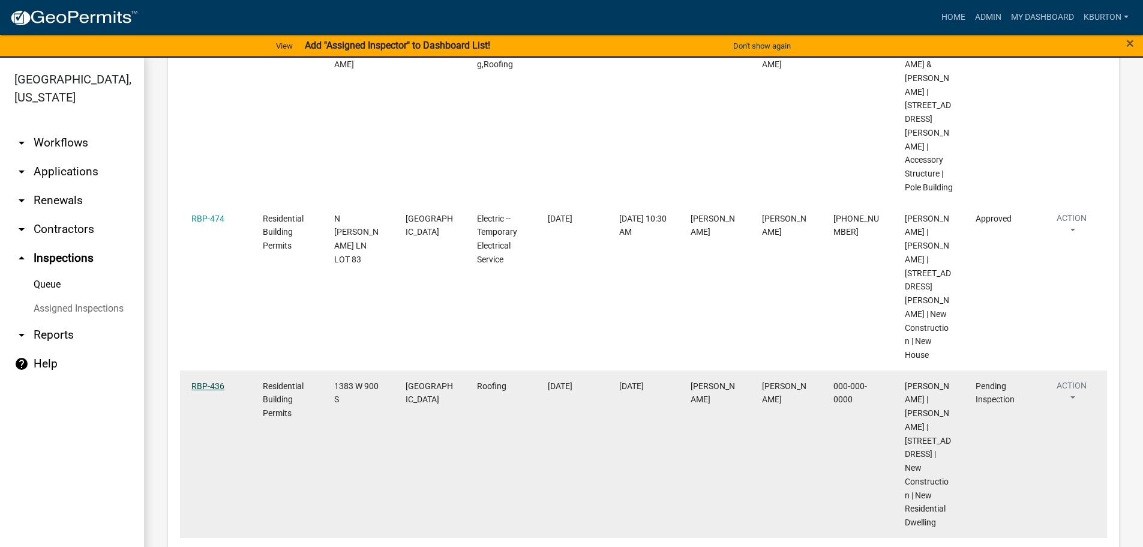
click at [217, 381] on link "RBP-436" at bounding box center [207, 386] width 33 height 10
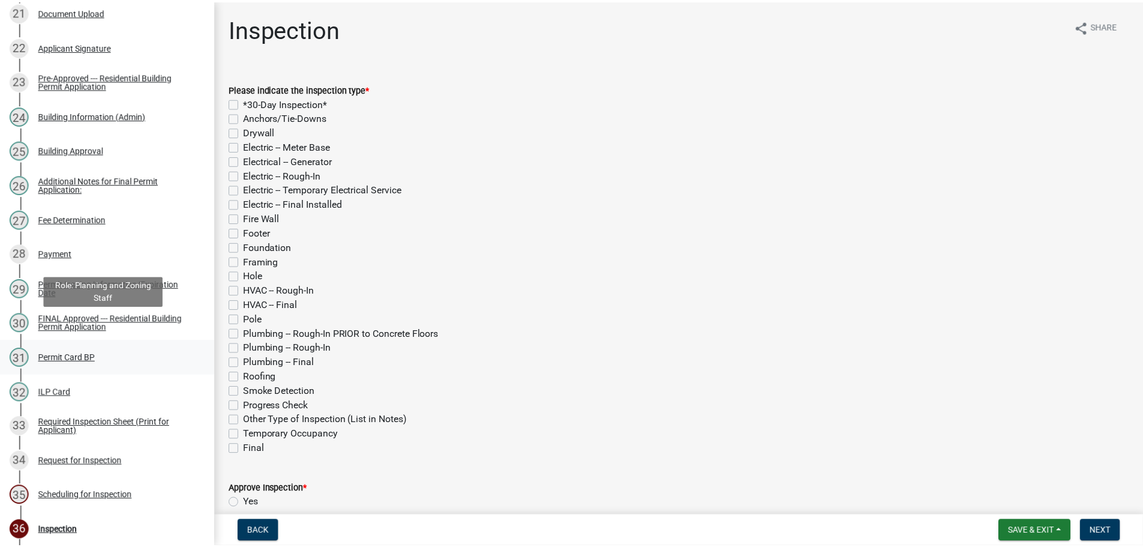
scroll to position [1020, 0]
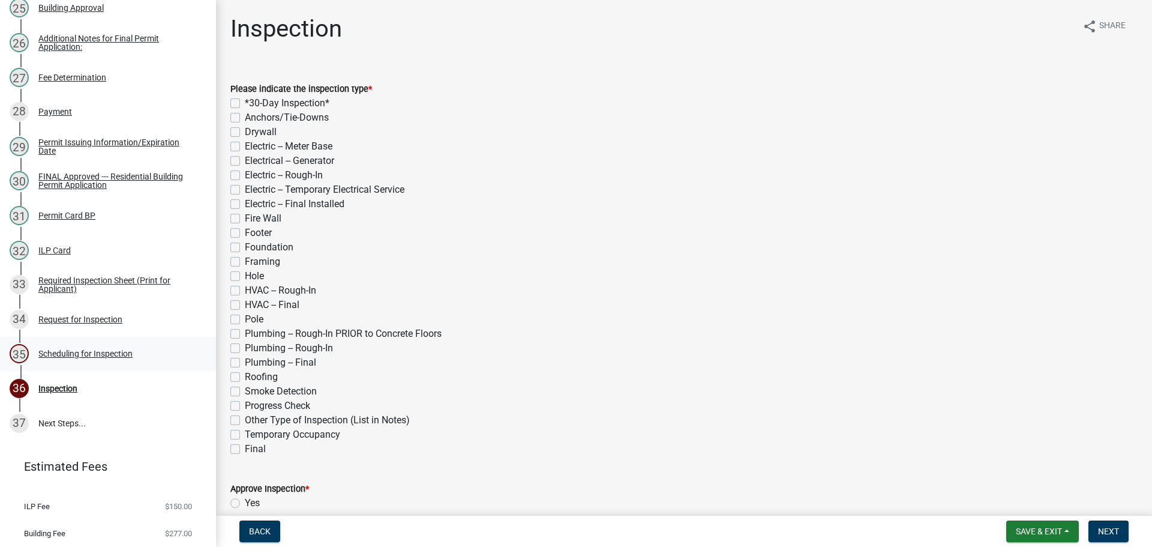
click at [110, 358] on div "Scheduling for Inspection" at bounding box center [85, 353] width 94 height 8
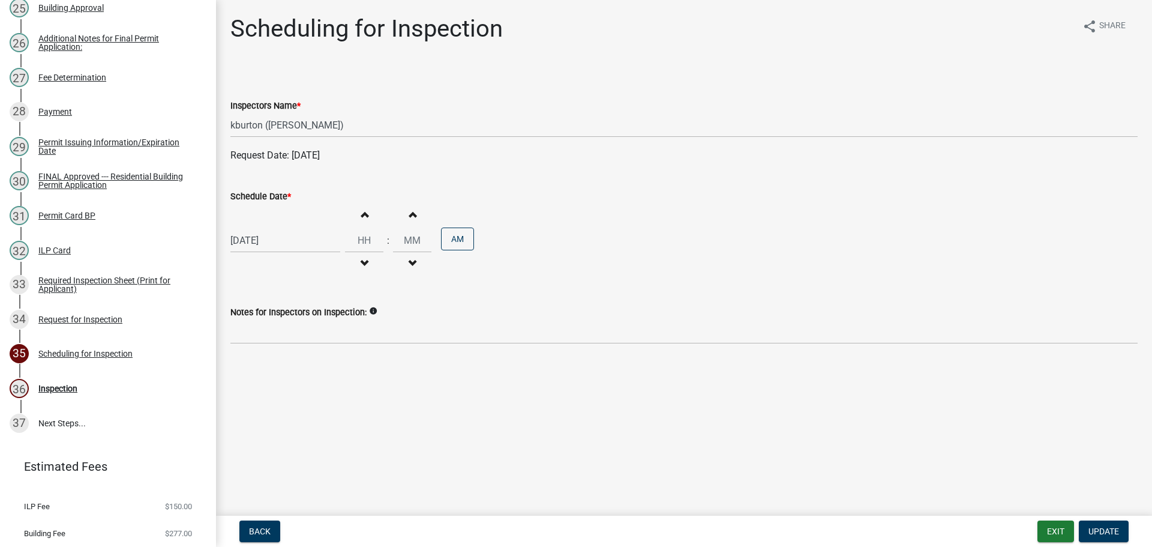
click at [271, 196] on label "Schedule Date *" at bounding box center [260, 197] width 61 height 8
click at [271, 228] on input "[DATE]" at bounding box center [285, 240] width 110 height 25
click at [280, 365] on div "20" at bounding box center [280, 361] width 19 height 19
click at [1094, 533] on span "Update" at bounding box center [1104, 531] width 31 height 10
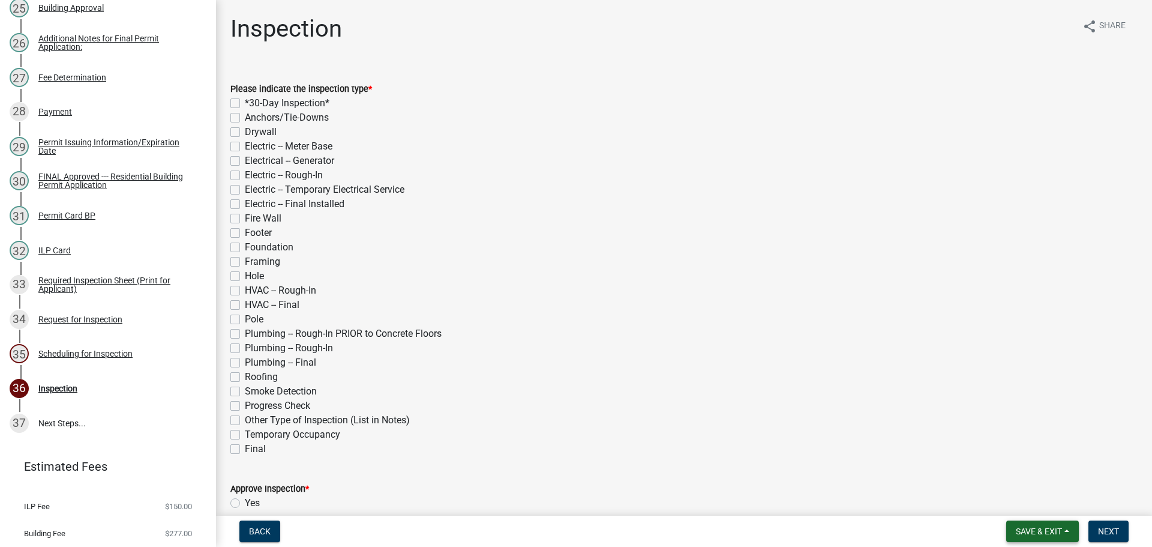
click at [1050, 533] on span "Save & Exit" at bounding box center [1039, 531] width 46 height 10
click at [1031, 503] on button "Save & Exit" at bounding box center [1031, 500] width 96 height 29
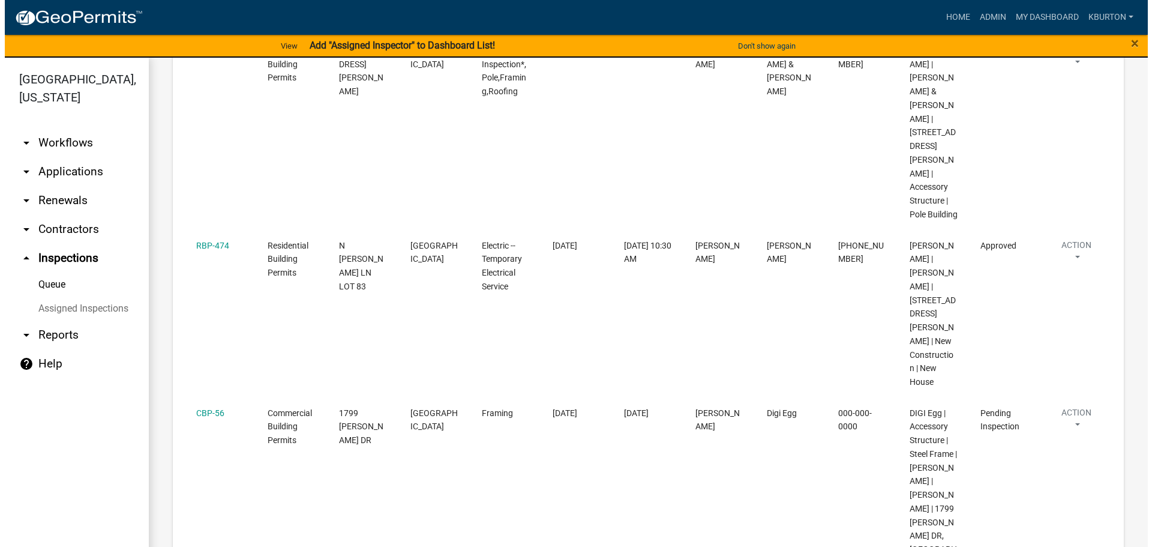
scroll to position [300, 0]
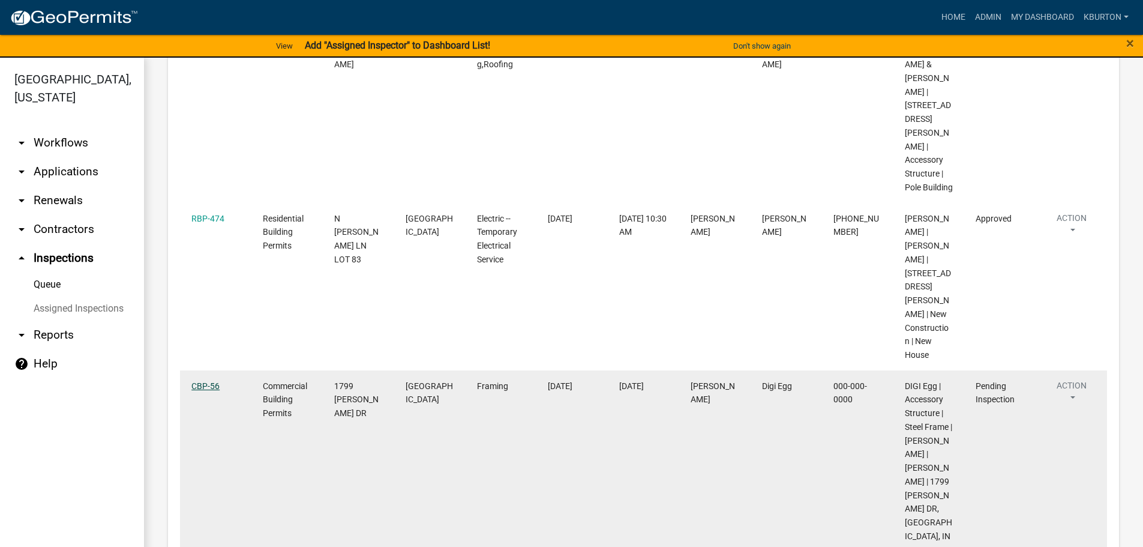
click at [217, 381] on link "CBP-56" at bounding box center [205, 386] width 28 height 10
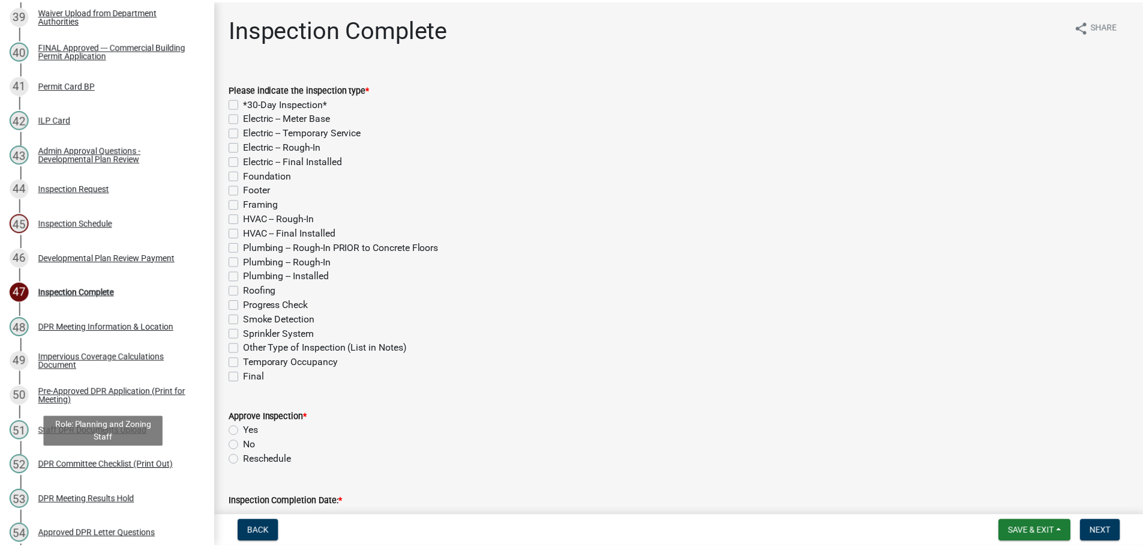
scroll to position [1500, 0]
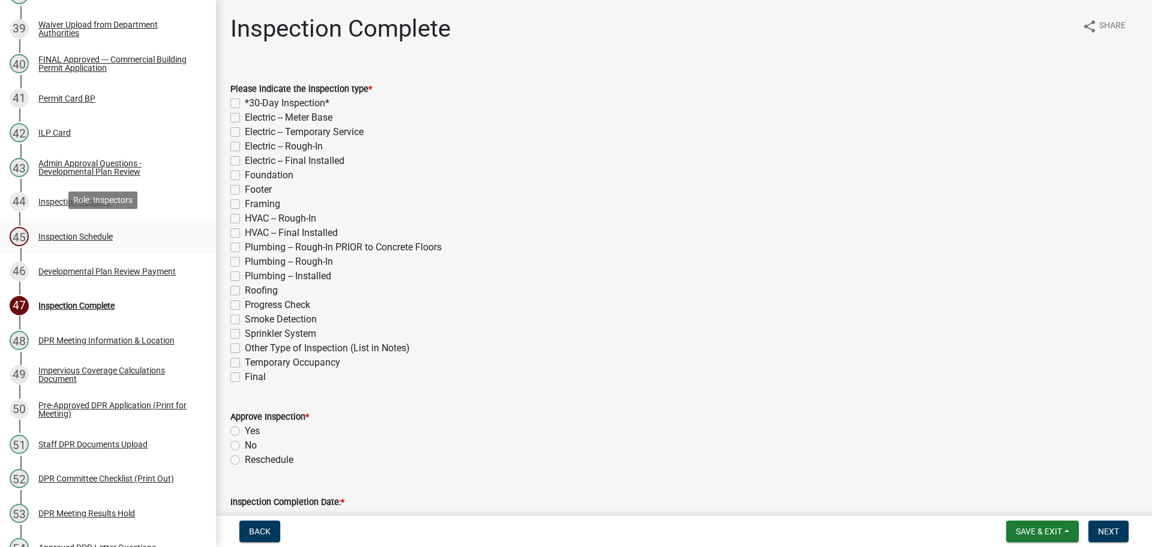
click at [105, 235] on div "Inspection Schedule" at bounding box center [75, 236] width 74 height 8
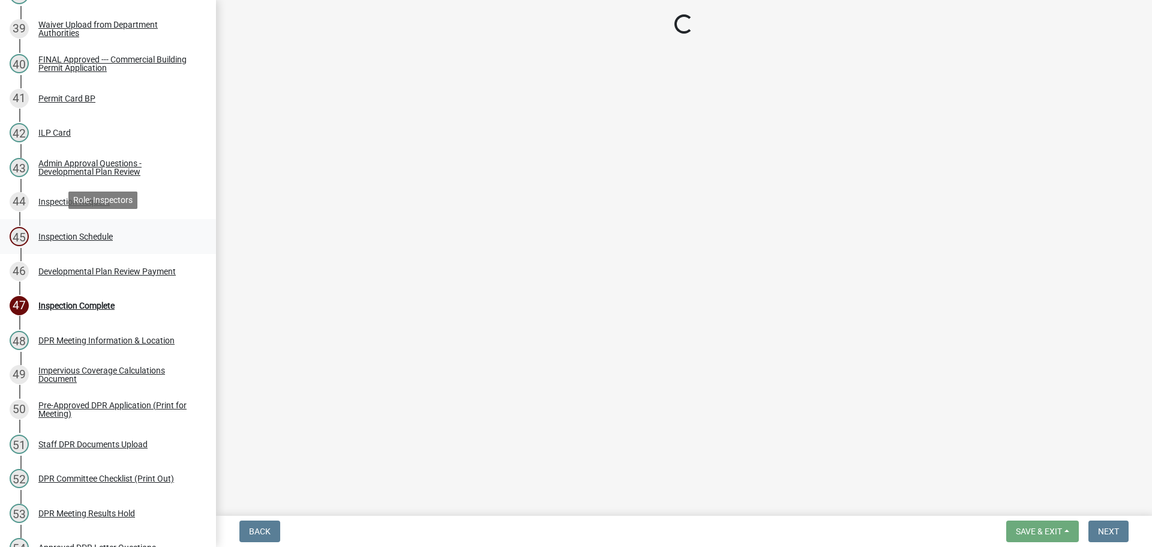
click at [98, 233] on div "Inspection Schedule" at bounding box center [75, 236] width 74 height 8
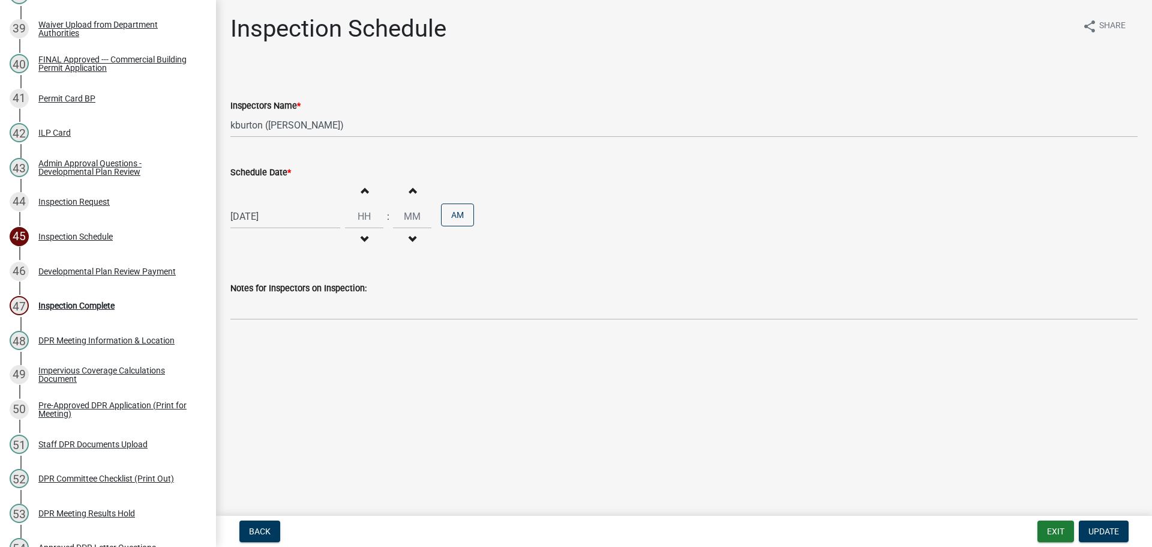
click at [242, 172] on label "Schedule Date *" at bounding box center [260, 173] width 61 height 8
click at [242, 204] on input "[DATE]" at bounding box center [285, 216] width 110 height 25
click at [266, 339] on div "19" at bounding box center [261, 337] width 19 height 19
click at [1110, 529] on span "Update" at bounding box center [1104, 531] width 31 height 10
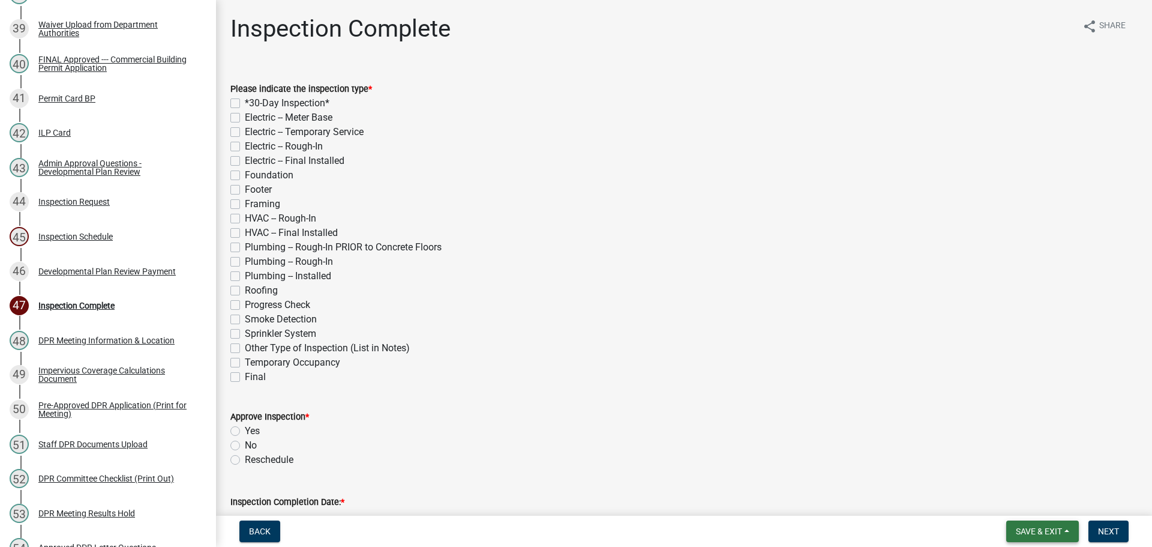
click at [1046, 526] on span "Save & Exit" at bounding box center [1039, 531] width 46 height 10
click at [1040, 514] on div "Save Save & Exit" at bounding box center [1031, 485] width 96 height 67
click at [1038, 507] on button "Save & Exit" at bounding box center [1031, 500] width 96 height 29
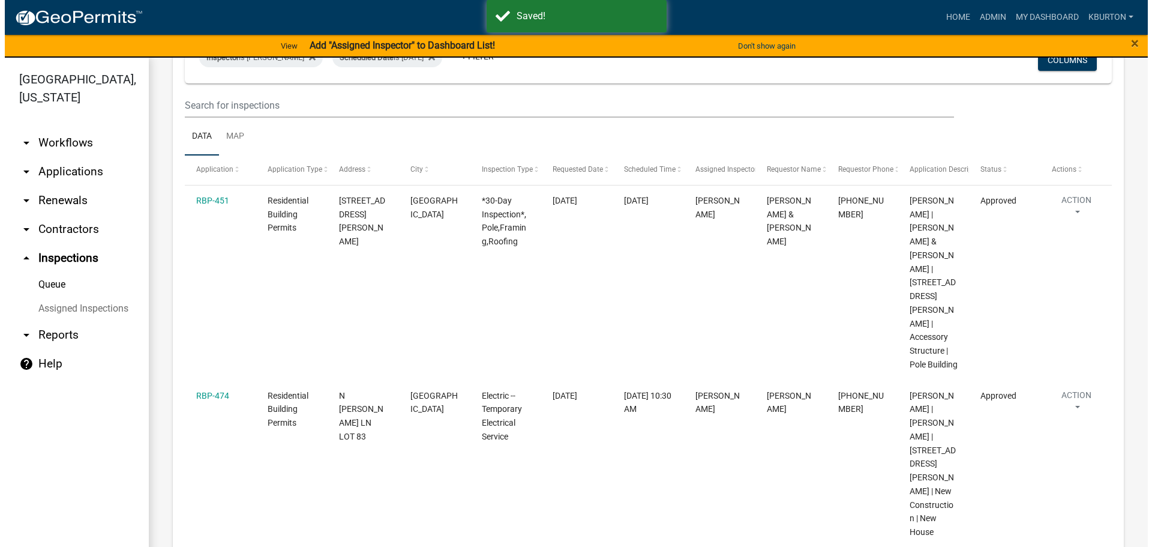
scroll to position [240, 0]
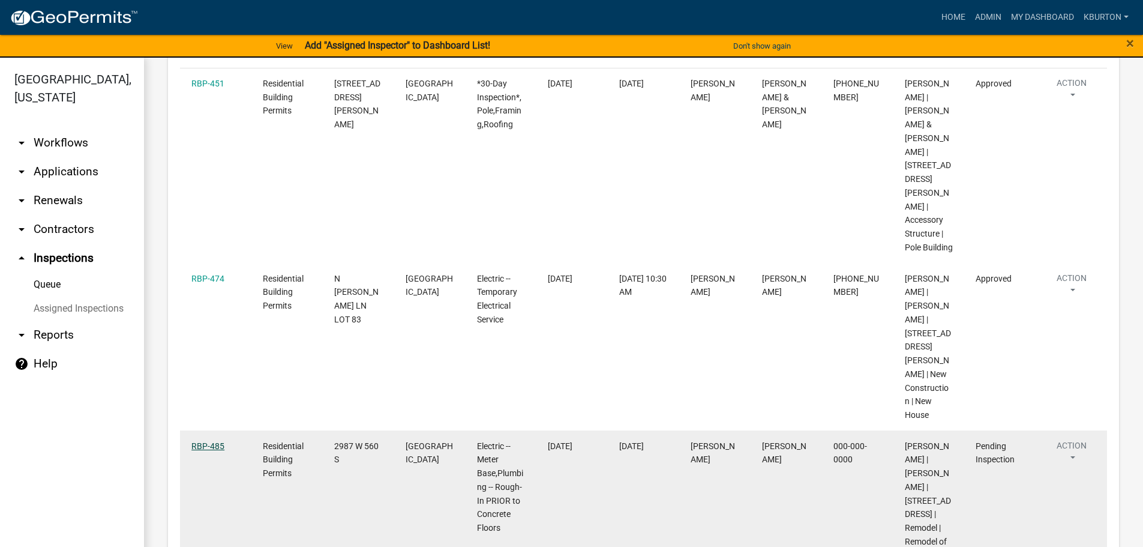
click at [217, 441] on link "RBP-485" at bounding box center [207, 446] width 33 height 10
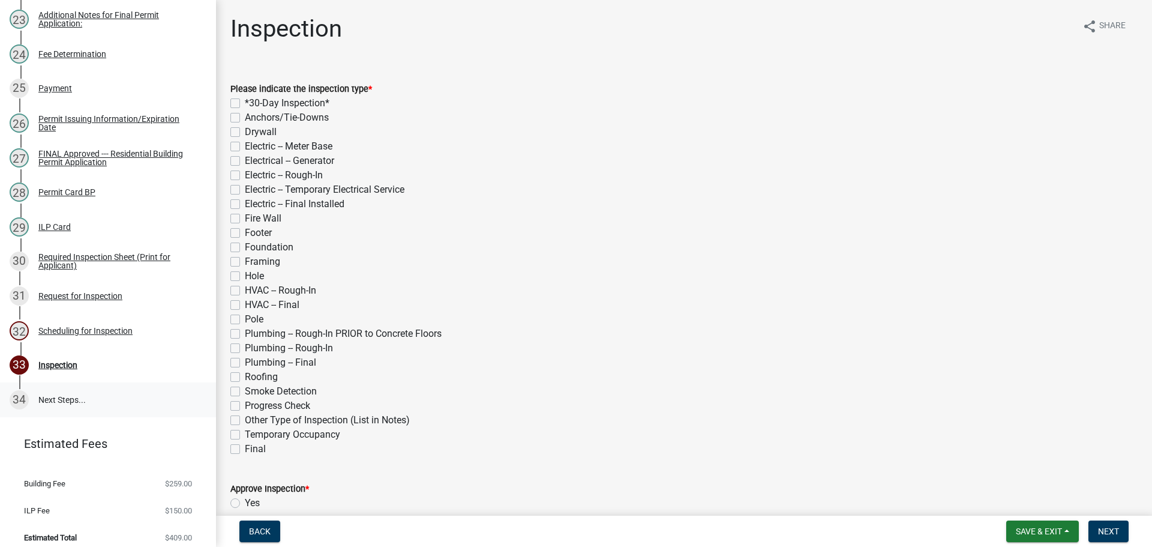
scroll to position [963, 0]
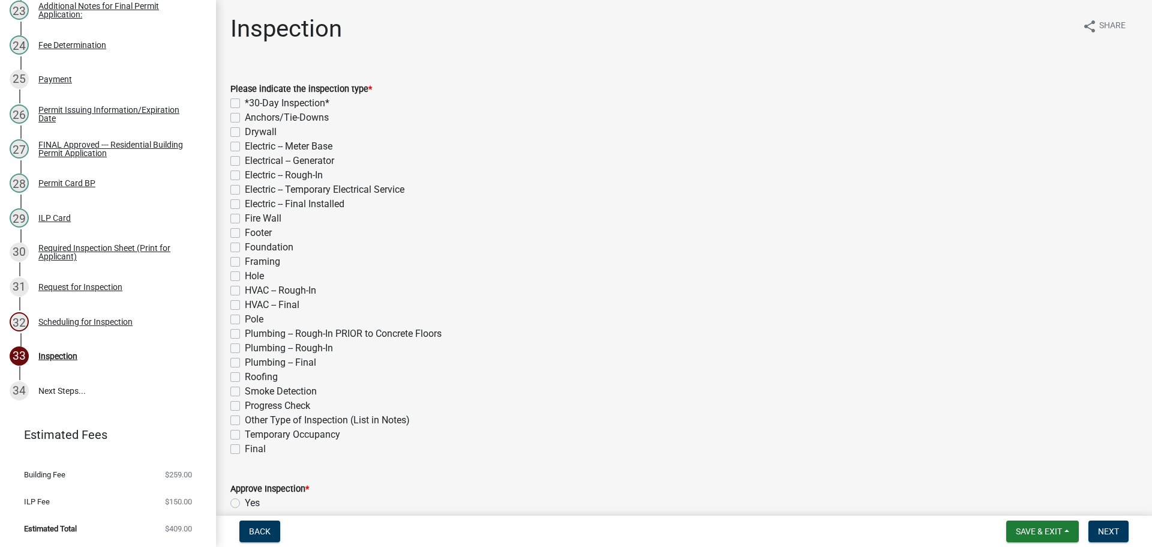
click at [245, 335] on label "Plumbing -- Rough-In PRIOR to Concrete Floors" at bounding box center [343, 333] width 197 height 14
click at [245, 334] on input "Plumbing -- Rough-In PRIOR to Concrete Floors" at bounding box center [249, 330] width 8 height 8
click at [245, 148] on label "Electric -- Meter Base" at bounding box center [289, 146] width 88 height 14
click at [245, 147] on input "Electric -- Meter Base" at bounding box center [249, 143] width 8 height 8
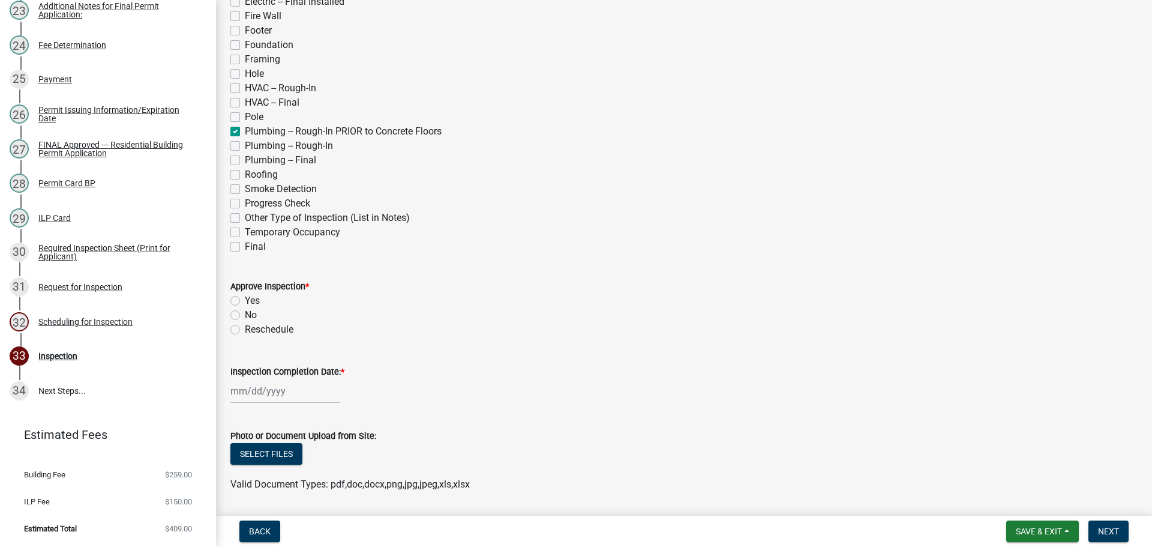
scroll to position [240, 0]
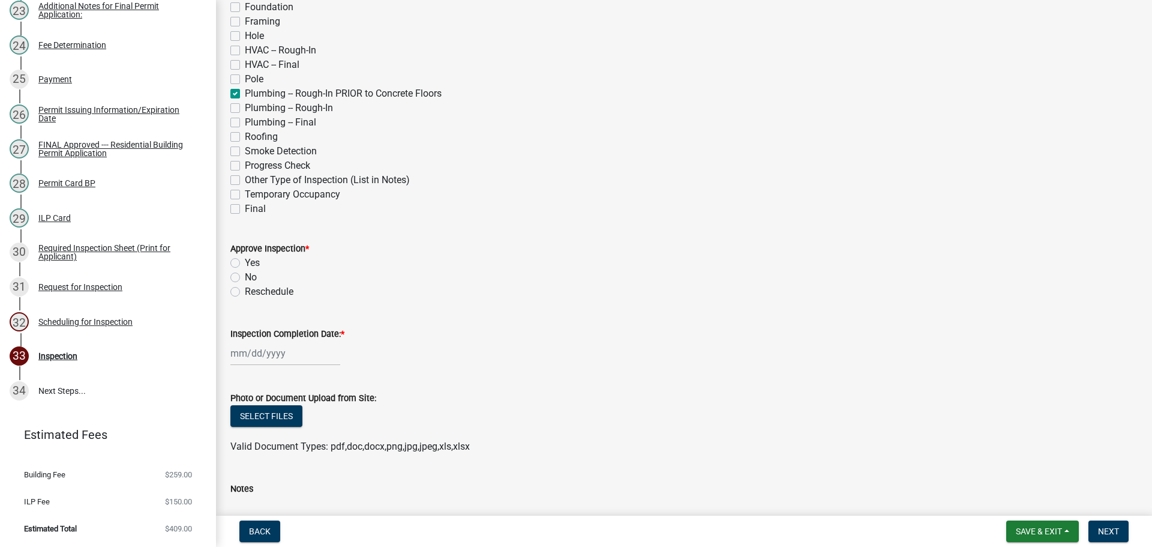
drag, startPoint x: 235, startPoint y: 262, endPoint x: 237, endPoint y: 270, distance: 8.2
click at [245, 265] on label "Yes" at bounding box center [252, 263] width 15 height 14
click at [245, 263] on input "Yes" at bounding box center [249, 260] width 8 height 8
click at [269, 330] on label "Inspection Completion Date: *" at bounding box center [287, 334] width 114 height 8
click at [269, 341] on input "Inspection Completion Date: *" at bounding box center [285, 353] width 110 height 25
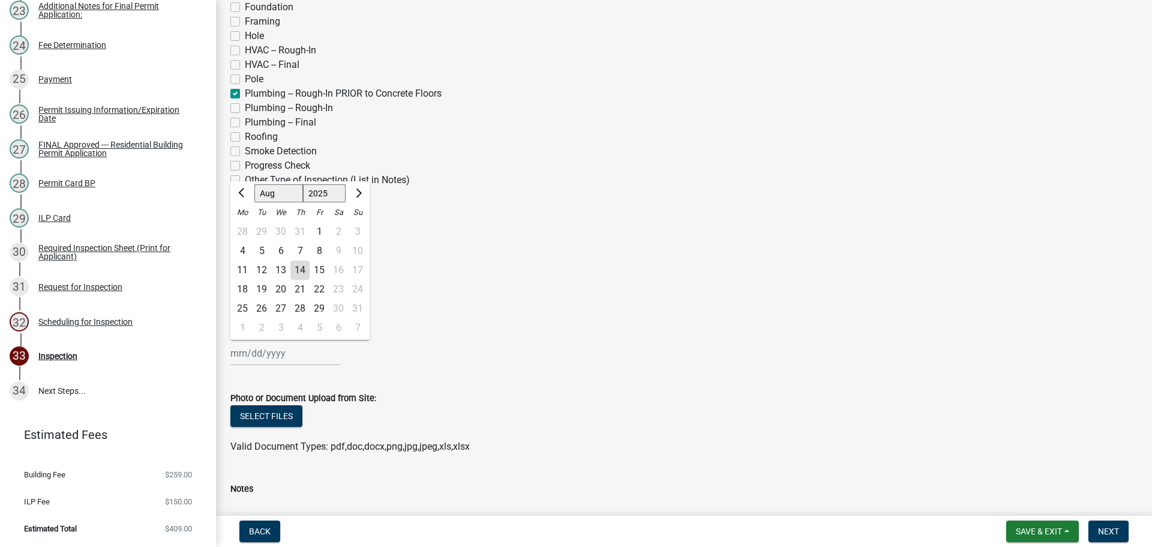
click at [299, 270] on div "14" at bounding box center [299, 269] width 19 height 19
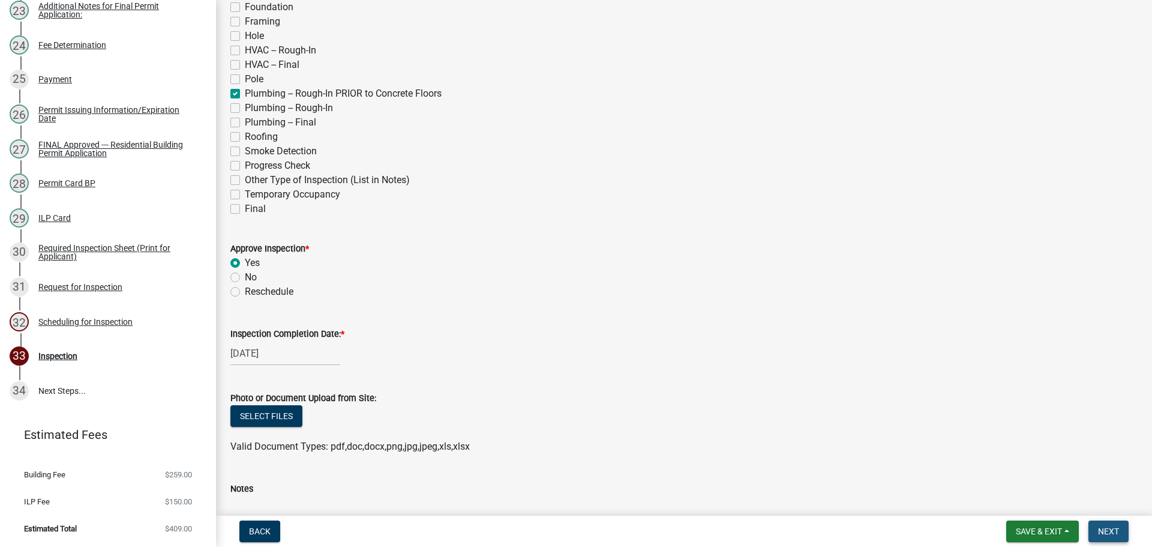
click at [1110, 531] on span "Next" at bounding box center [1108, 531] width 21 height 10
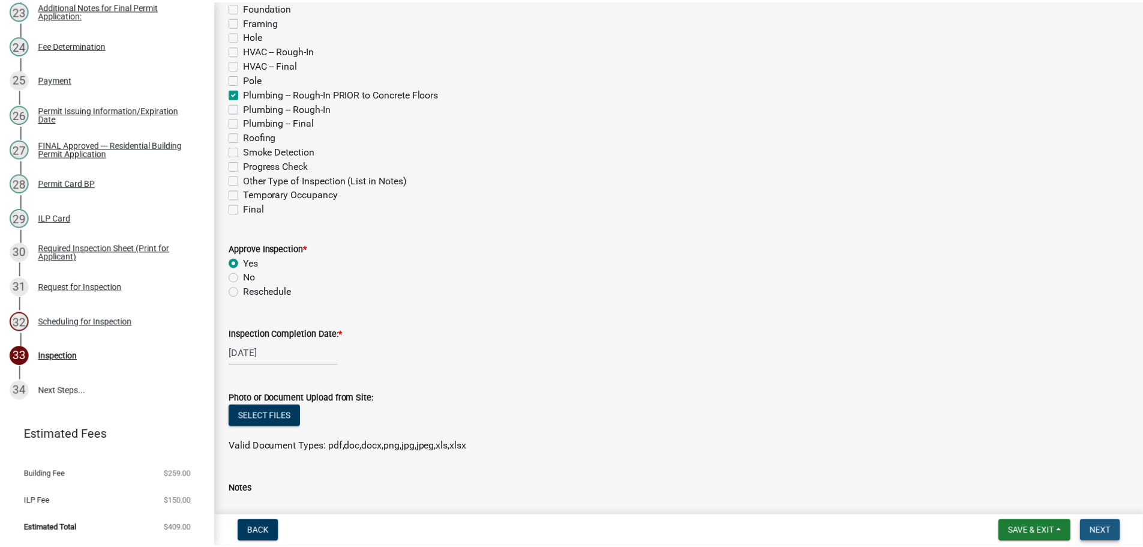
scroll to position [0, 0]
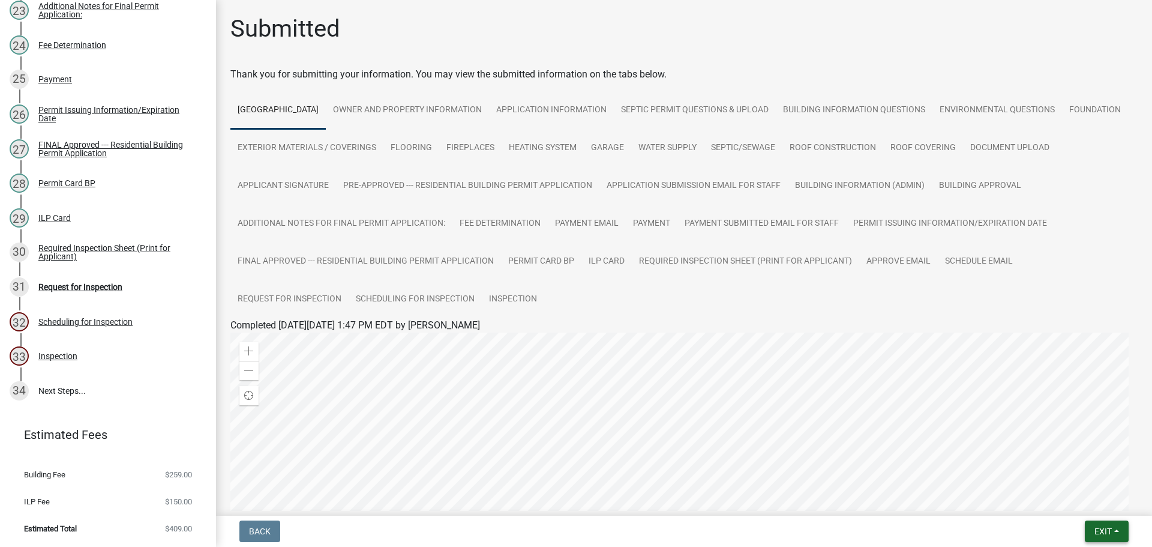
click at [1108, 528] on span "Exit" at bounding box center [1103, 531] width 17 height 10
click at [1089, 506] on button "Save & Exit" at bounding box center [1081, 500] width 96 height 29
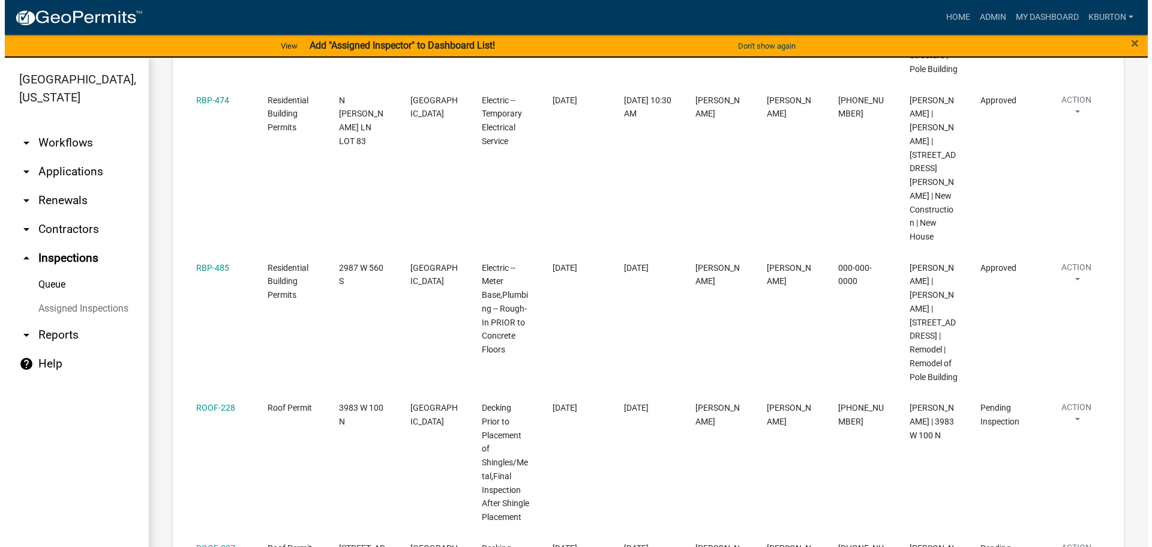
scroll to position [480, 0]
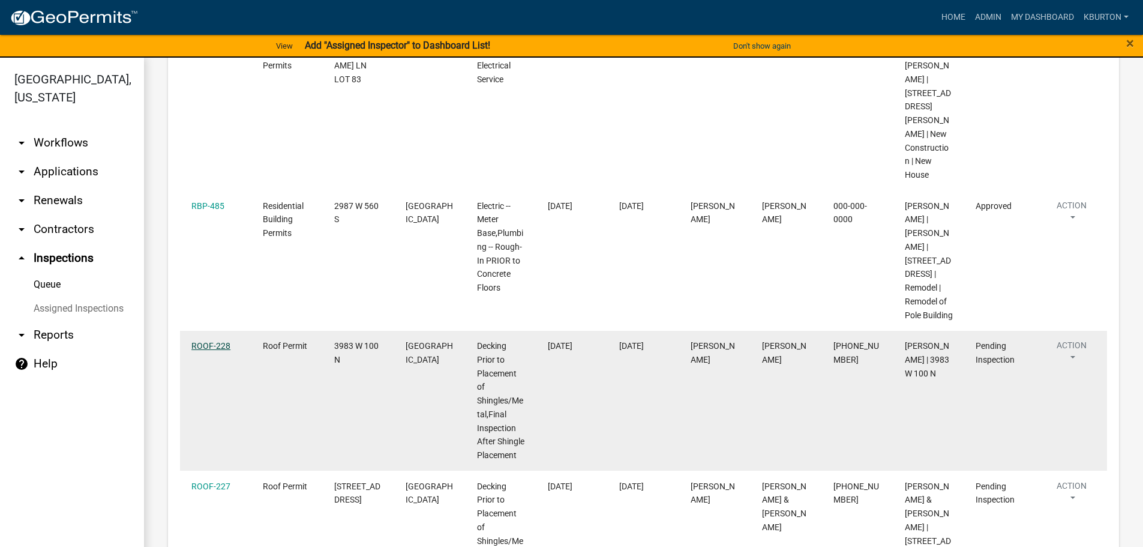
click at [224, 341] on link "ROOF-228" at bounding box center [210, 346] width 39 height 10
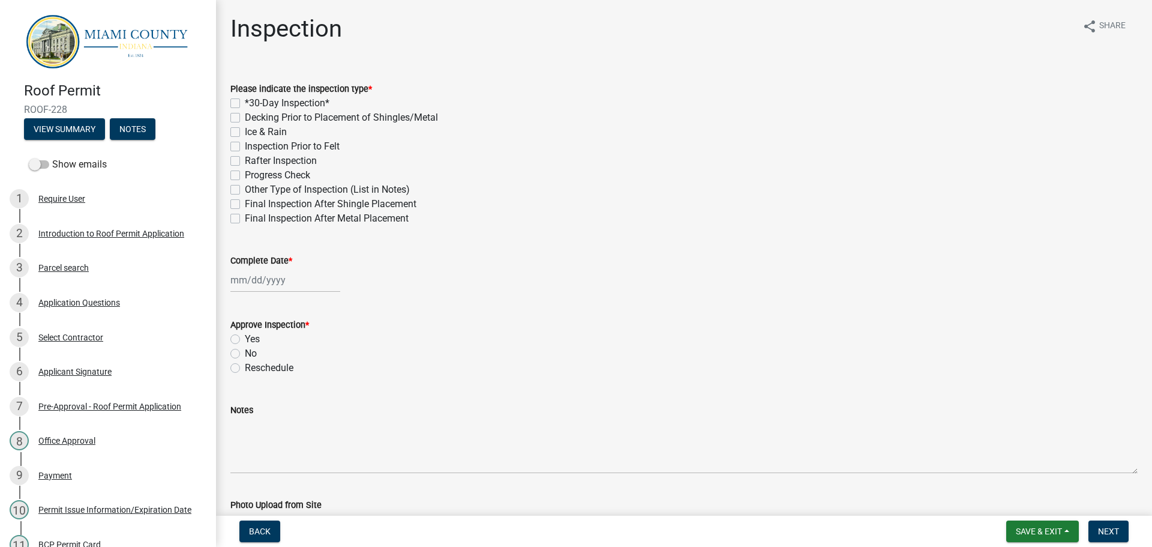
click at [245, 205] on label "Final Inspection After Shingle Placement" at bounding box center [331, 204] width 172 height 14
click at [245, 205] on input "Final Inspection After Shingle Placement" at bounding box center [249, 201] width 8 height 8
click at [271, 258] on label "Complete Date *" at bounding box center [261, 261] width 62 height 8
click at [271, 268] on input "Complete Date *" at bounding box center [285, 280] width 110 height 25
click at [302, 381] on div "14" at bounding box center [299, 382] width 19 height 19
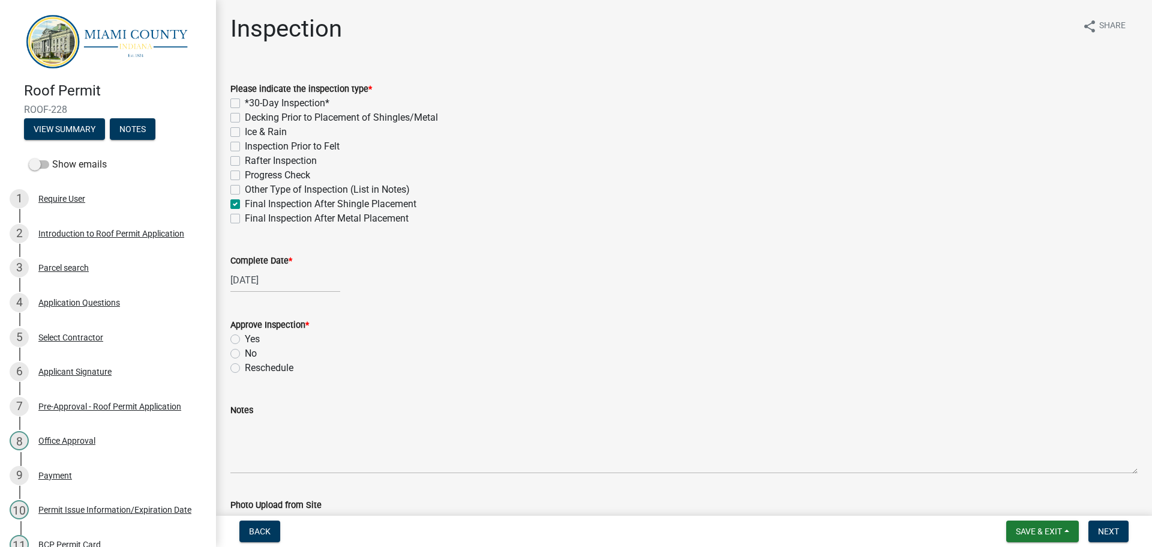
click at [245, 340] on label "Yes" at bounding box center [252, 339] width 15 height 14
click at [245, 340] on input "Yes" at bounding box center [249, 336] width 8 height 8
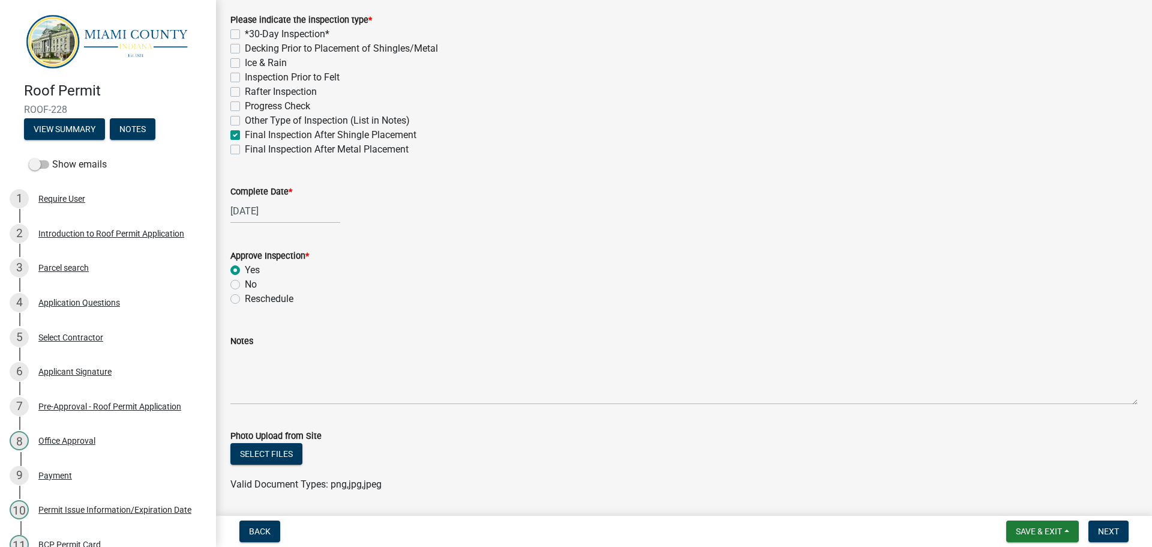
scroll to position [47, 0]
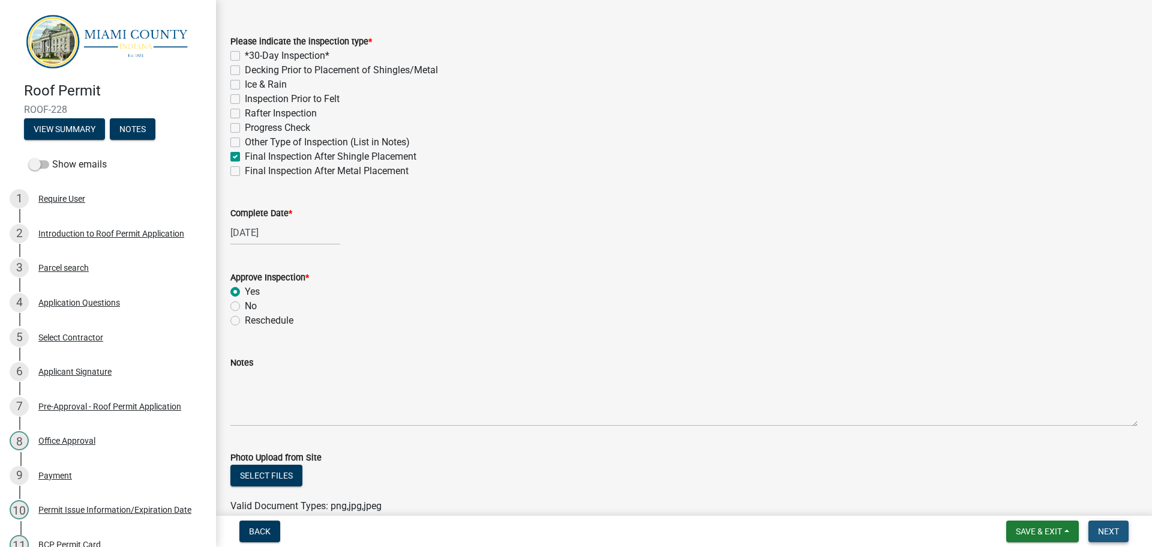
click at [1108, 529] on span "Next" at bounding box center [1108, 531] width 21 height 10
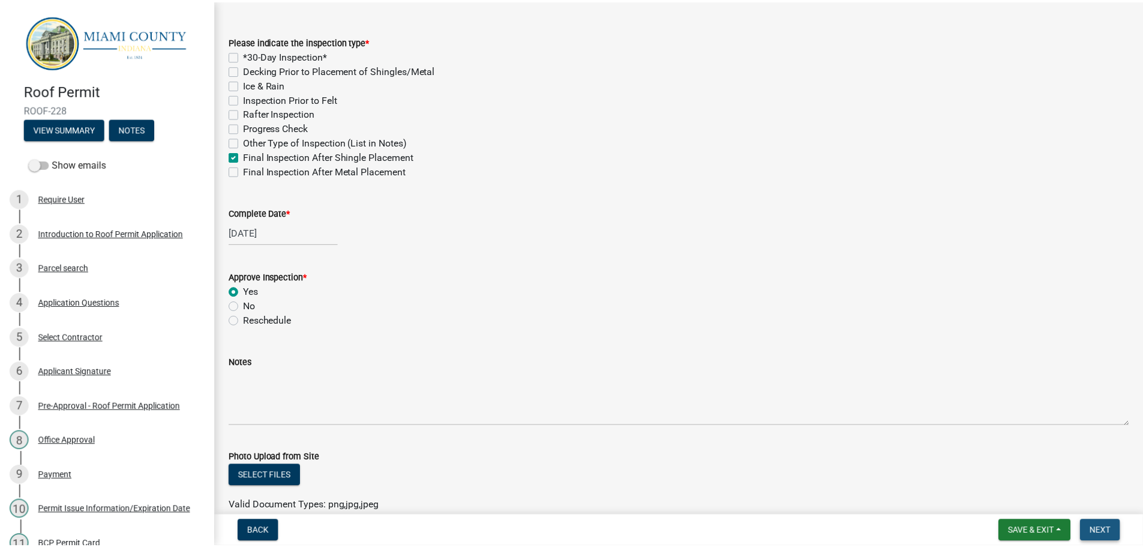
scroll to position [0, 0]
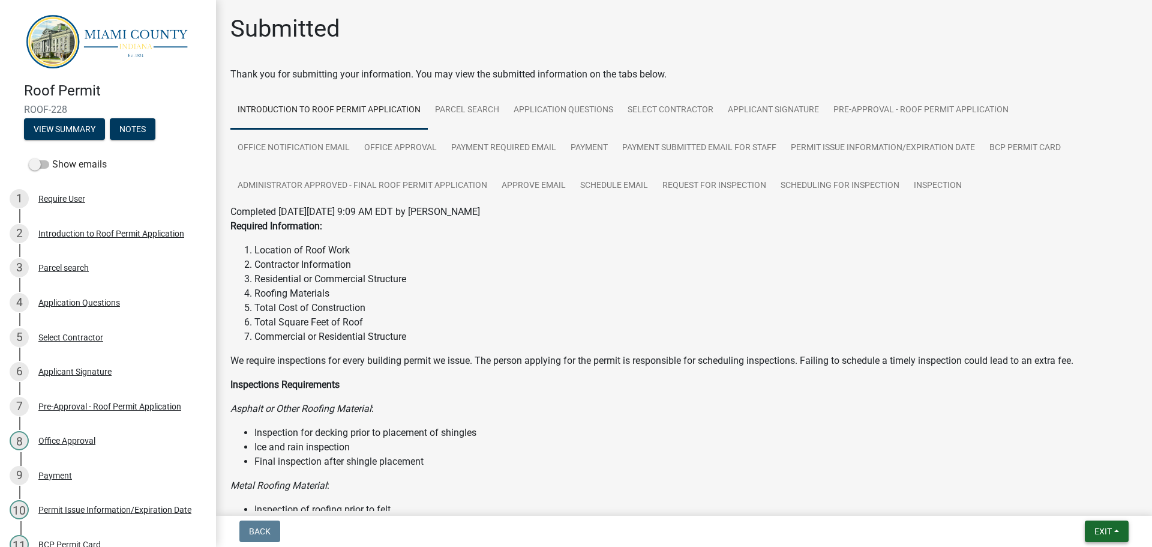
click at [1111, 528] on span "Exit" at bounding box center [1103, 531] width 17 height 10
click at [1095, 507] on button "Save & Exit" at bounding box center [1081, 500] width 96 height 29
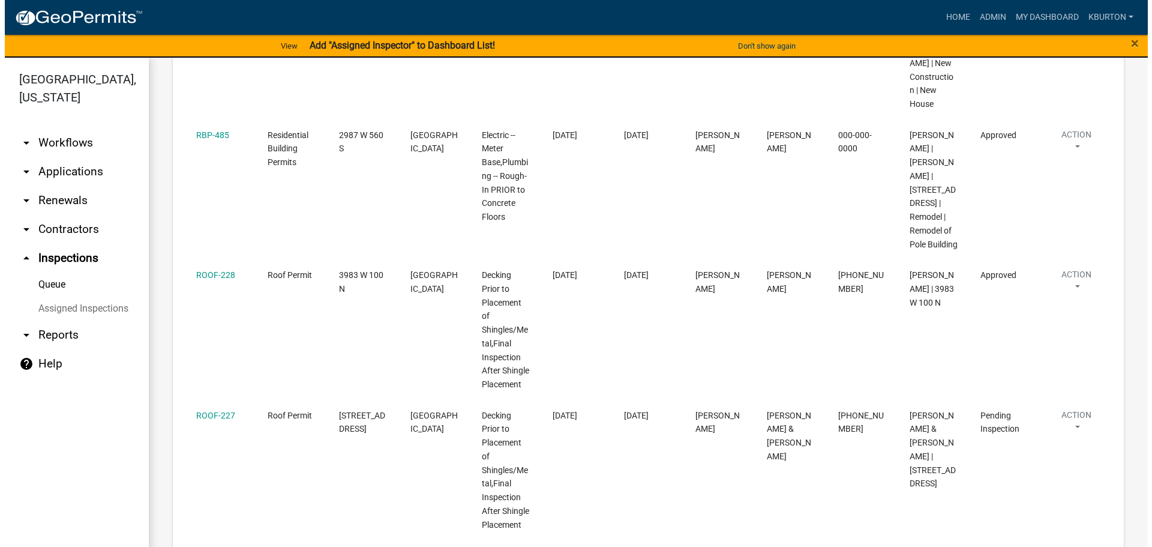
scroll to position [600, 0]
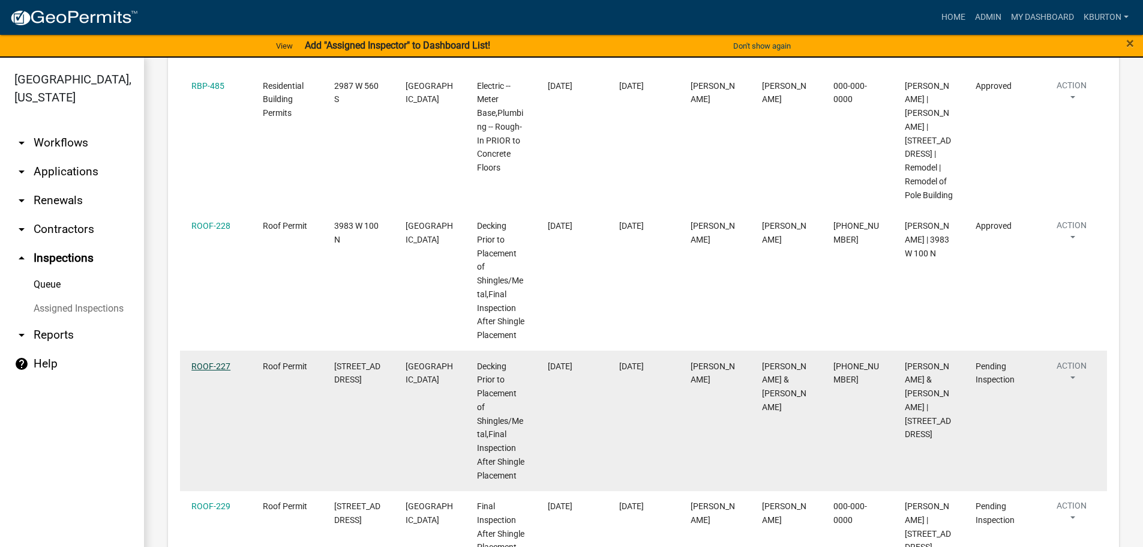
click at [205, 361] on link "ROOF-227" at bounding box center [210, 366] width 39 height 10
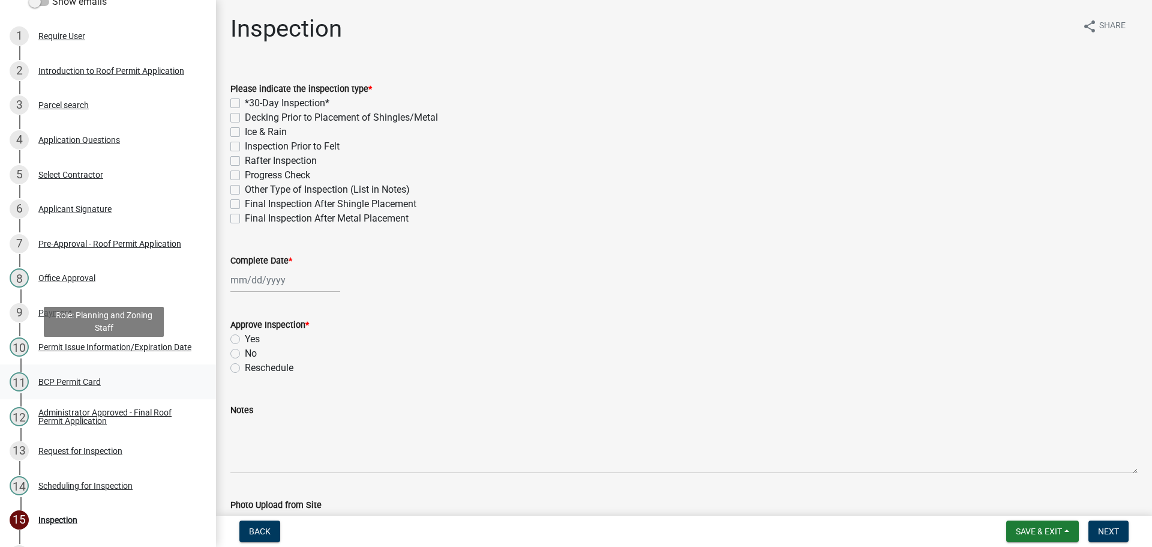
scroll to position [180, 0]
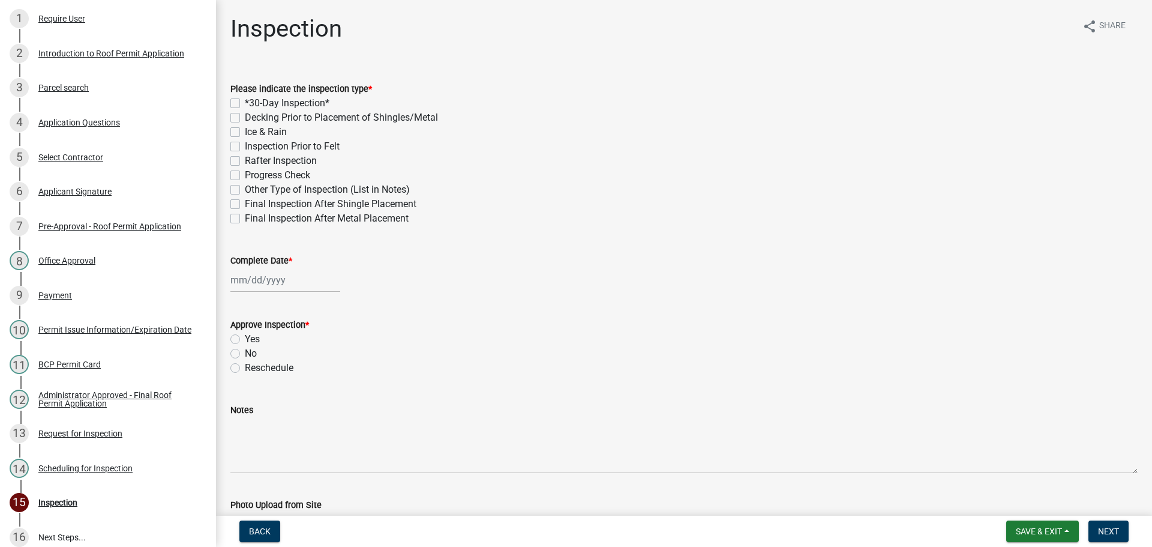
click at [245, 204] on label "Final Inspection After Shingle Placement" at bounding box center [331, 204] width 172 height 14
click at [245, 204] on input "Final Inspection After Shingle Placement" at bounding box center [249, 201] width 8 height 8
click at [269, 259] on label "Complete Date *" at bounding box center [261, 261] width 62 height 8
click at [269, 268] on input "Complete Date *" at bounding box center [285, 280] width 110 height 25
click at [301, 381] on div "14" at bounding box center [299, 382] width 19 height 19
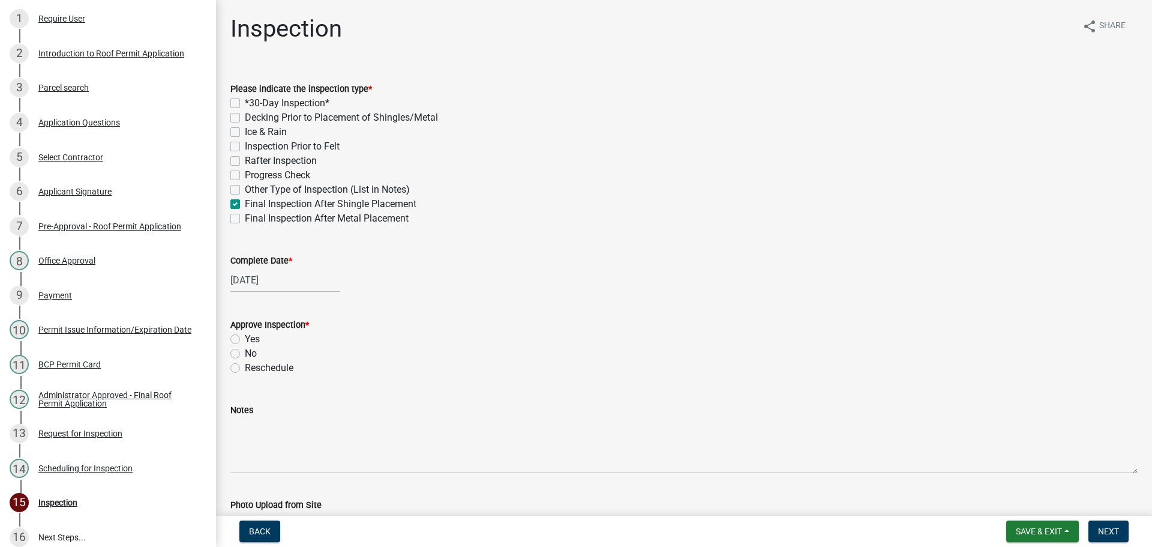
click at [245, 340] on label "Yes" at bounding box center [252, 339] width 15 height 14
click at [245, 340] on input "Yes" at bounding box center [249, 336] width 8 height 8
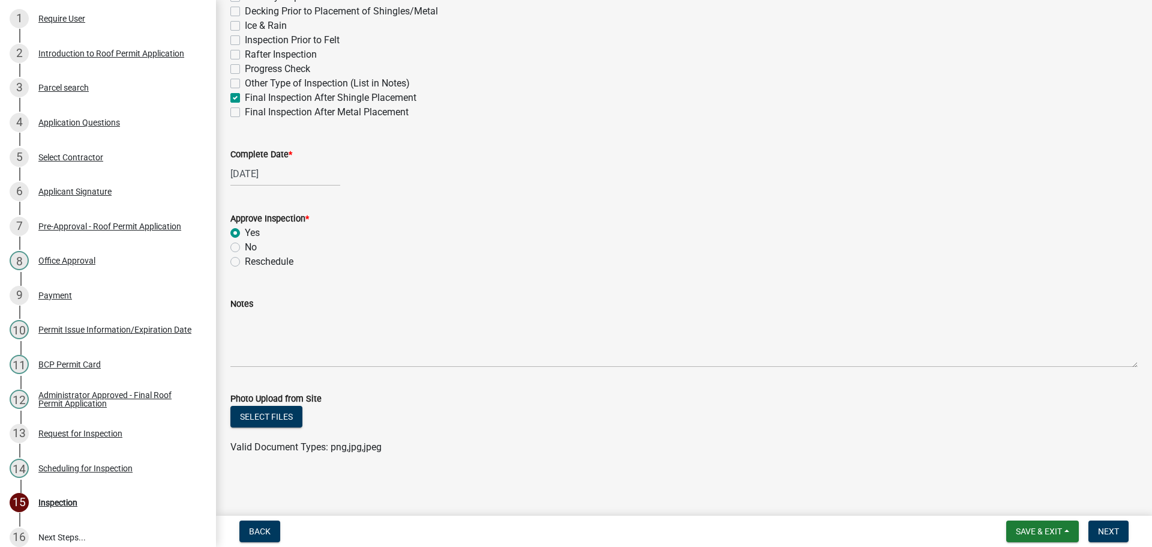
scroll to position [107, 0]
click at [1104, 530] on span "Next" at bounding box center [1108, 531] width 21 height 10
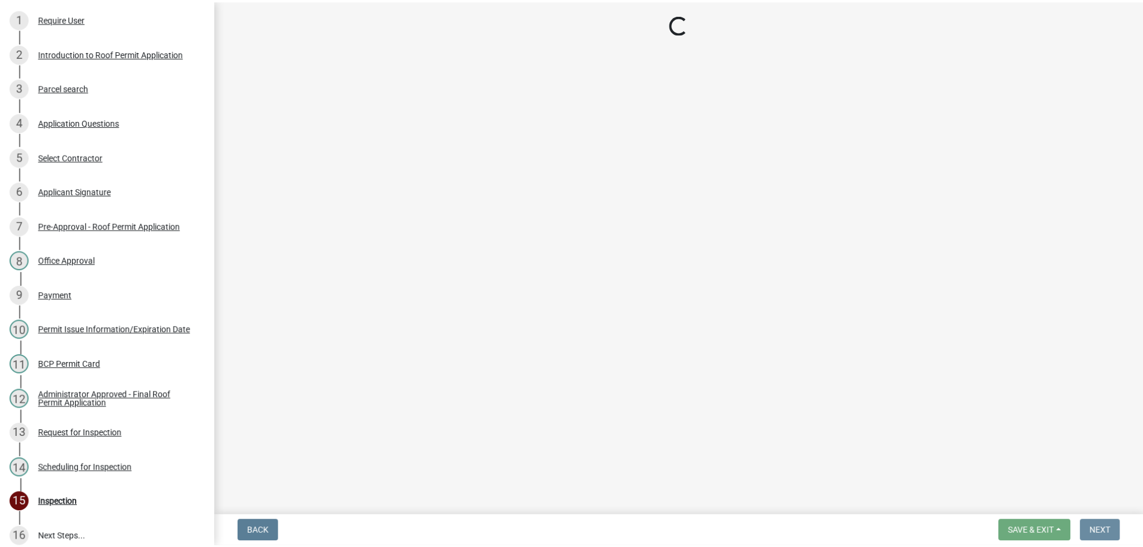
scroll to position [0, 0]
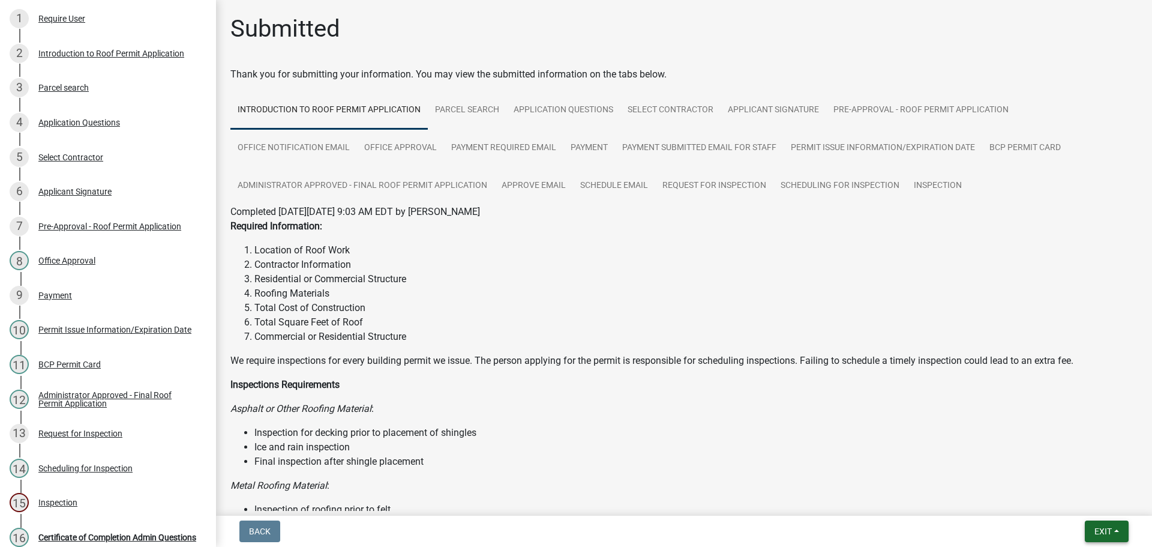
click at [1104, 528] on span "Exit" at bounding box center [1103, 531] width 17 height 10
click at [1094, 509] on button "Save & Exit" at bounding box center [1081, 500] width 96 height 29
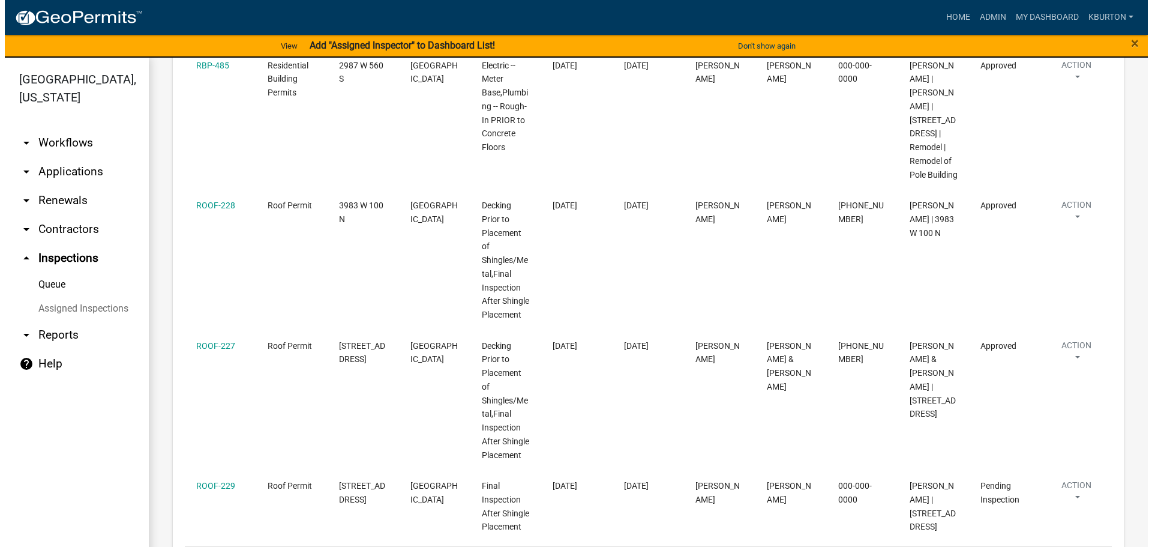
scroll to position [630, 0]
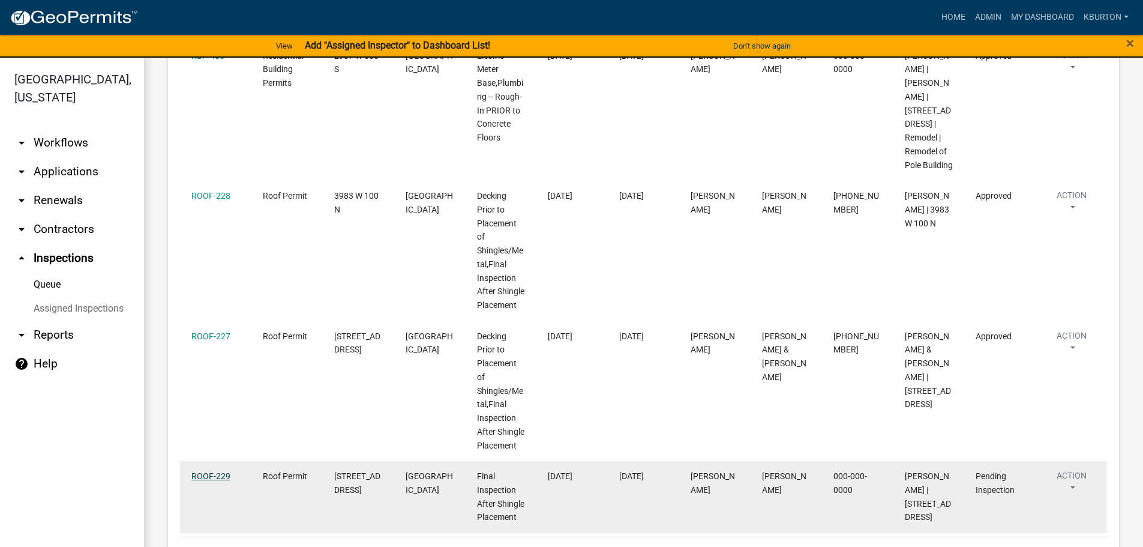
click at [207, 471] on link "ROOF-229" at bounding box center [210, 476] width 39 height 10
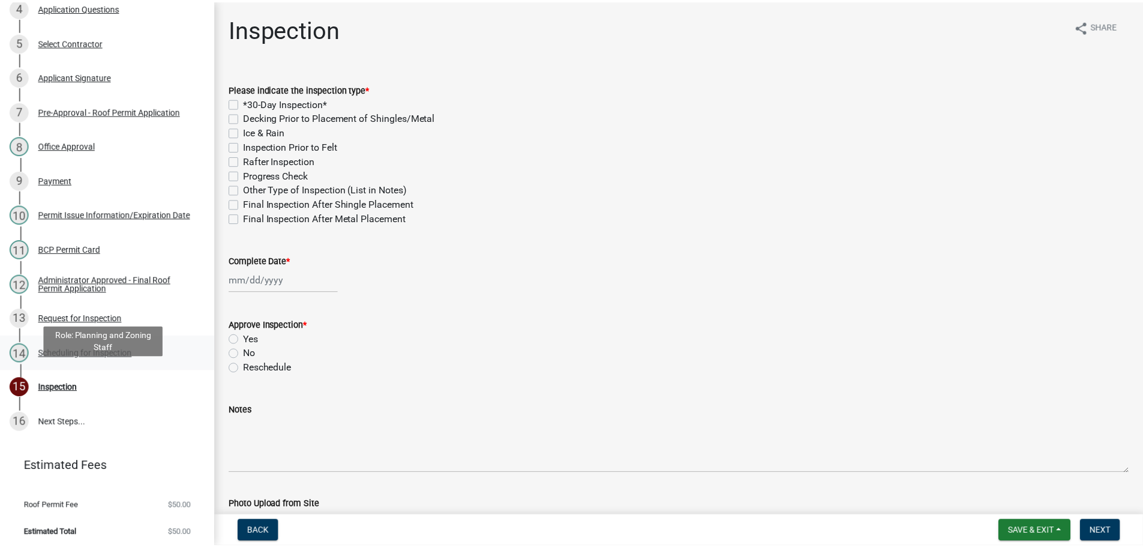
scroll to position [296, 0]
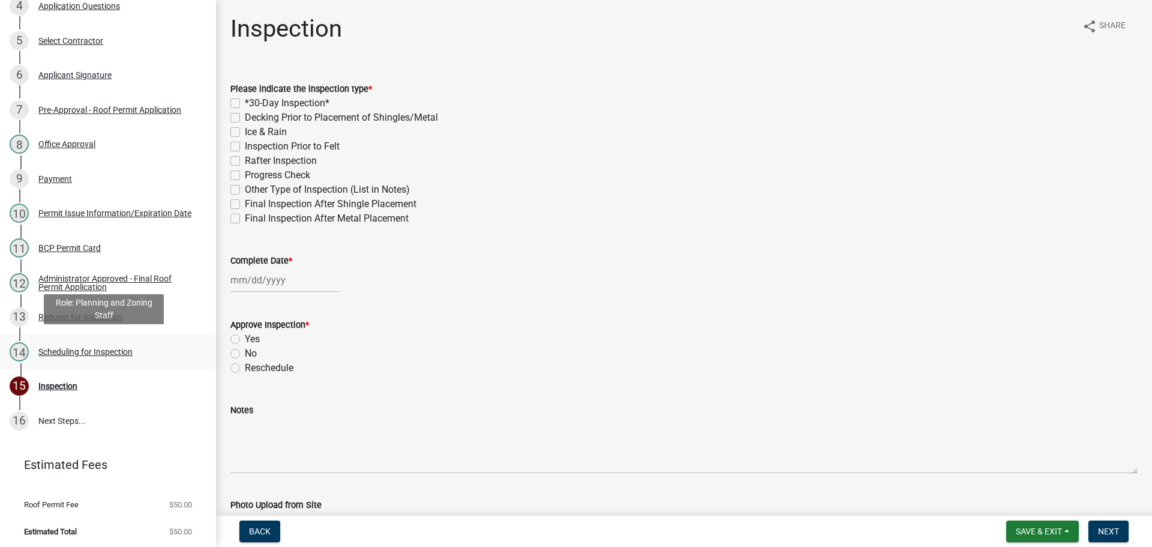
click at [88, 349] on div "Scheduling for Inspection" at bounding box center [85, 352] width 94 height 8
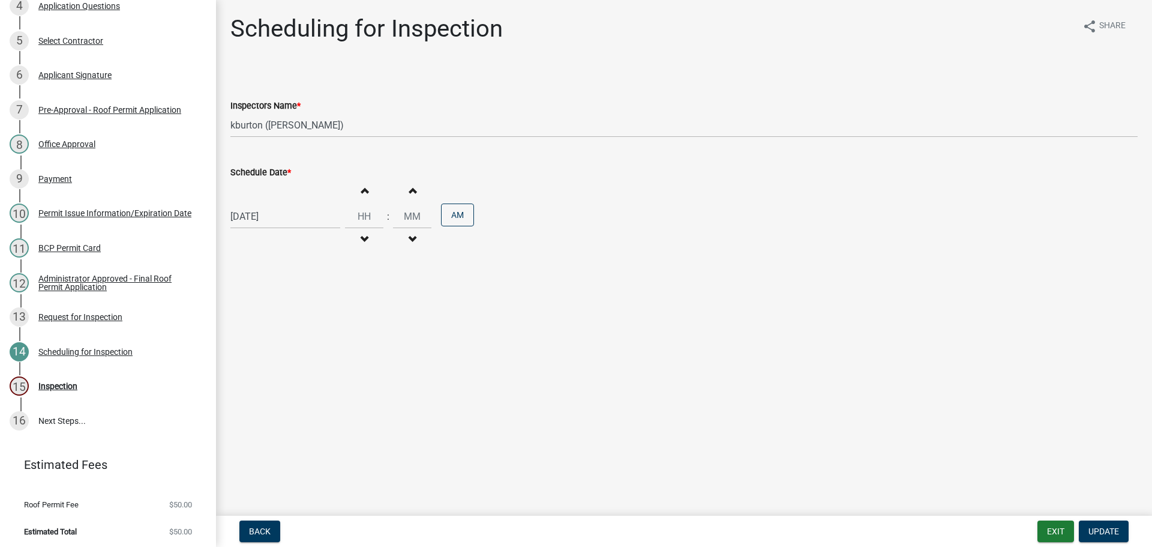
click at [265, 171] on label "Schedule Date *" at bounding box center [260, 173] width 61 height 8
click at [265, 204] on input "[DATE]" at bounding box center [285, 216] width 110 height 25
click at [282, 341] on div "20" at bounding box center [280, 337] width 19 height 19
click at [1095, 526] on span "Update" at bounding box center [1104, 531] width 31 height 10
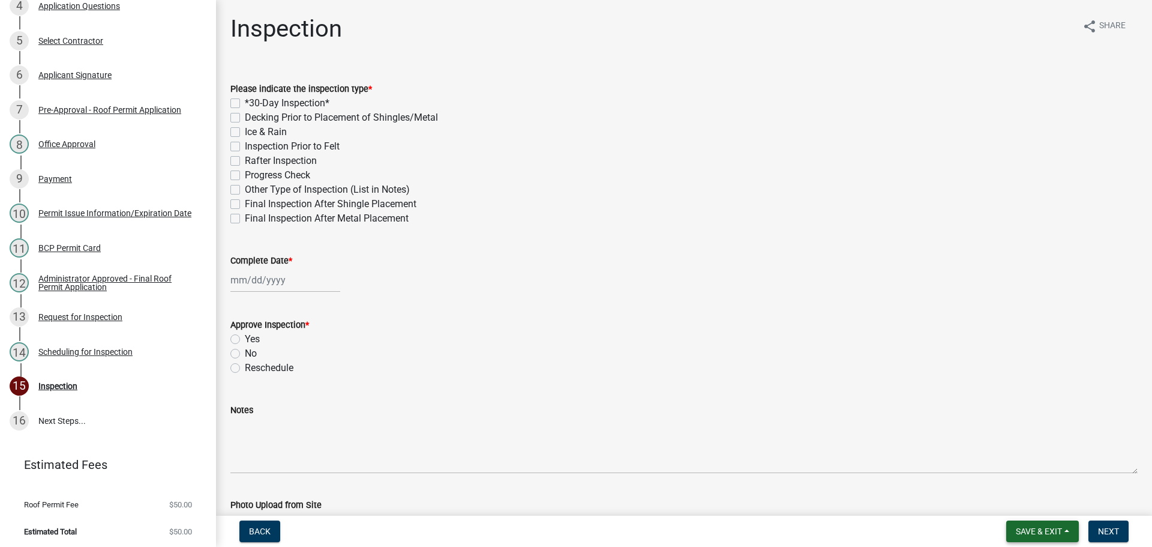
click at [1028, 528] on span "Save & Exit" at bounding box center [1039, 531] width 46 height 10
click at [1016, 499] on button "Save & Exit" at bounding box center [1031, 500] width 96 height 29
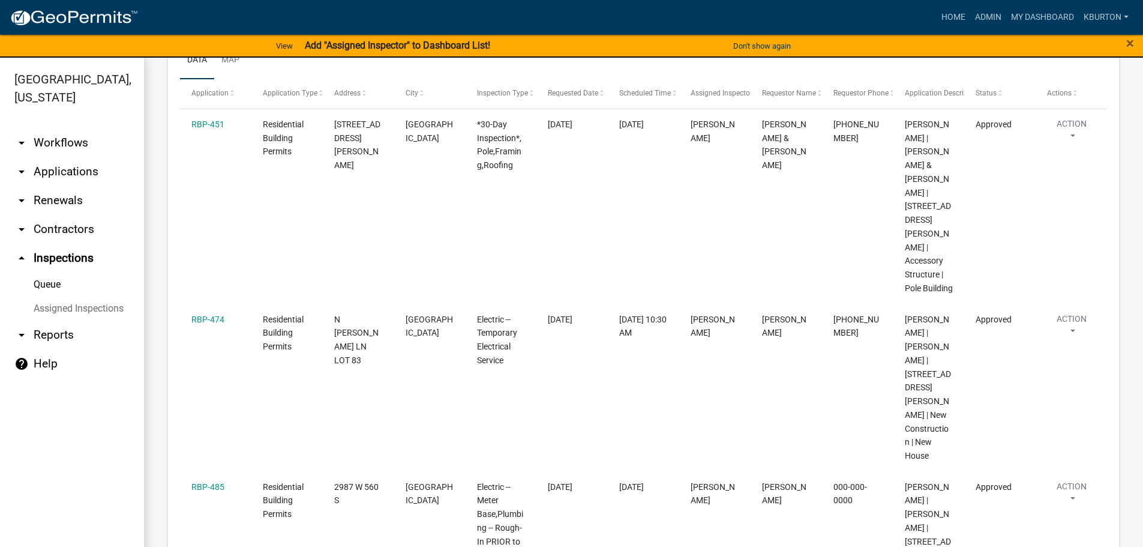
scroll to position [60, 0]
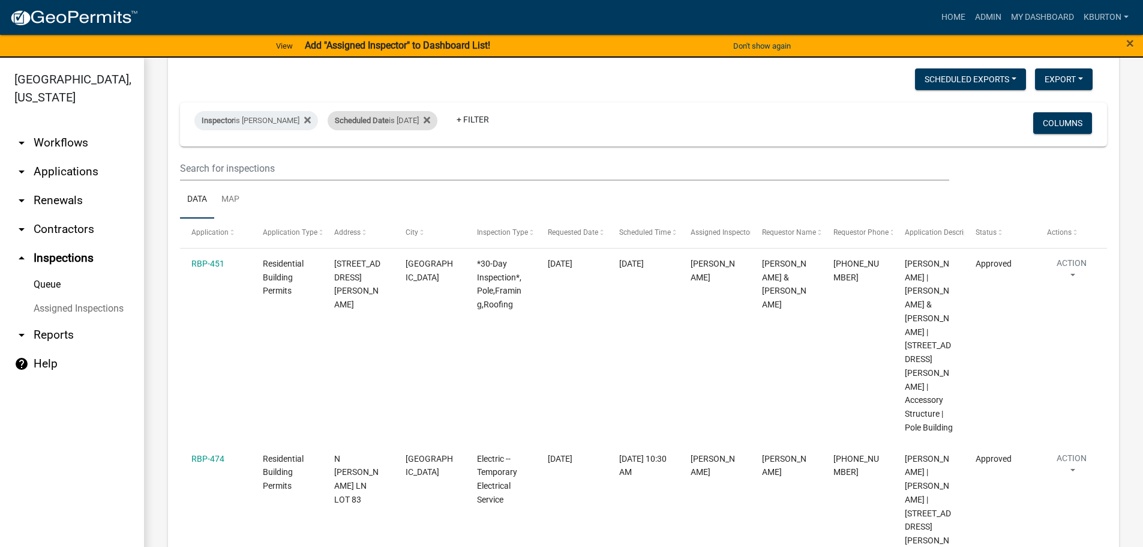
click at [391, 119] on div "Scheduled Date is [DATE]" at bounding box center [383, 120] width 110 height 19
click at [422, 161] on input "[DATE]" at bounding box center [385, 165] width 84 height 25
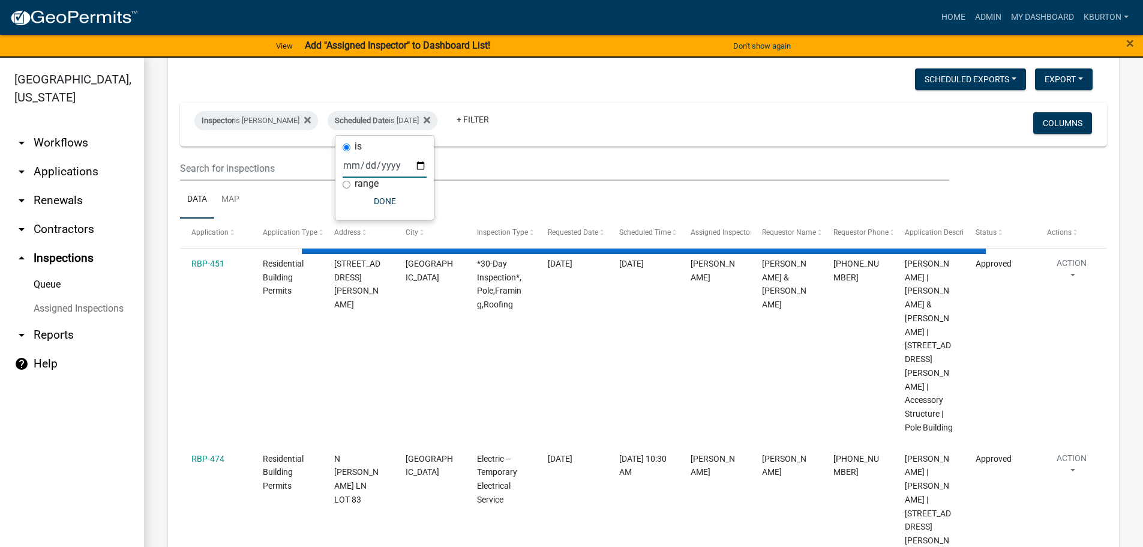
scroll to position [0, 0]
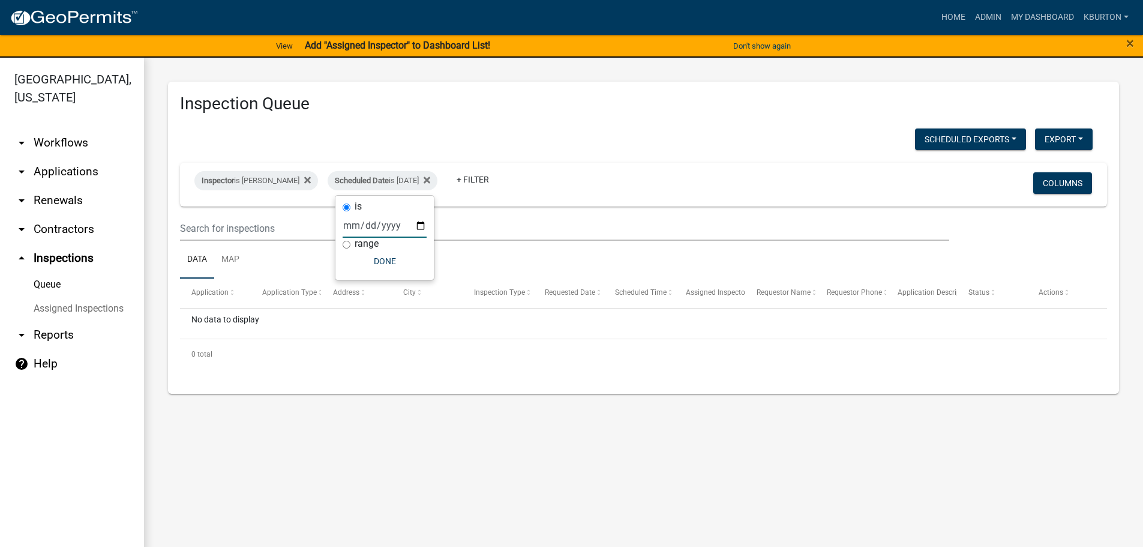
click at [421, 221] on input "[DATE]" at bounding box center [385, 225] width 84 height 25
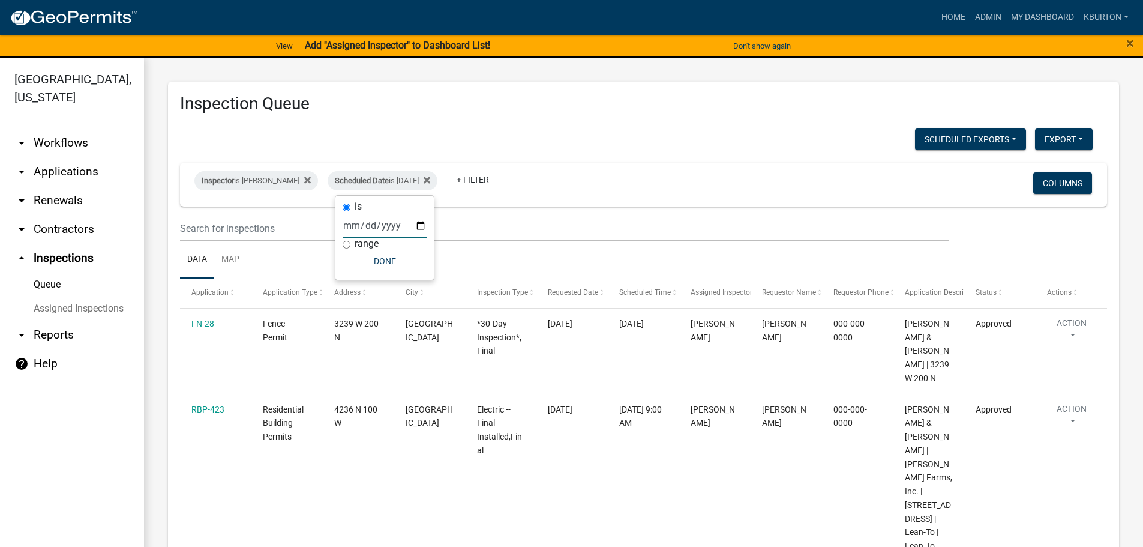
click at [420, 227] on input "[DATE]" at bounding box center [385, 225] width 84 height 25
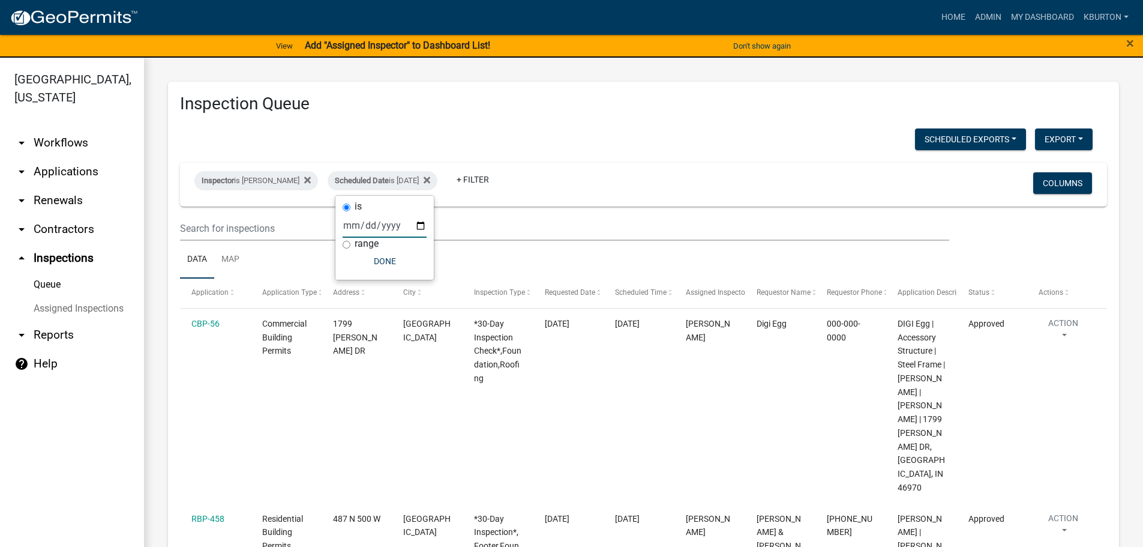
click at [418, 226] on input "[DATE]" at bounding box center [385, 225] width 84 height 25
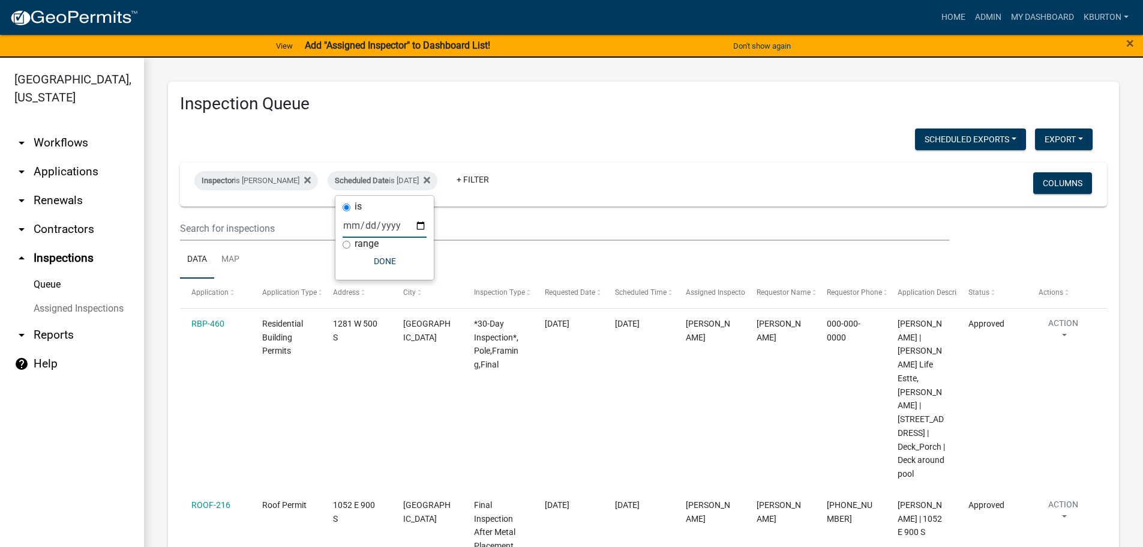
click at [421, 227] on input "[DATE]" at bounding box center [385, 225] width 84 height 25
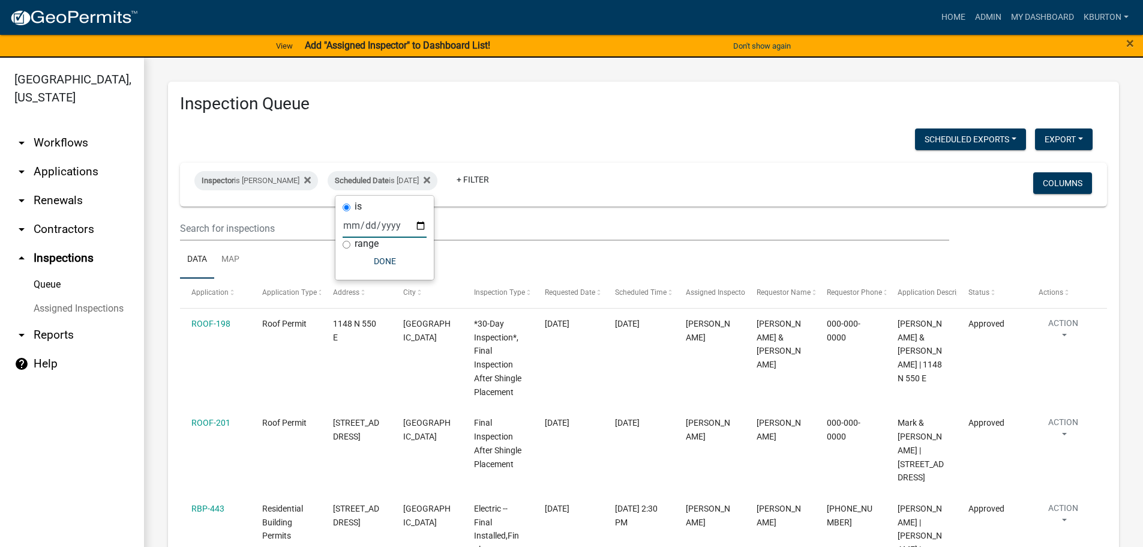
click at [423, 227] on input "[DATE]" at bounding box center [385, 225] width 84 height 25
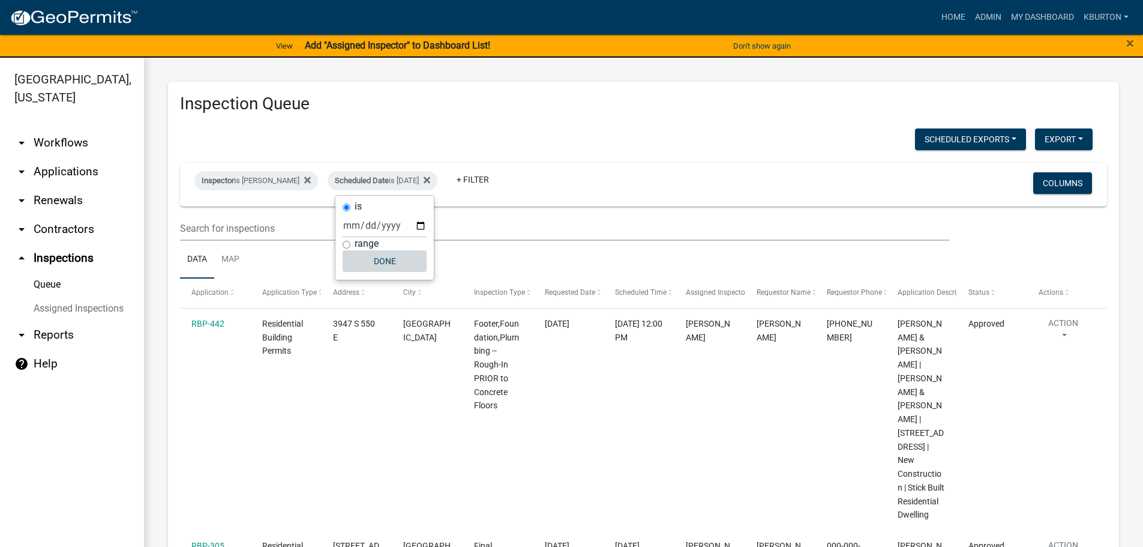
click at [385, 262] on button "Done" at bounding box center [385, 261] width 84 height 22
click at [86, 244] on link "arrow_drop_up Inspections" at bounding box center [72, 258] width 144 height 29
click at [91, 157] on link "arrow_drop_down Applications" at bounding box center [72, 171] width 144 height 29
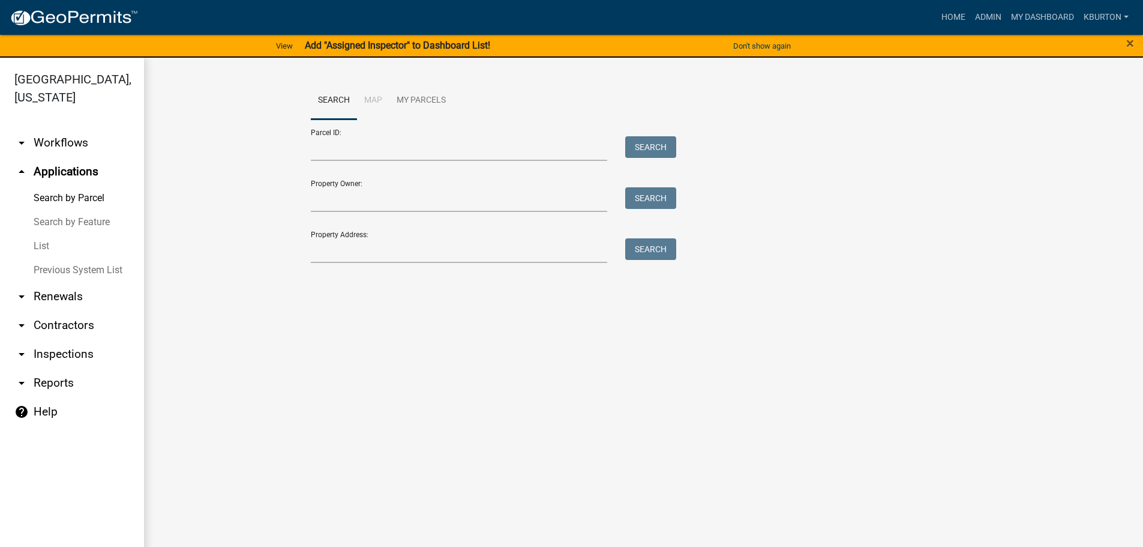
click at [47, 234] on link "List" at bounding box center [72, 246] width 144 height 24
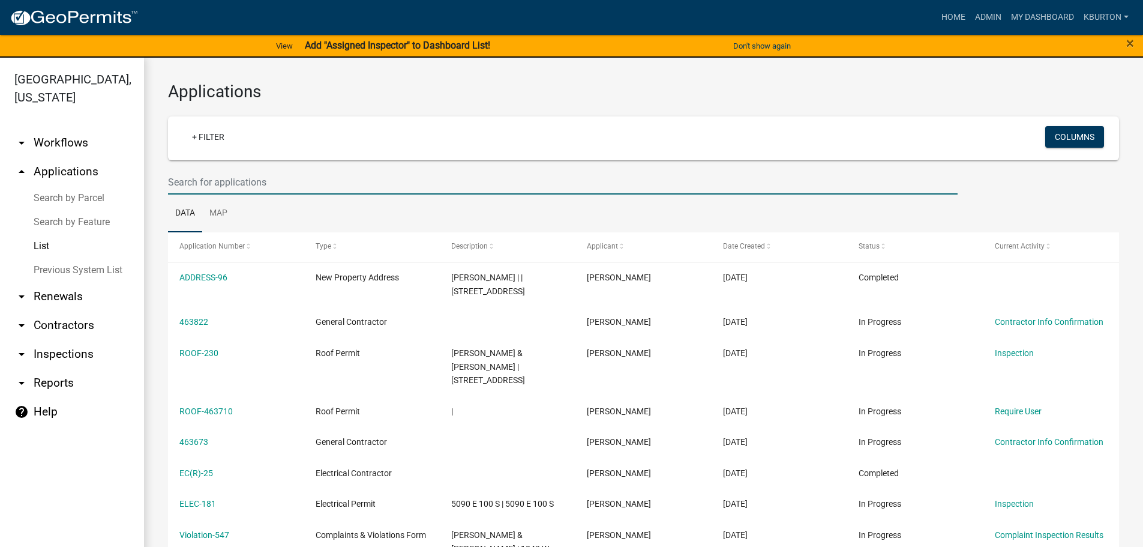
click at [251, 179] on input "text" at bounding box center [563, 182] width 790 height 25
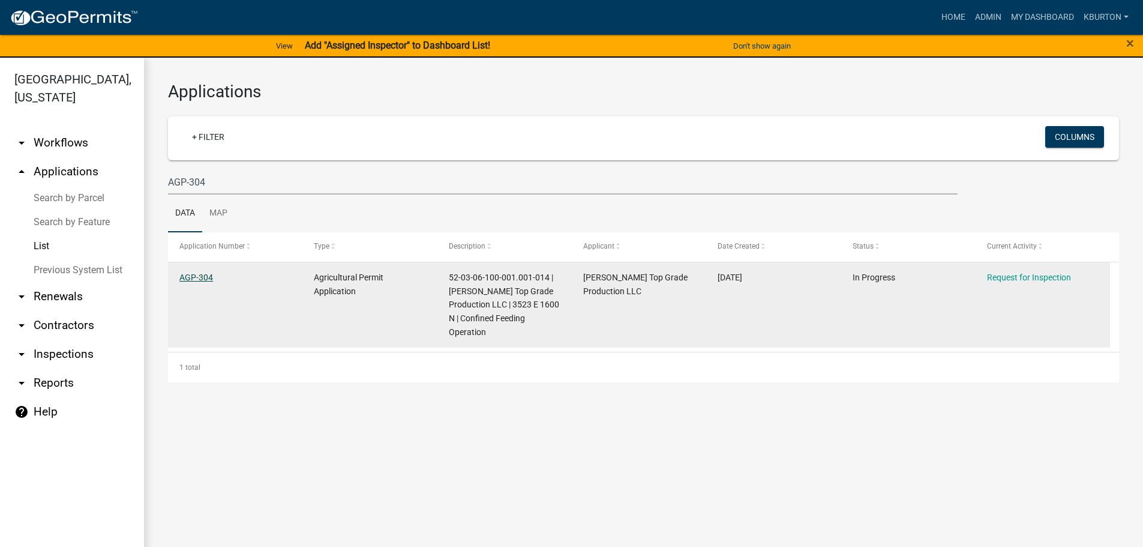
click at [204, 277] on link "AGP-304" at bounding box center [196, 277] width 34 height 10
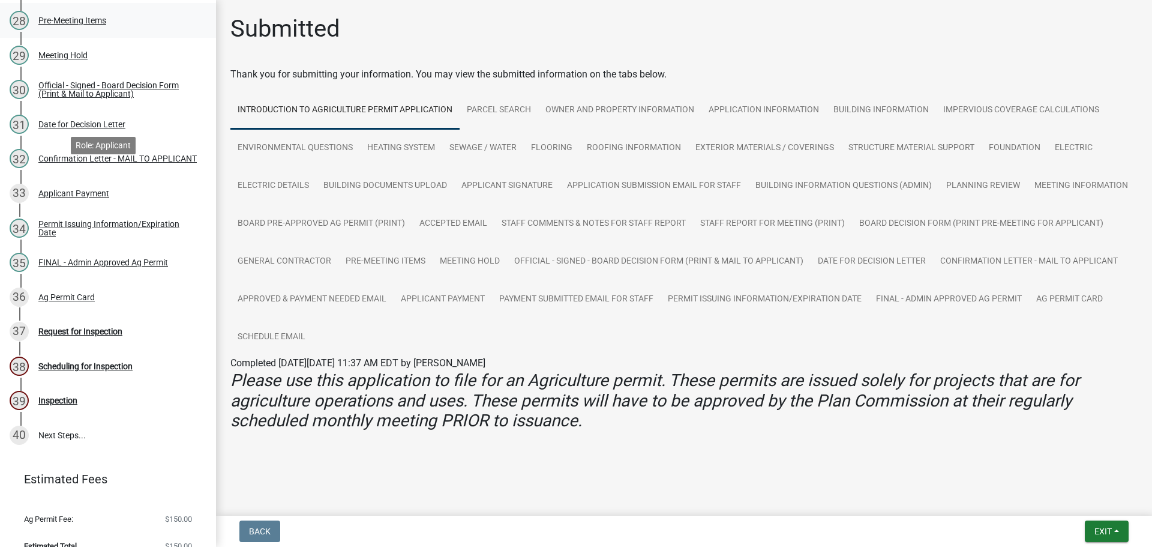
scroll to position [1140, 0]
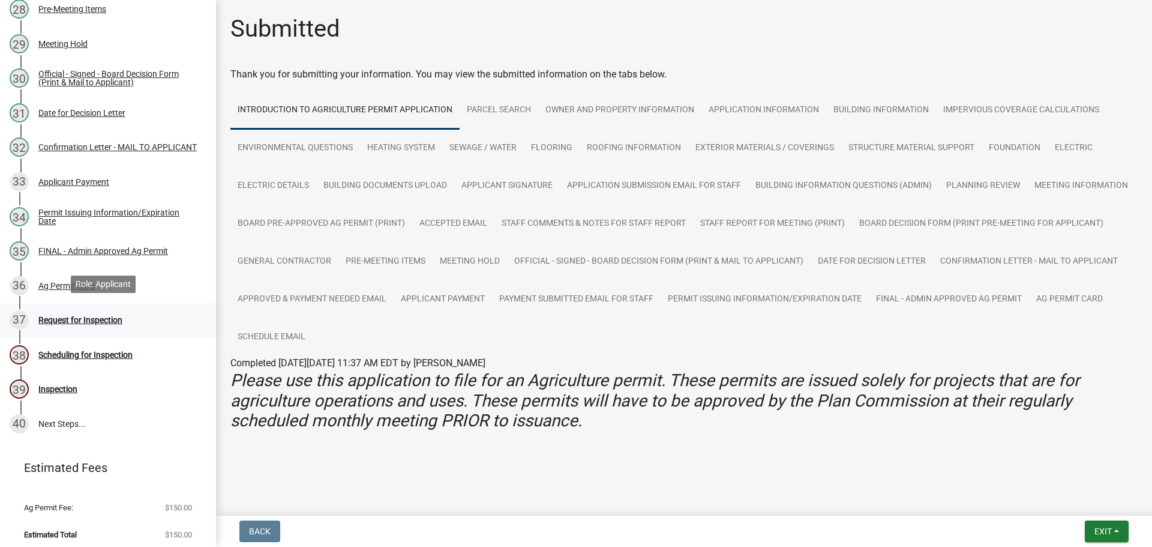
click at [97, 317] on div "Request for Inspection" at bounding box center [80, 320] width 84 height 8
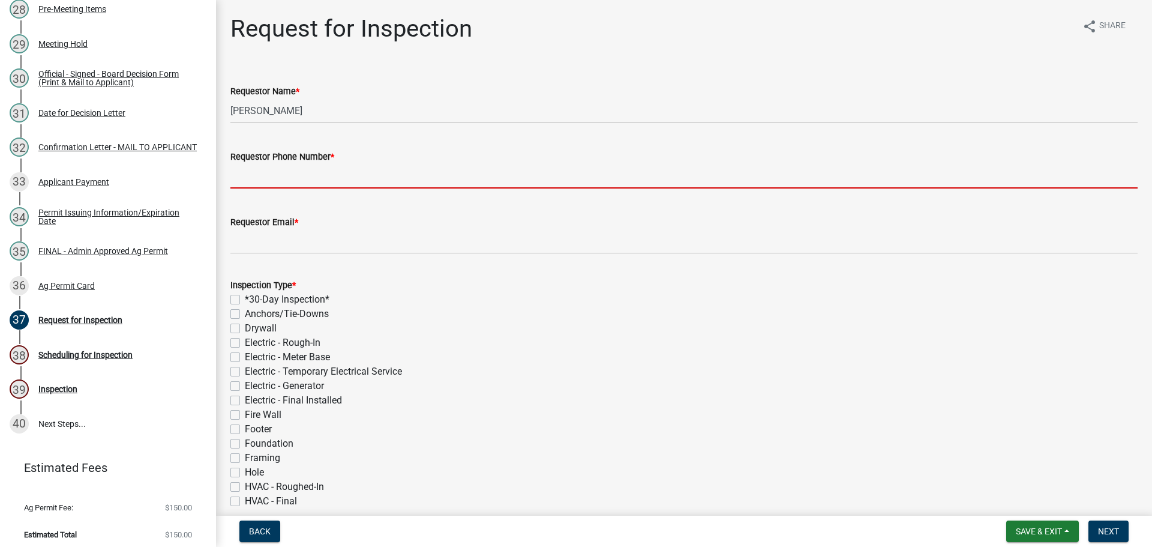
click at [309, 181] on input "Requestor Phone Number *" at bounding box center [683, 176] width 907 height 25
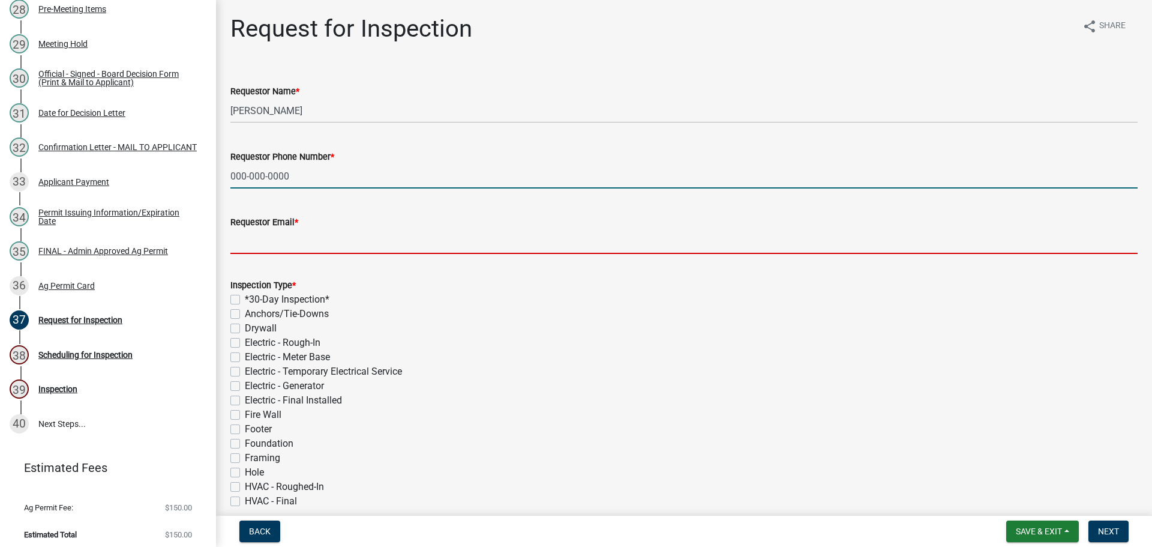
click at [313, 234] on input "Requestor Email *" at bounding box center [683, 241] width 907 height 25
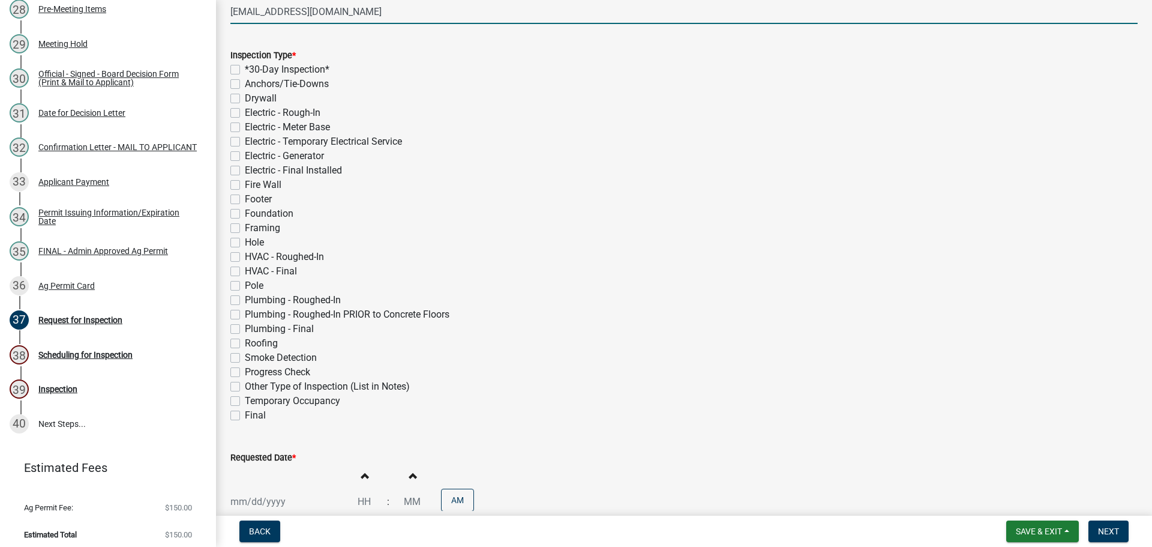
scroll to position [240, 0]
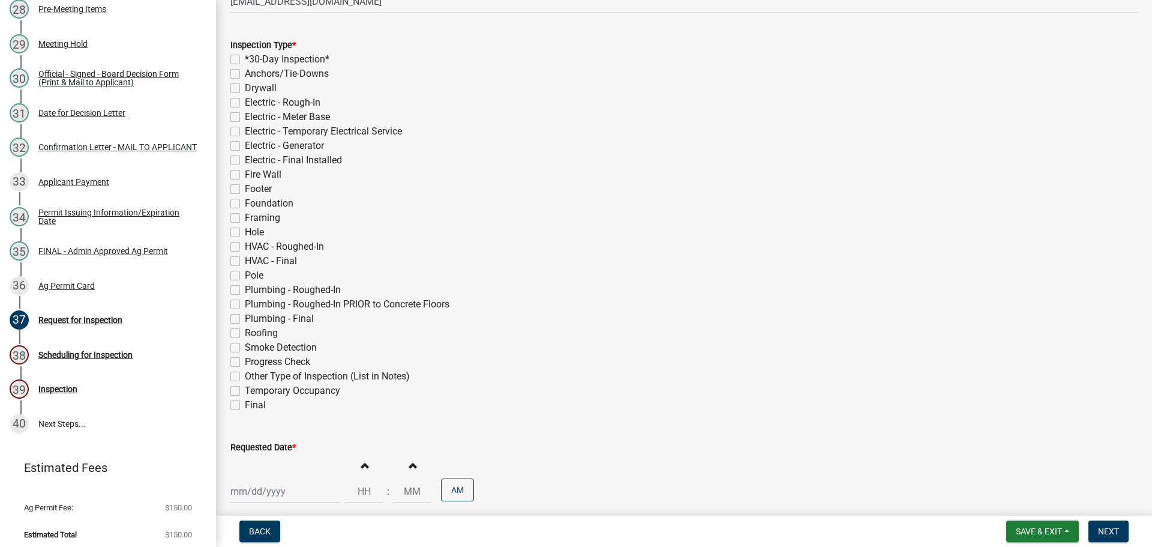
click at [245, 190] on label "Footer" at bounding box center [258, 189] width 27 height 14
click at [245, 190] on input "Footer" at bounding box center [249, 186] width 8 height 8
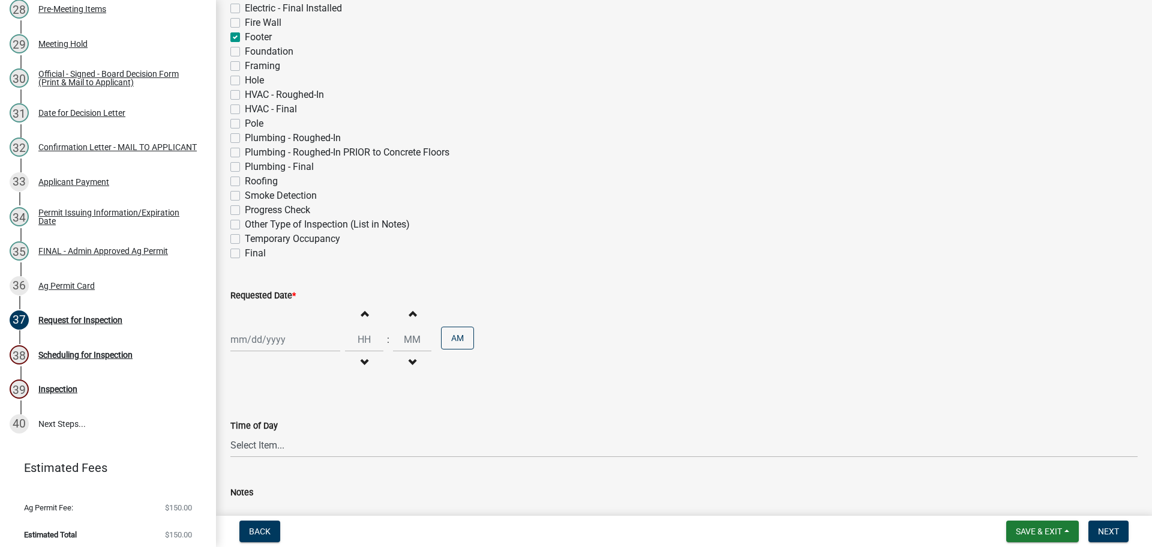
scroll to position [420, 0]
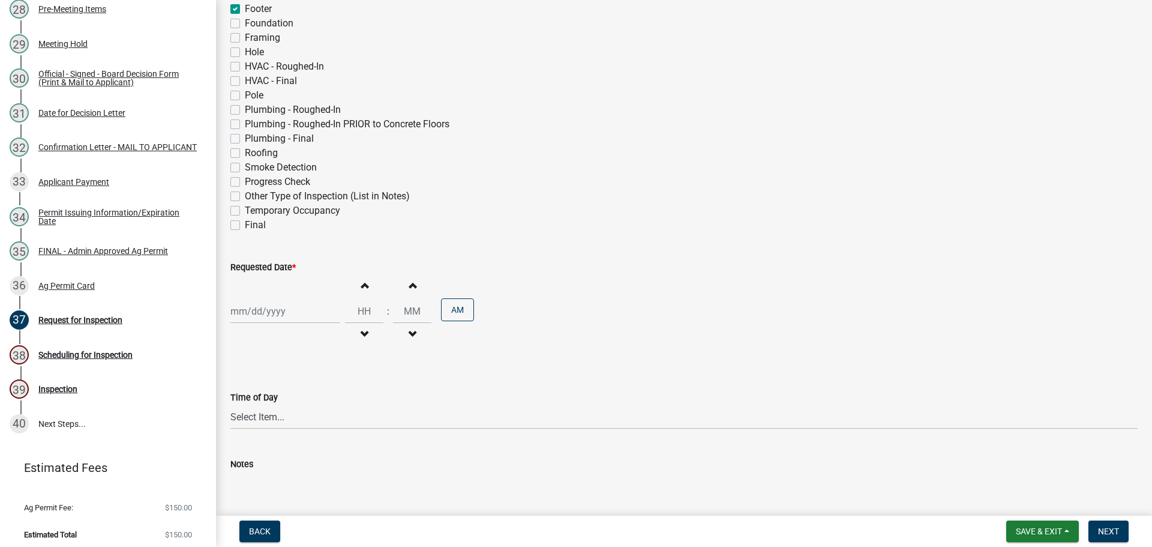
click at [262, 265] on label "Requested Date *" at bounding box center [262, 267] width 65 height 8
click at [262, 299] on input "Requested Date *" at bounding box center [285, 311] width 110 height 25
click at [263, 377] on div "29" at bounding box center [261, 375] width 19 height 19
click at [1111, 527] on span "Next" at bounding box center [1108, 531] width 21 height 10
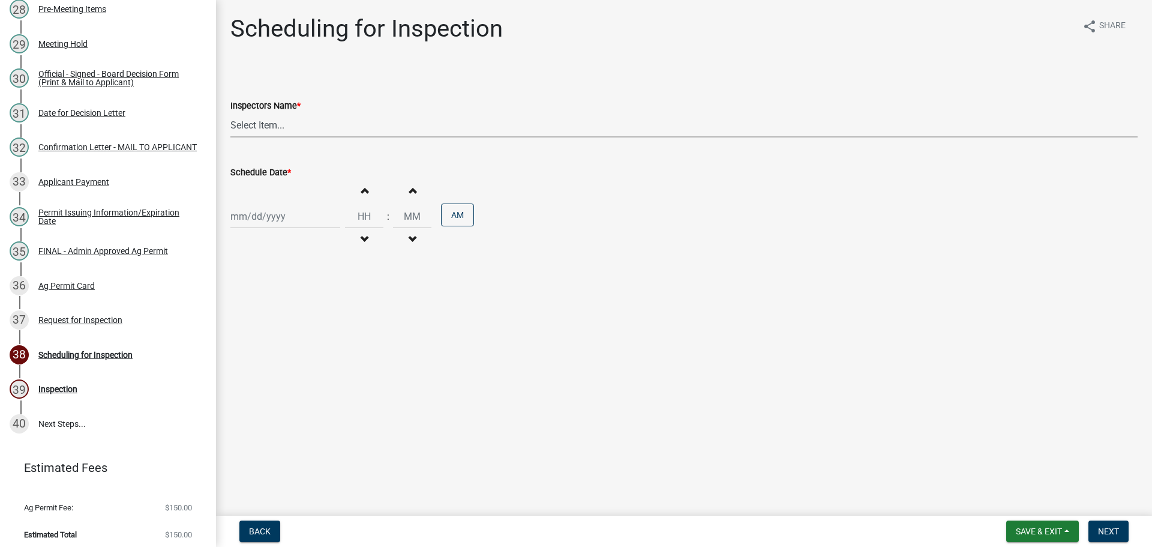
click at [301, 125] on select "Select Item... bmthomas ([PERSON_NAME]) croser ([PERSON_NAME]) [PERSON_NAME] ([…" at bounding box center [683, 125] width 907 height 25
click at [230, 113] on select "Select Item... bmthomas ([PERSON_NAME]) croser ([PERSON_NAME]) [PERSON_NAME] ([…" at bounding box center [683, 125] width 907 height 25
click at [259, 172] on label "Schedule Date *" at bounding box center [260, 173] width 61 height 8
click at [259, 204] on input "Schedule Date *" at bounding box center [285, 216] width 110 height 25
click at [265, 281] on div "29" at bounding box center [261, 280] width 19 height 19
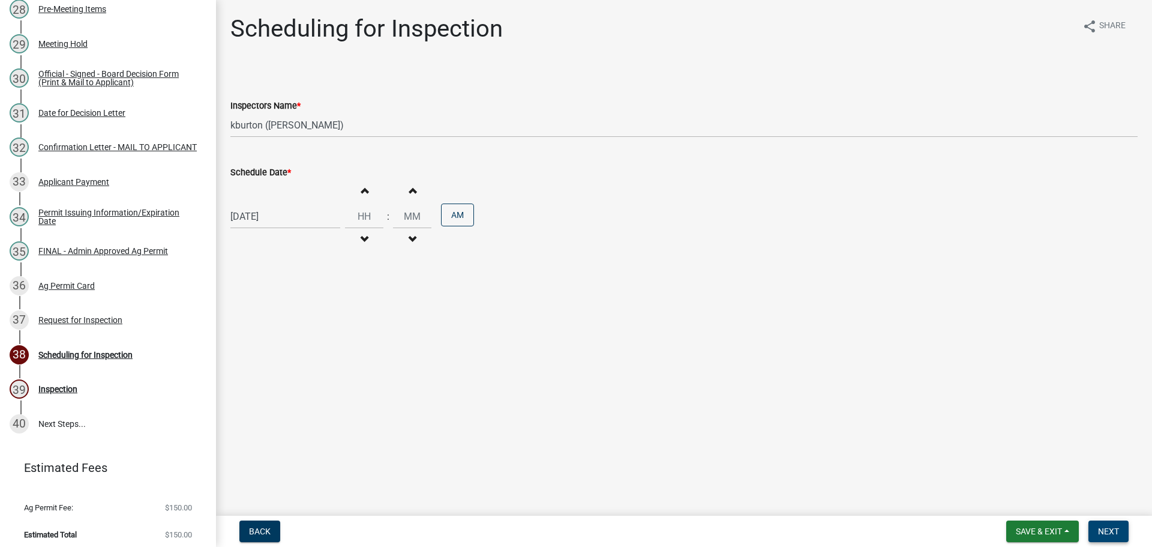
click at [1100, 530] on span "Next" at bounding box center [1108, 531] width 21 height 10
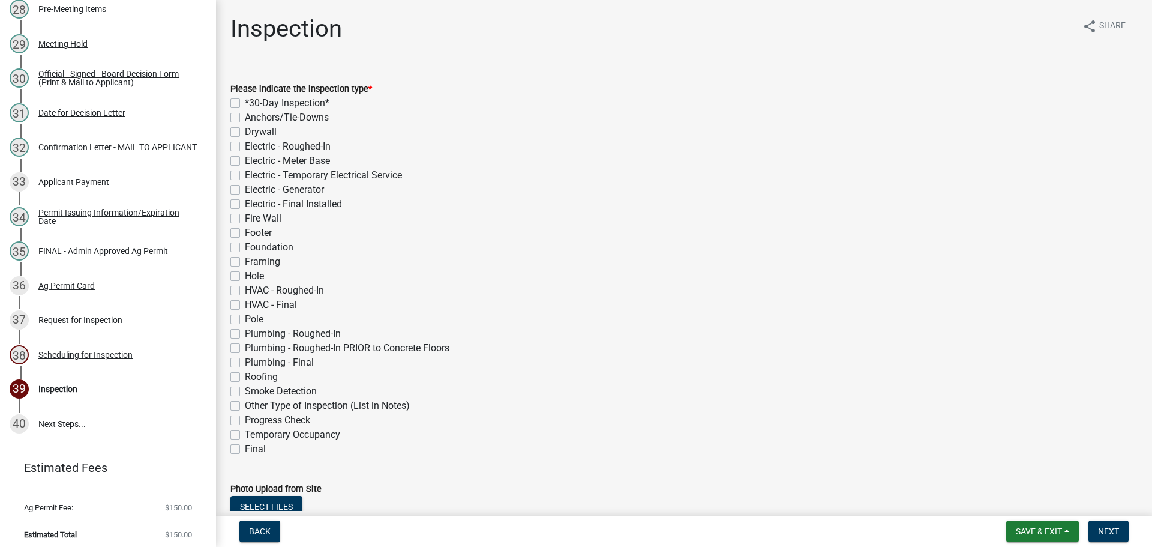
click at [245, 236] on label "Footer" at bounding box center [258, 233] width 27 height 14
click at [245, 233] on input "Footer" at bounding box center [249, 230] width 8 height 8
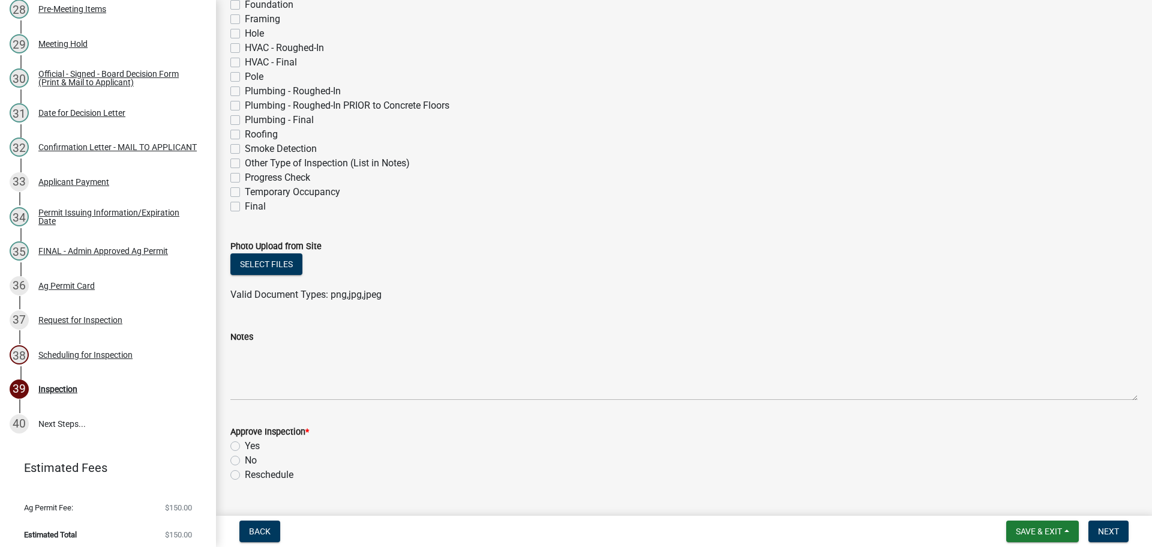
scroll to position [338, 0]
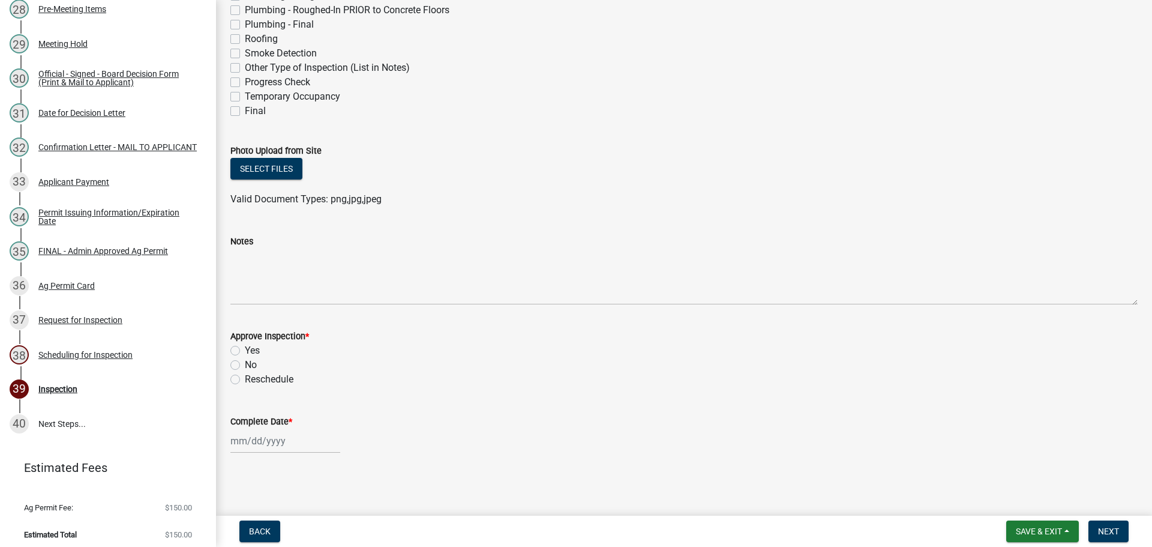
click at [245, 351] on label "Yes" at bounding box center [252, 350] width 15 height 14
click at [245, 351] on input "Yes" at bounding box center [249, 347] width 8 height 8
click at [255, 420] on label "Complete Date *" at bounding box center [261, 422] width 62 height 8
click at [255, 429] on input "Complete Date *" at bounding box center [285, 441] width 110 height 25
click at [260, 320] on div "29" at bounding box center [261, 319] width 19 height 19
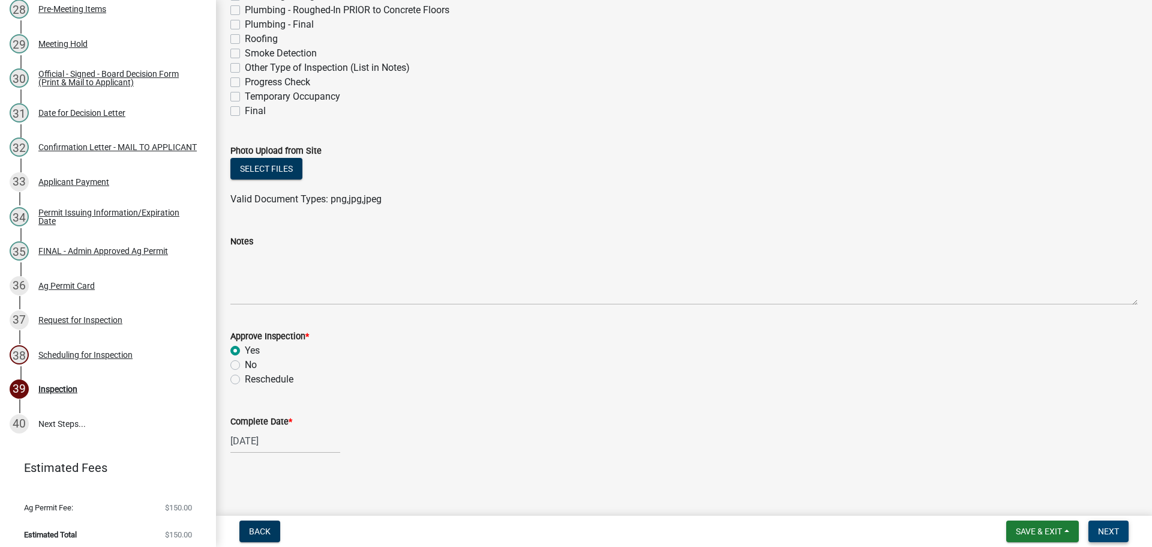
click at [1112, 528] on span "Next" at bounding box center [1108, 531] width 21 height 10
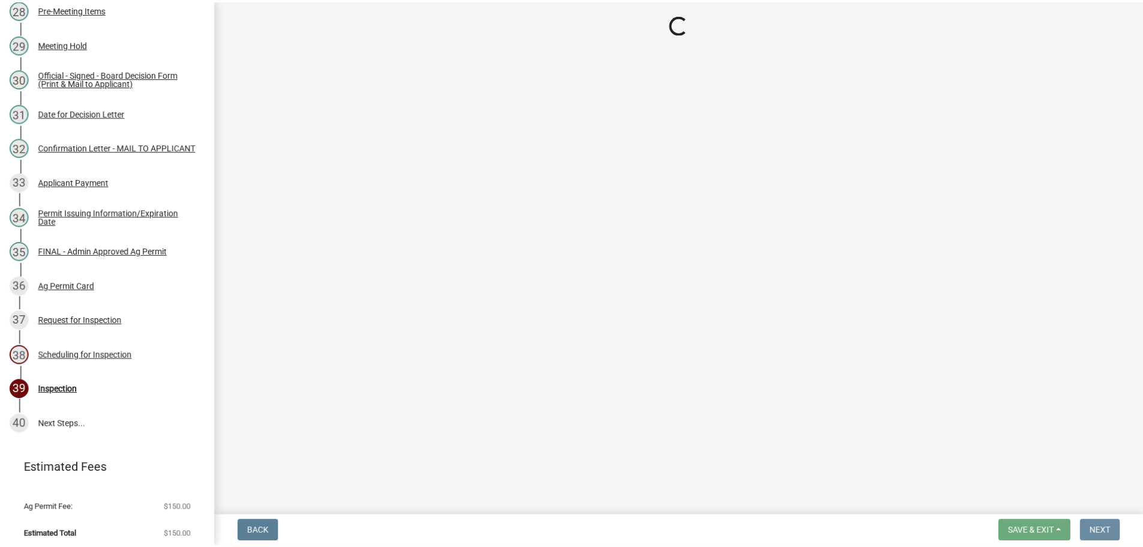
scroll to position [0, 0]
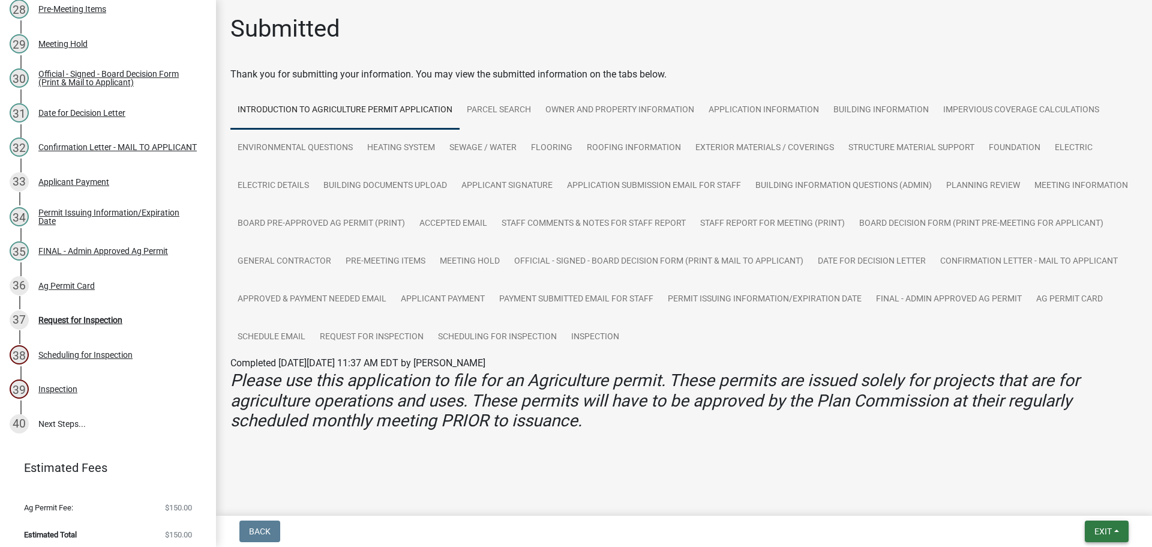
click at [1104, 526] on span "Exit" at bounding box center [1103, 531] width 17 height 10
click at [1090, 507] on button "Save & Exit" at bounding box center [1081, 500] width 96 height 29
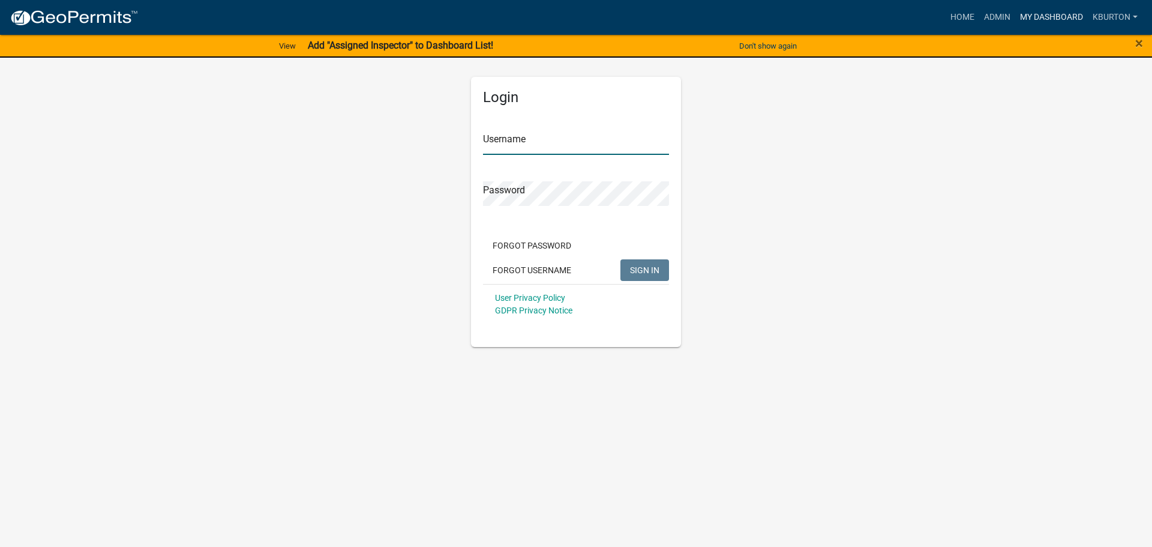
type input "kburton"
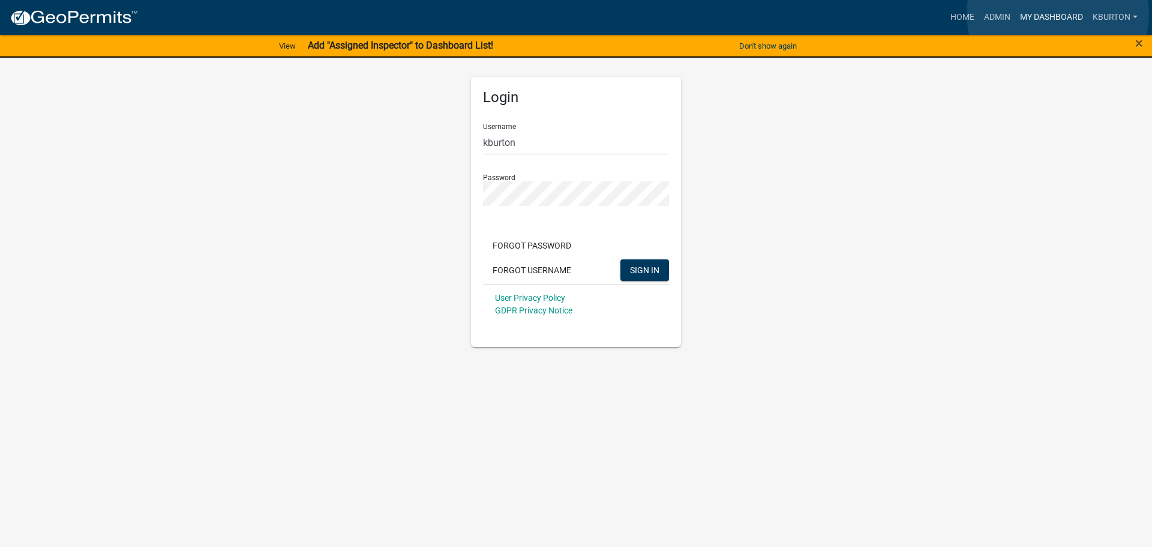
click at [1058, 14] on link "My Dashboard" at bounding box center [1052, 17] width 73 height 23
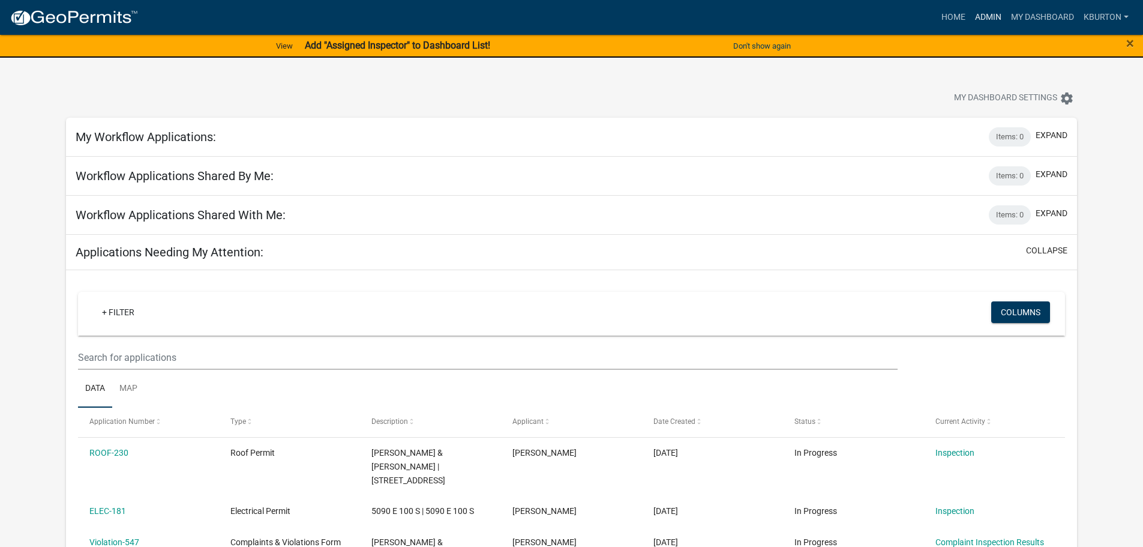
click at [988, 17] on link "Admin" at bounding box center [988, 17] width 36 height 23
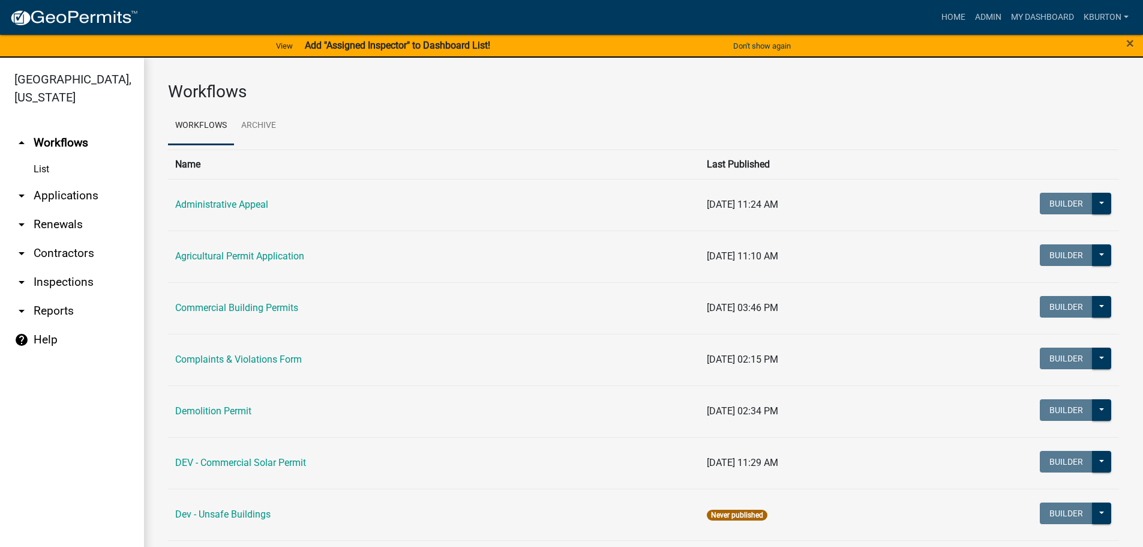
click at [86, 181] on link "arrow_drop_down Applications" at bounding box center [72, 195] width 144 height 29
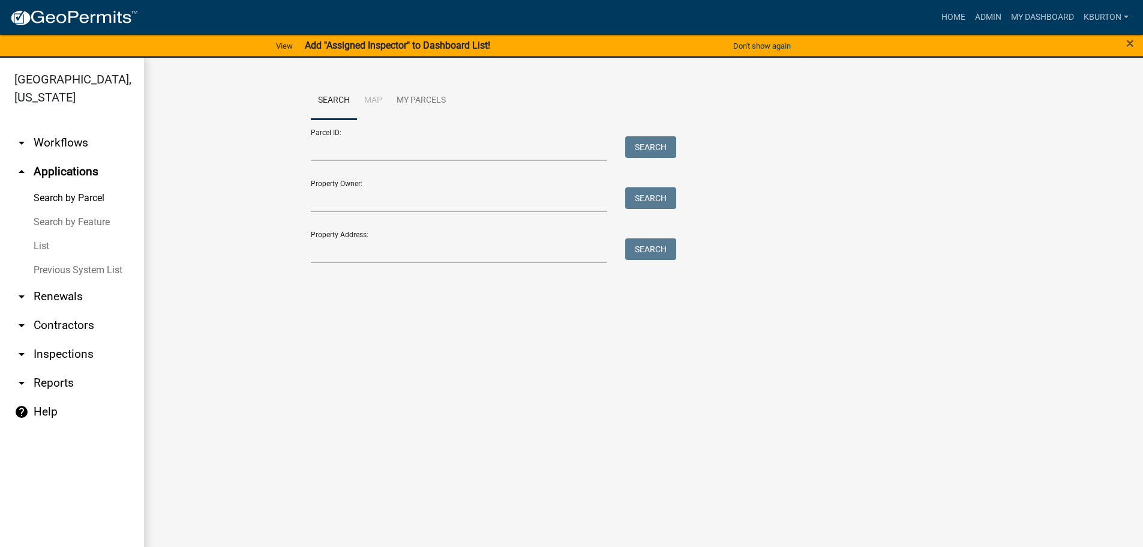
click at [37, 234] on link "List" at bounding box center [72, 246] width 144 height 24
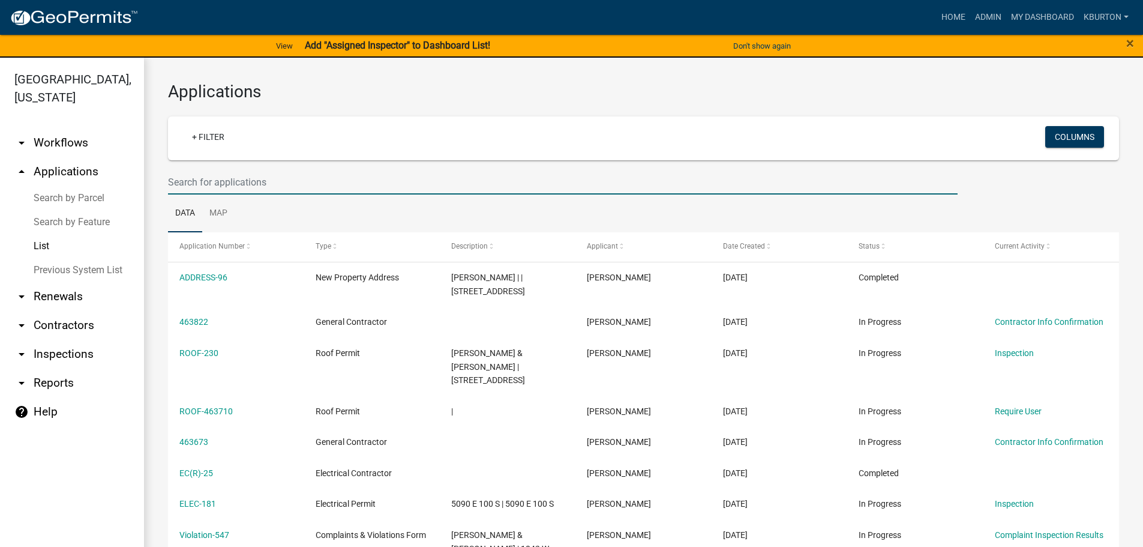
click at [244, 181] on input "text" at bounding box center [563, 182] width 790 height 25
click at [268, 179] on input "text" at bounding box center [563, 182] width 790 height 25
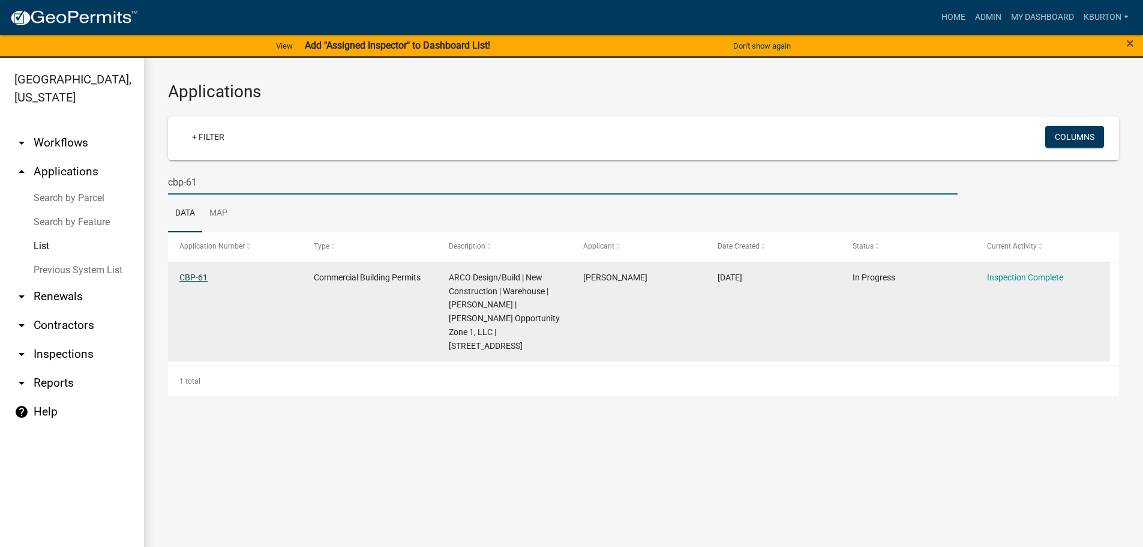
type input "cbp-61"
click at [199, 278] on link "CBP-61" at bounding box center [193, 277] width 28 height 10
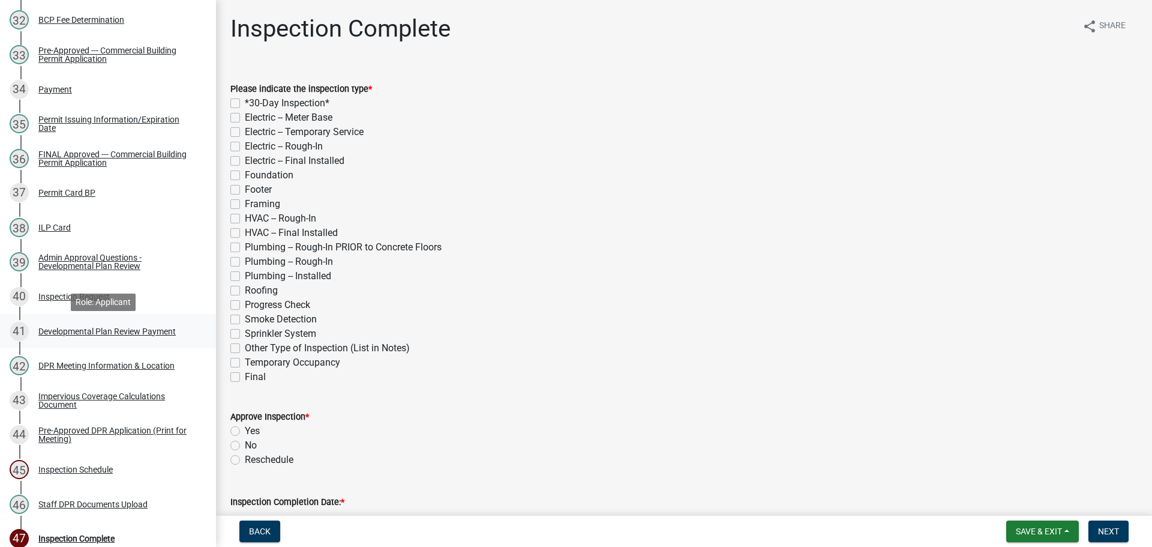
scroll to position [1260, 0]
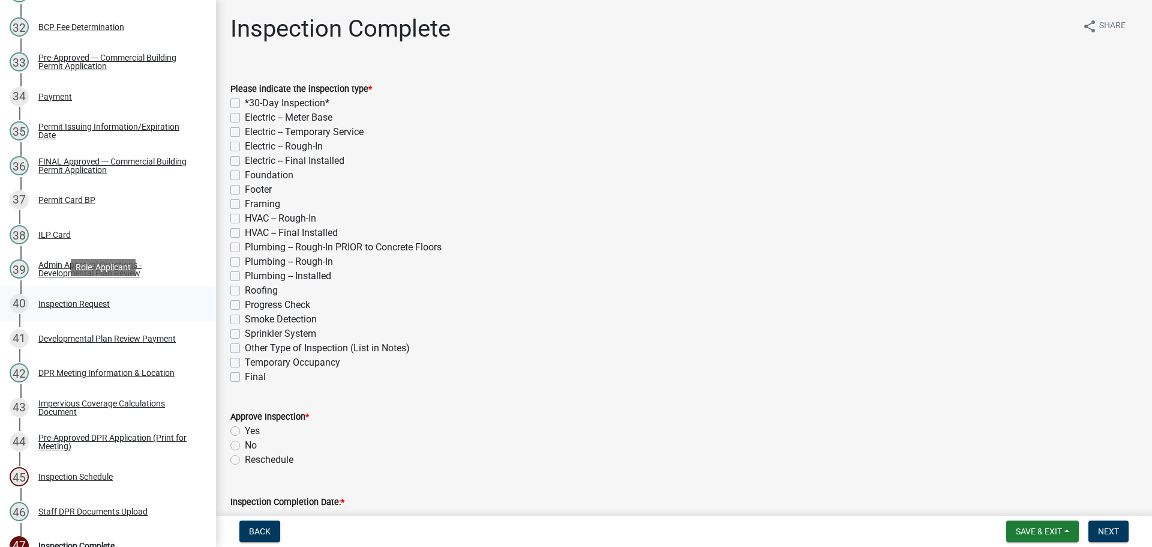
click at [97, 301] on div "Inspection Request" at bounding box center [73, 303] width 71 height 8
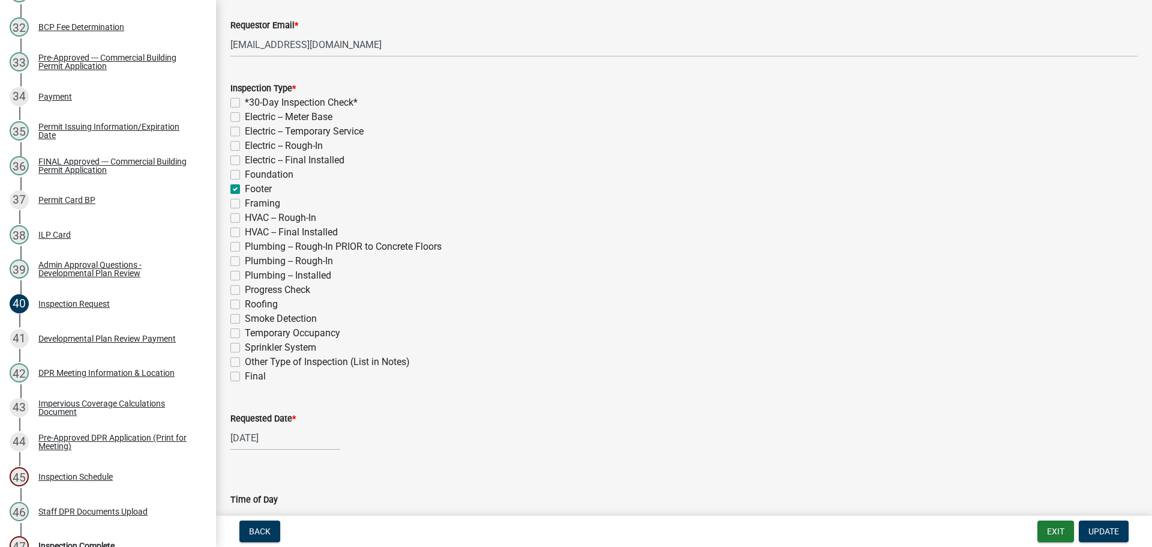
scroll to position [240, 0]
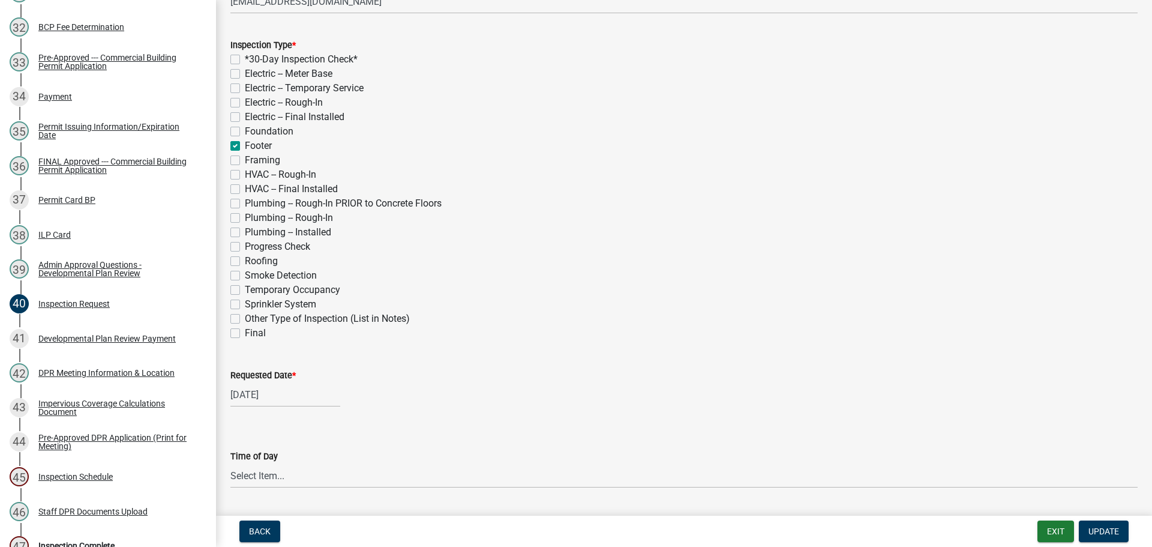
click at [271, 376] on label "Requested Date *" at bounding box center [262, 376] width 65 height 8
click at [271, 382] on input "[DATE]" at bounding box center [285, 394] width 110 height 25
select select "8"
select select "2025"
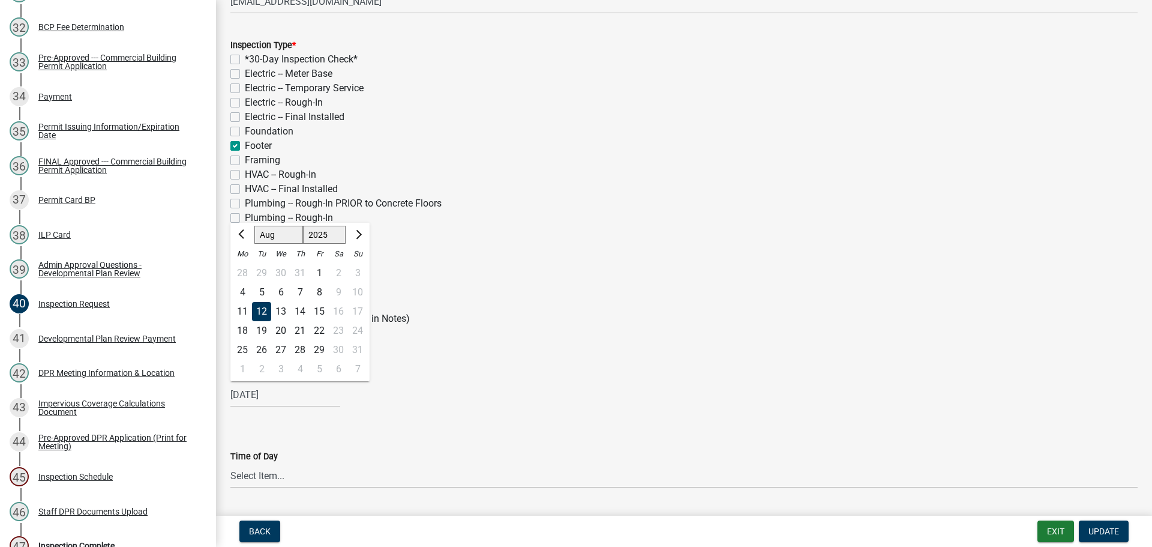
click at [241, 332] on div "18" at bounding box center [242, 330] width 19 height 19
type input "[DATE]"
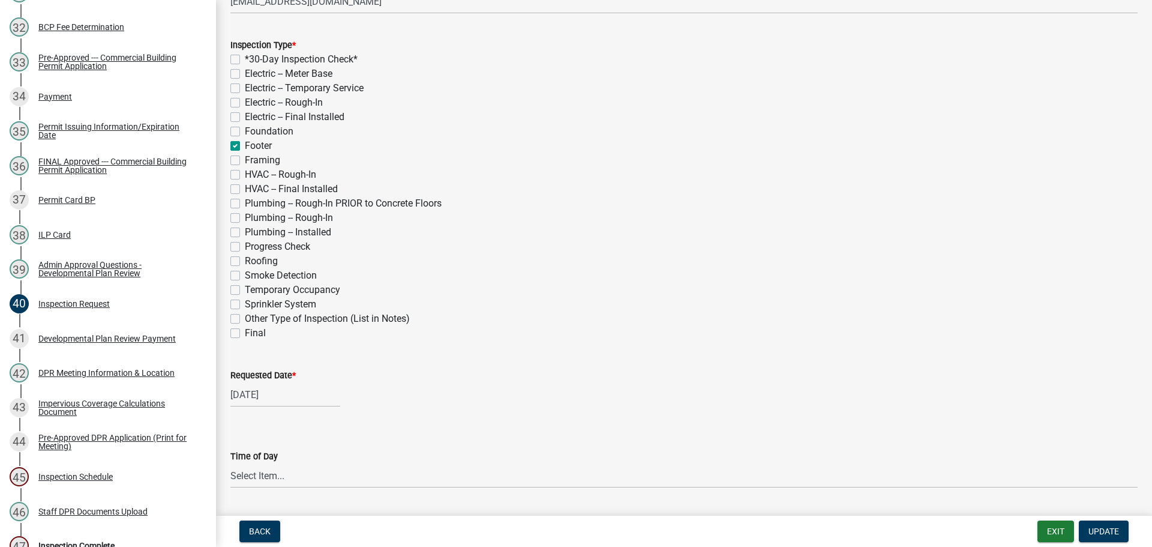
scroll to position [300, 0]
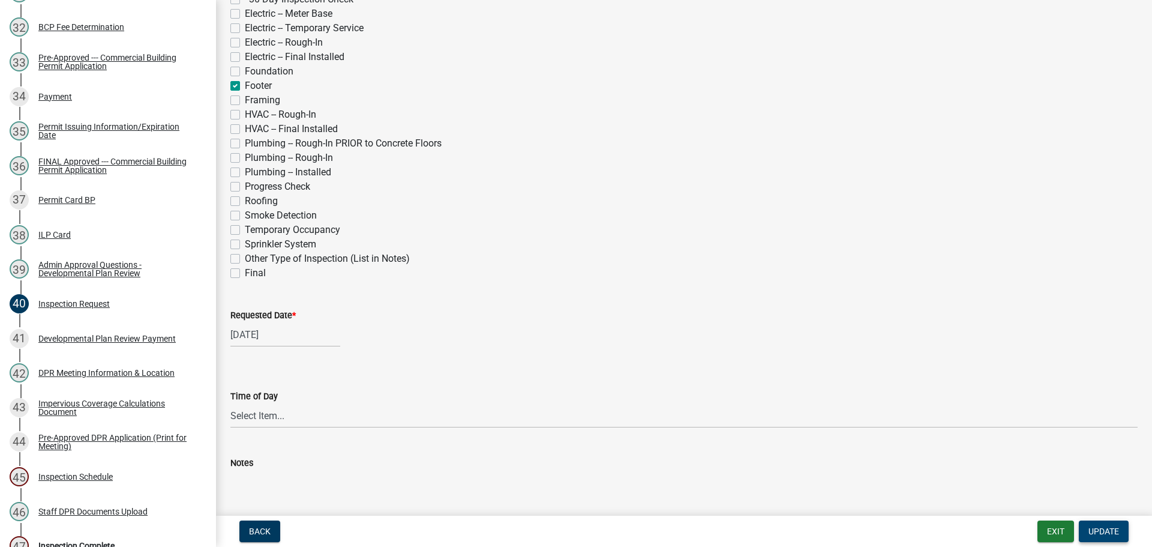
click at [1113, 530] on span "Update" at bounding box center [1104, 531] width 31 height 10
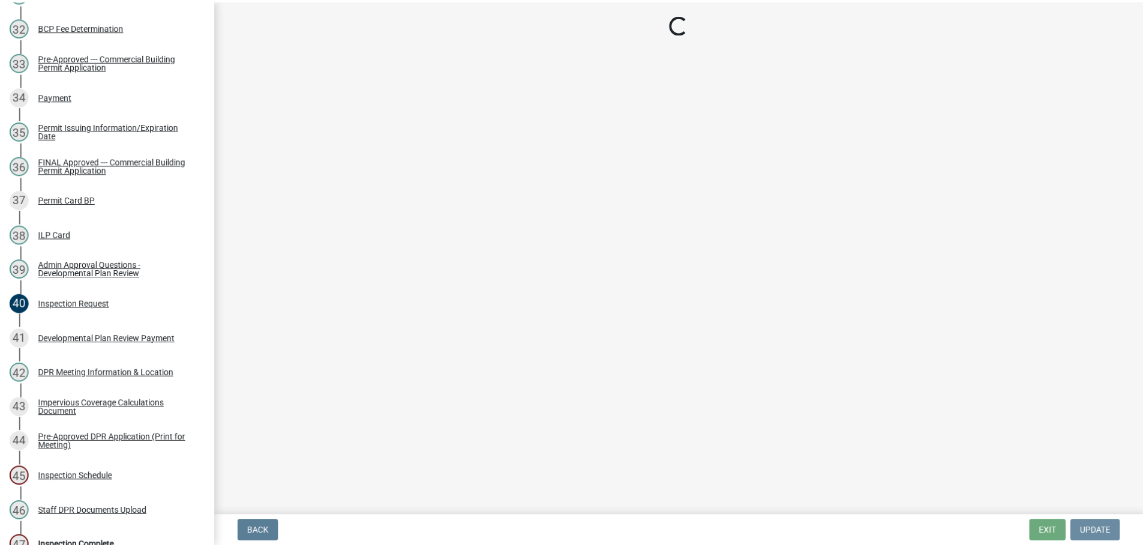
scroll to position [0, 0]
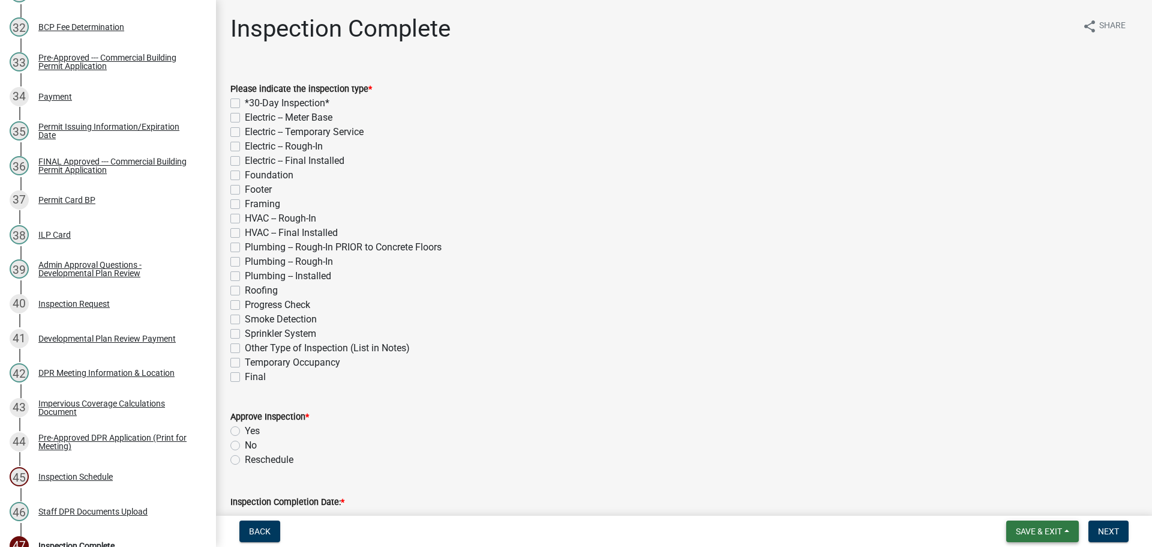
click at [1038, 527] on span "Save & Exit" at bounding box center [1039, 531] width 46 height 10
click at [1034, 505] on button "Save & Exit" at bounding box center [1031, 500] width 96 height 29
